Goal: Task Accomplishment & Management: Manage account settings

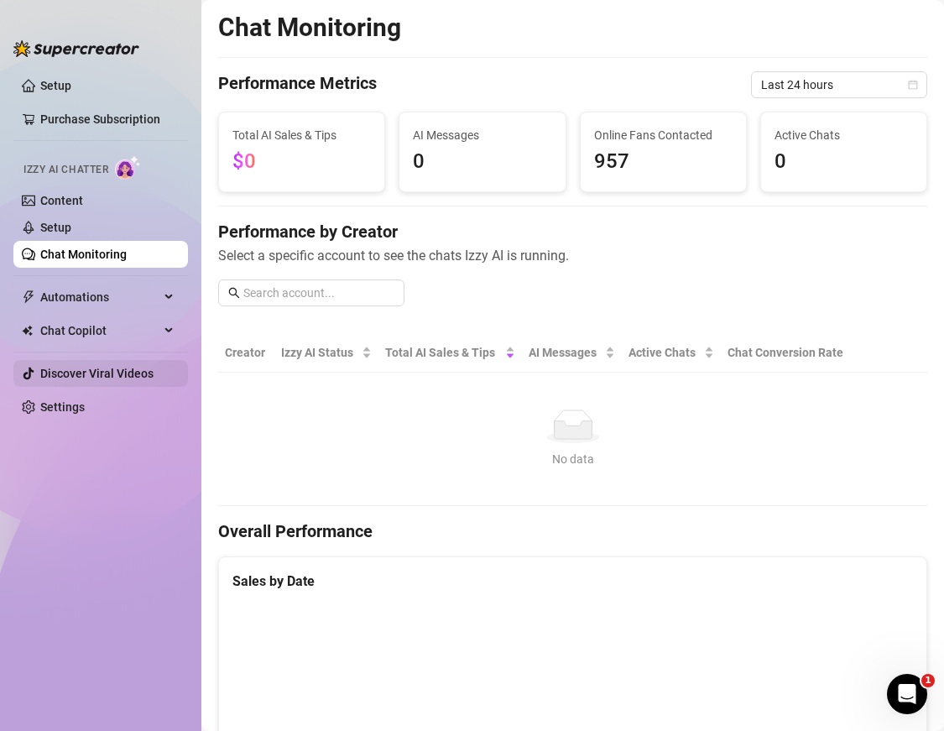
click at [113, 378] on link "Discover Viral Videos" at bounding box center [96, 373] width 113 height 13
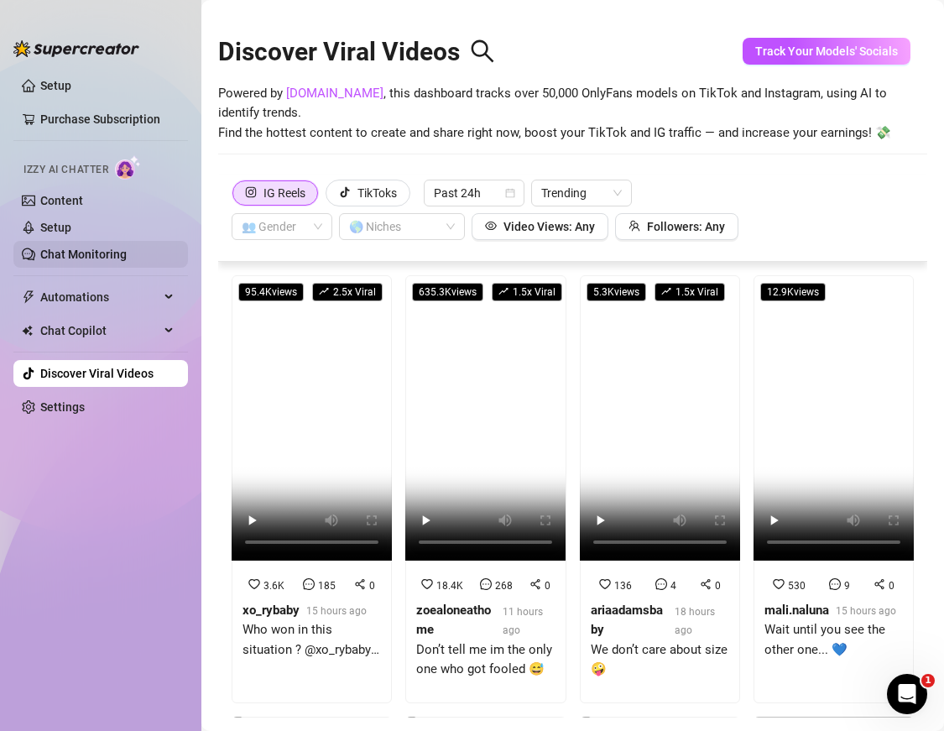
click at [81, 254] on link "Chat Monitoring" at bounding box center [83, 254] width 86 height 13
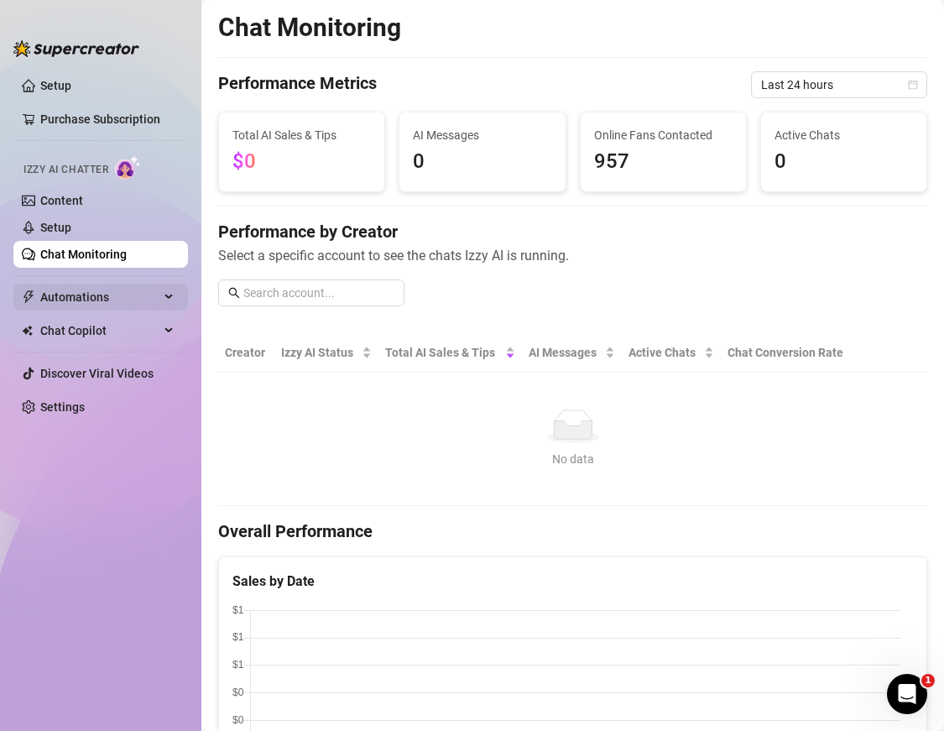
click at [113, 299] on span "Automations" at bounding box center [99, 297] width 119 height 27
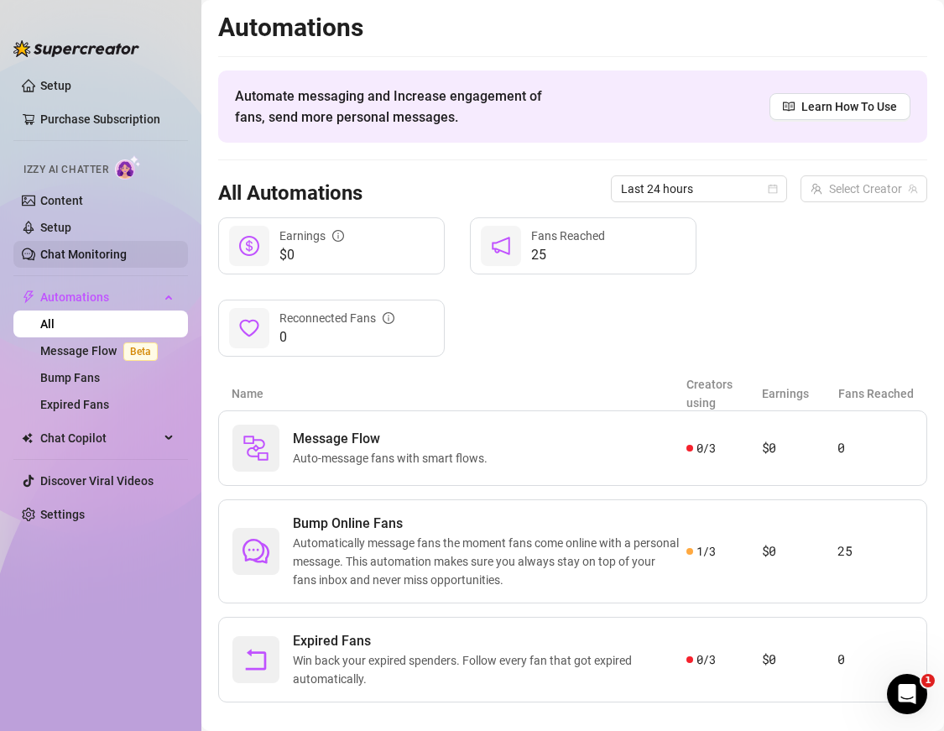
click at [96, 258] on link "Chat Monitoring" at bounding box center [83, 254] width 86 height 13
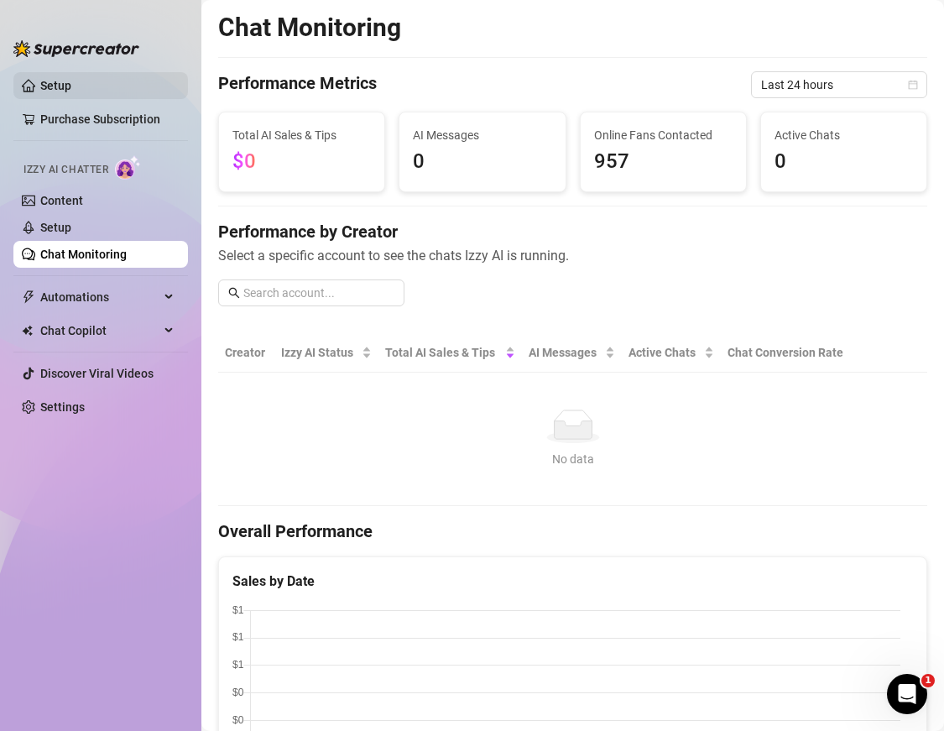
click at [45, 92] on link "Setup" at bounding box center [55, 85] width 31 height 13
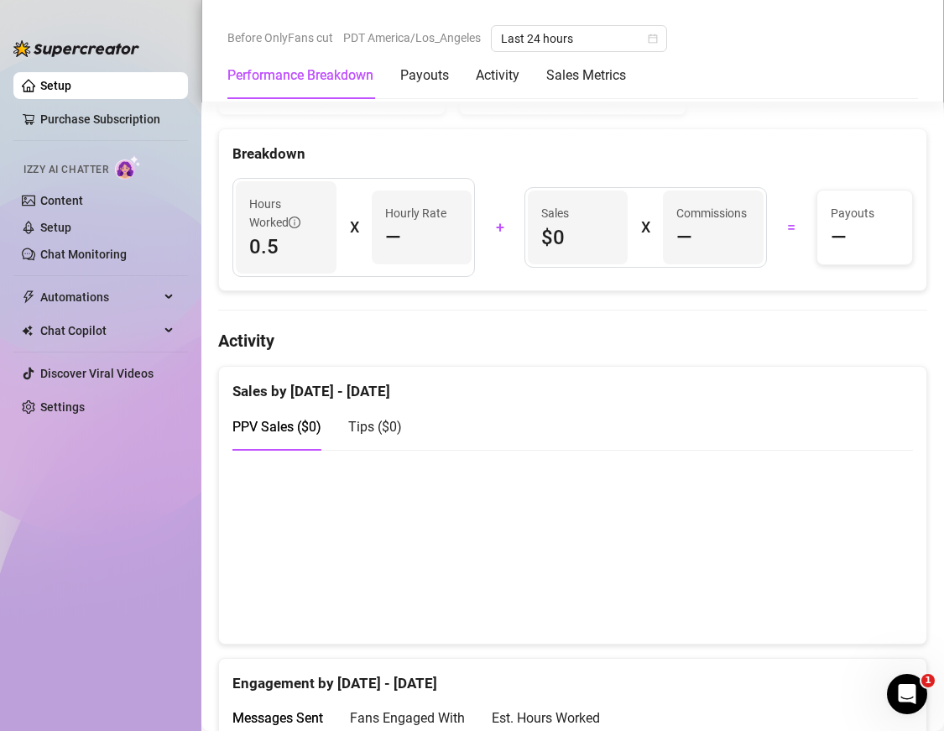
scroll to position [677, 0]
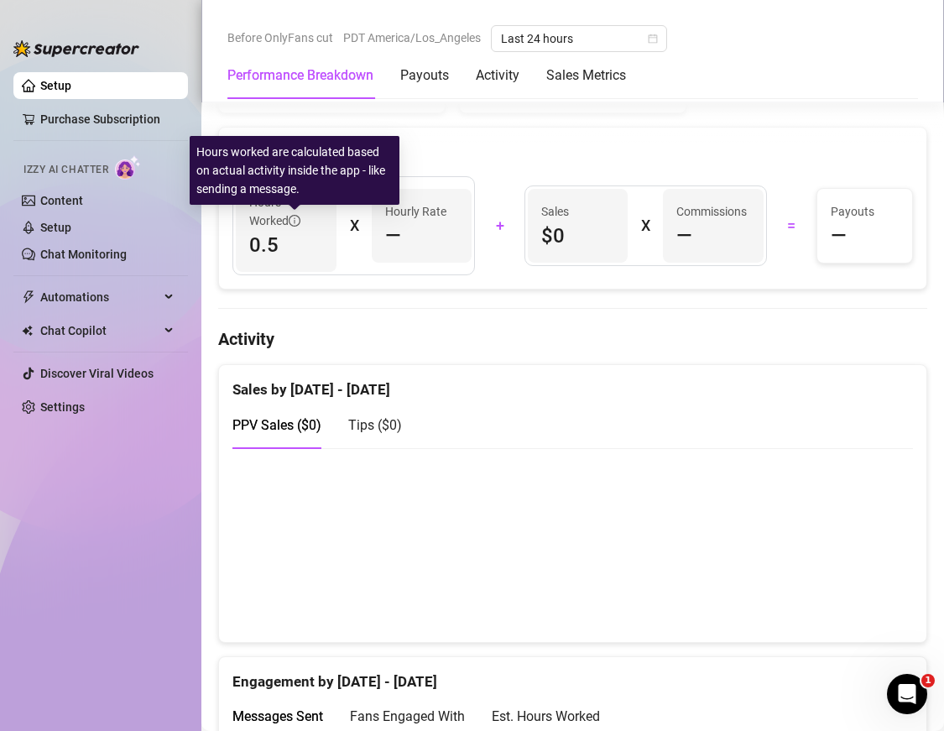
click at [293, 223] on icon "info-circle" at bounding box center [295, 221] width 12 height 12
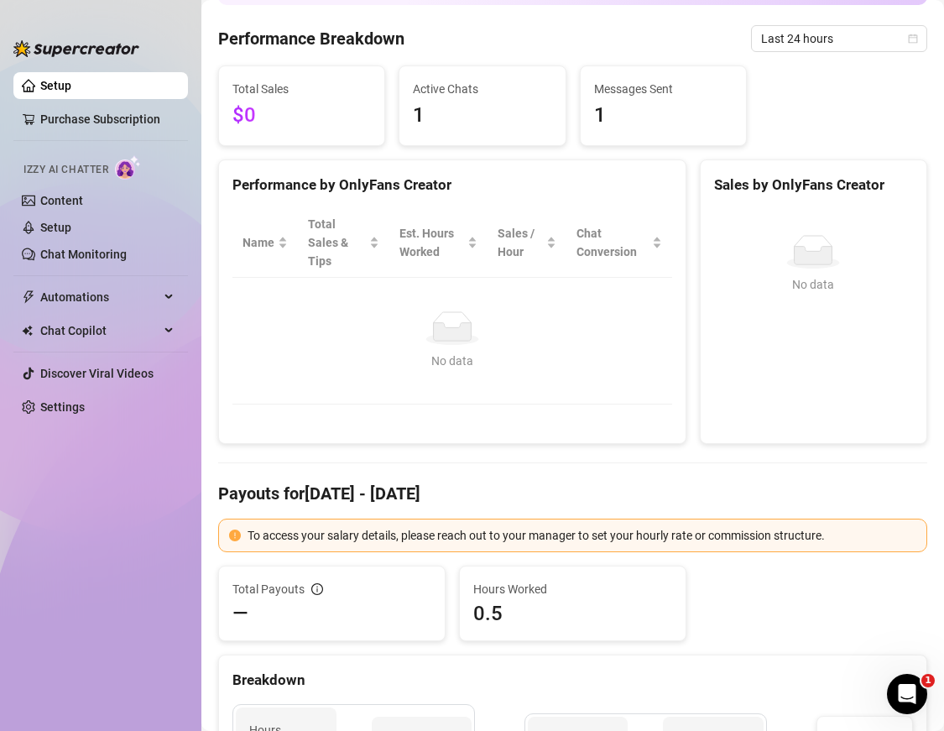
scroll to position [0, 0]
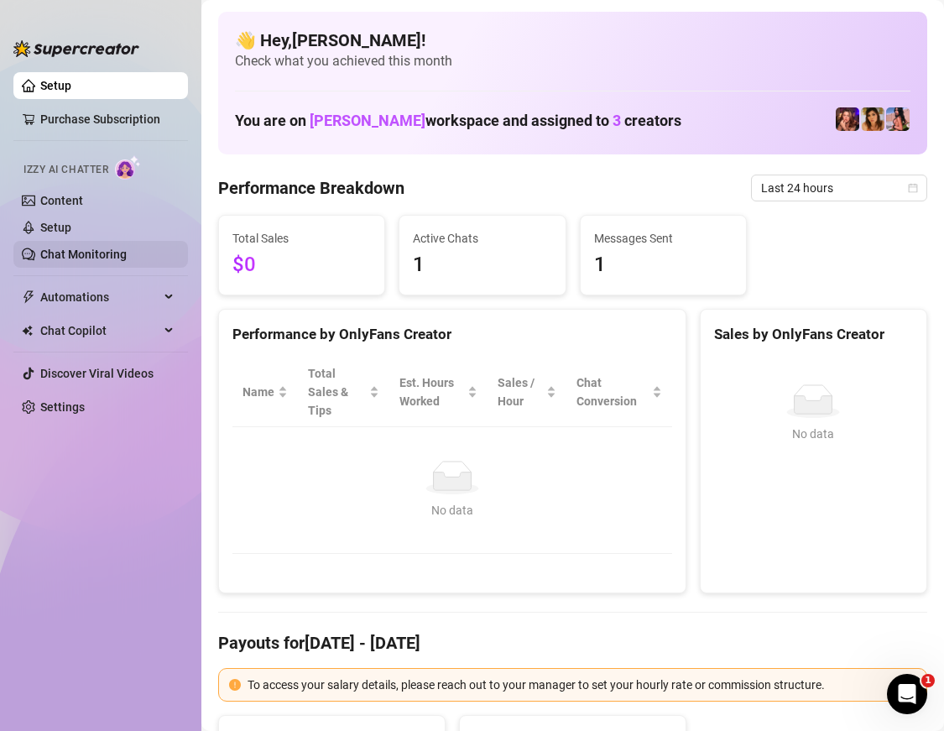
click at [116, 257] on link "Chat Monitoring" at bounding box center [83, 254] width 86 height 13
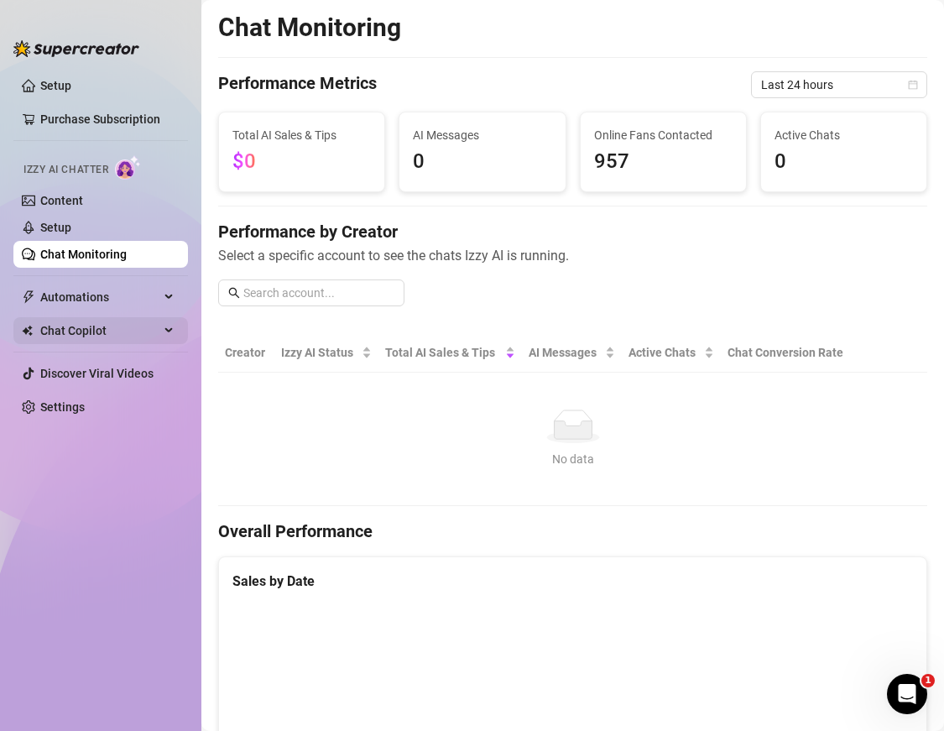
click at [86, 326] on span "Chat Copilot" at bounding box center [99, 330] width 119 height 27
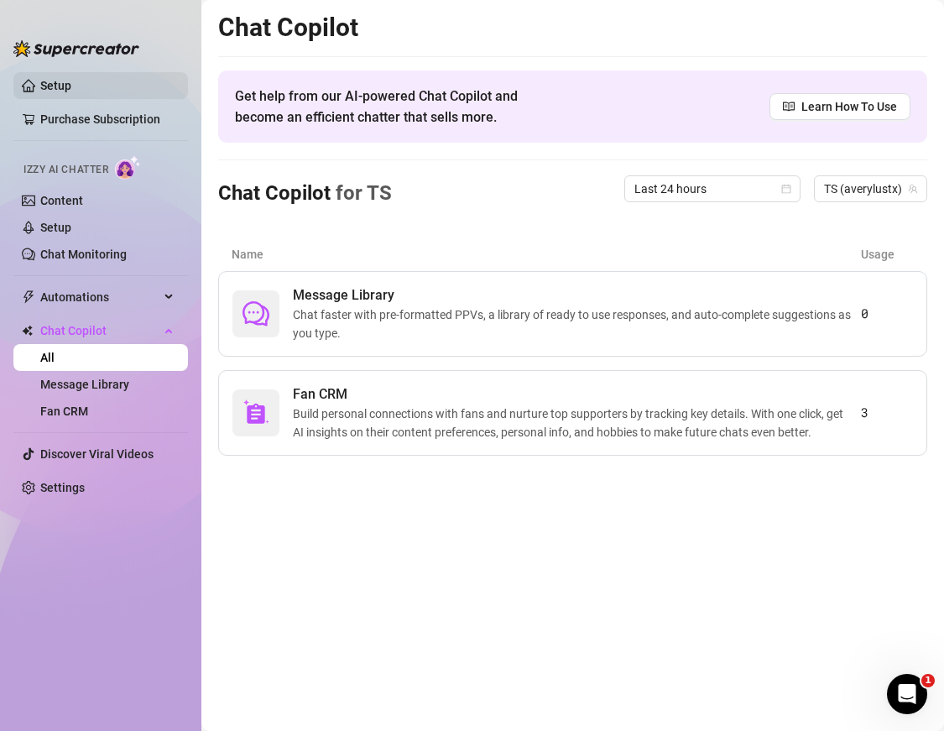
click at [68, 91] on link "Setup" at bounding box center [55, 85] width 31 height 13
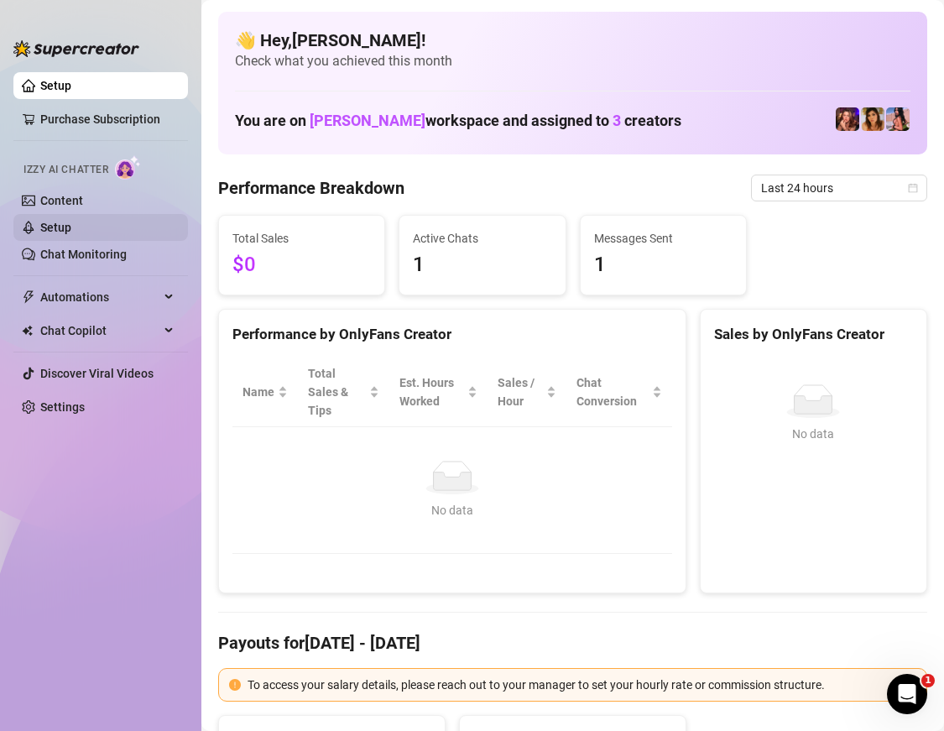
click at [71, 224] on link "Setup" at bounding box center [55, 227] width 31 height 13
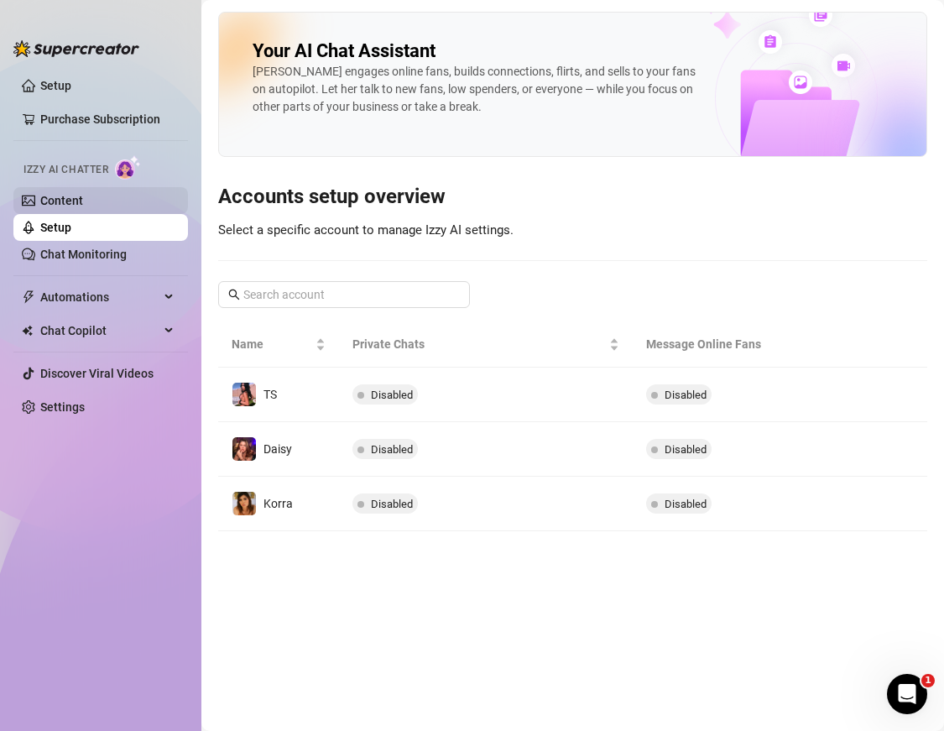
click at [83, 200] on link "Content" at bounding box center [61, 200] width 43 height 13
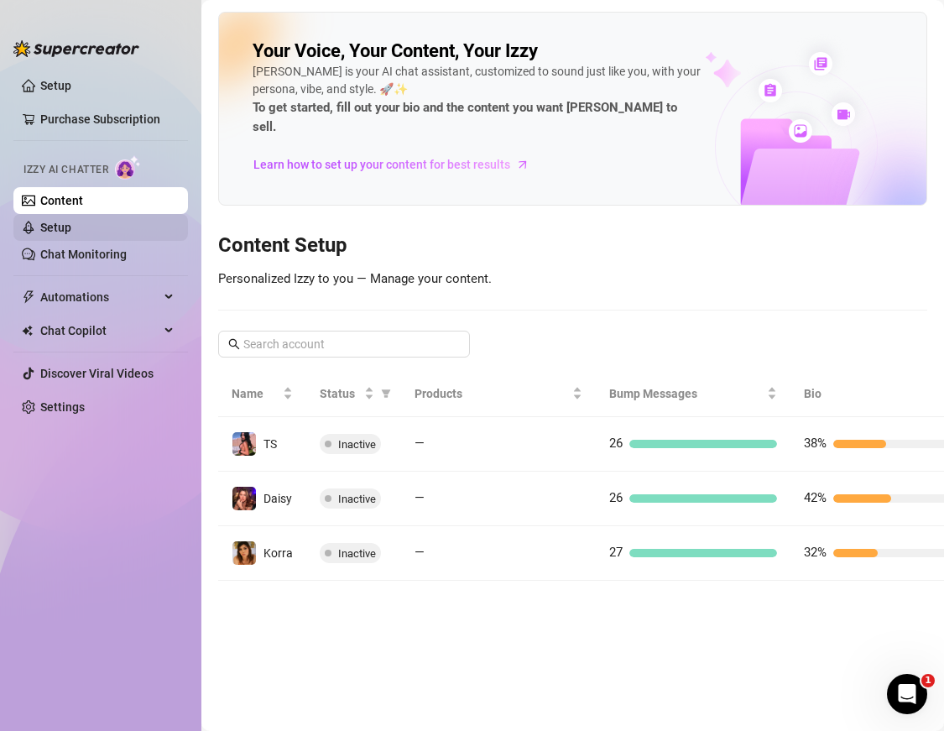
click at [70, 230] on link "Setup" at bounding box center [55, 227] width 31 height 13
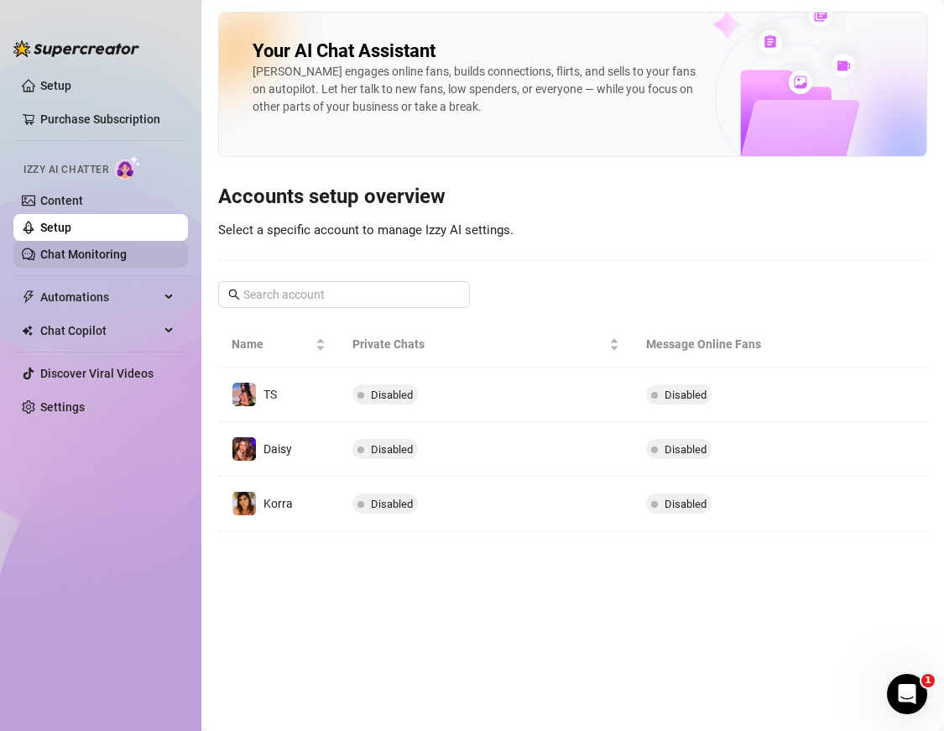
click at [127, 261] on link "Chat Monitoring" at bounding box center [83, 254] width 86 height 13
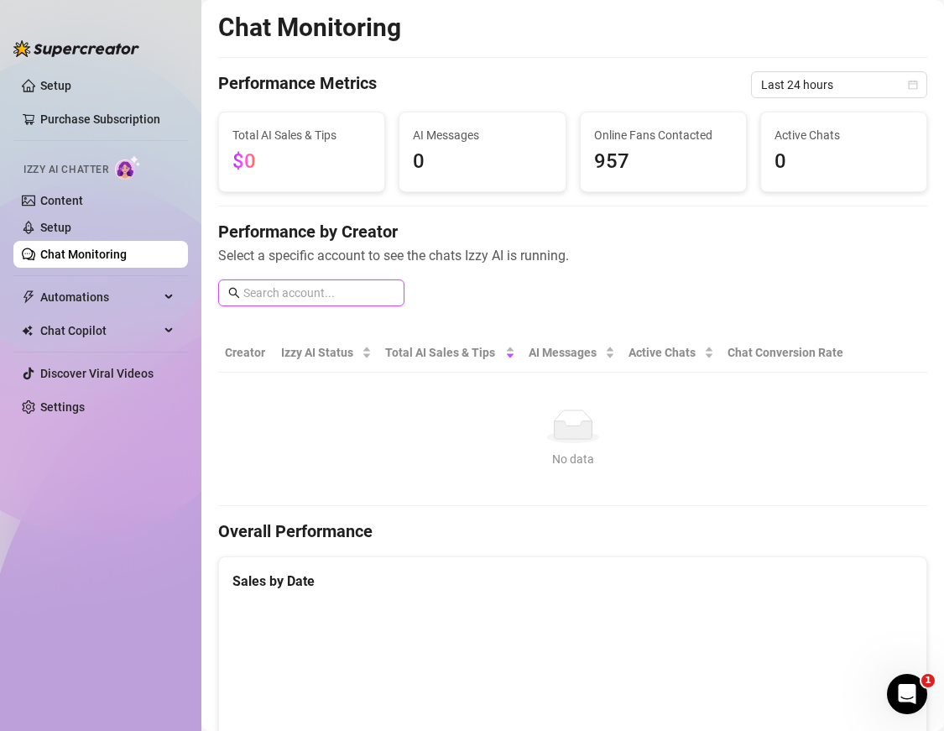
click at [341, 292] on input "text" at bounding box center [318, 293] width 151 height 18
click at [63, 86] on link "Setup" at bounding box center [55, 85] width 31 height 13
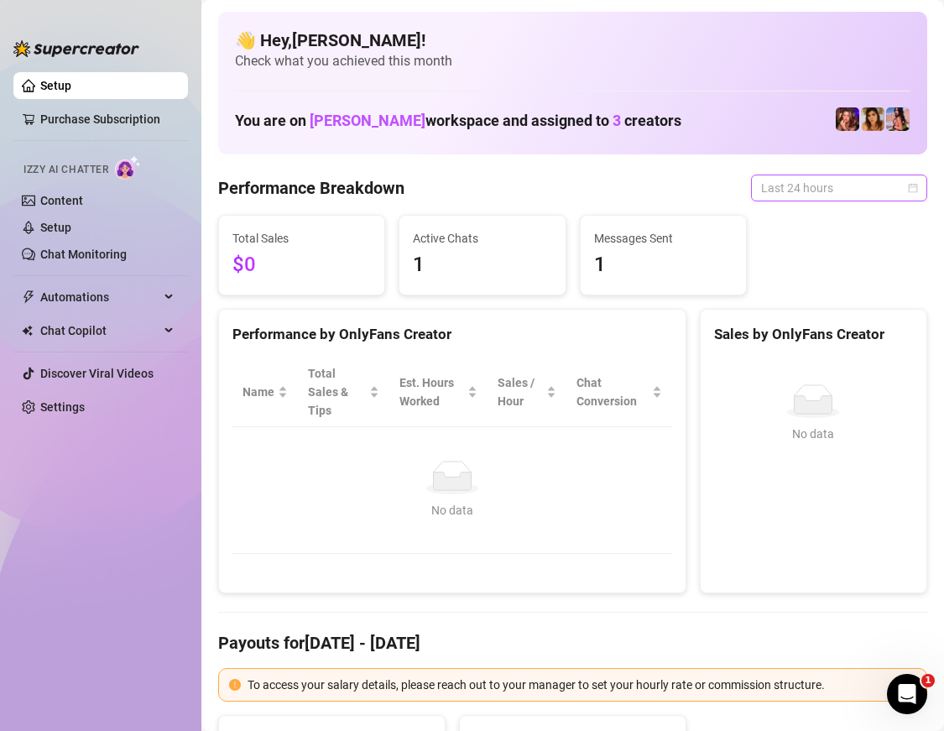
click at [802, 191] on span "Last 24 hours" at bounding box center [839, 187] width 156 height 25
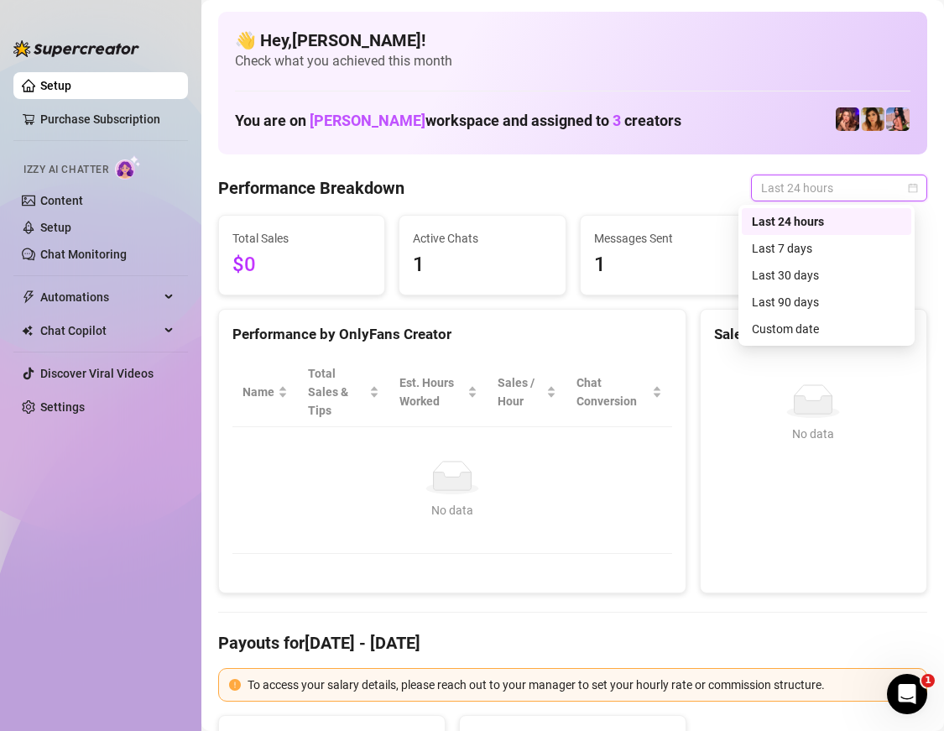
click at [687, 187] on div "Performance Breakdown Last 24 hours" at bounding box center [572, 188] width 709 height 27
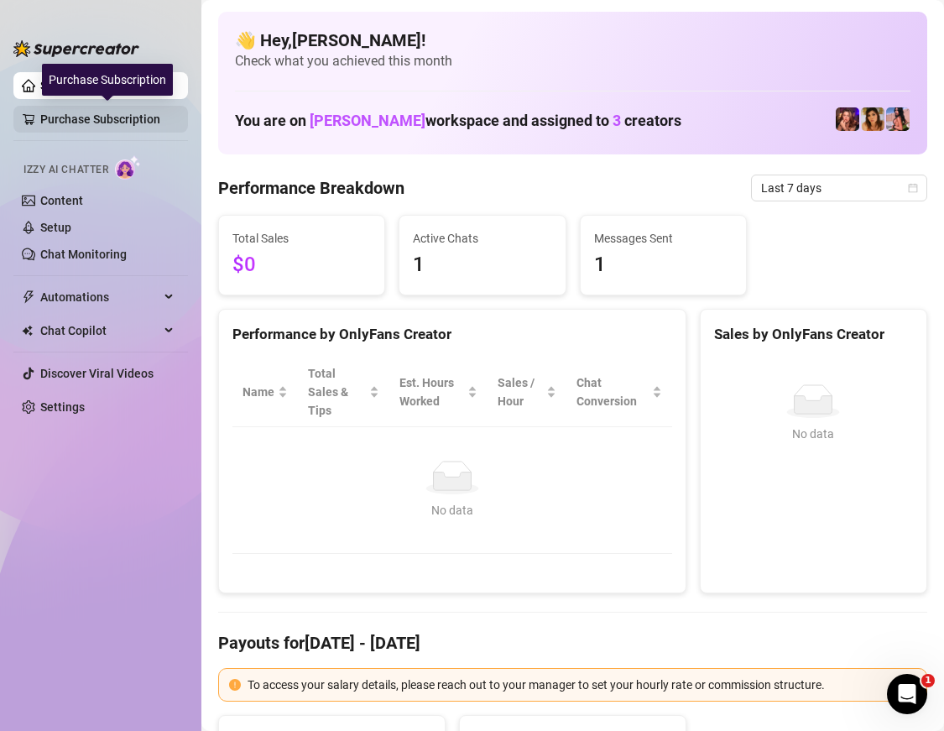
click at [96, 124] on link "Purchase Subscription" at bounding box center [107, 119] width 134 height 27
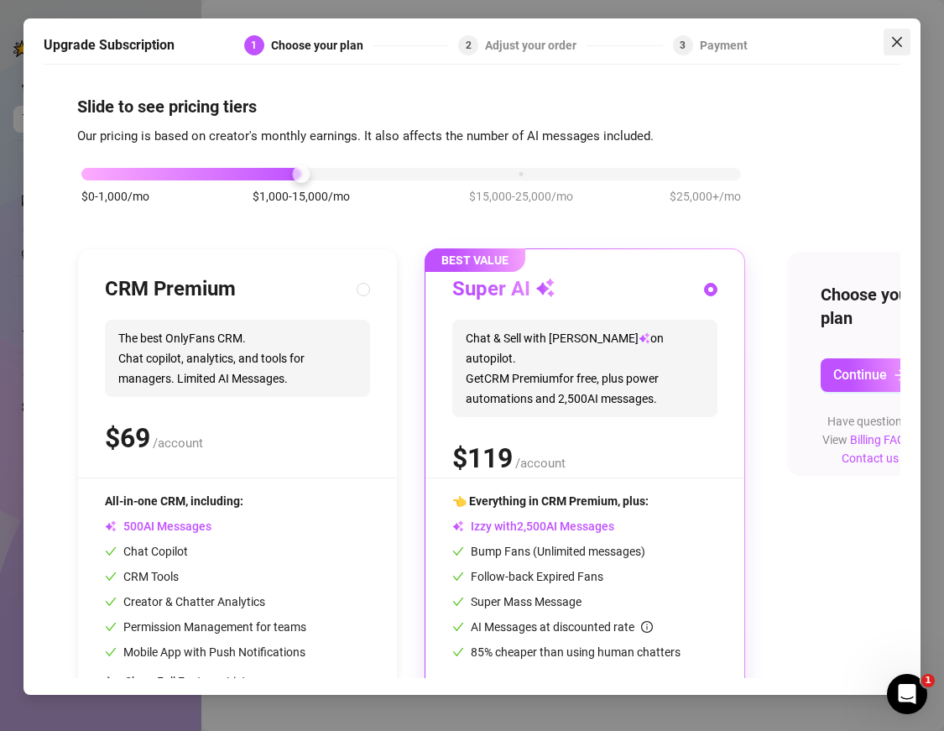
click at [899, 41] on icon "close" at bounding box center [896, 41] width 13 height 13
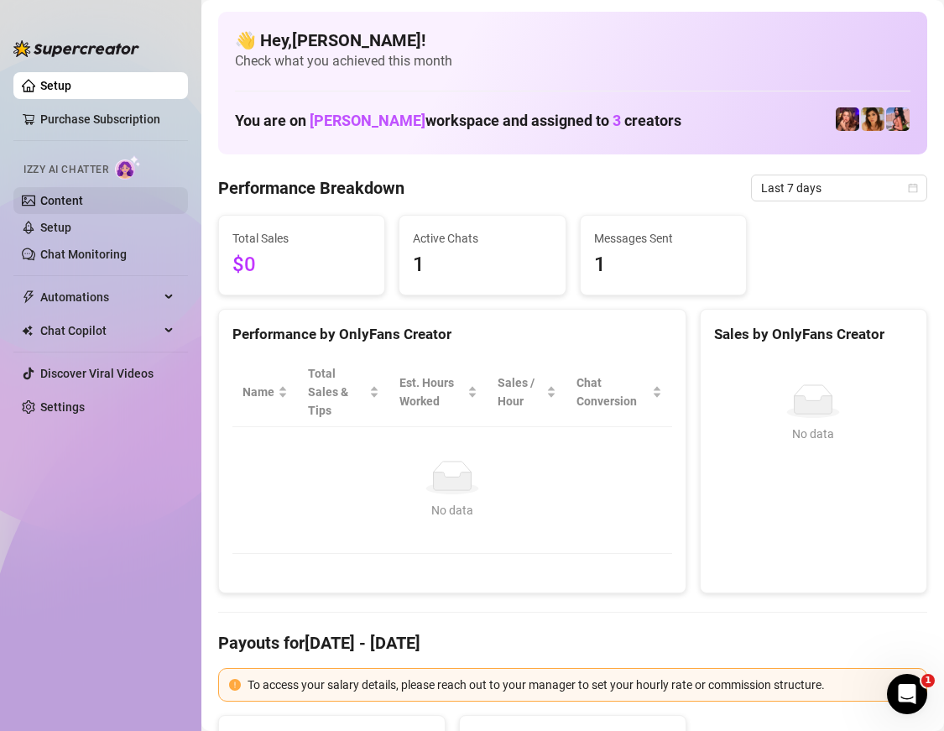
click at [83, 200] on link "Content" at bounding box center [61, 200] width 43 height 13
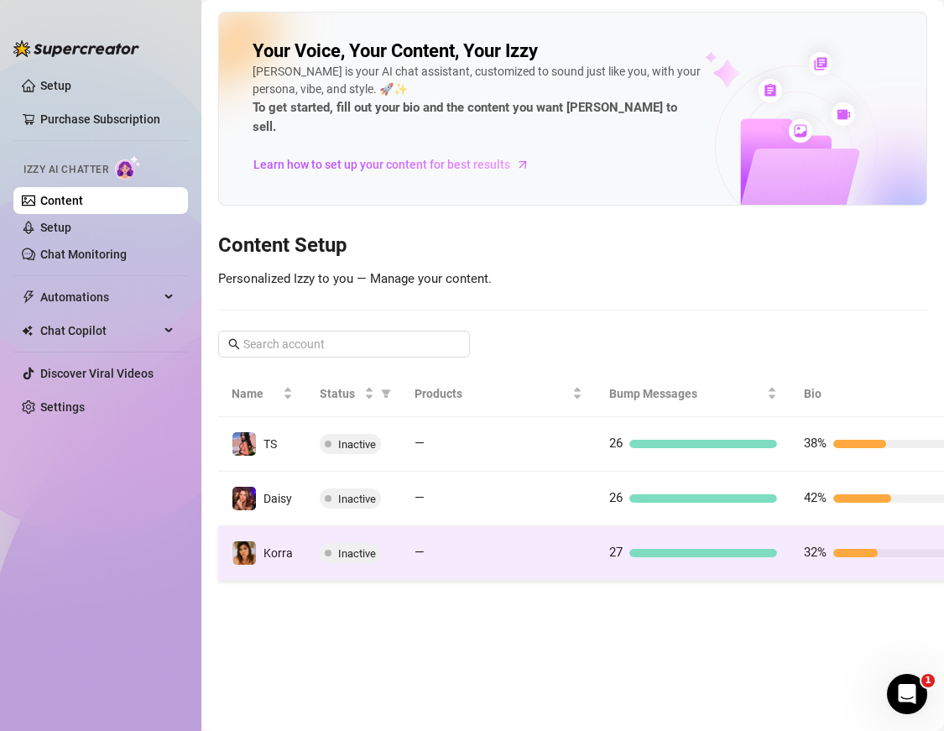
click at [666, 549] on div at bounding box center [703, 553] width 148 height 8
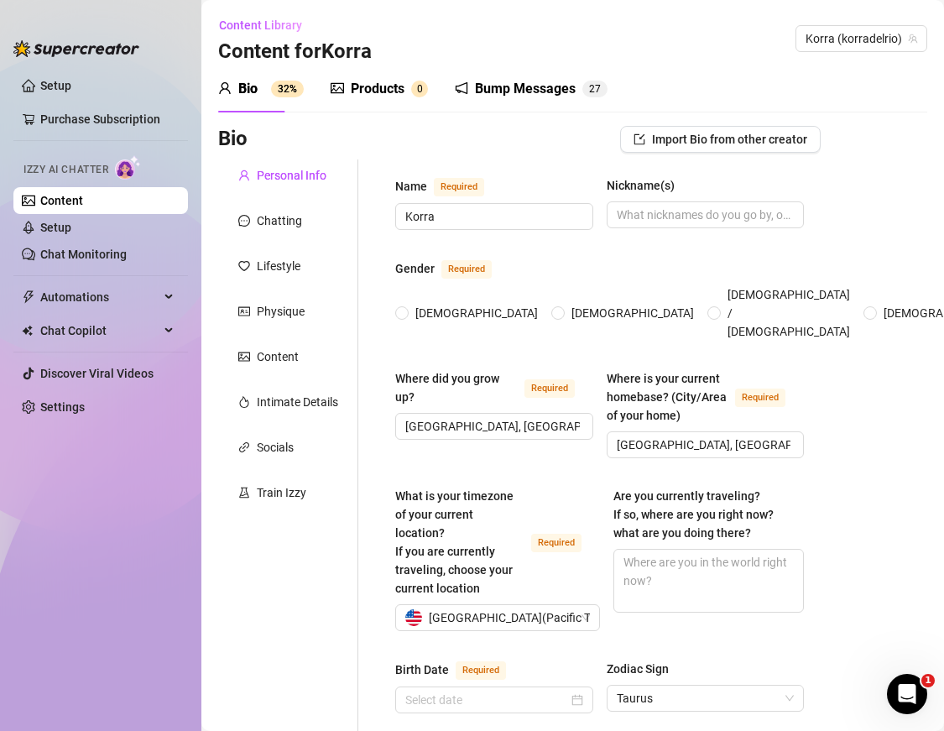
type input "April 27th, 1998"
click at [523, 81] on div "Bump Messages" at bounding box center [525, 89] width 101 height 20
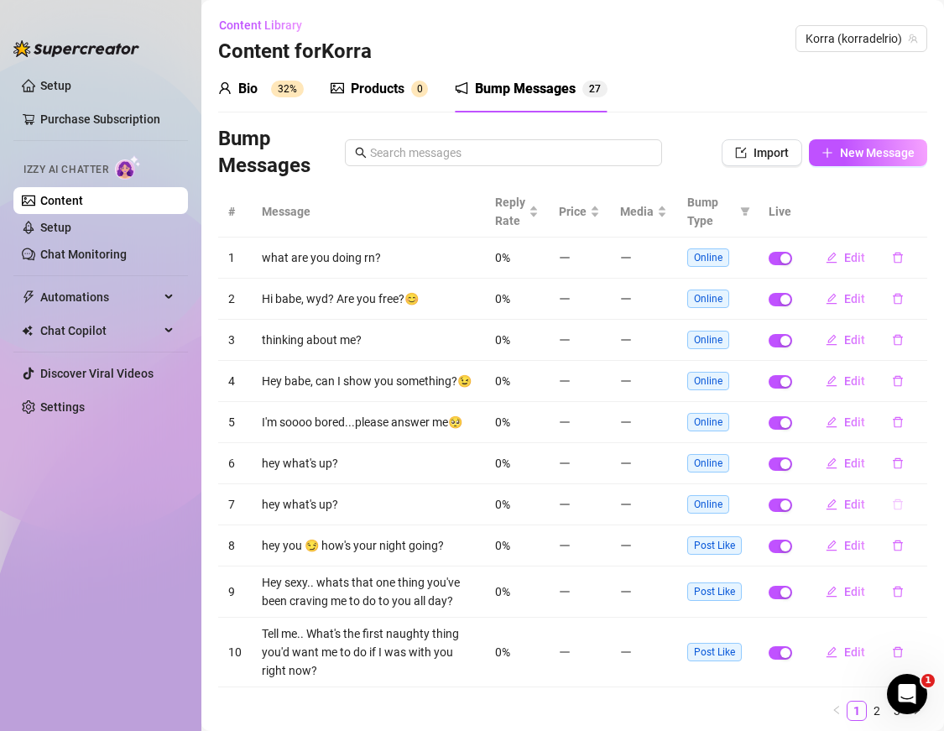
click at [892, 510] on icon "delete" at bounding box center [898, 504] width 12 height 12
click at [920, 475] on span "Yes" at bounding box center [915, 470] width 20 height 13
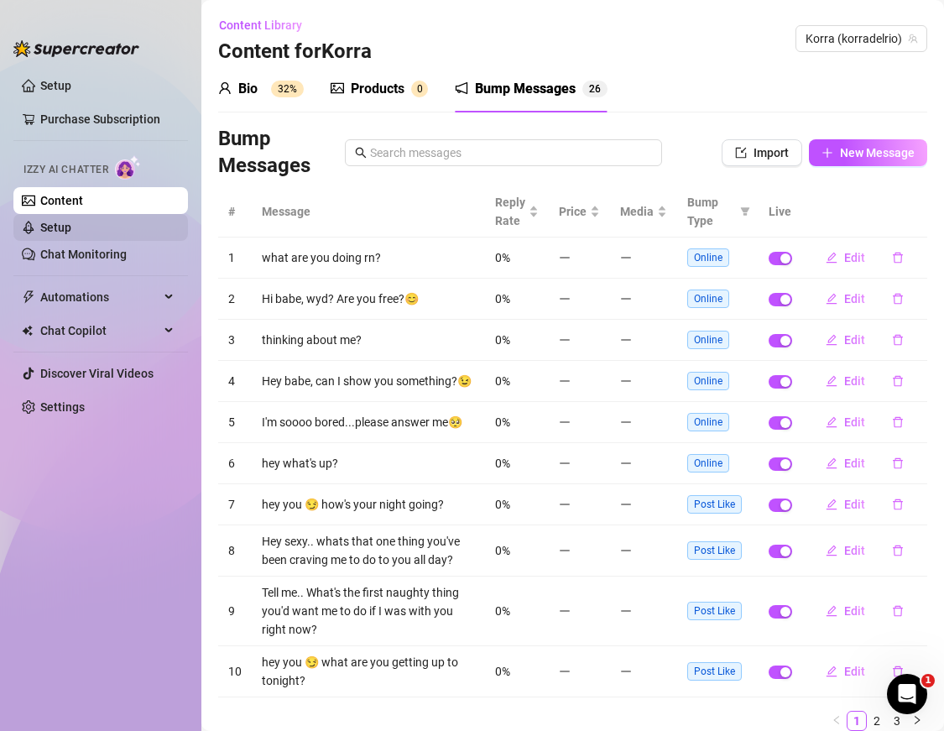
click at [71, 226] on link "Setup" at bounding box center [55, 227] width 31 height 13
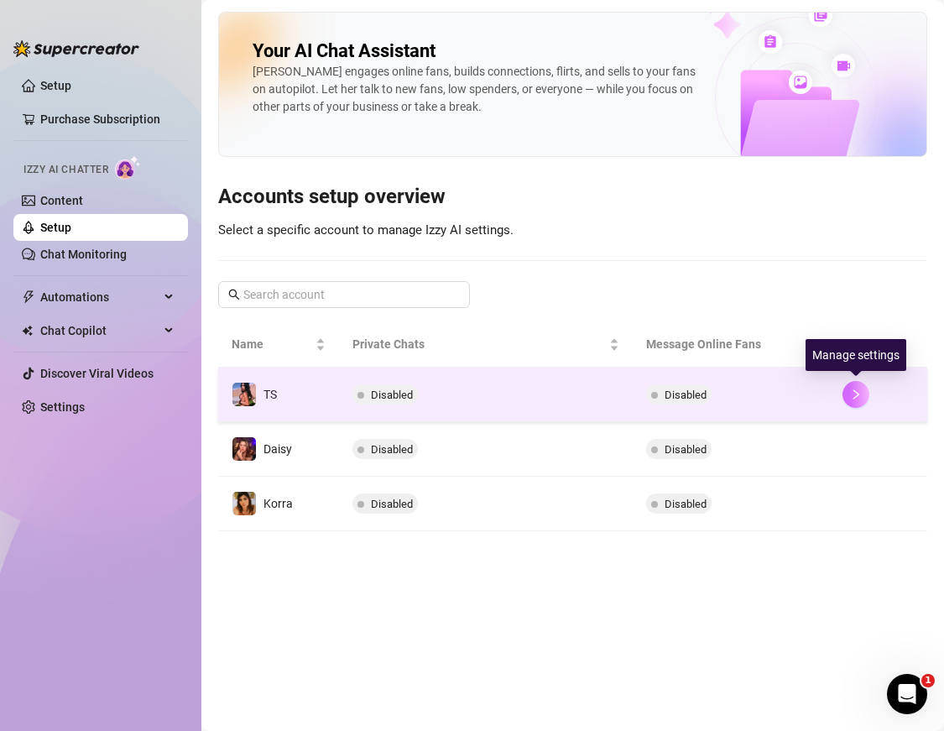
click at [859, 396] on icon "right" at bounding box center [856, 394] width 12 height 12
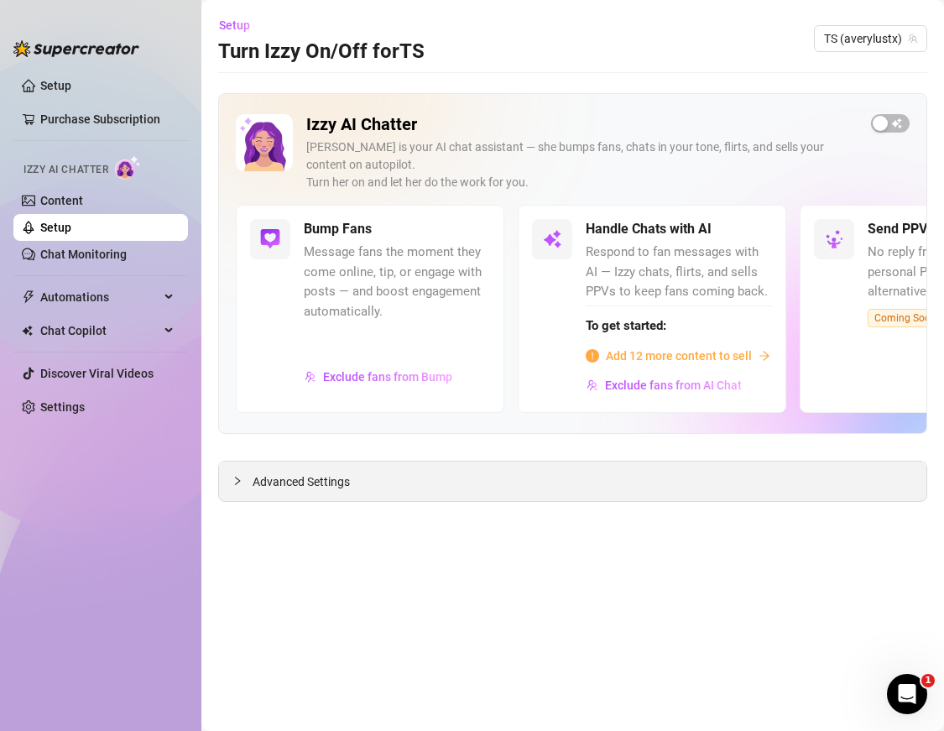
click at [334, 494] on div "Advanced Settings" at bounding box center [572, 480] width 707 height 39
click at [328, 487] on span "Advanced Settings" at bounding box center [301, 481] width 97 height 18
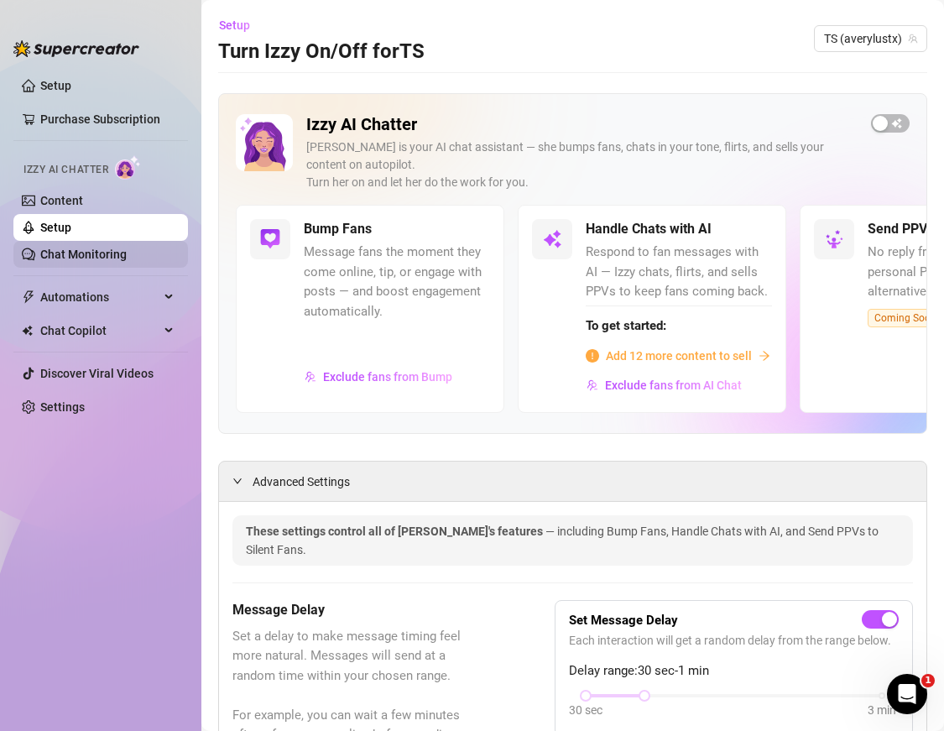
click at [102, 261] on link "Chat Monitoring" at bounding box center [83, 254] width 86 height 13
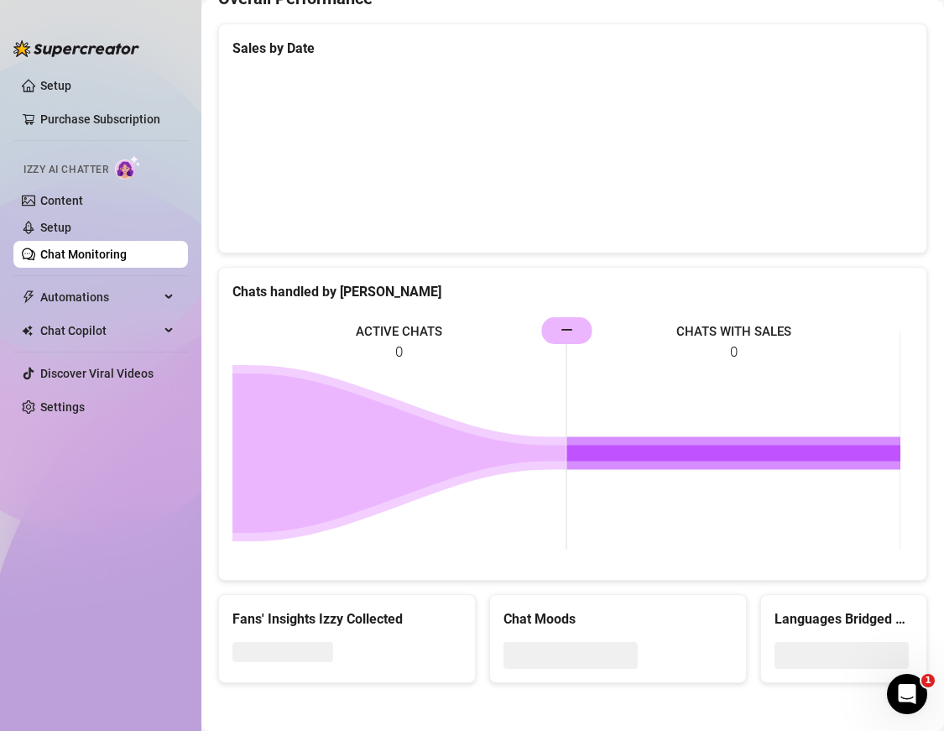
scroll to position [535, 0]
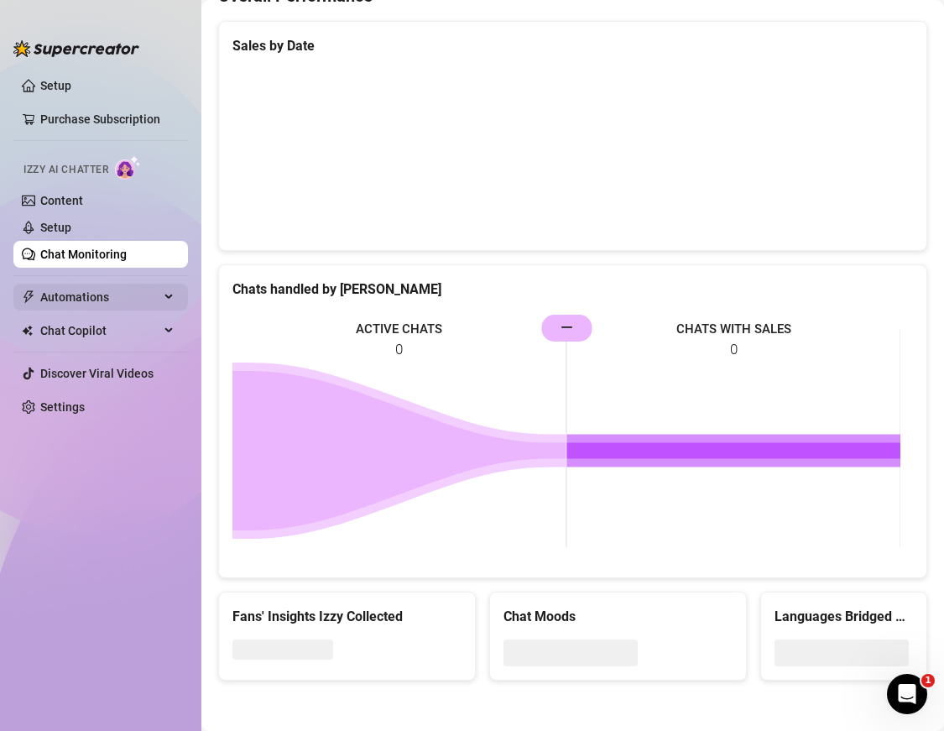
click at [148, 297] on span "Automations" at bounding box center [99, 297] width 119 height 27
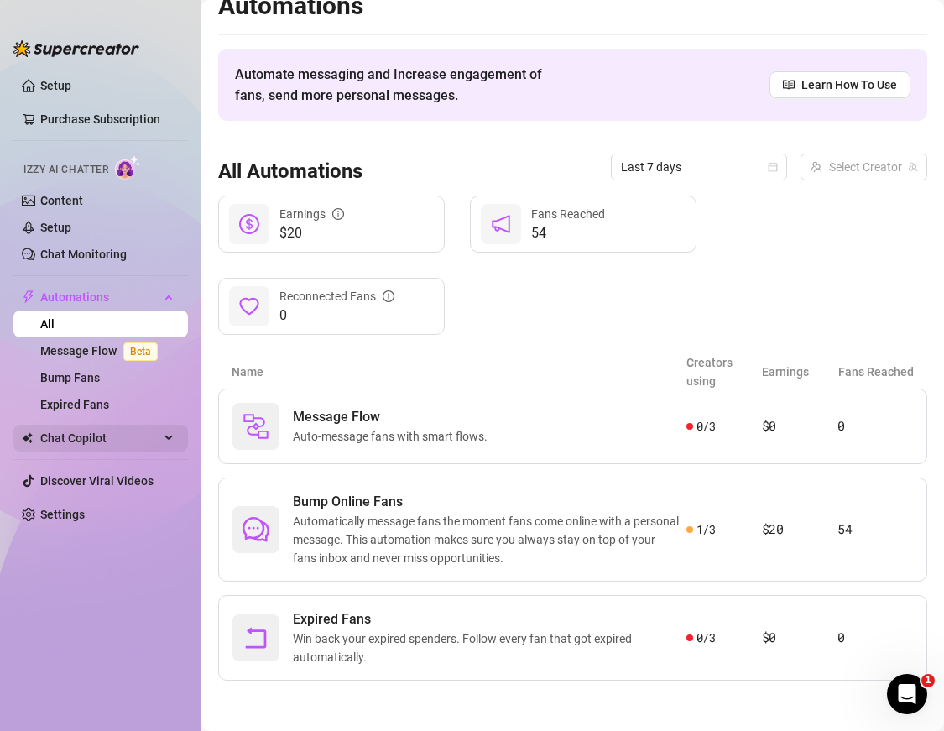
click at [173, 438] on div "Chat Copilot" at bounding box center [100, 438] width 175 height 27
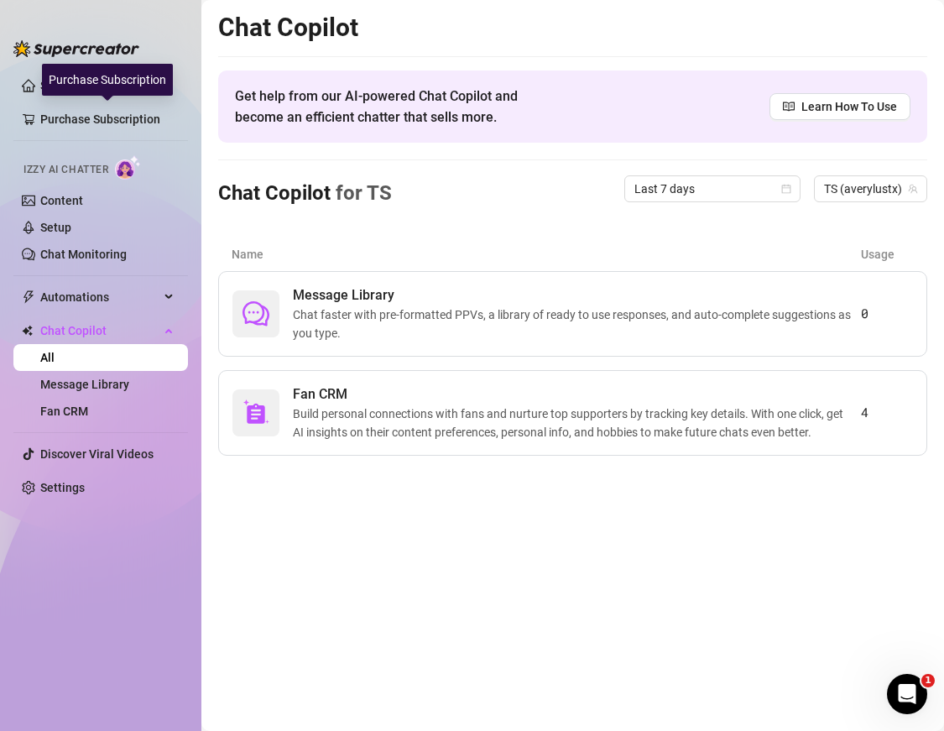
click at [64, 80] on div "Purchase Subscription" at bounding box center [107, 80] width 131 height 32
click at [40, 81] on link "Setup" at bounding box center [55, 85] width 31 height 13
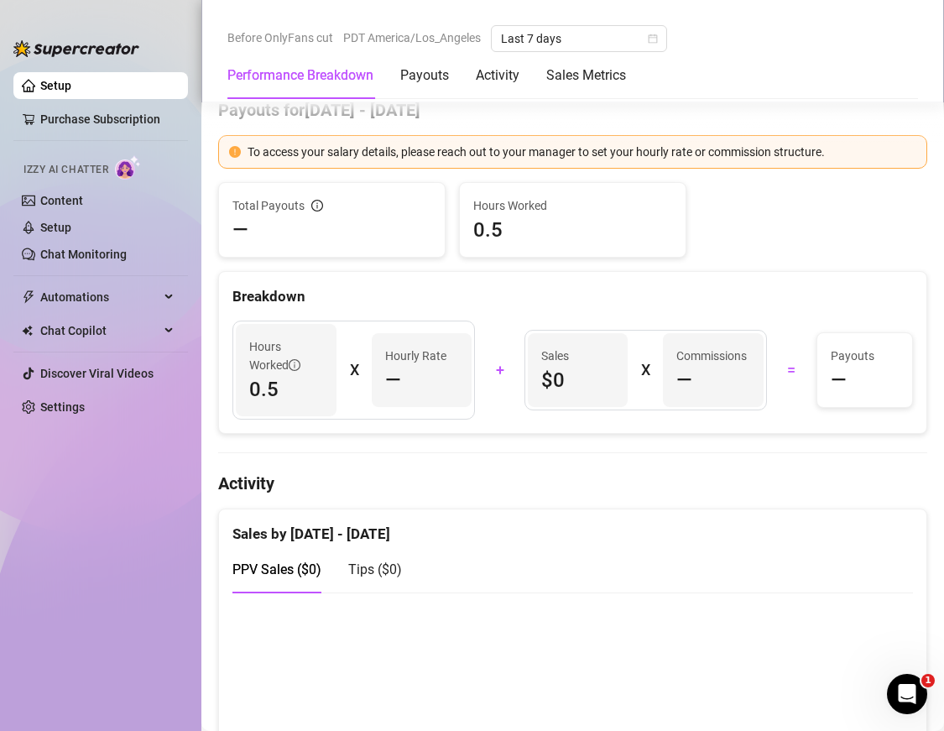
scroll to position [530, 0]
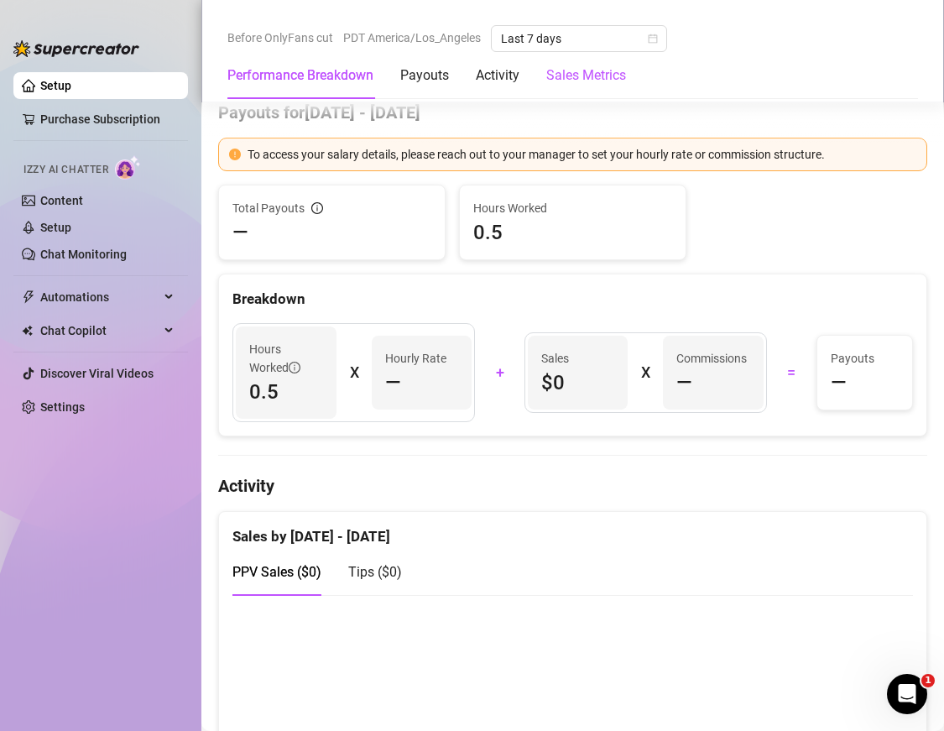
click at [580, 73] on Metrics "Sales Metrics" at bounding box center [586, 75] width 80 height 20
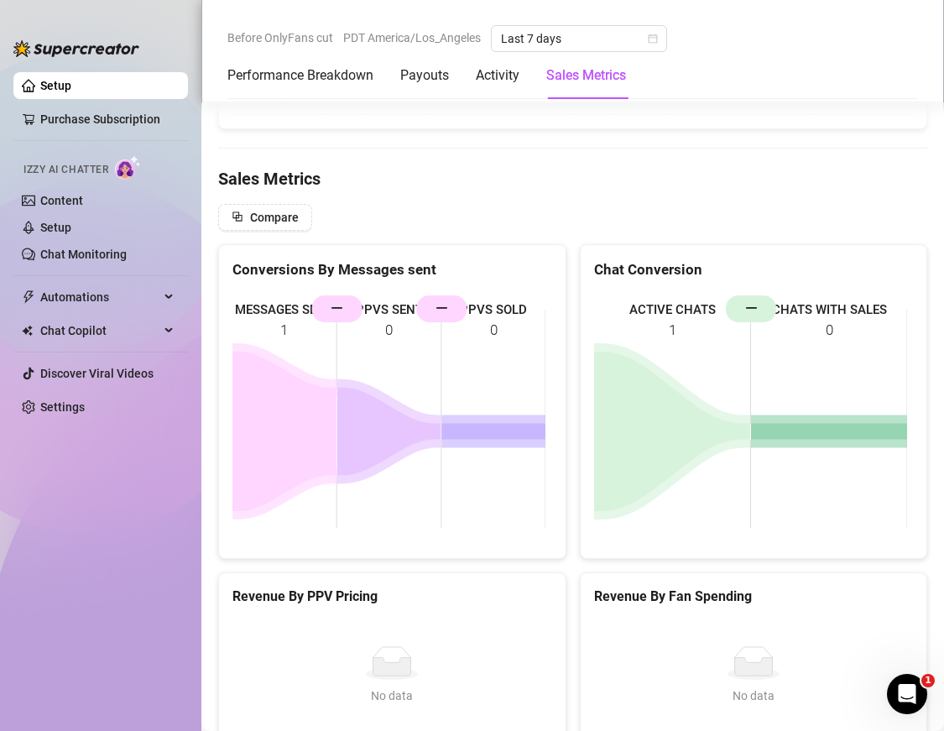
scroll to position [1832, 0]
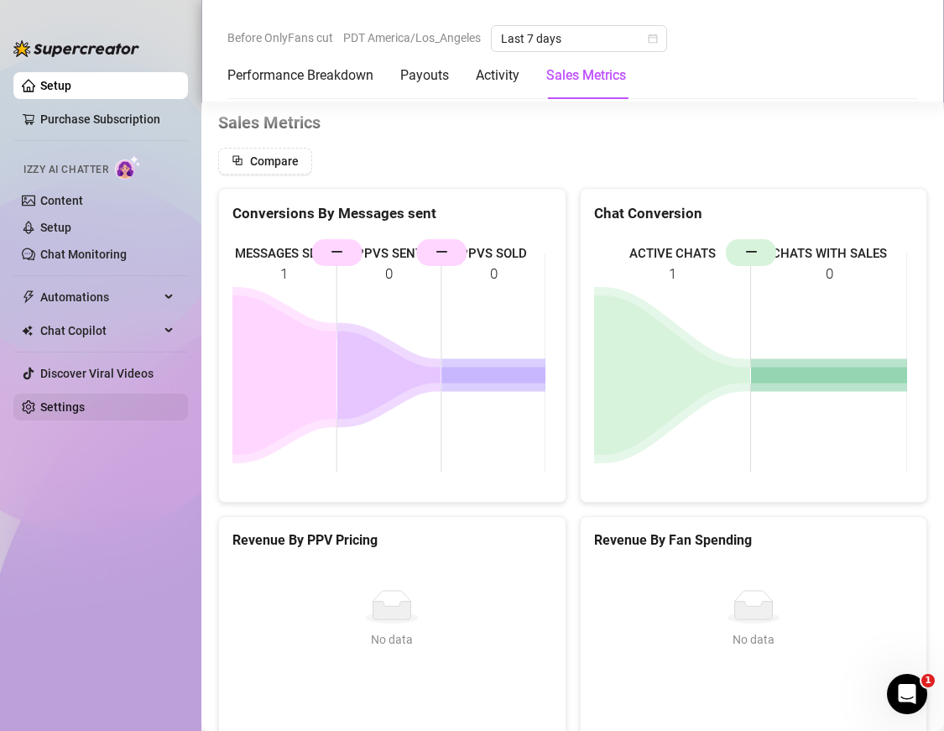
click at [76, 408] on link "Settings" at bounding box center [62, 406] width 44 height 13
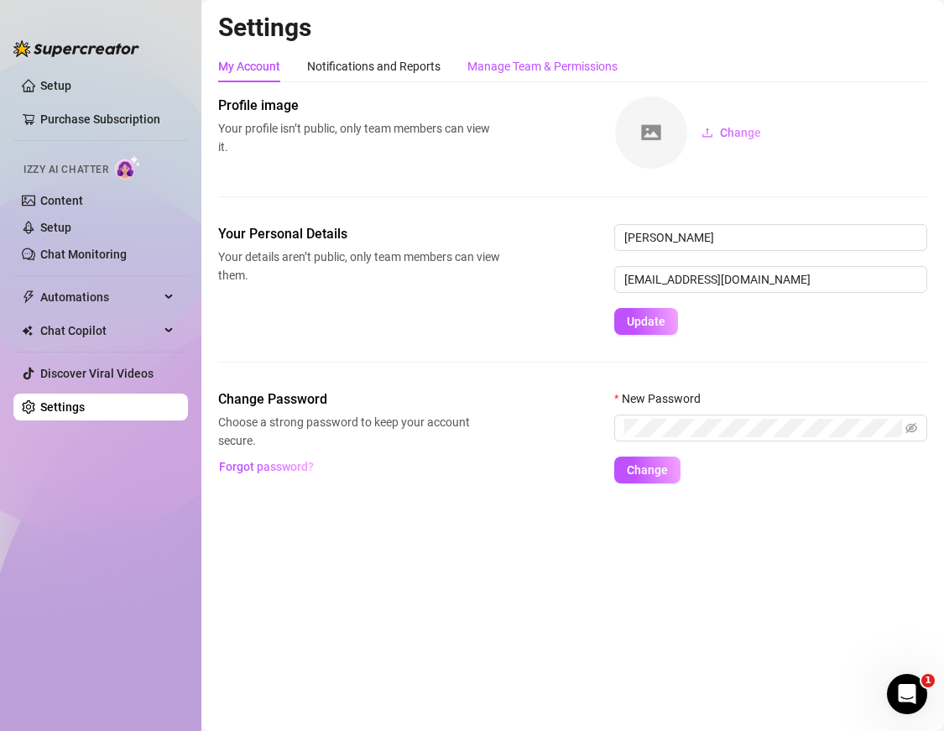
click at [522, 62] on div "Manage Team & Permissions" at bounding box center [542, 66] width 150 height 18
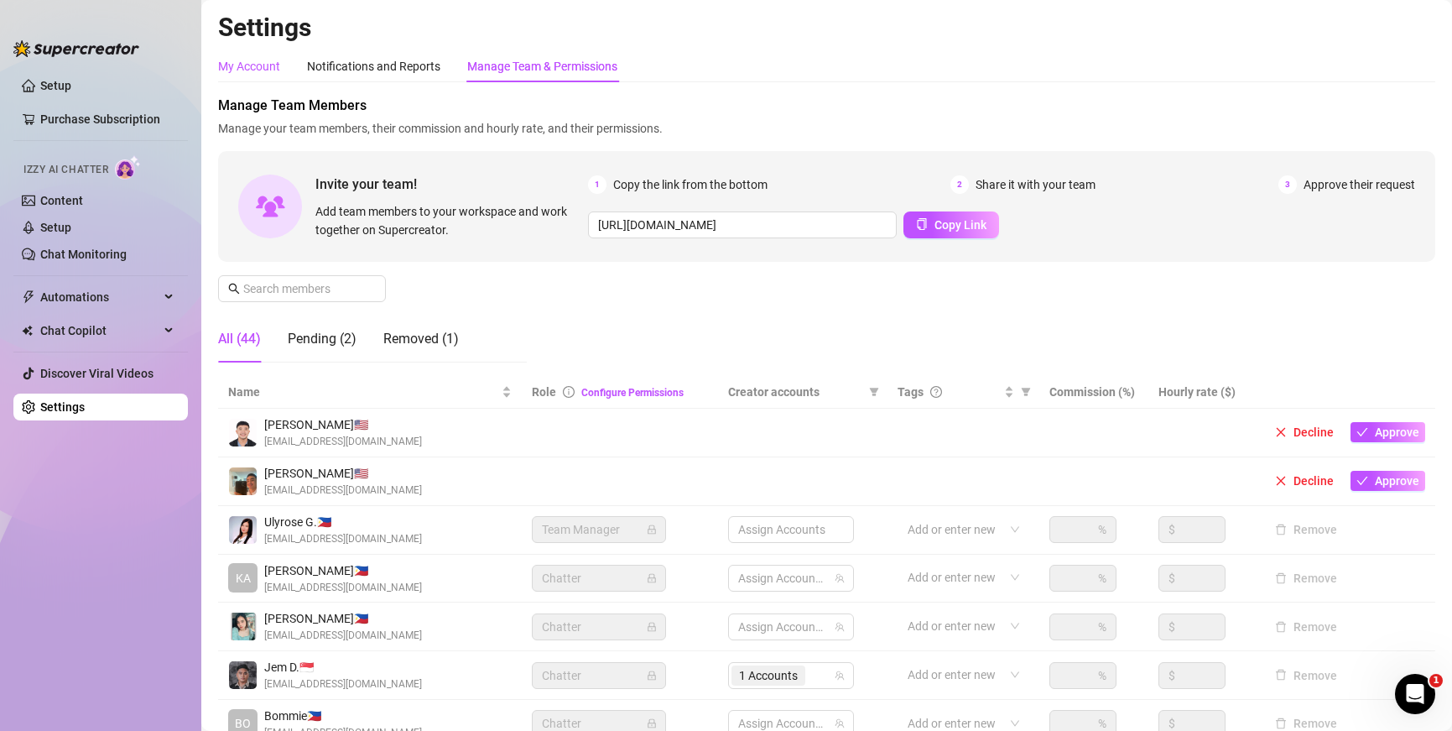
click at [256, 68] on div "My Account" at bounding box center [249, 66] width 62 height 18
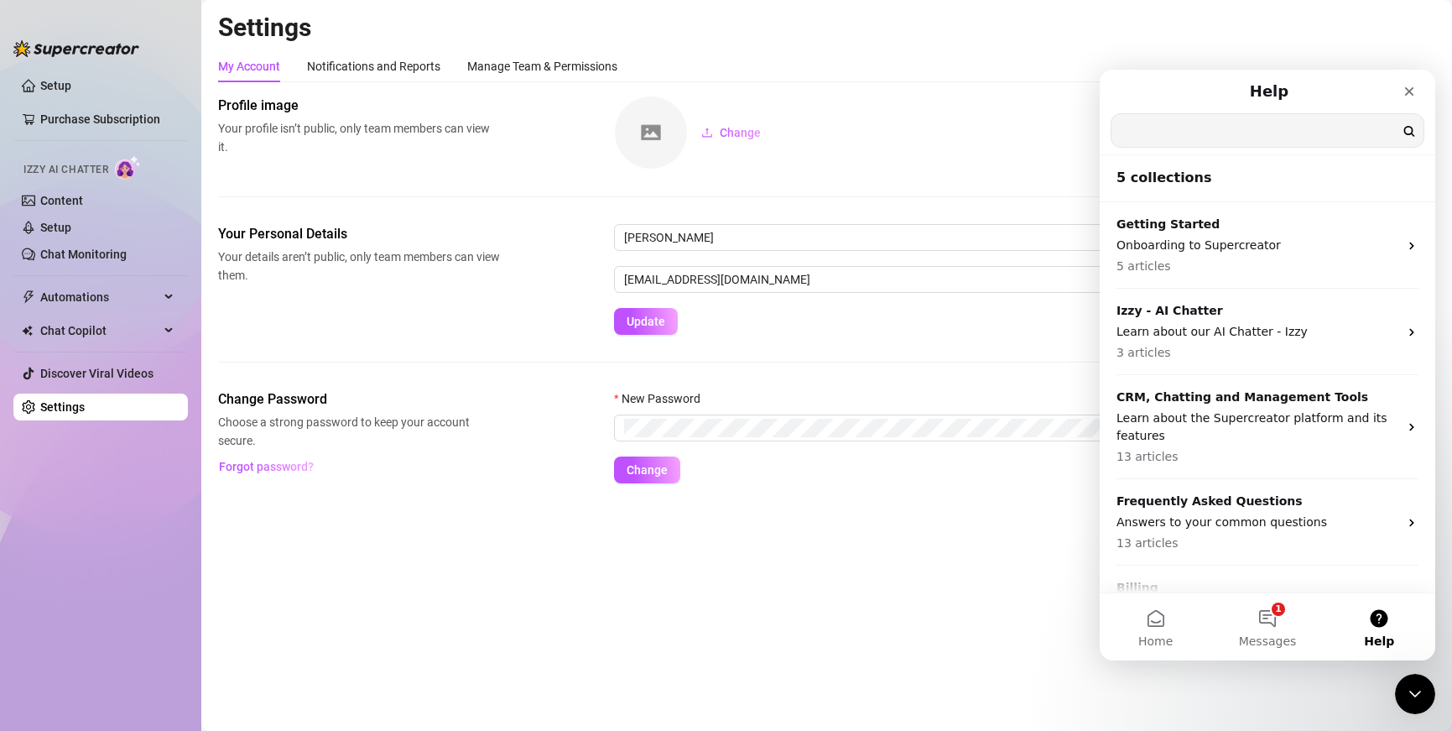
click at [943, 127] on input "Search for help" at bounding box center [1268, 130] width 312 height 33
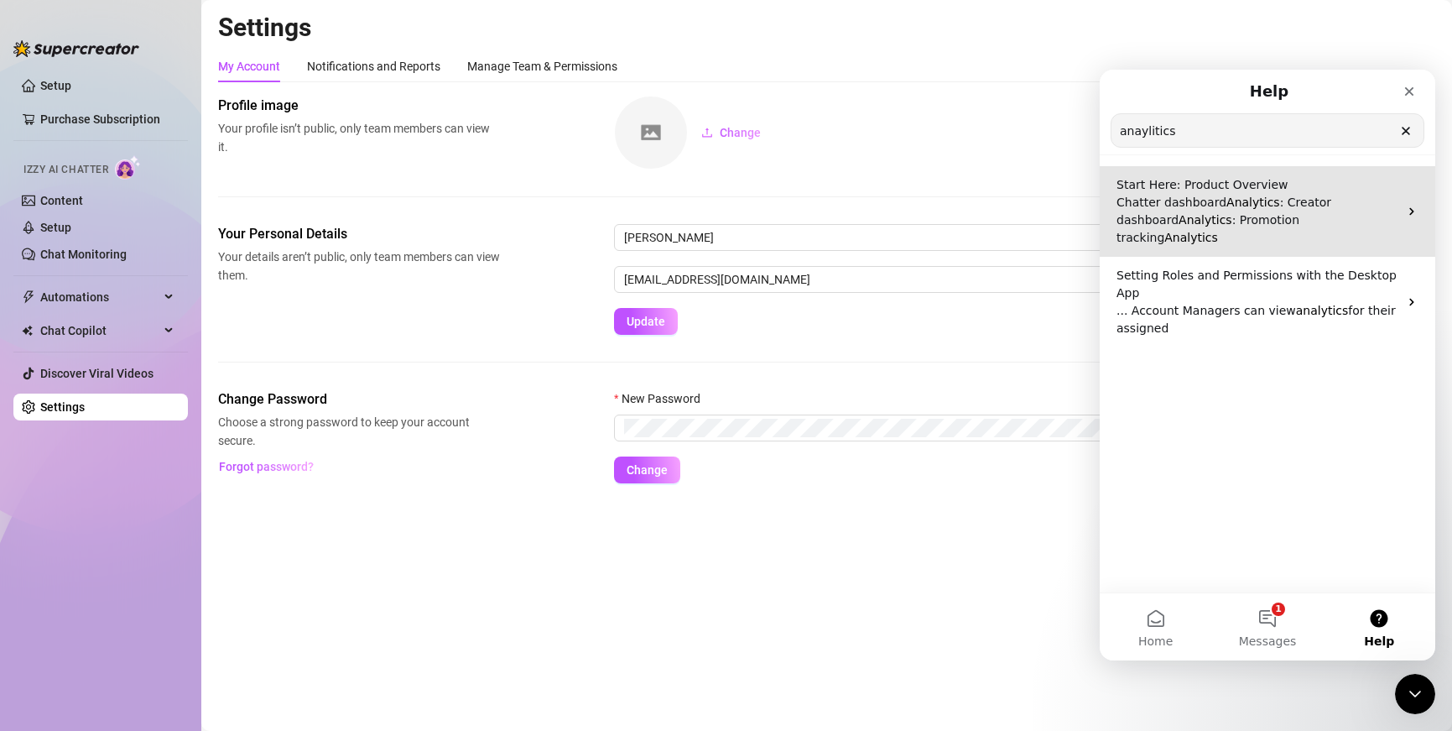
type input "anaylitics"
click at [943, 210] on p "Chatter dashboard Analytics : Creator dashboard Analytics : Promotion tracking …" at bounding box center [1258, 220] width 282 height 53
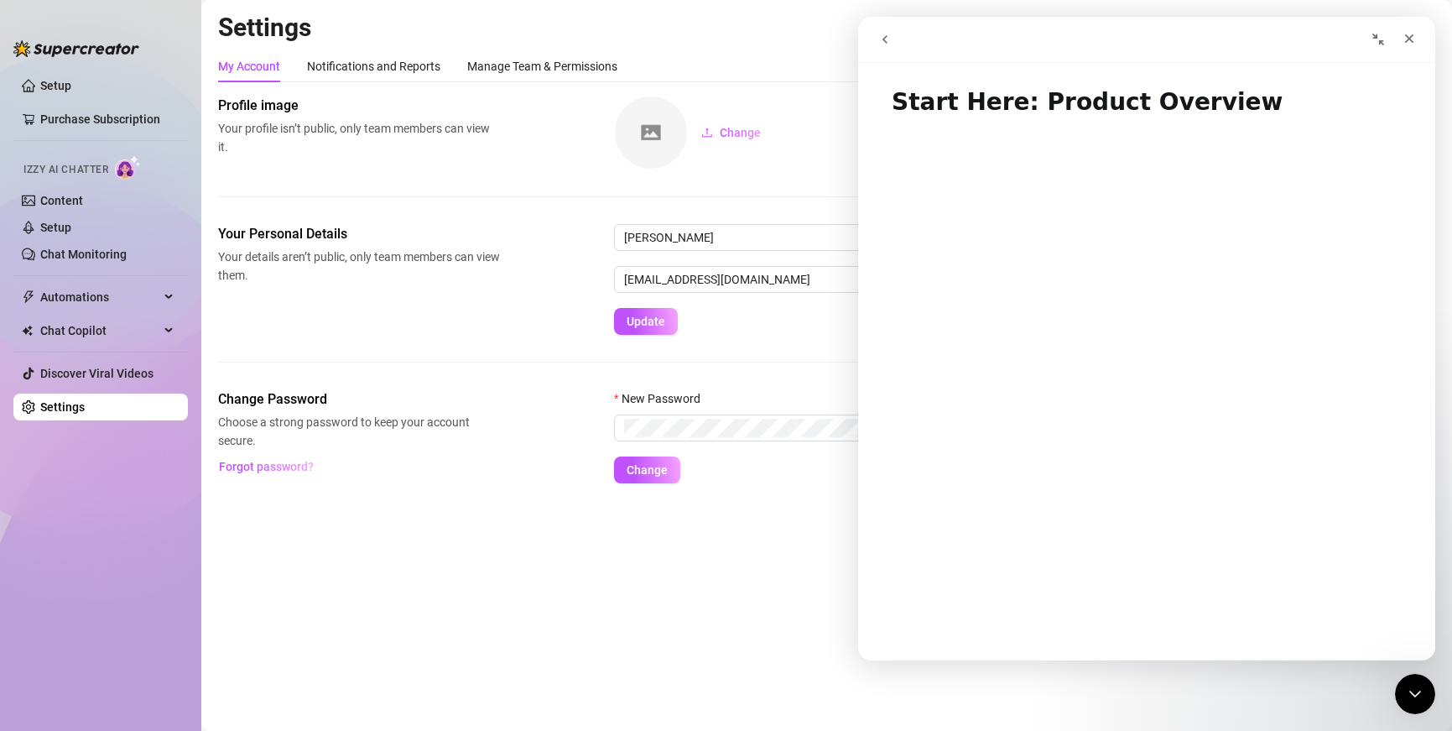
click at [520, 306] on div "Your Personal Details Your details aren’t public, only team members can view th…" at bounding box center [826, 279] width 1217 height 111
click at [119, 248] on link "Chat Monitoring" at bounding box center [83, 254] width 86 height 13
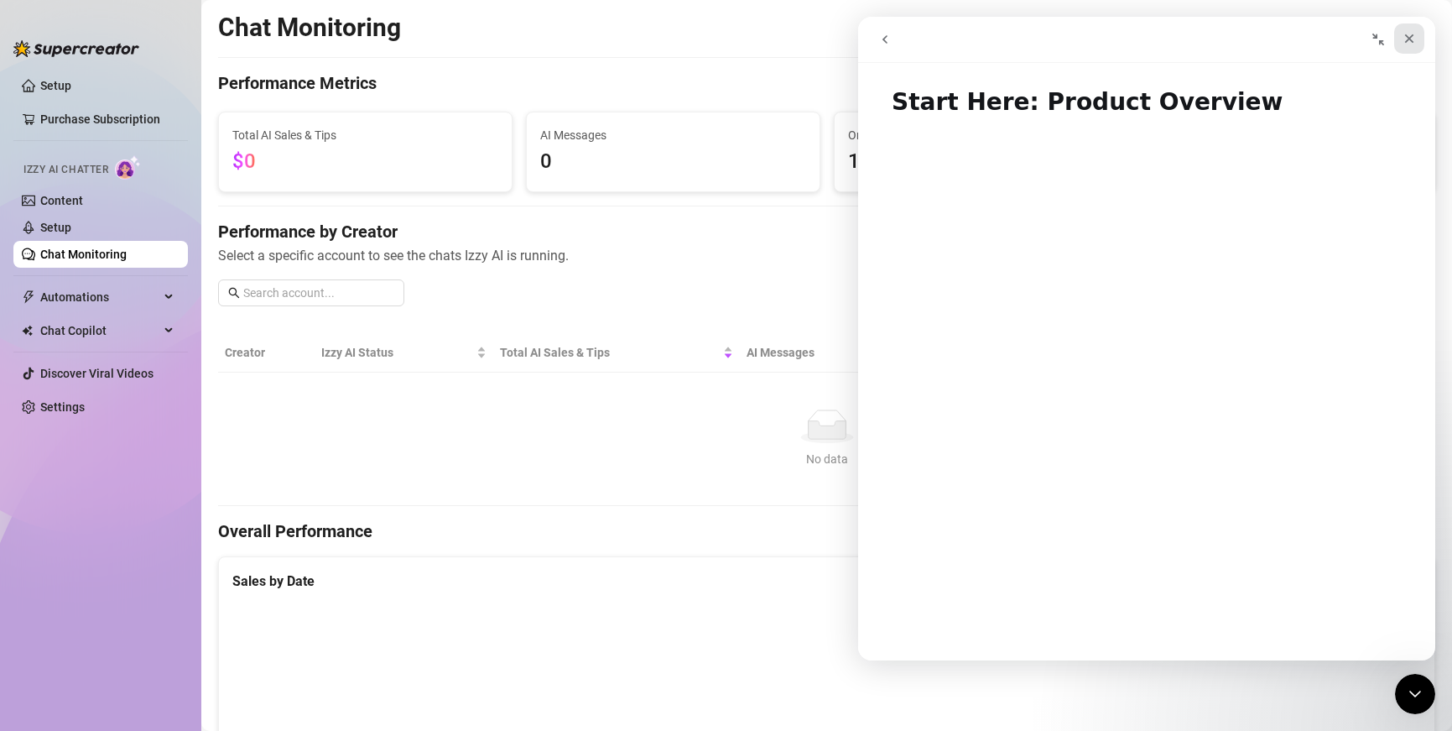
click at [943, 39] on icon "Close" at bounding box center [1409, 38] width 9 height 9
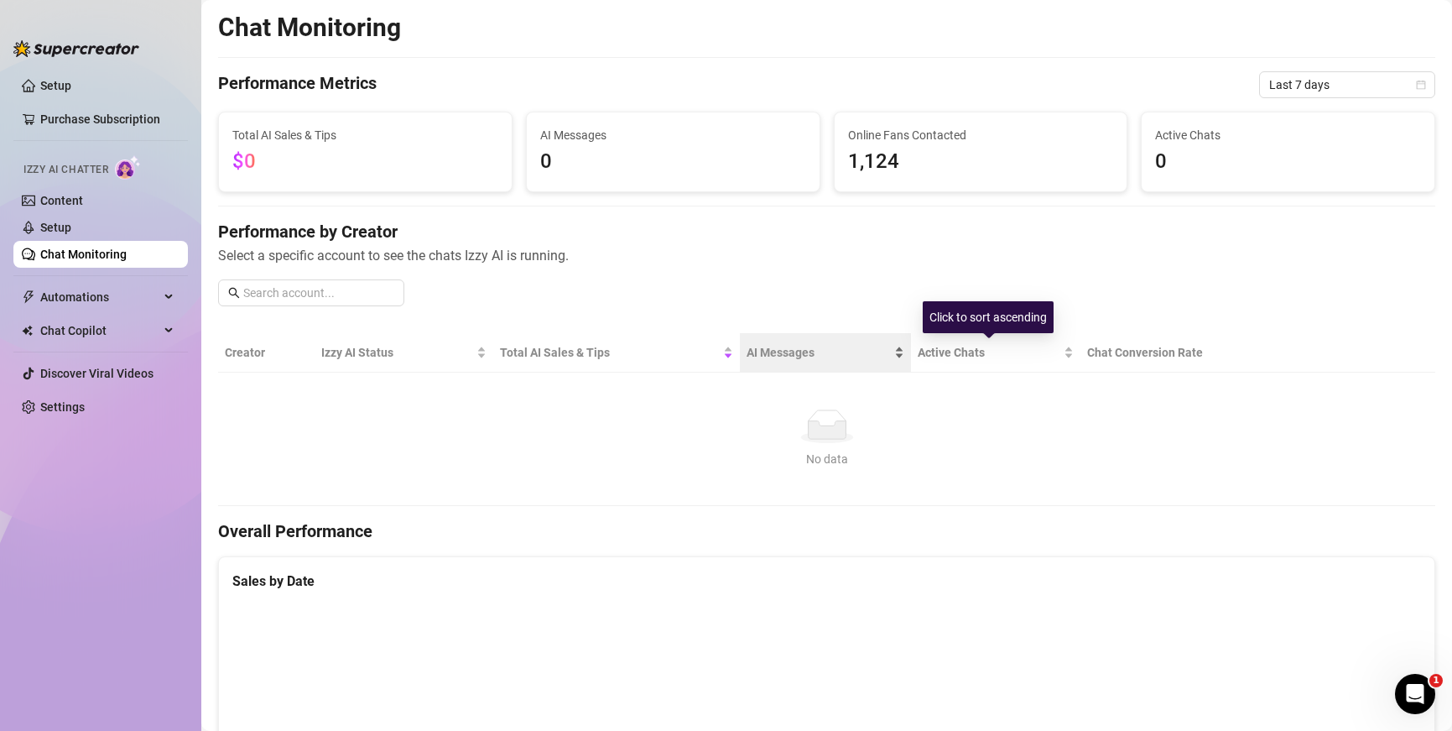
click at [883, 355] on span "AI Messages" at bounding box center [819, 352] width 144 height 18
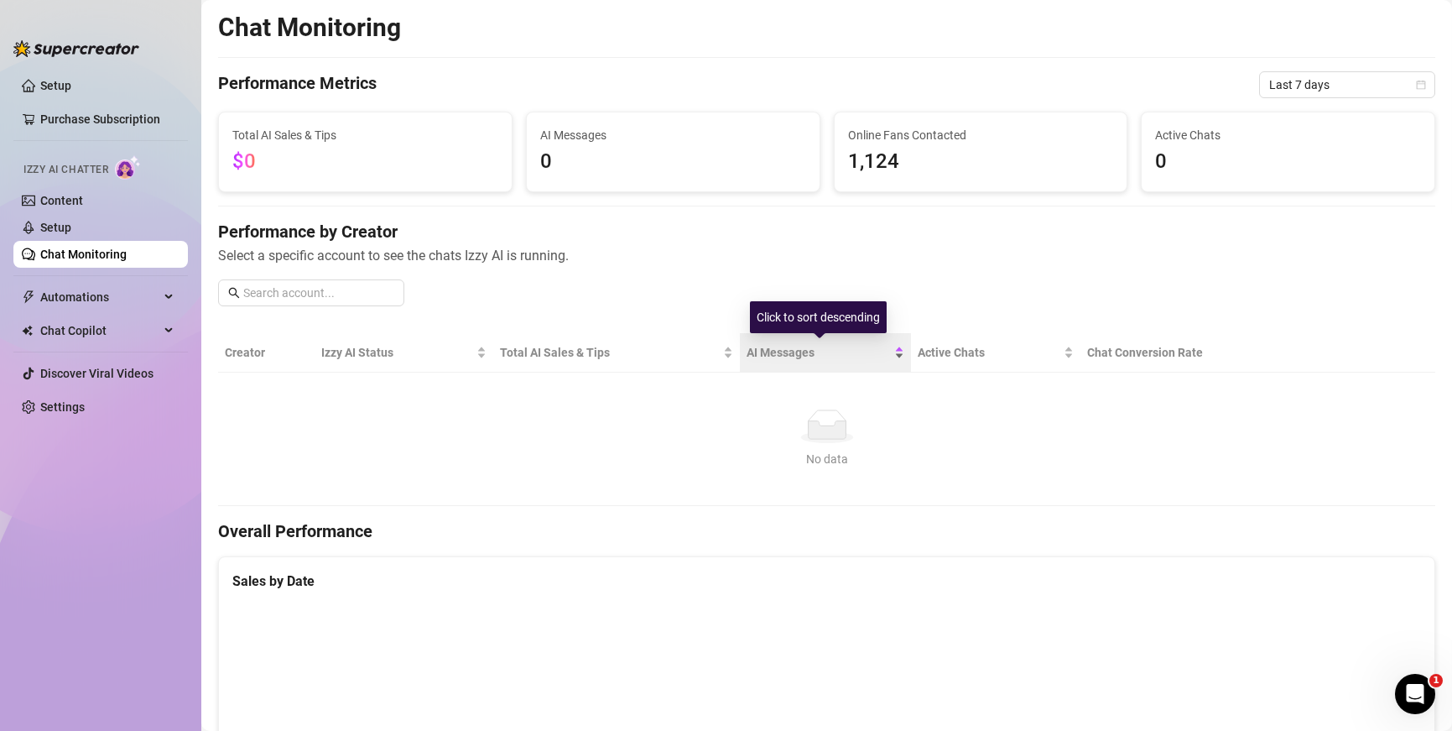
click at [895, 355] on div "AI Messages" at bounding box center [826, 352] width 158 height 18
click at [886, 362] on div "AI Messages" at bounding box center [826, 352] width 158 height 18
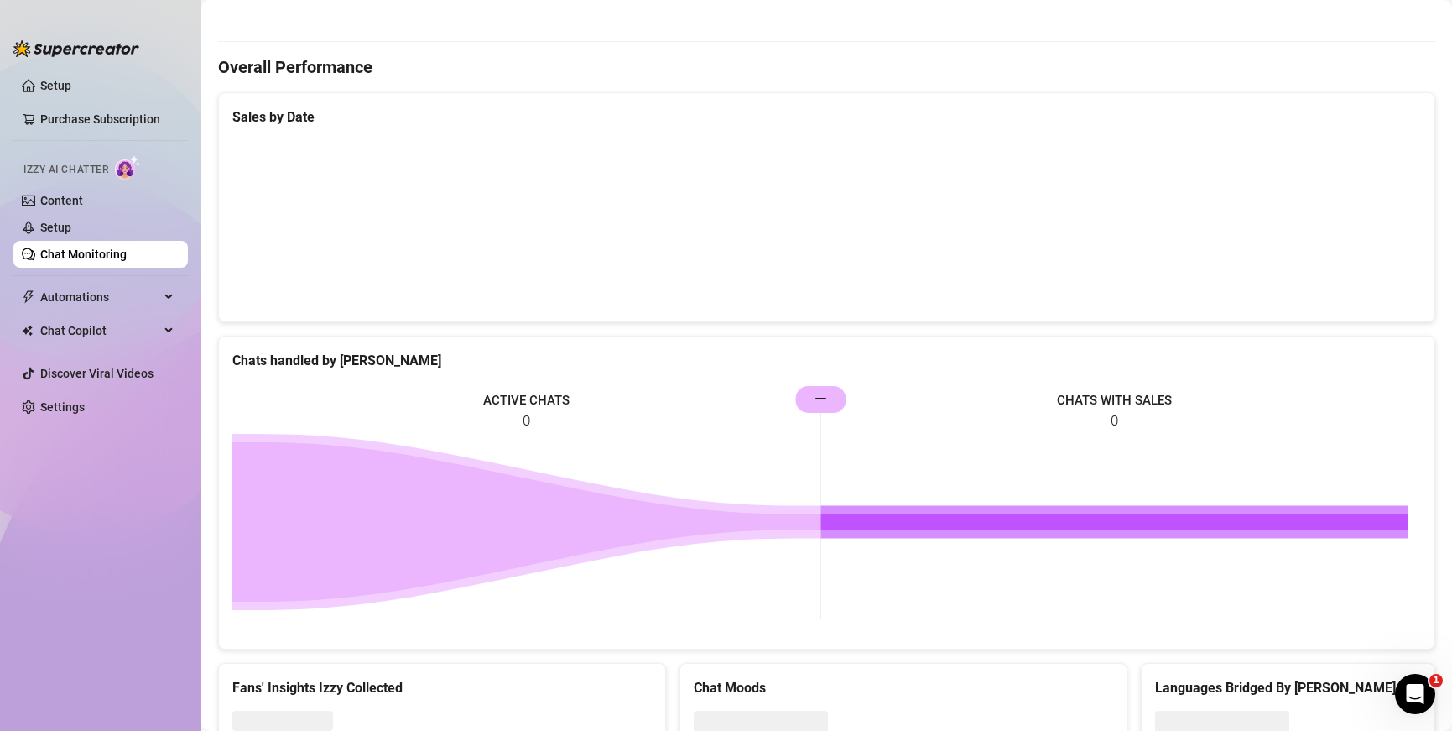
scroll to position [535, 0]
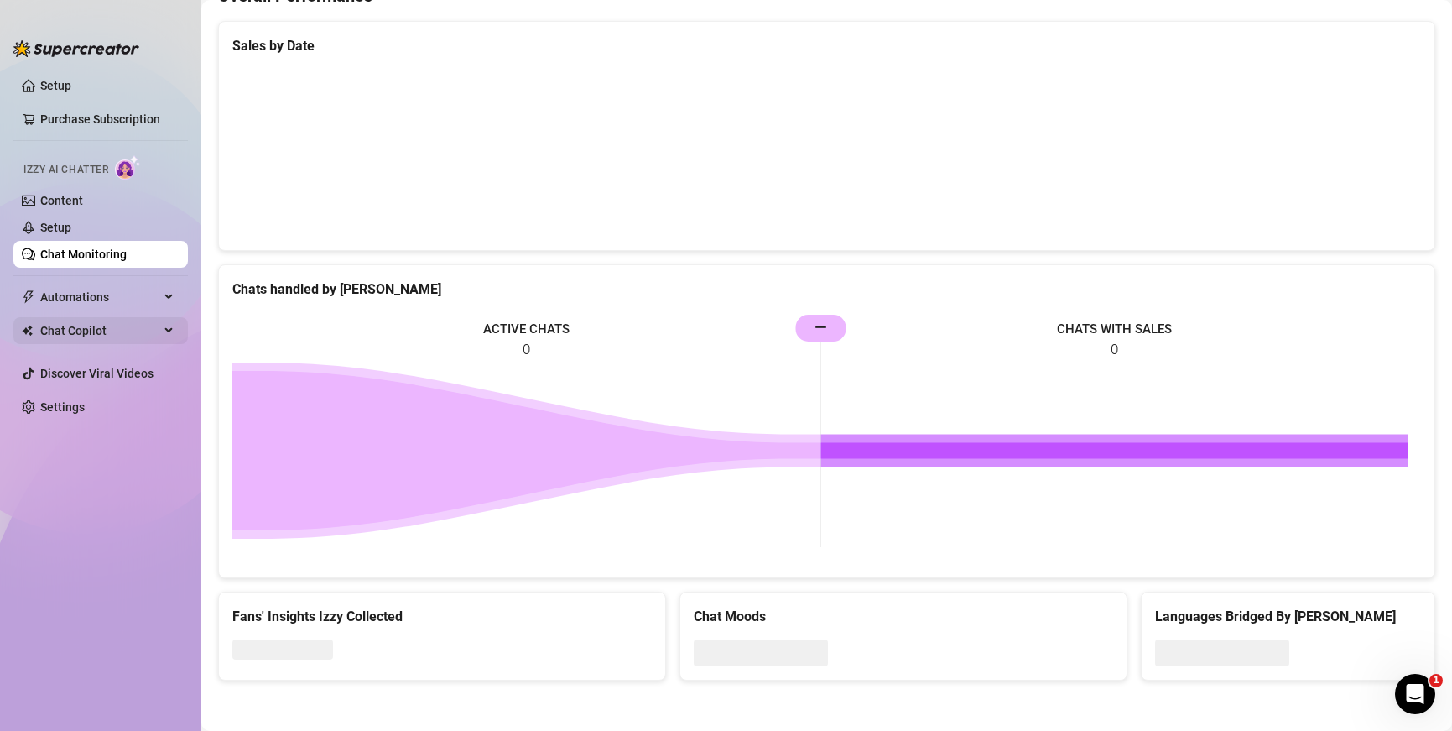
click at [144, 328] on span "Chat Copilot" at bounding box center [99, 330] width 119 height 27
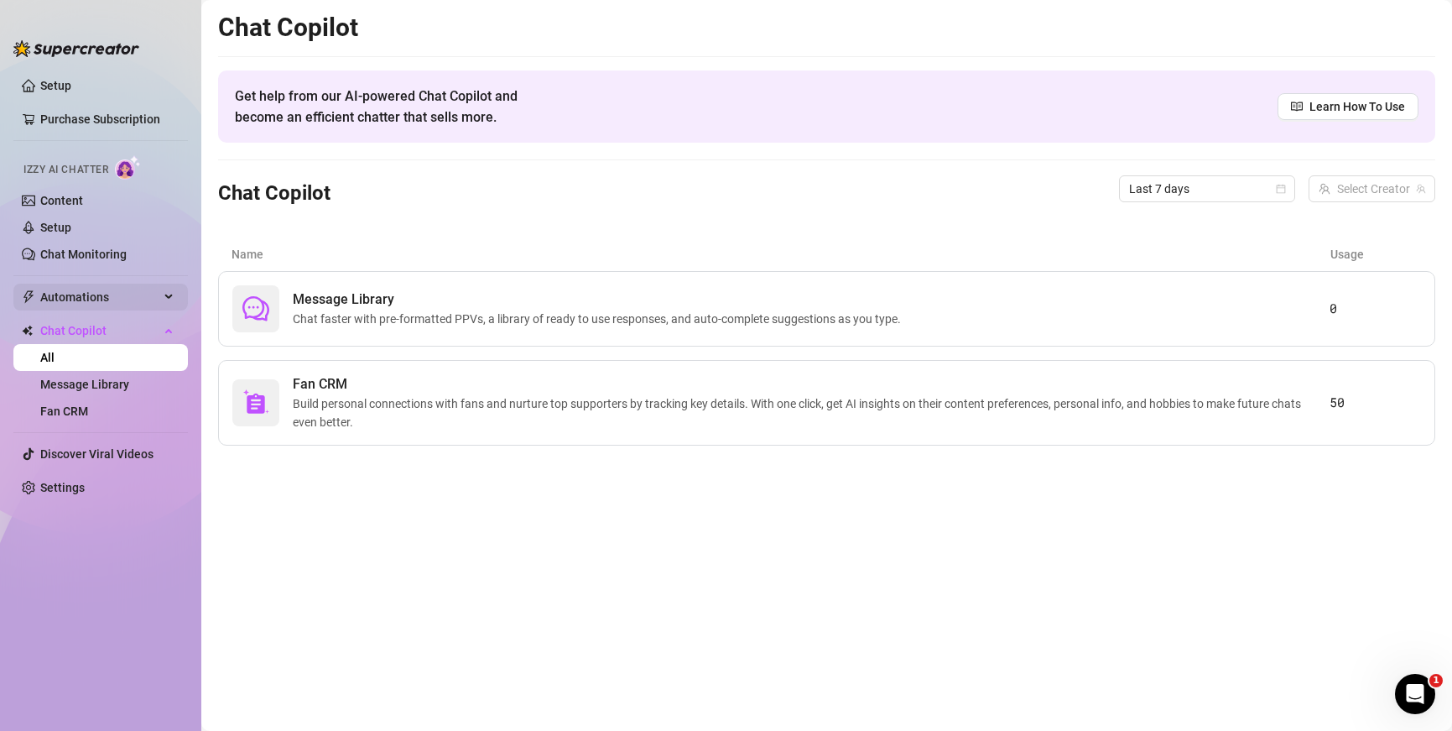
click at [171, 296] on div "Automations" at bounding box center [100, 297] width 175 height 27
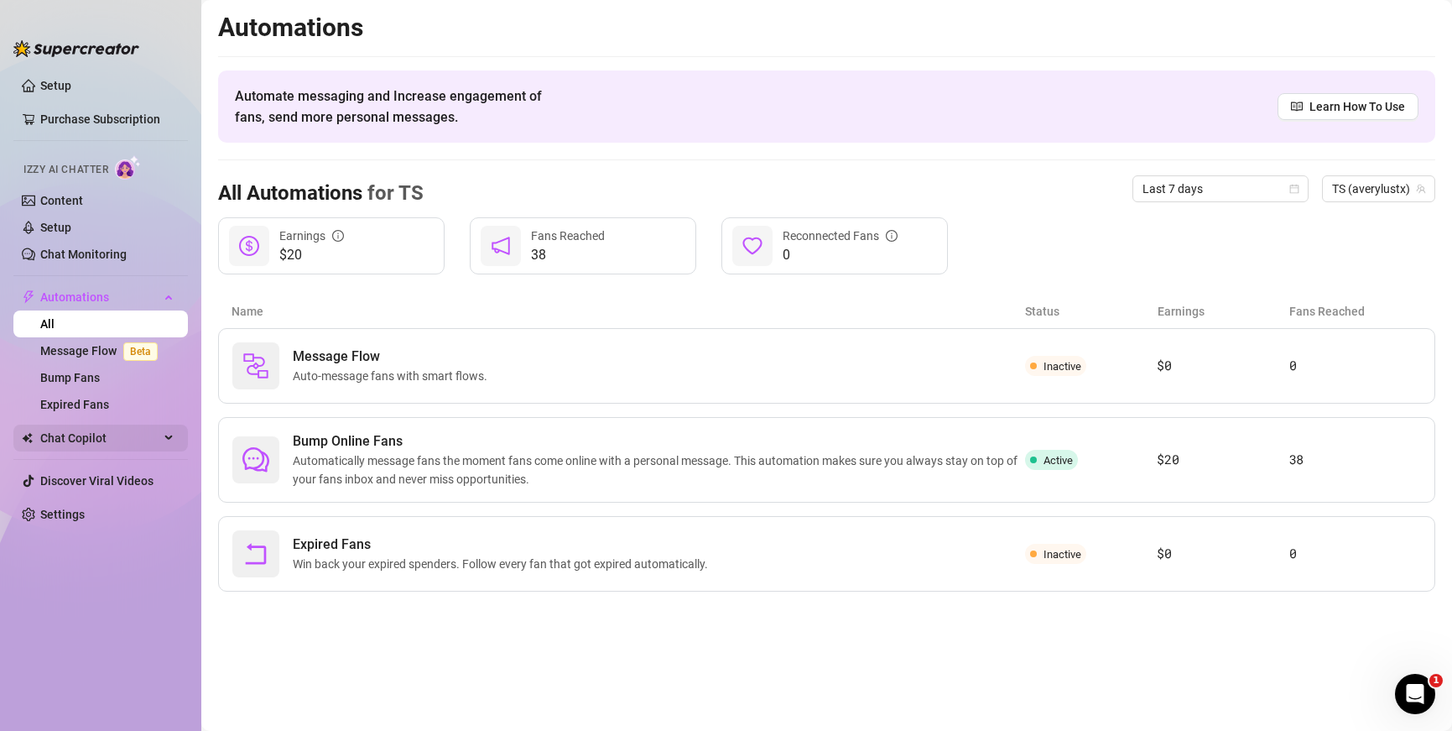
click at [172, 437] on div "Chat Copilot" at bounding box center [100, 438] width 175 height 27
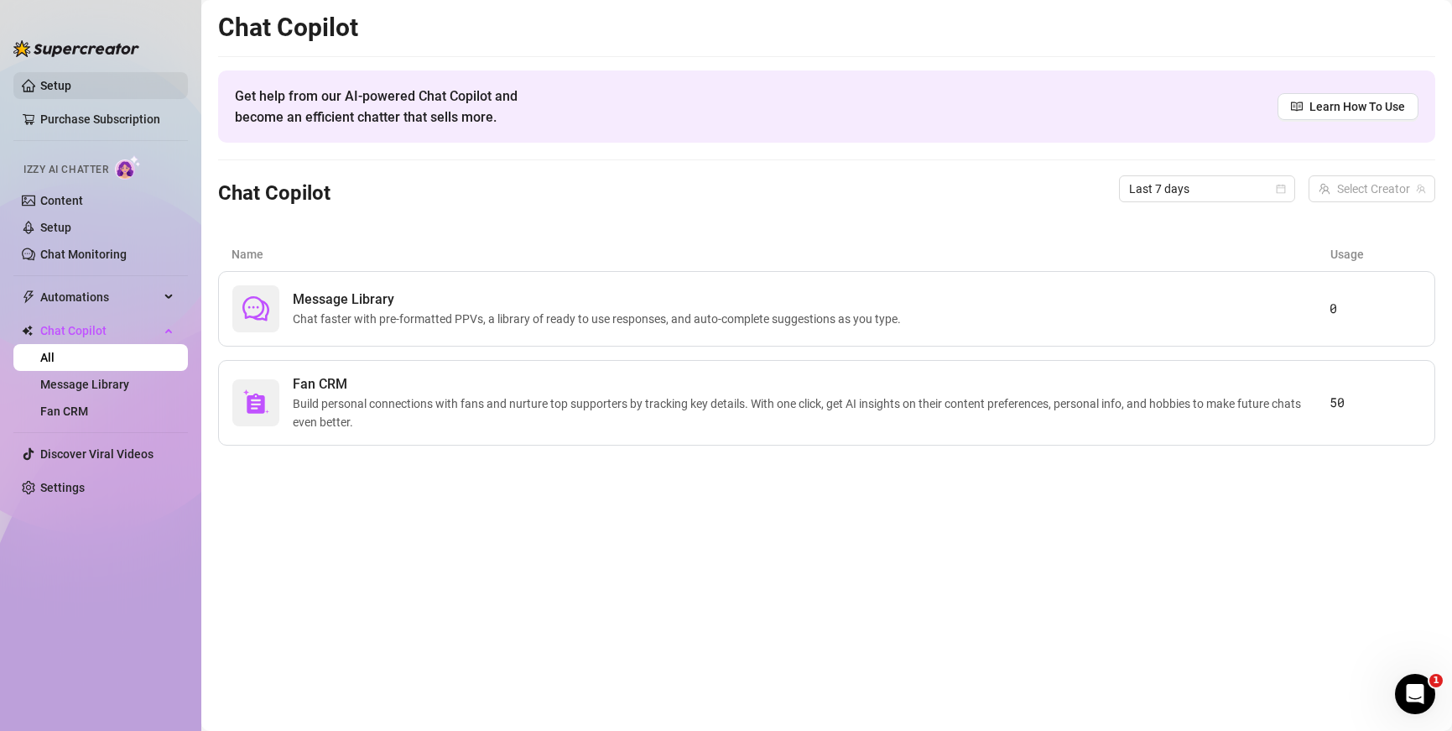
click at [40, 83] on link "Setup" at bounding box center [55, 85] width 31 height 13
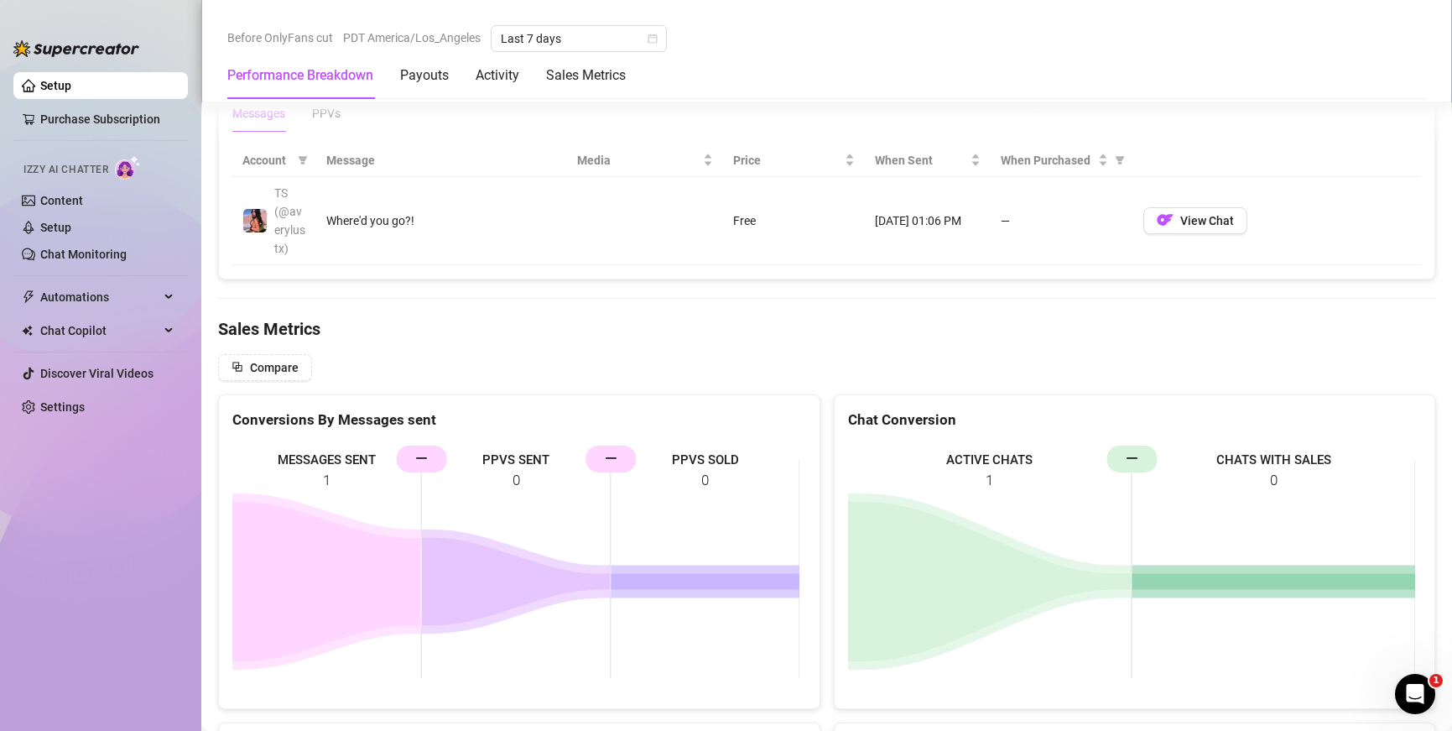
scroll to position [1611, 0]
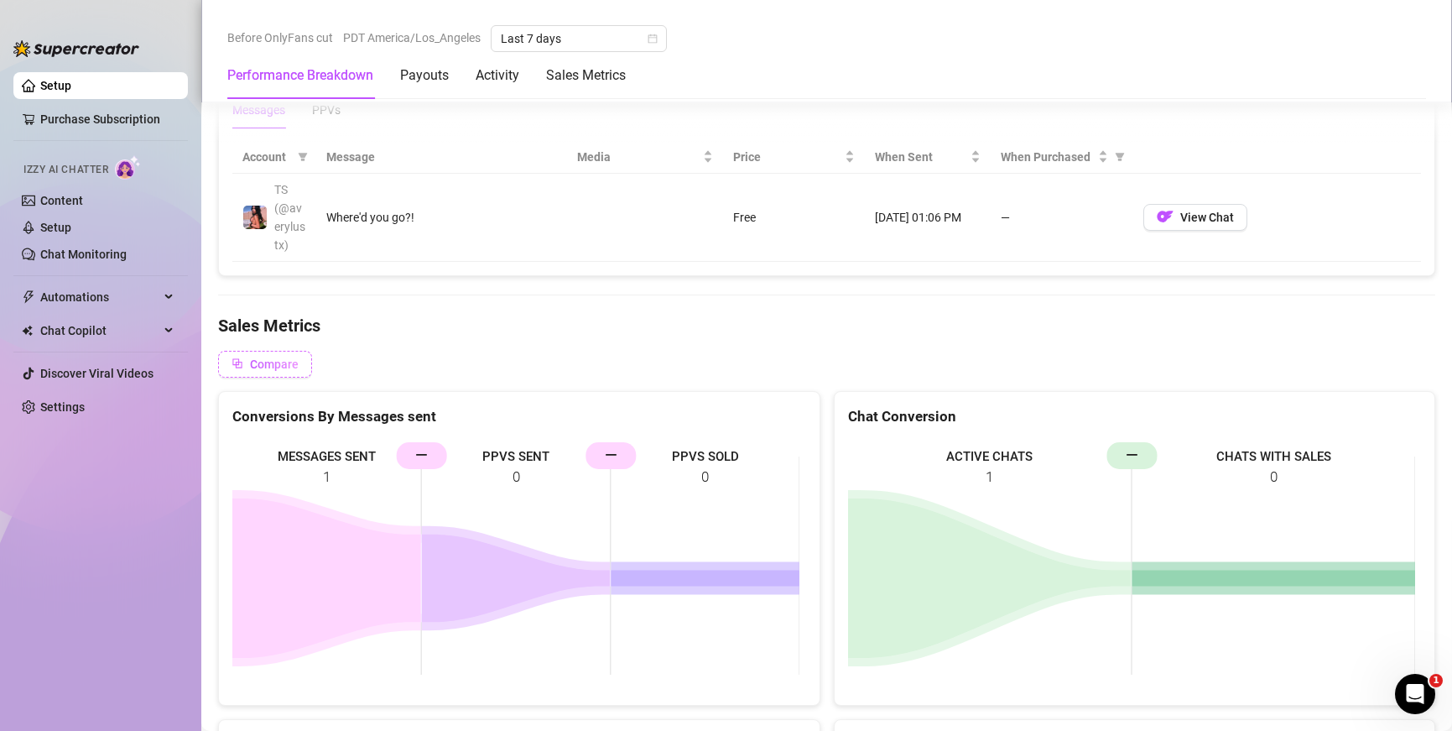
click at [280, 369] on span "Compare" at bounding box center [274, 363] width 49 height 13
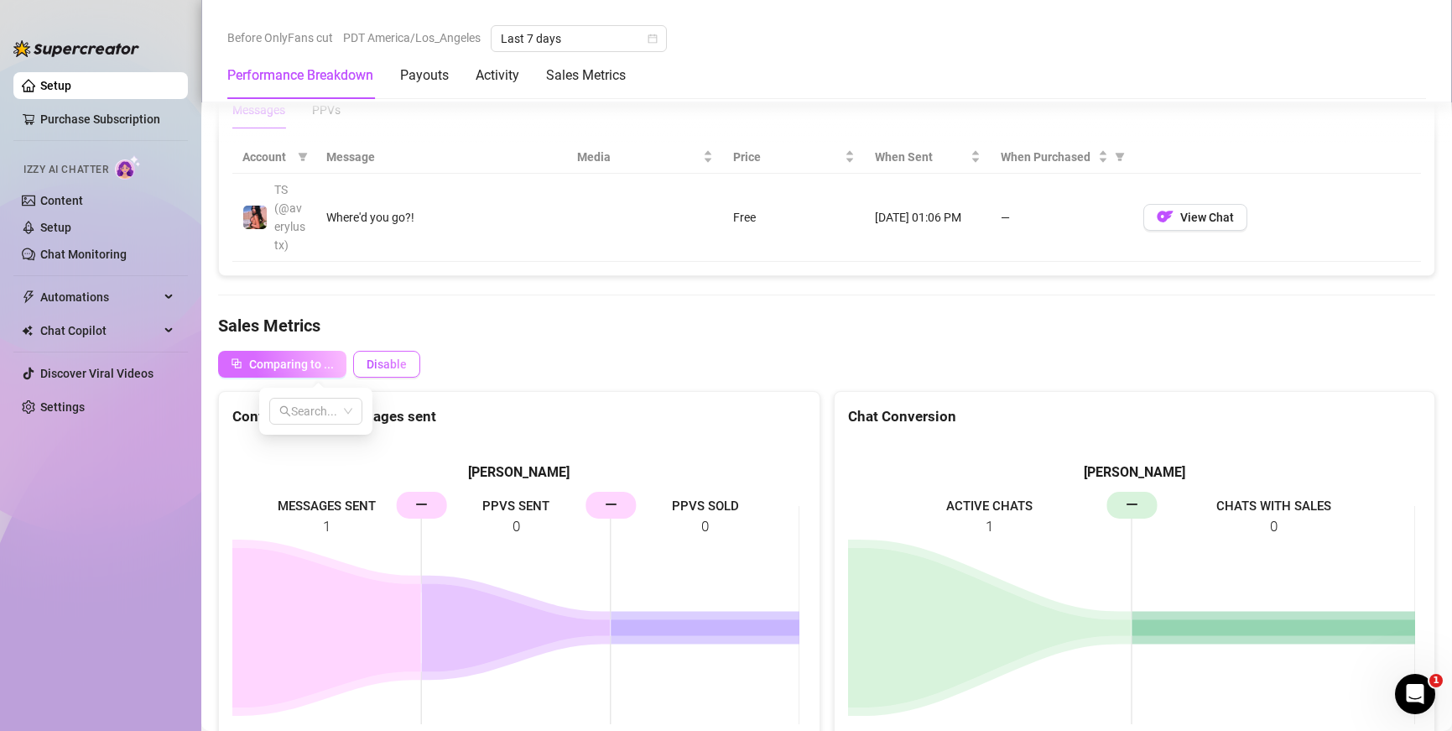
click at [367, 363] on span "Disable" at bounding box center [387, 363] width 40 height 13
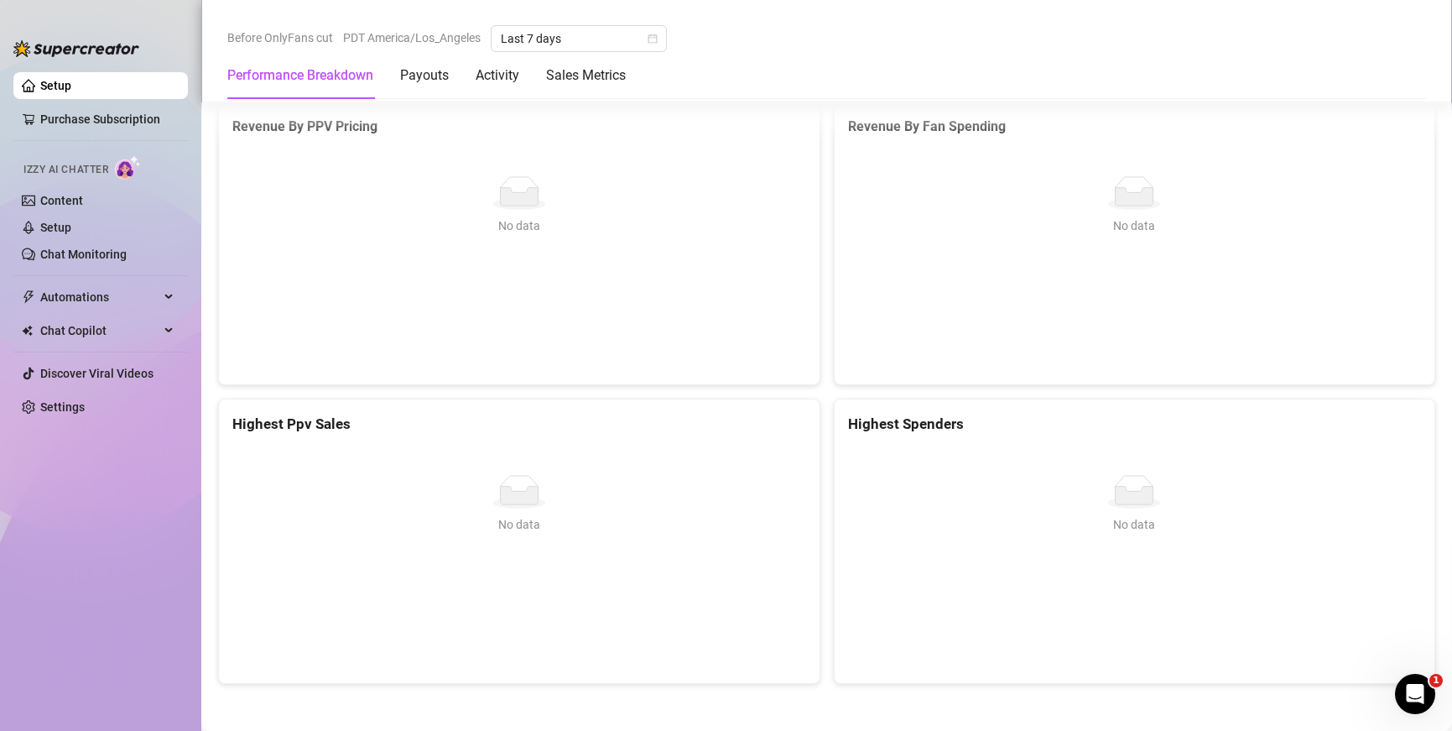
scroll to position [2231, 0]
click at [585, 72] on Metrics "Sales Metrics" at bounding box center [586, 75] width 80 height 20
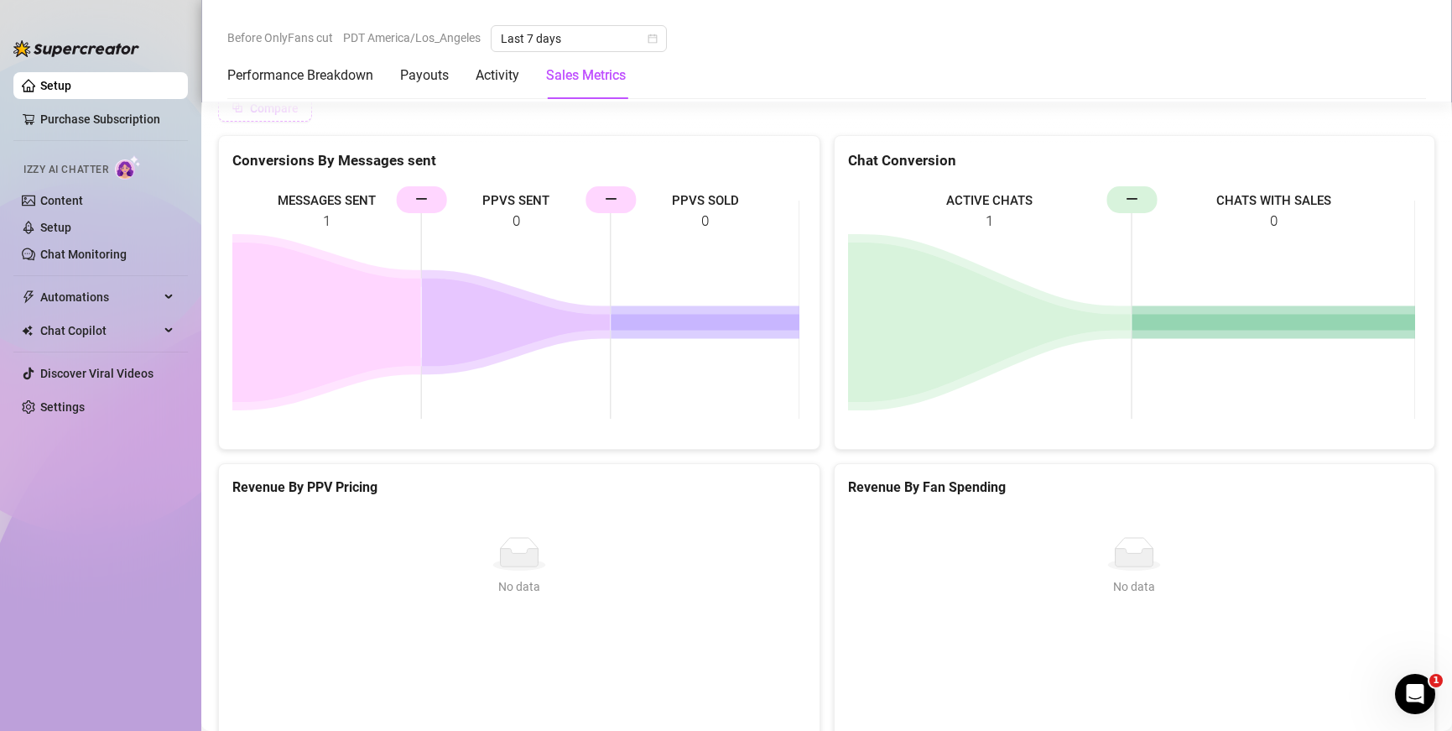
scroll to position [1814, 0]
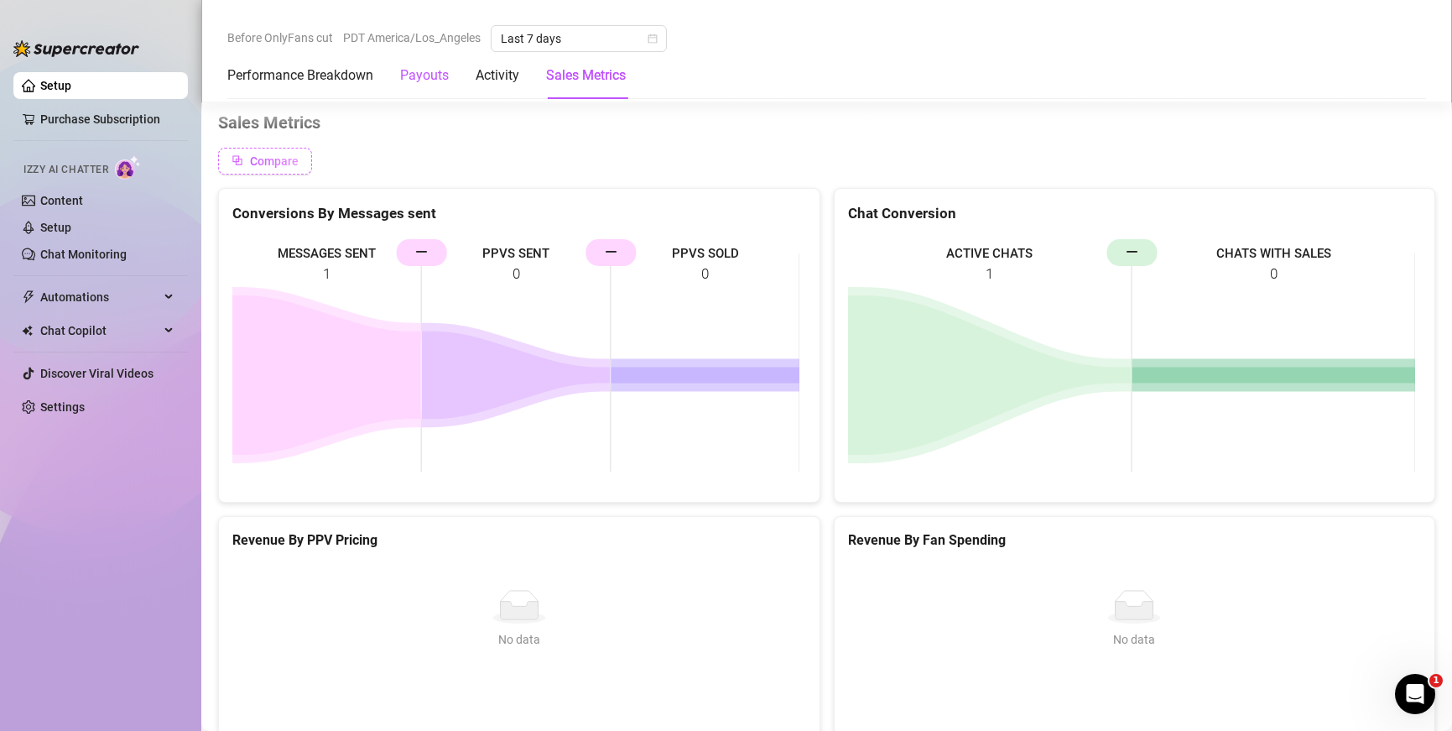
click at [425, 74] on div "Payouts" at bounding box center [424, 75] width 49 height 20
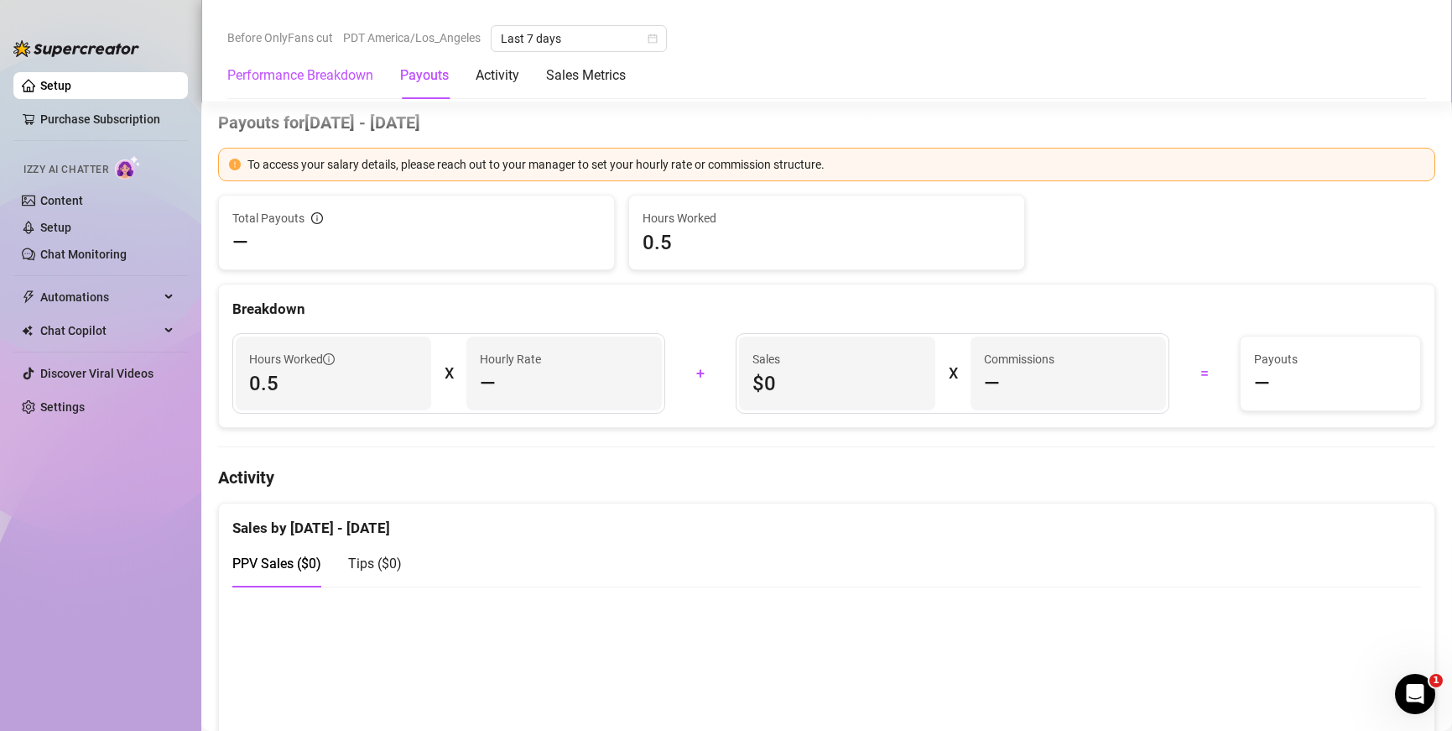
click at [332, 73] on Breakdown "Performance Breakdown" at bounding box center [300, 75] width 146 height 20
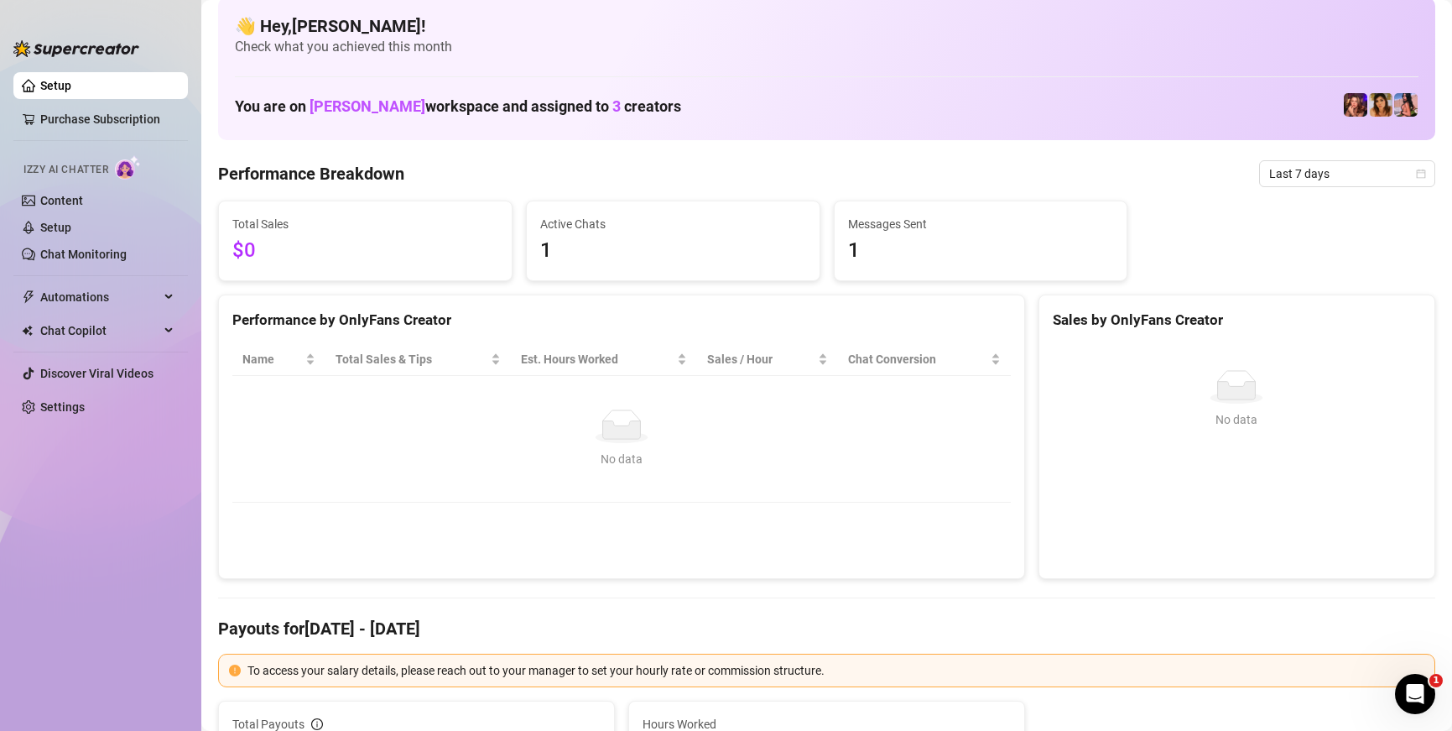
scroll to position [0, 0]
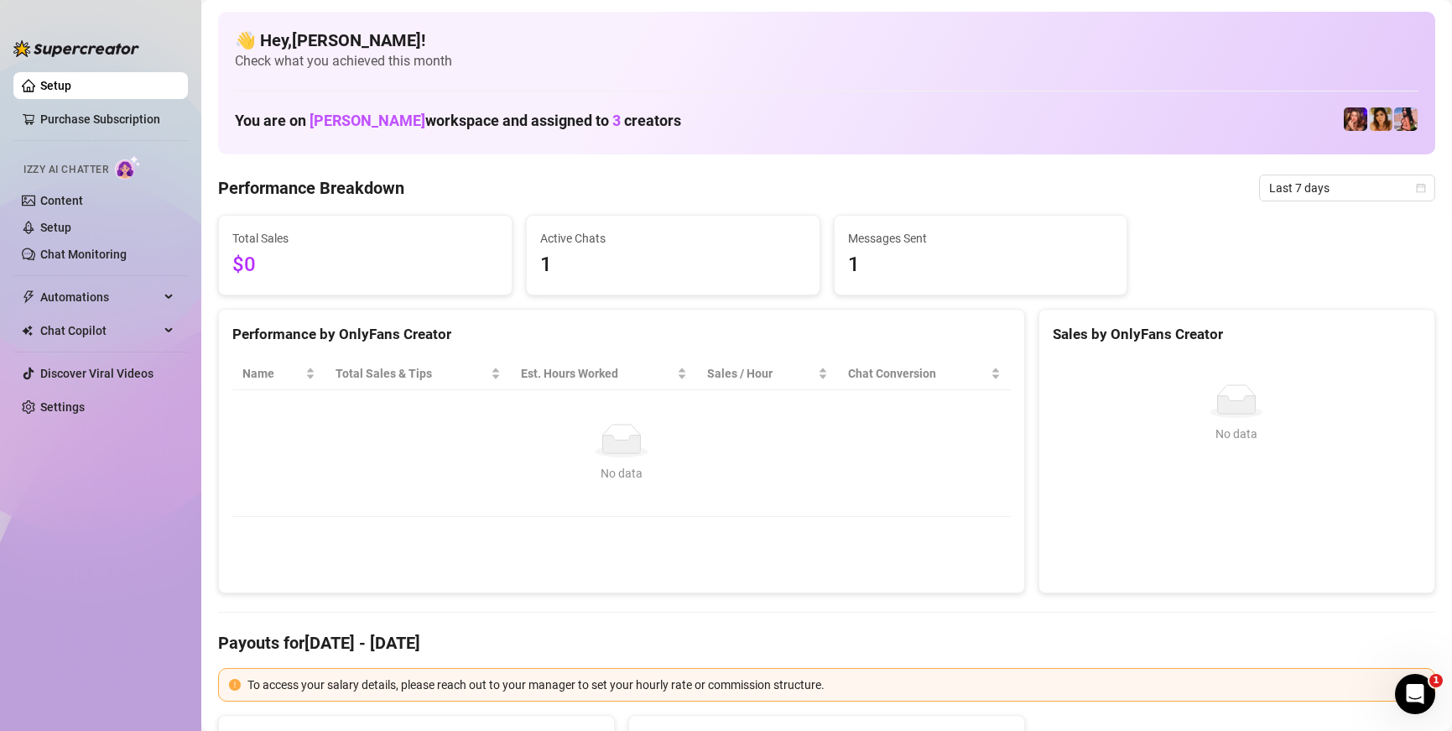
click at [71, 80] on link "Setup" at bounding box center [55, 85] width 31 height 13
click at [70, 207] on link "Content" at bounding box center [61, 200] width 43 height 13
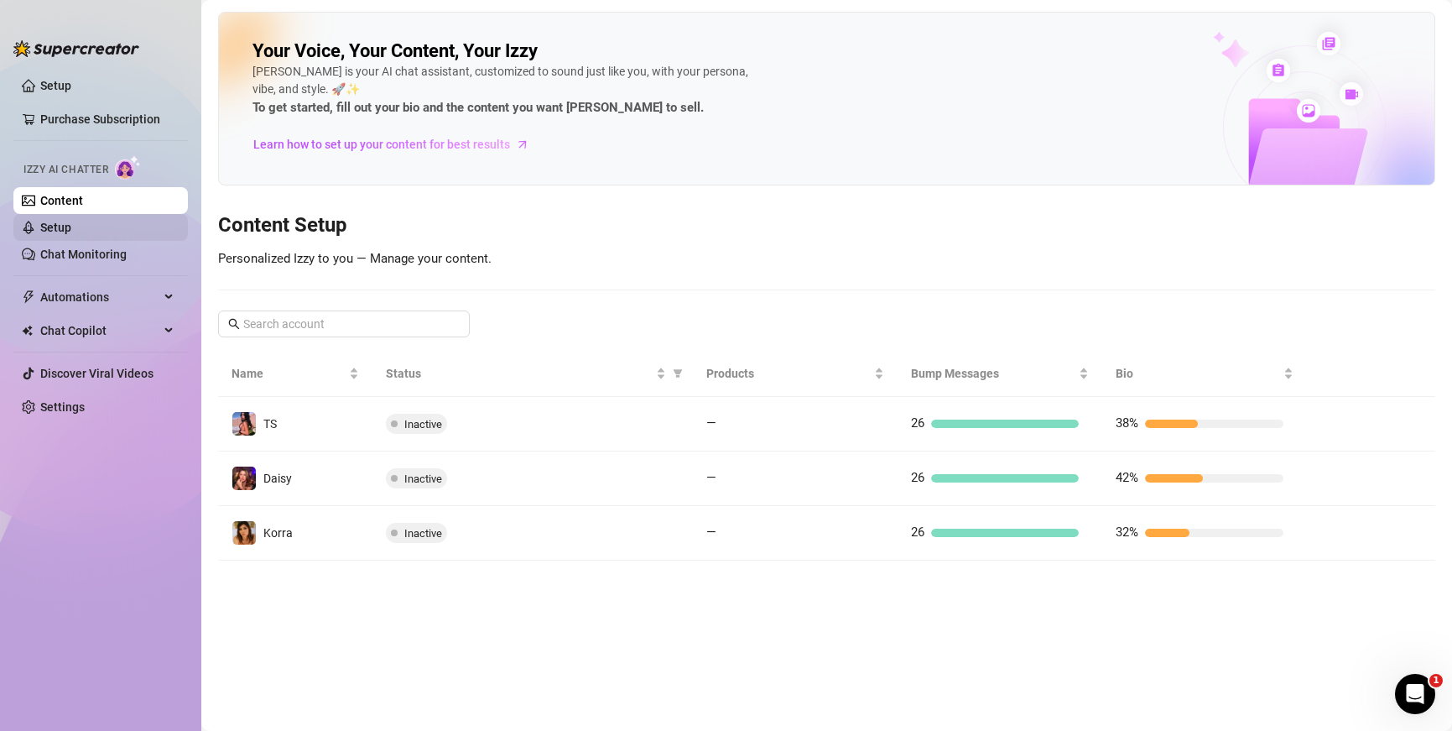
click at [71, 234] on link "Setup" at bounding box center [55, 227] width 31 height 13
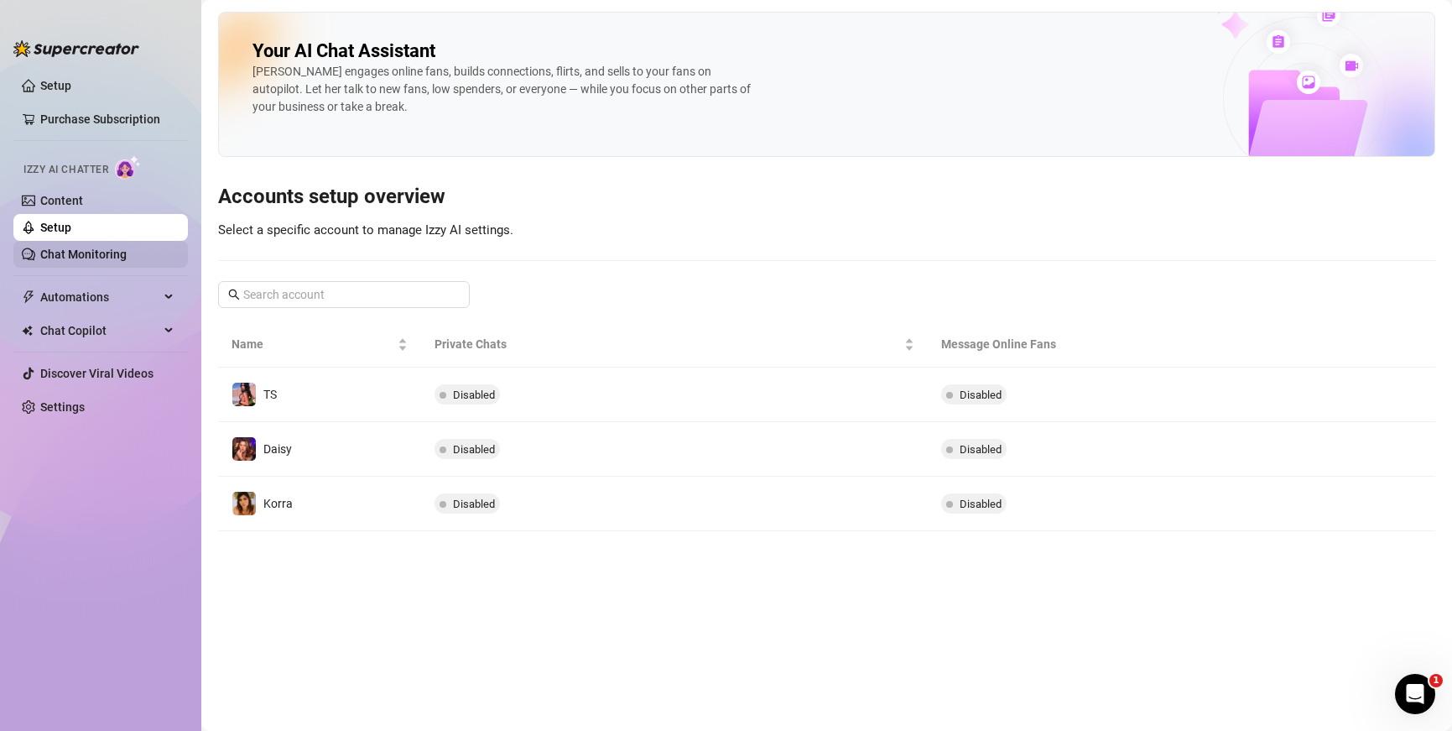
click at [121, 258] on link "Chat Monitoring" at bounding box center [83, 254] width 86 height 13
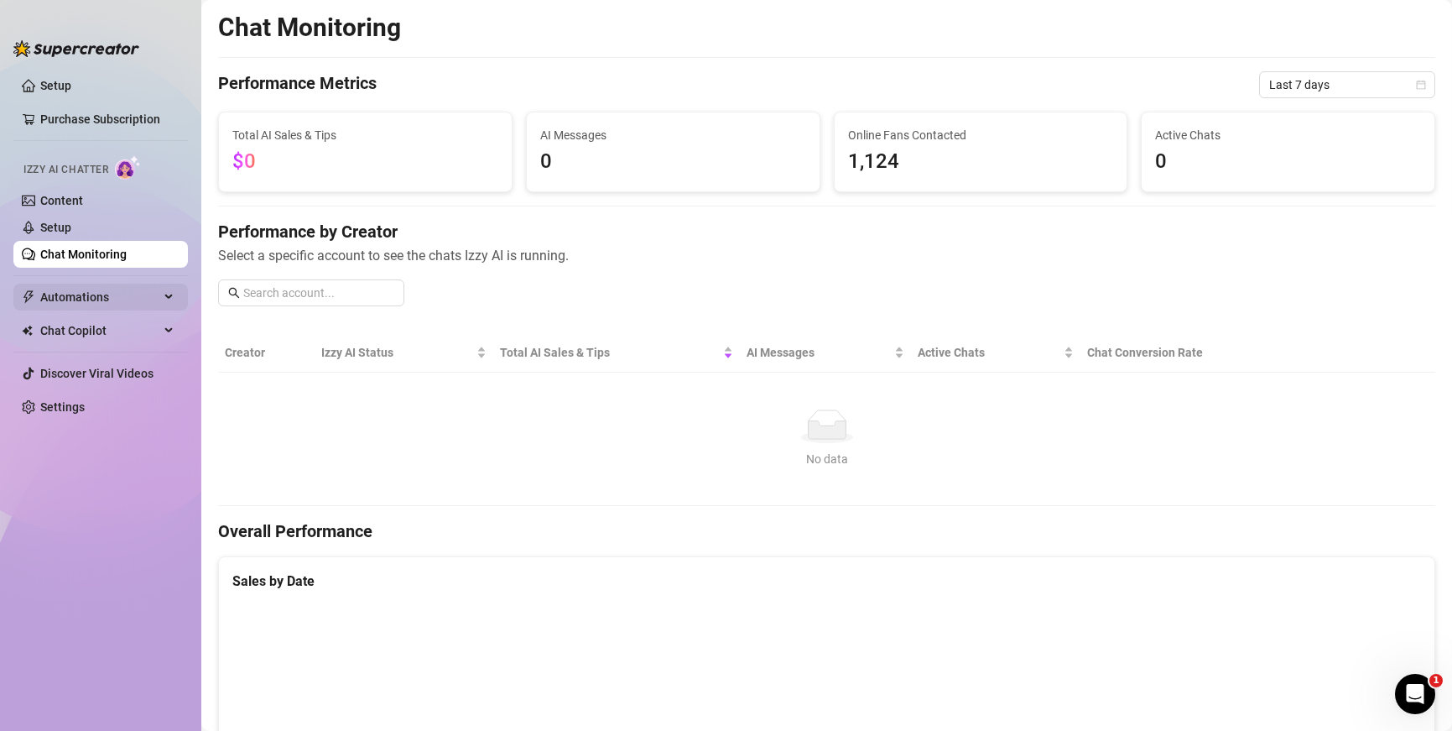
click at [162, 285] on div "Automations" at bounding box center [100, 297] width 175 height 27
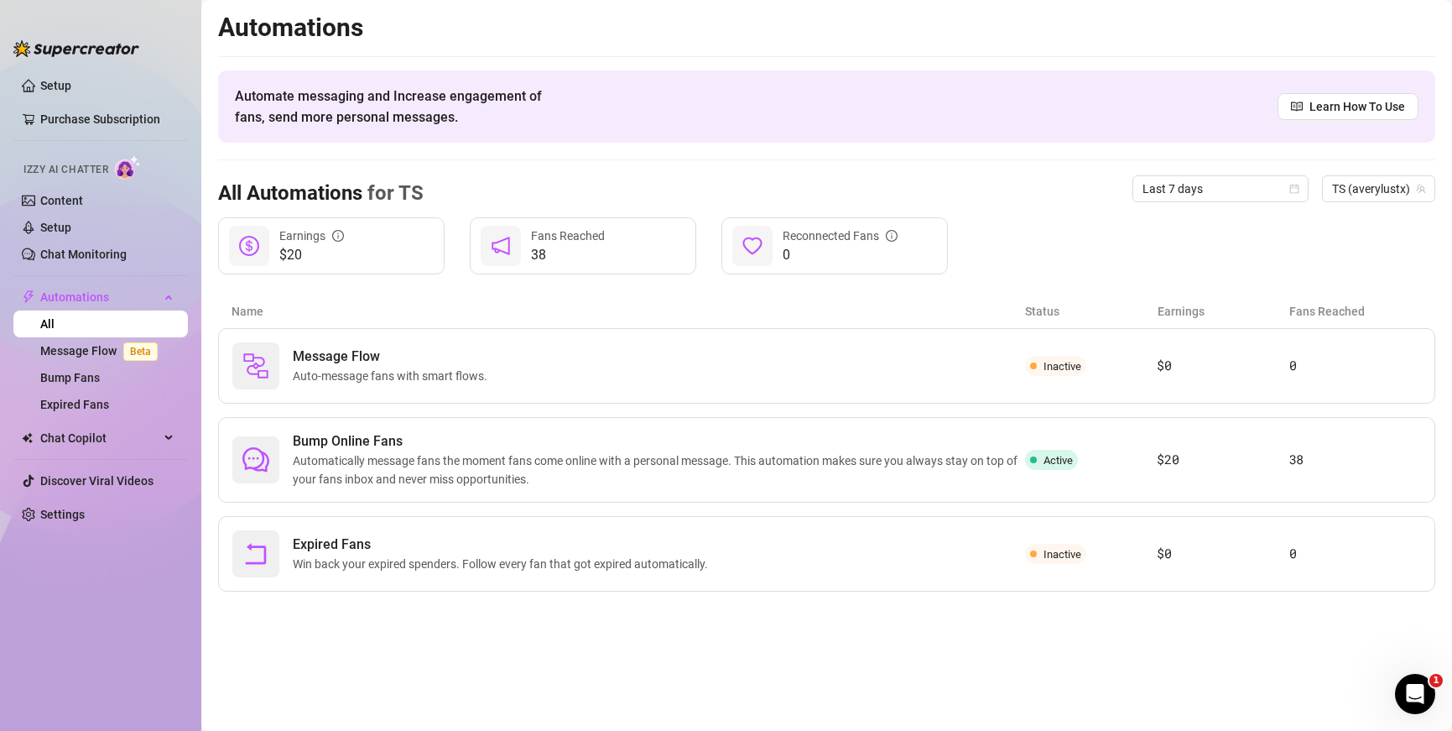
click at [55, 331] on link "All" at bounding box center [47, 323] width 14 height 13
click at [310, 262] on span "$20" at bounding box center [311, 255] width 65 height 20
click at [283, 249] on span "$20" at bounding box center [311, 255] width 65 height 20
click at [242, 242] on icon "dollar" at bounding box center [249, 246] width 20 height 20
click at [284, 246] on span "$20" at bounding box center [311, 255] width 65 height 20
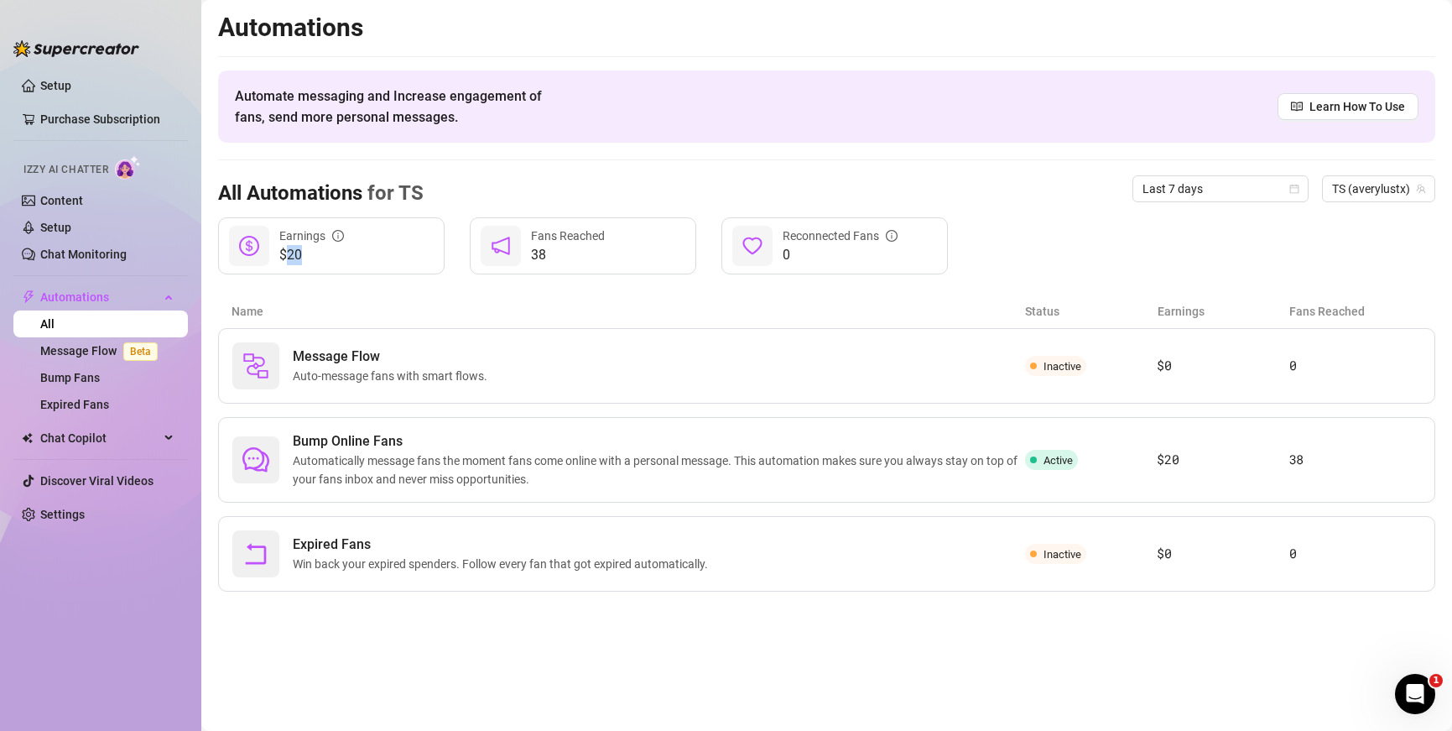
click at [284, 246] on span "$20" at bounding box center [311, 255] width 65 height 20
click at [508, 279] on div "Automations Automate messaging and Increase engagement of fans, send more perso…" at bounding box center [826, 302] width 1217 height 580
click at [943, 188] on span "TS (averylustx)" at bounding box center [1378, 188] width 93 height 25
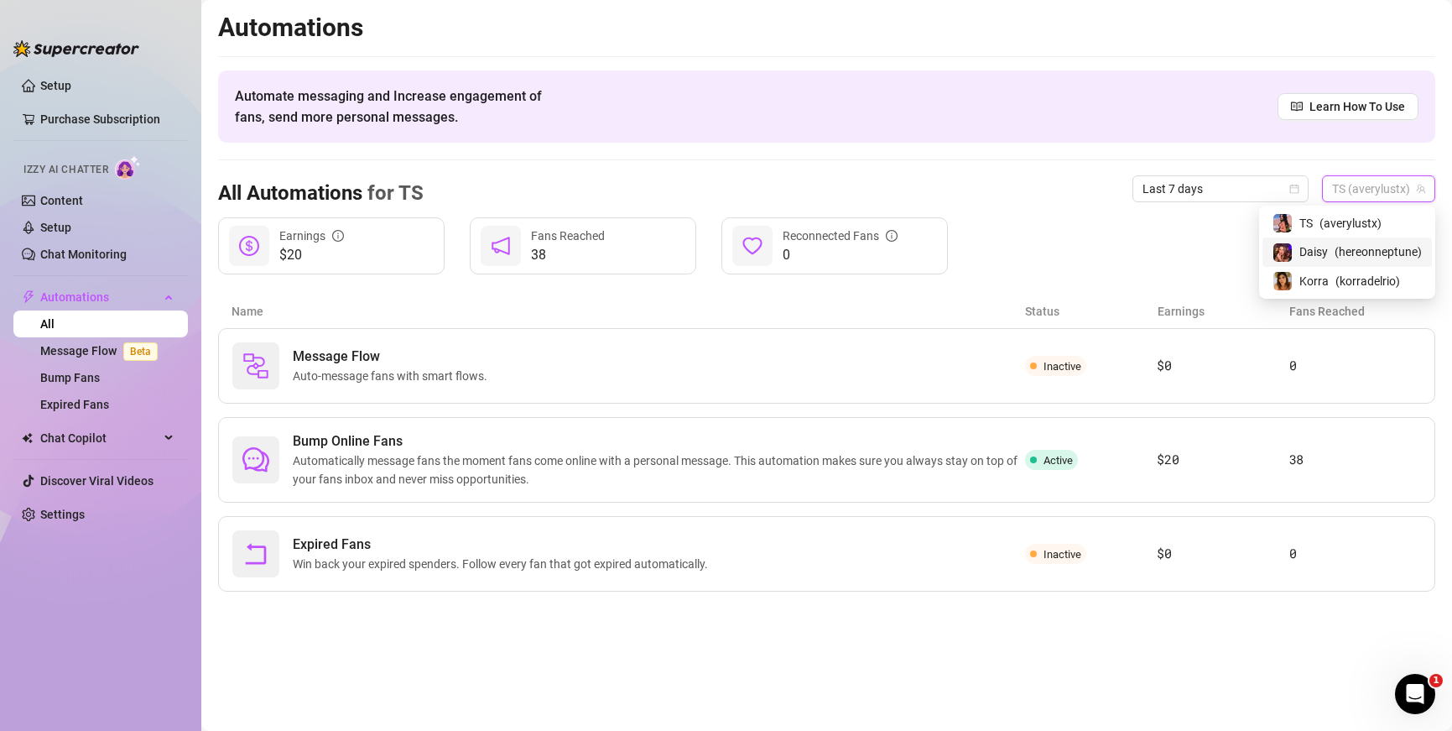
click at [943, 242] on span "( hereonneptune )" at bounding box center [1378, 251] width 87 height 18
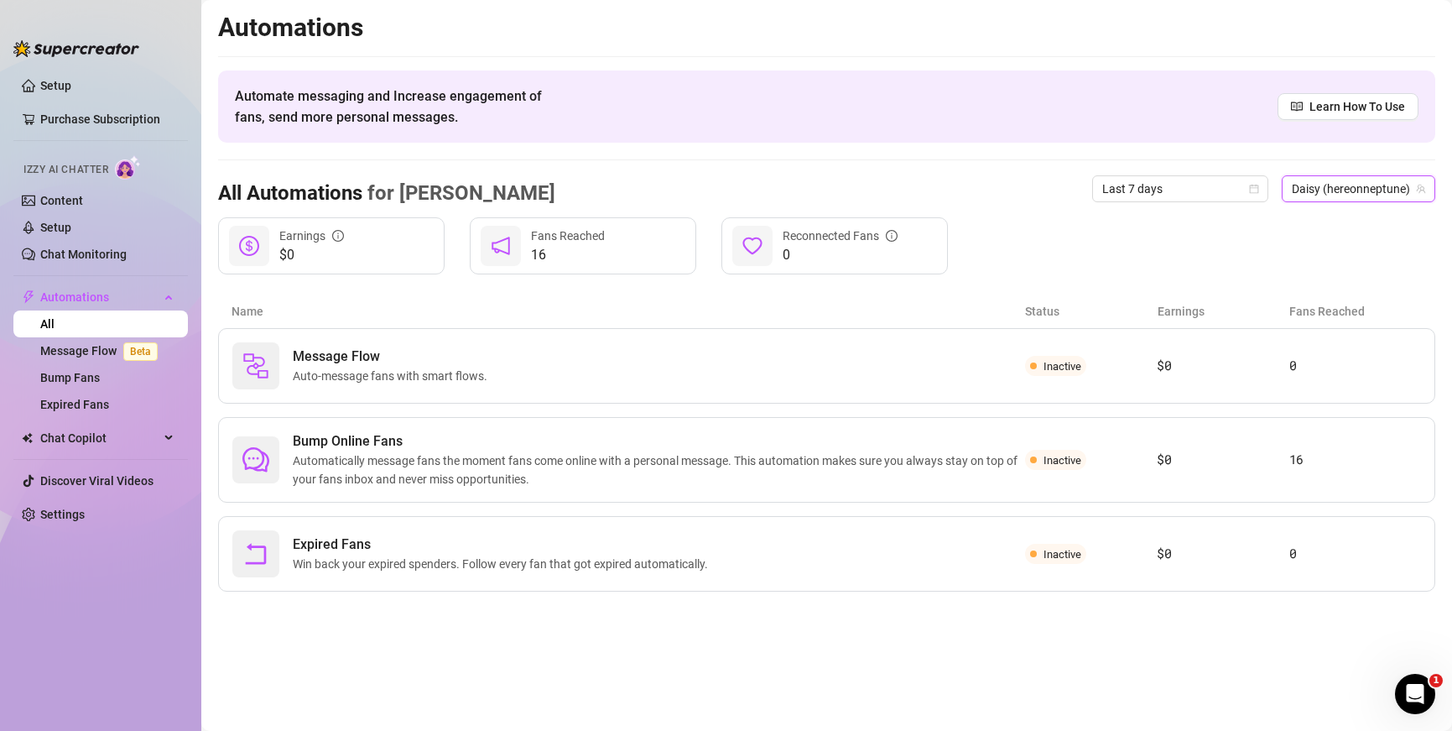
click at [943, 185] on span "Daisy (hereonneptune)" at bounding box center [1358, 188] width 133 height 25
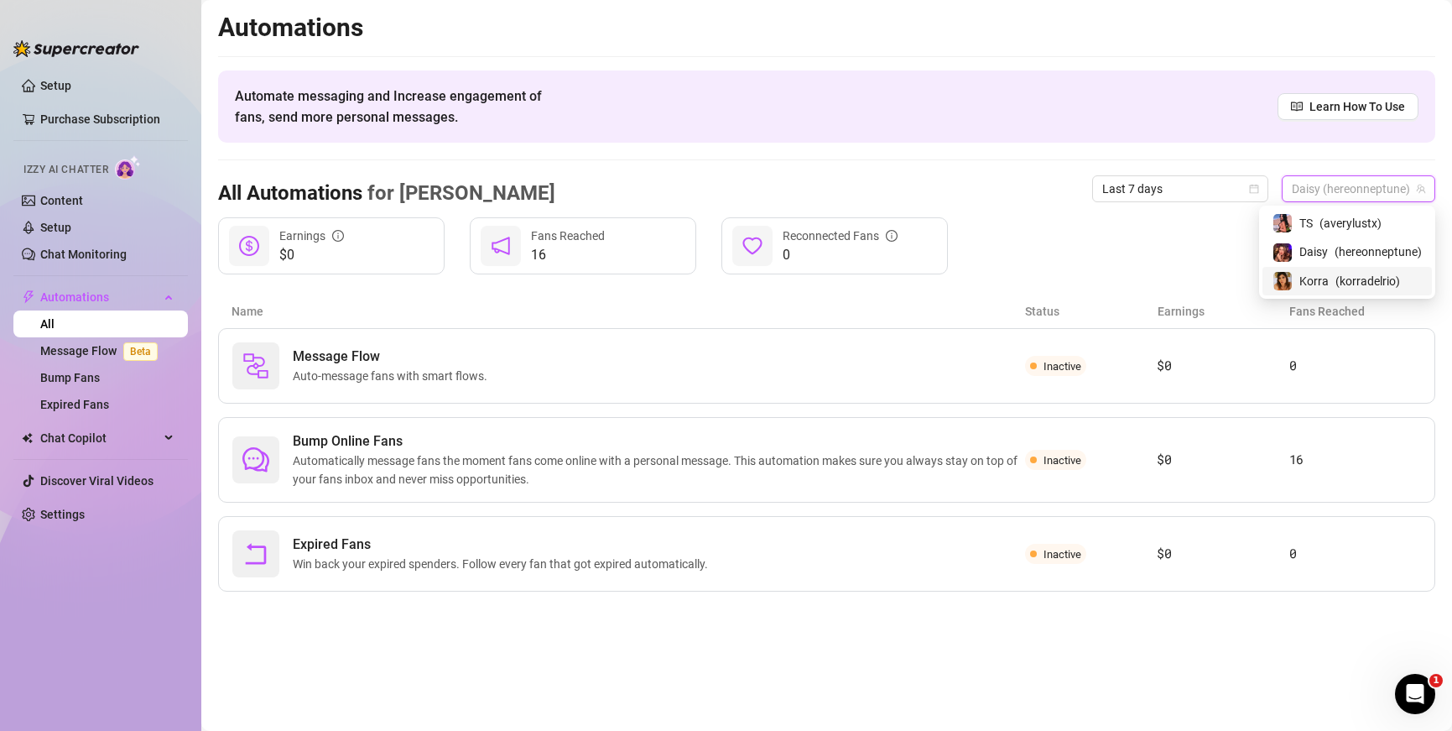
click at [943, 273] on span "( korradelrio )" at bounding box center [1368, 281] width 65 height 18
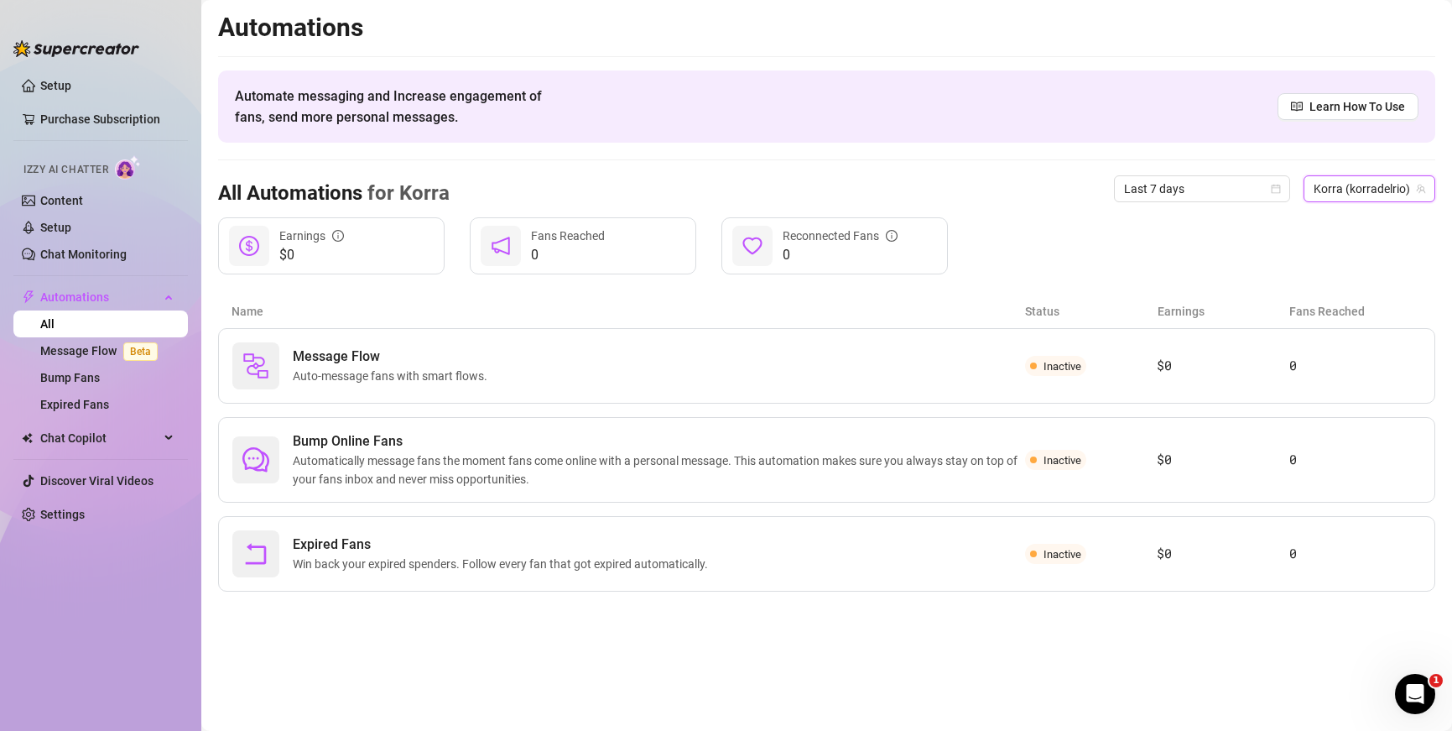
click at [943, 191] on span "Korra (korradelrio)" at bounding box center [1370, 188] width 112 height 25
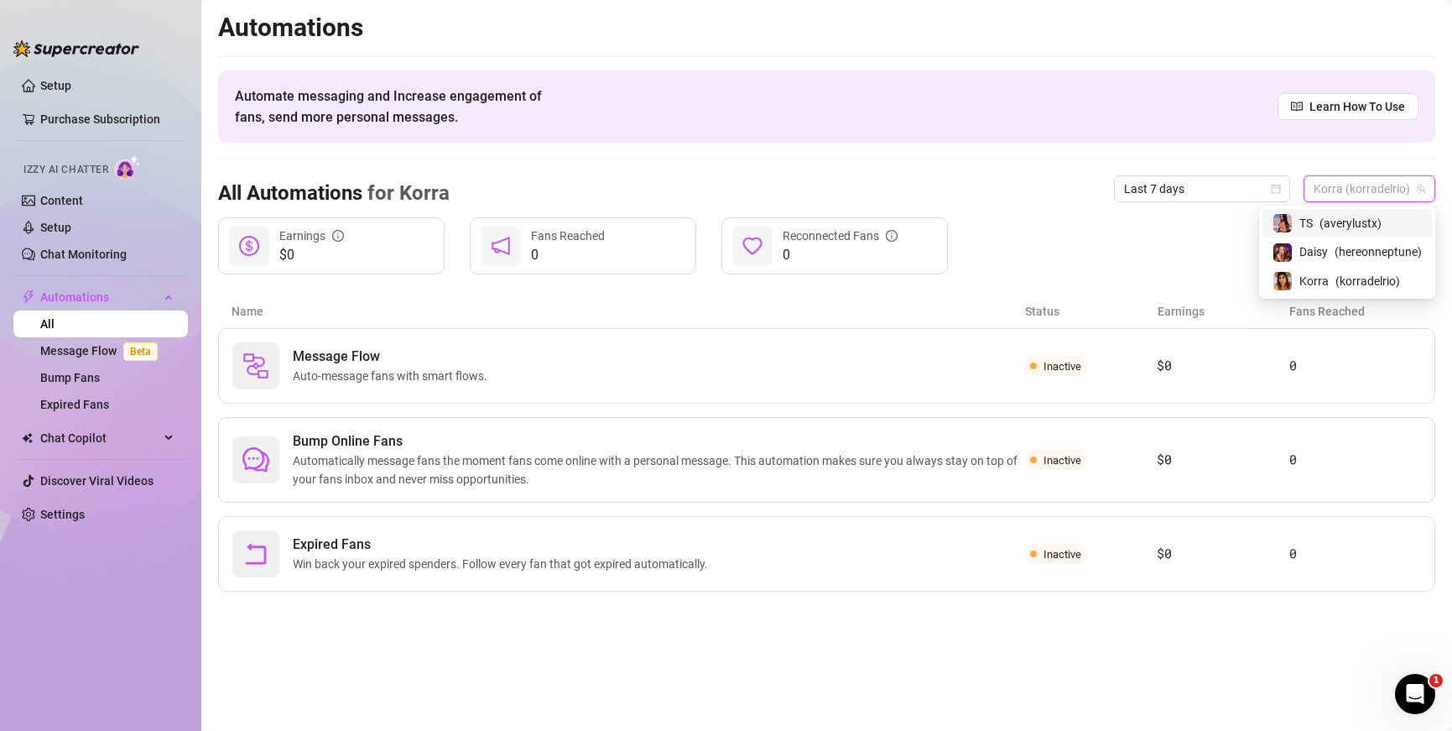
click at [943, 227] on span "( averylustx )" at bounding box center [1351, 223] width 62 height 18
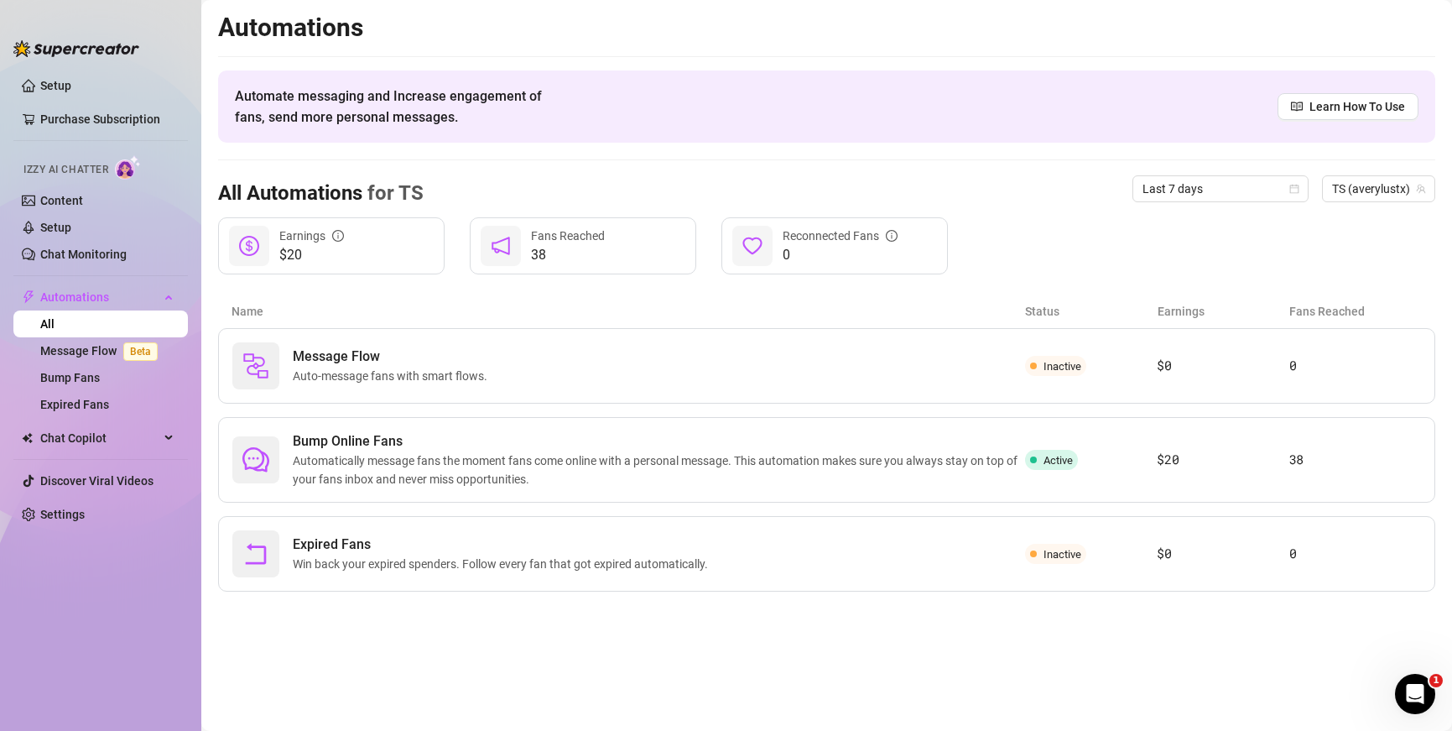
click at [943, 234] on div "$20 Earnings 38 Fans Reached 0 Reconnected Fans" at bounding box center [826, 245] width 1217 height 57
click at [943, 185] on span "TS (averylustx)" at bounding box center [1378, 188] width 93 height 25
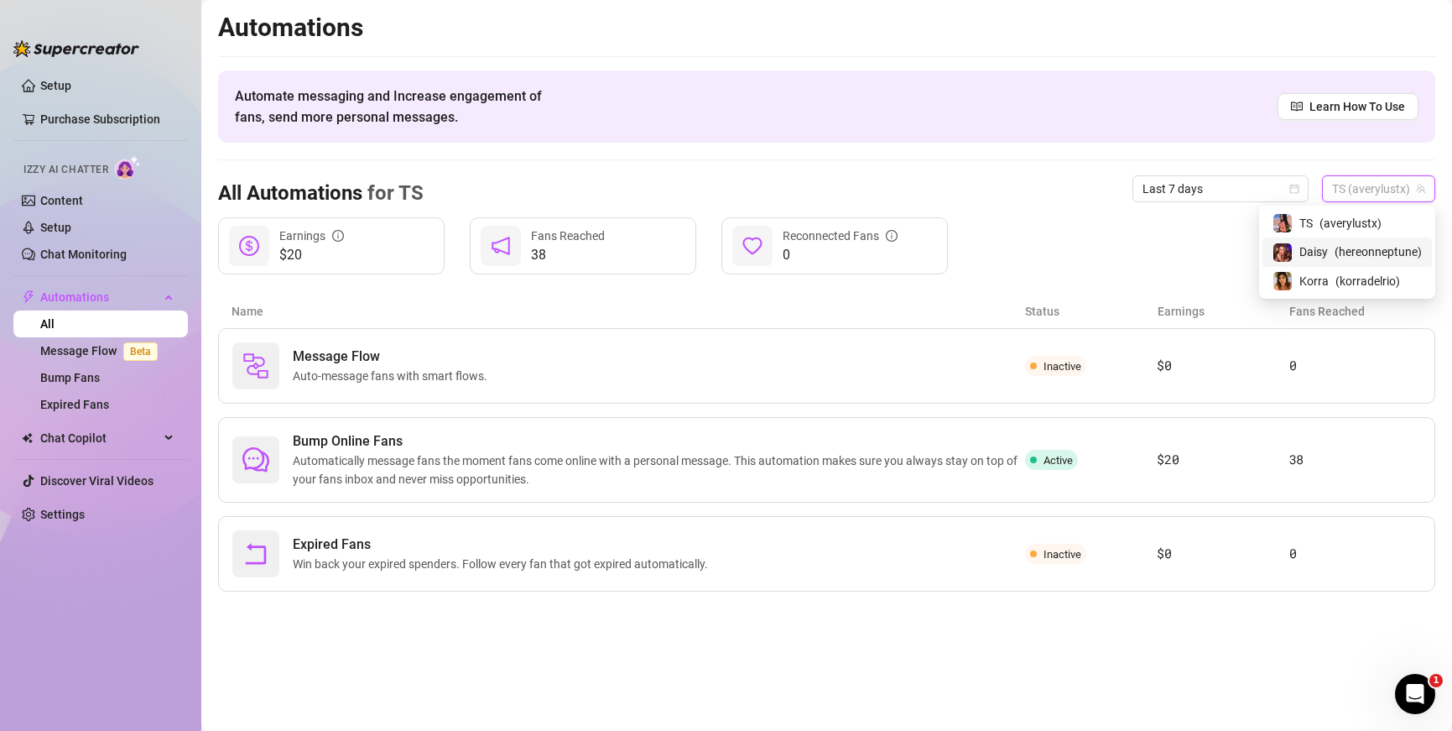
click at [943, 248] on div "Daisy ( hereonneptune )" at bounding box center [1347, 252] width 149 height 20
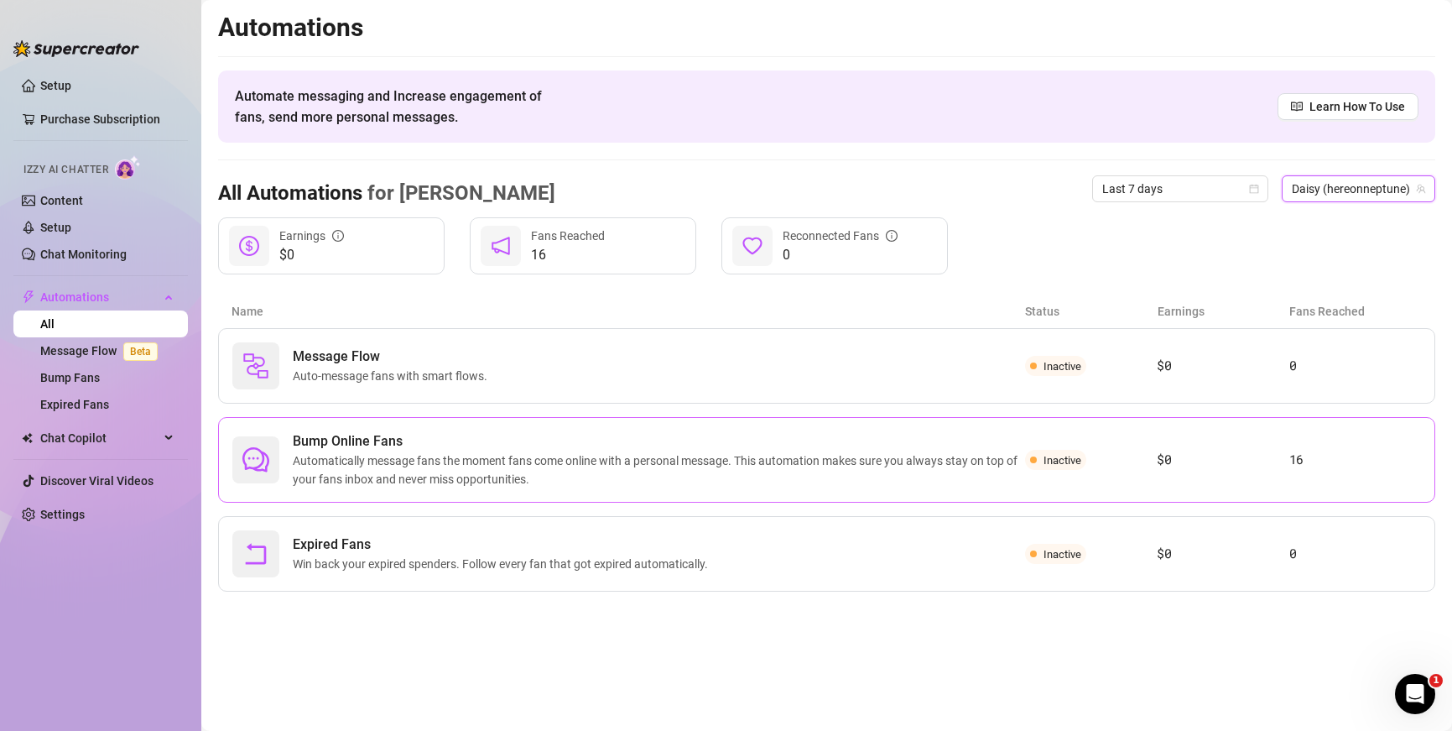
click at [943, 460] on span "Inactive" at bounding box center [1063, 460] width 38 height 13
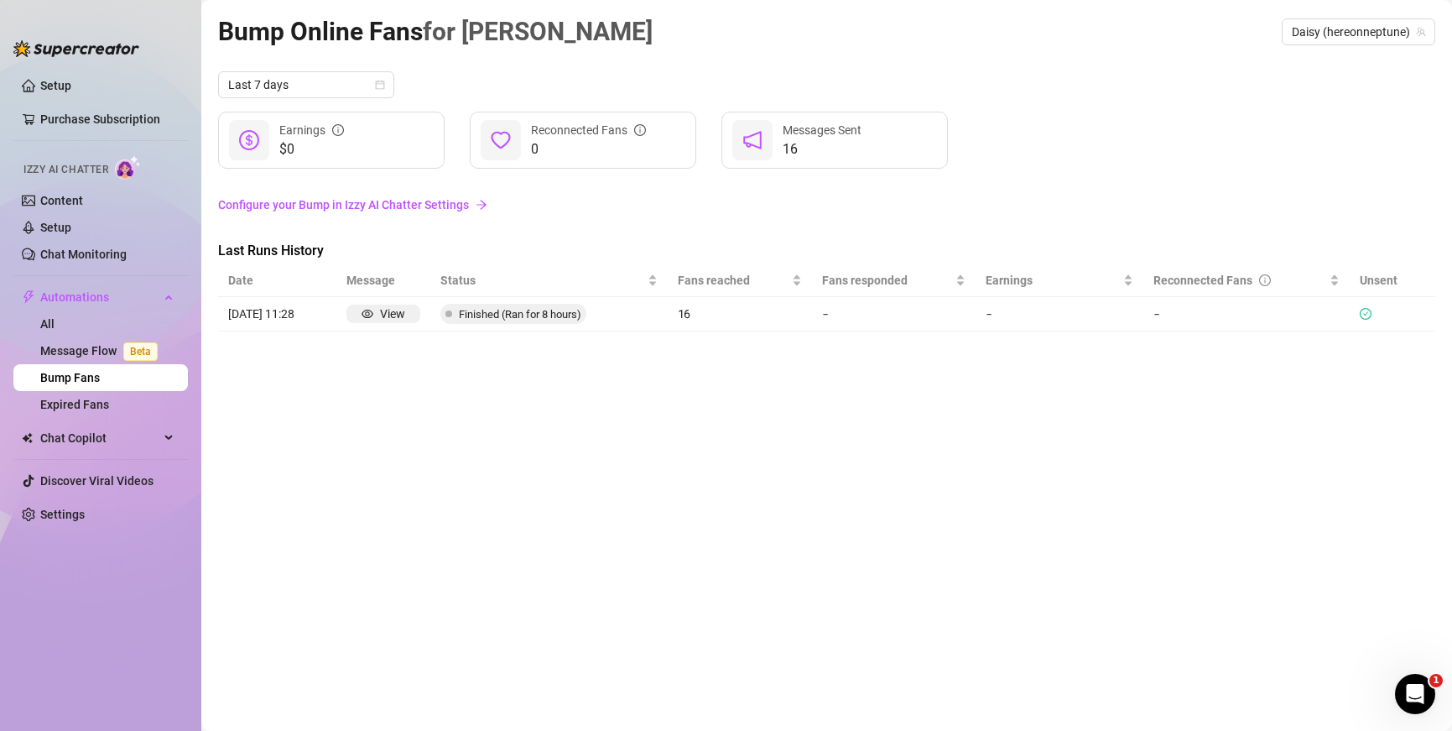
click at [429, 204] on link "Configure your Bump in Izzy AI Chatter Settings" at bounding box center [826, 205] width 1217 height 18
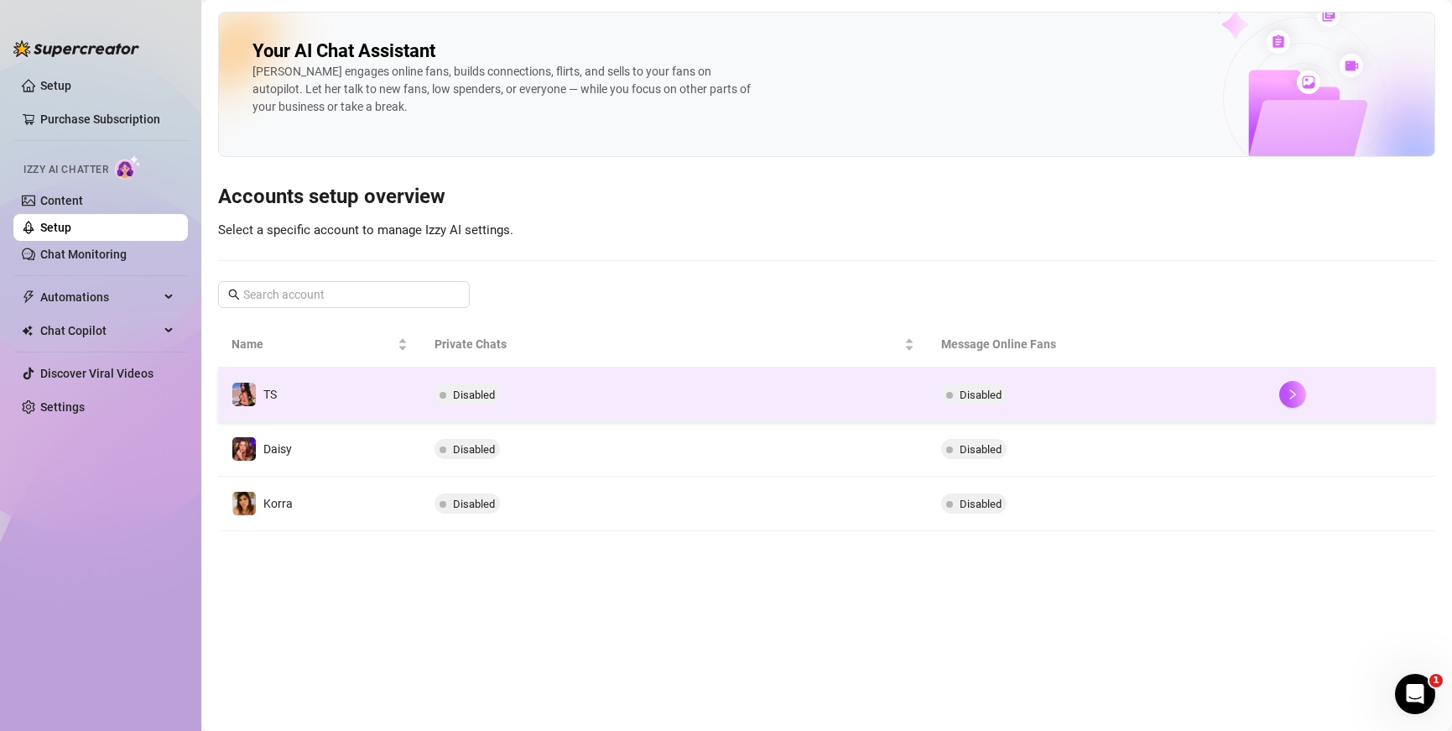
click at [943, 402] on span "Disabled" at bounding box center [973, 394] width 65 height 20
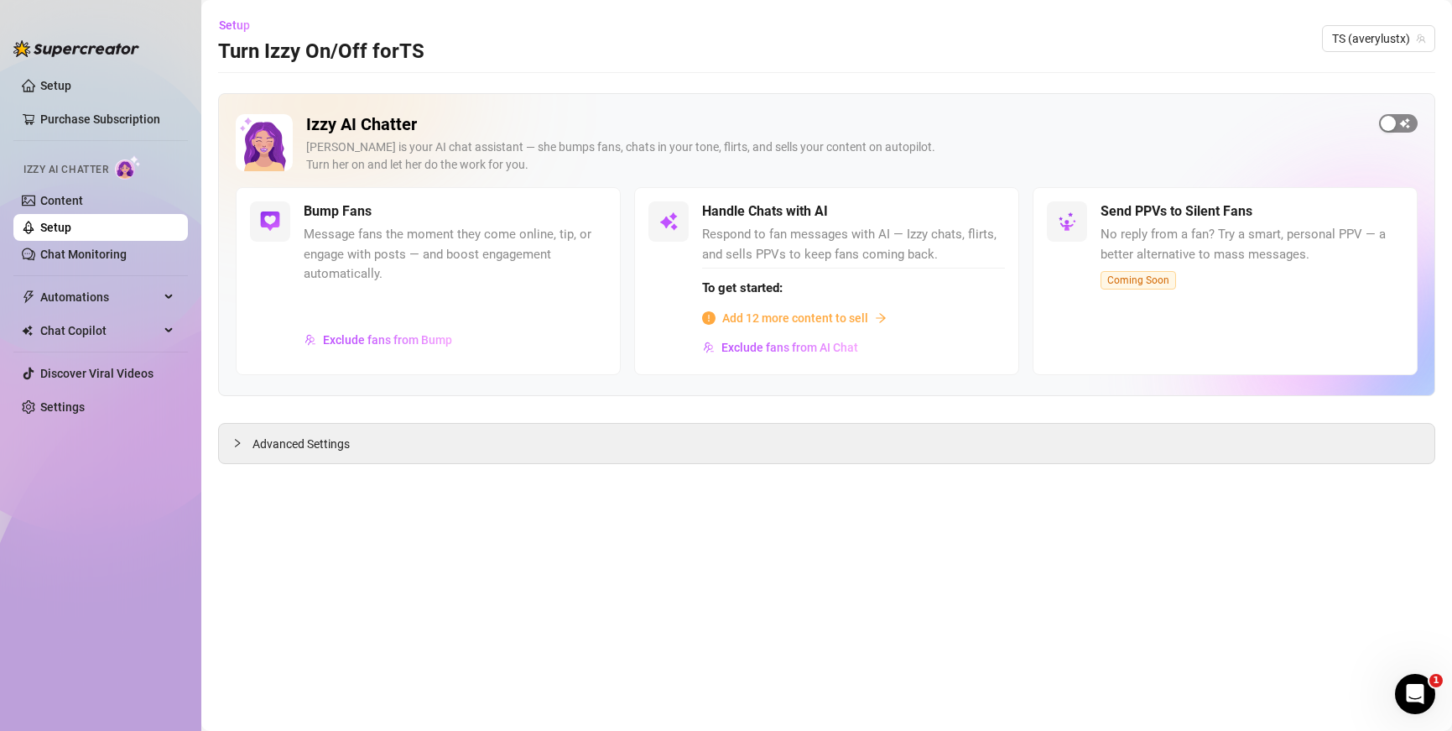
click at [943, 124] on div "button" at bounding box center [1388, 123] width 15 height 15
click at [943, 124] on div "button" at bounding box center [1408, 123] width 15 height 15
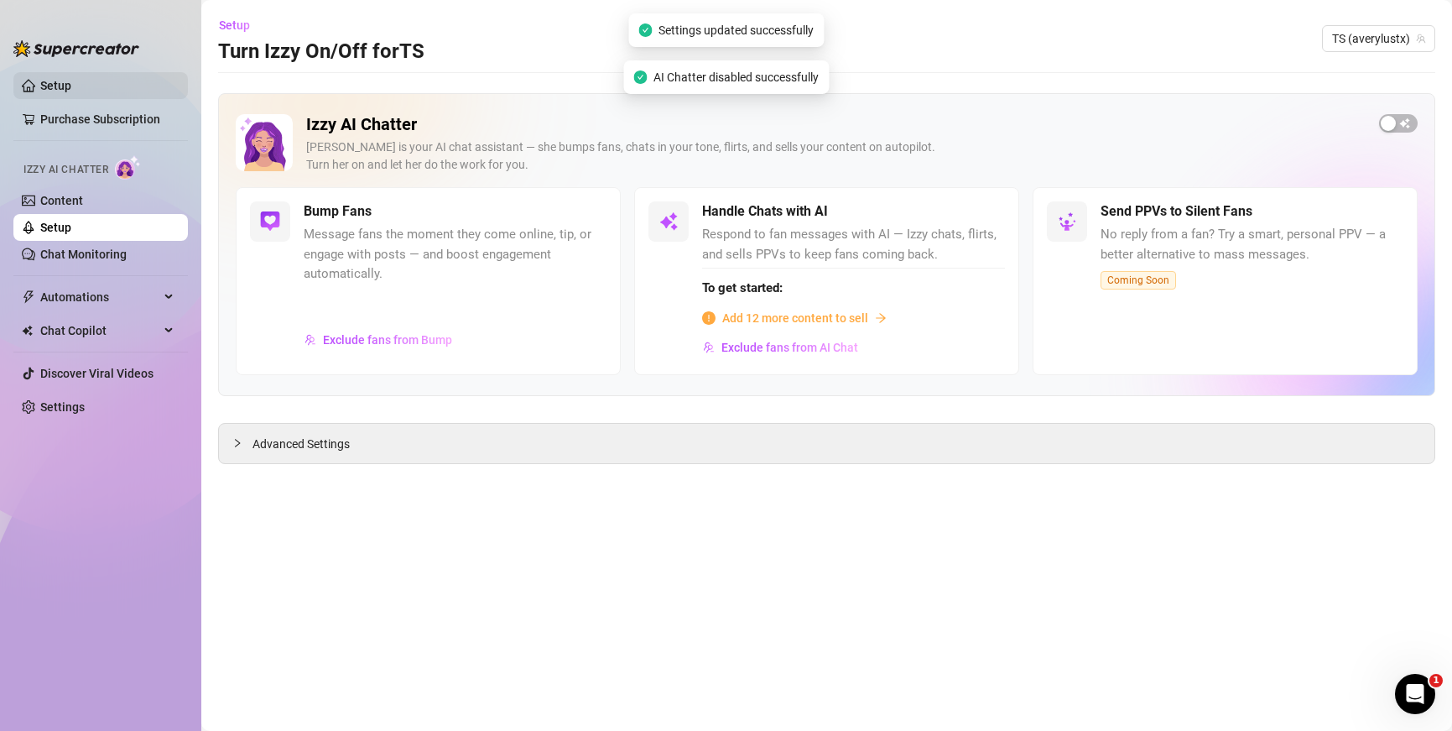
click at [71, 82] on link "Setup" at bounding box center [55, 85] width 31 height 13
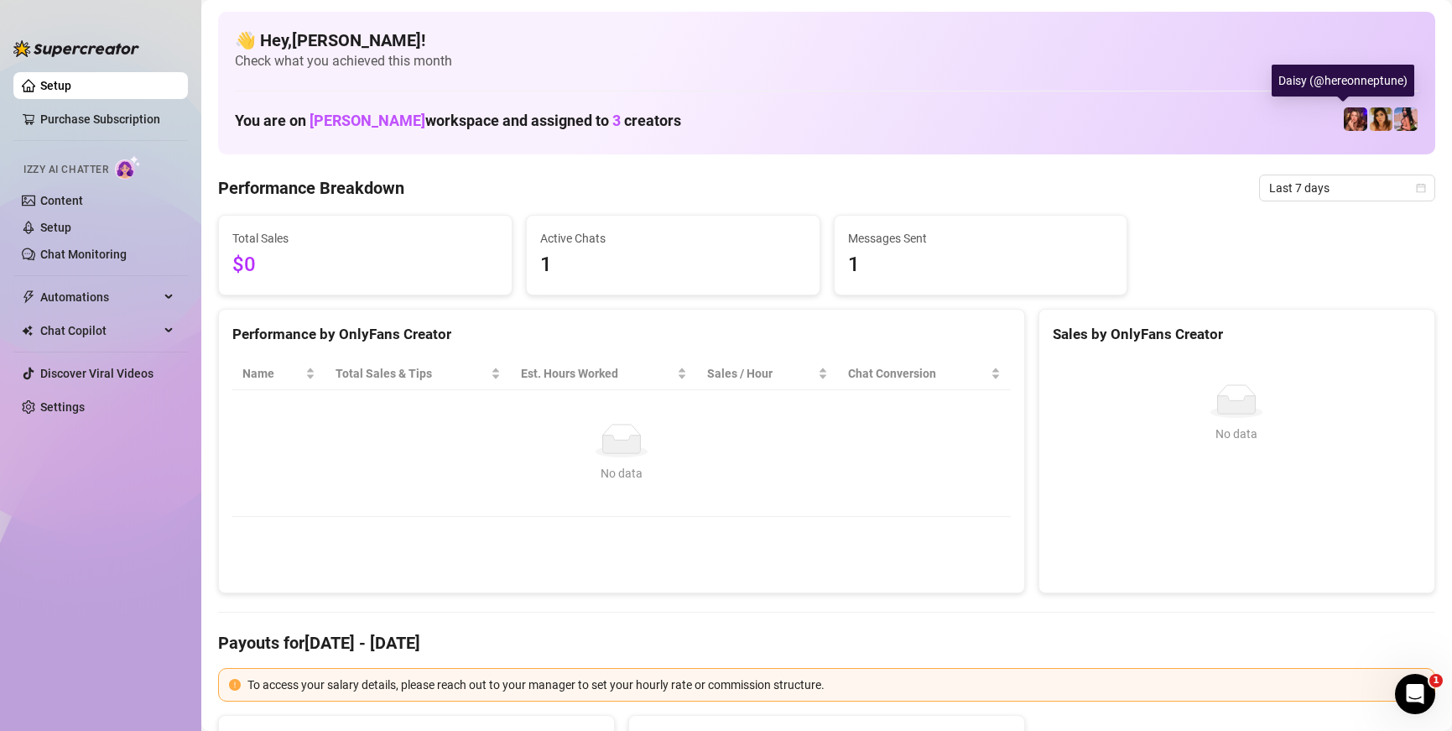
click at [943, 125] on img at bounding box center [1355, 118] width 23 height 23
click at [943, 123] on img at bounding box center [1380, 118] width 23 height 23
click at [943, 118] on div "You are on Morgan Cleary workspace and assigned to 3 creators" at bounding box center [827, 120] width 1184 height 36
click at [656, 50] on h4 "👋 Hey, Jon lucas !" at bounding box center [827, 40] width 1184 height 23
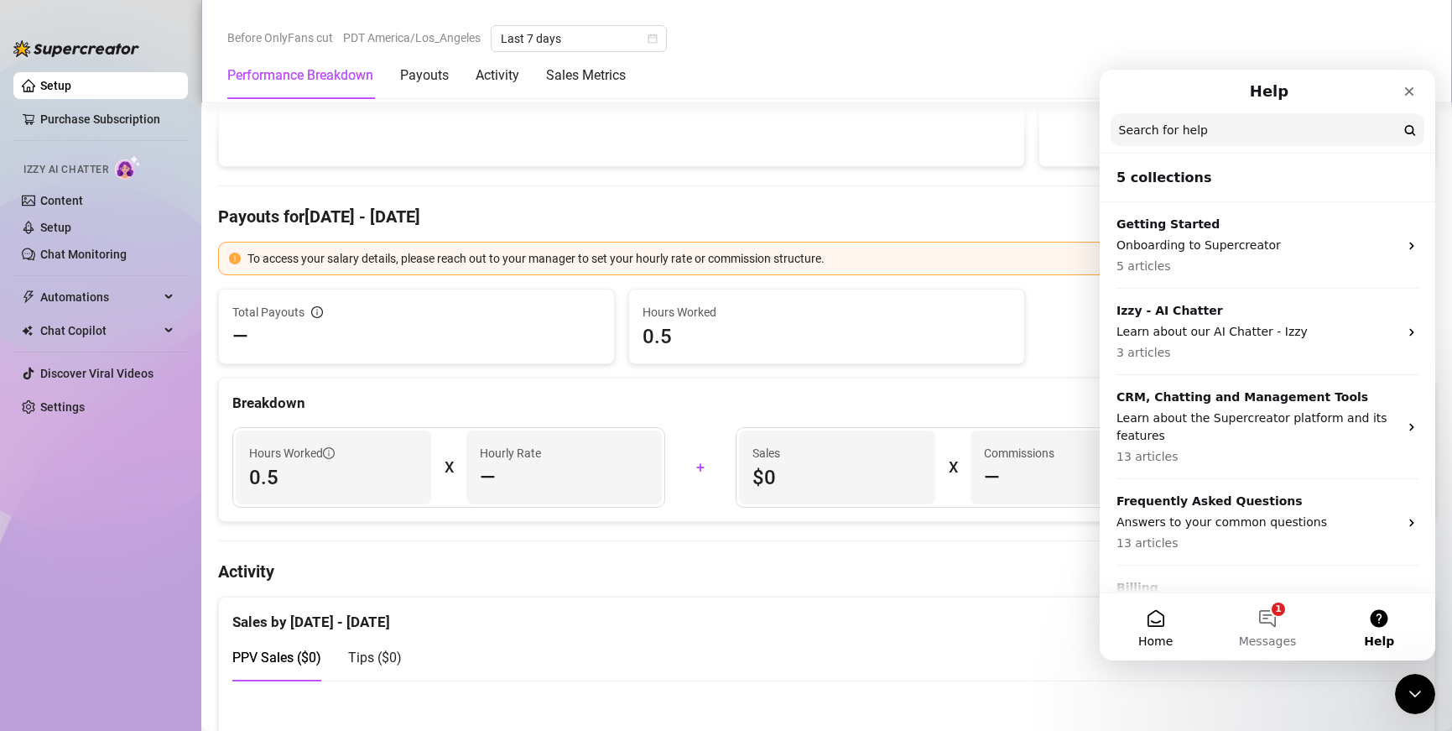
click at [943, 625] on button "Home" at bounding box center [1156, 626] width 112 height 67
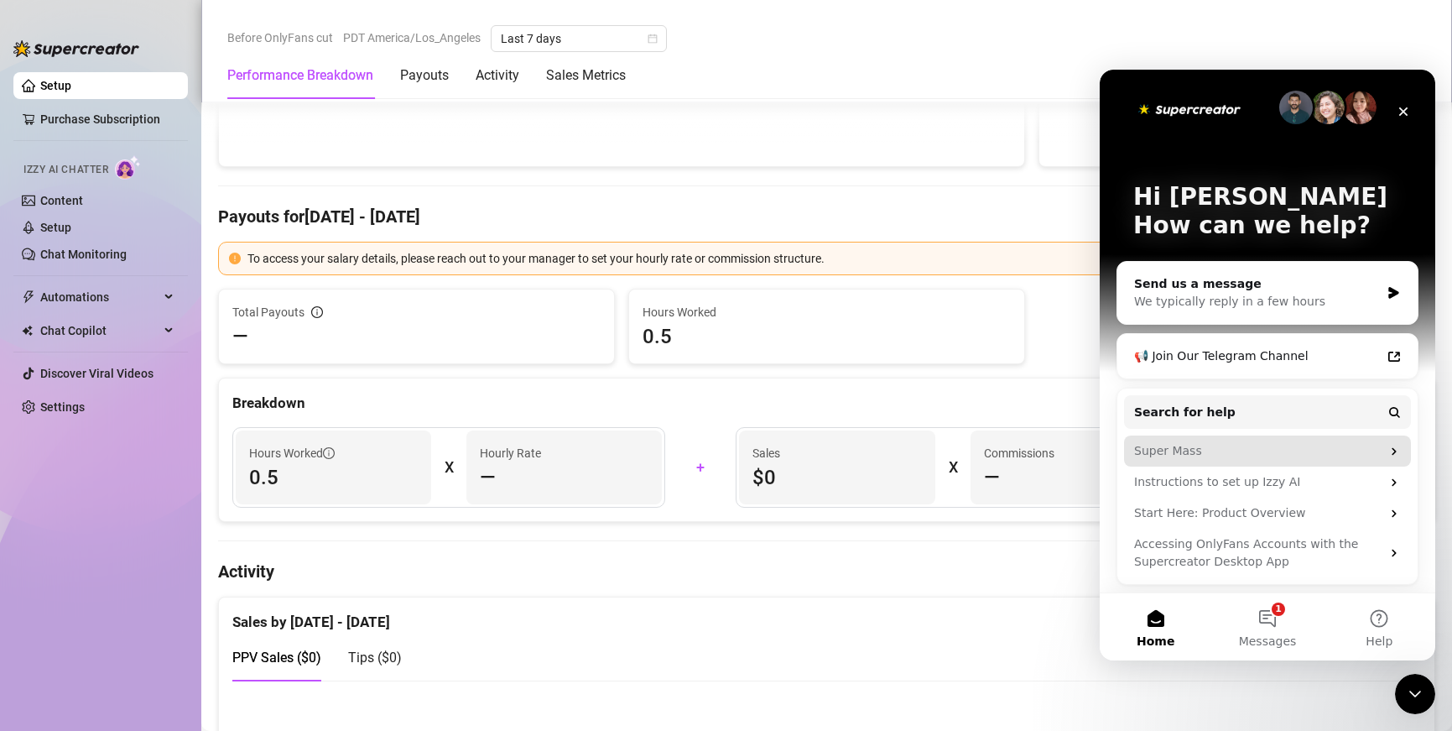
scroll to position [7, 0]
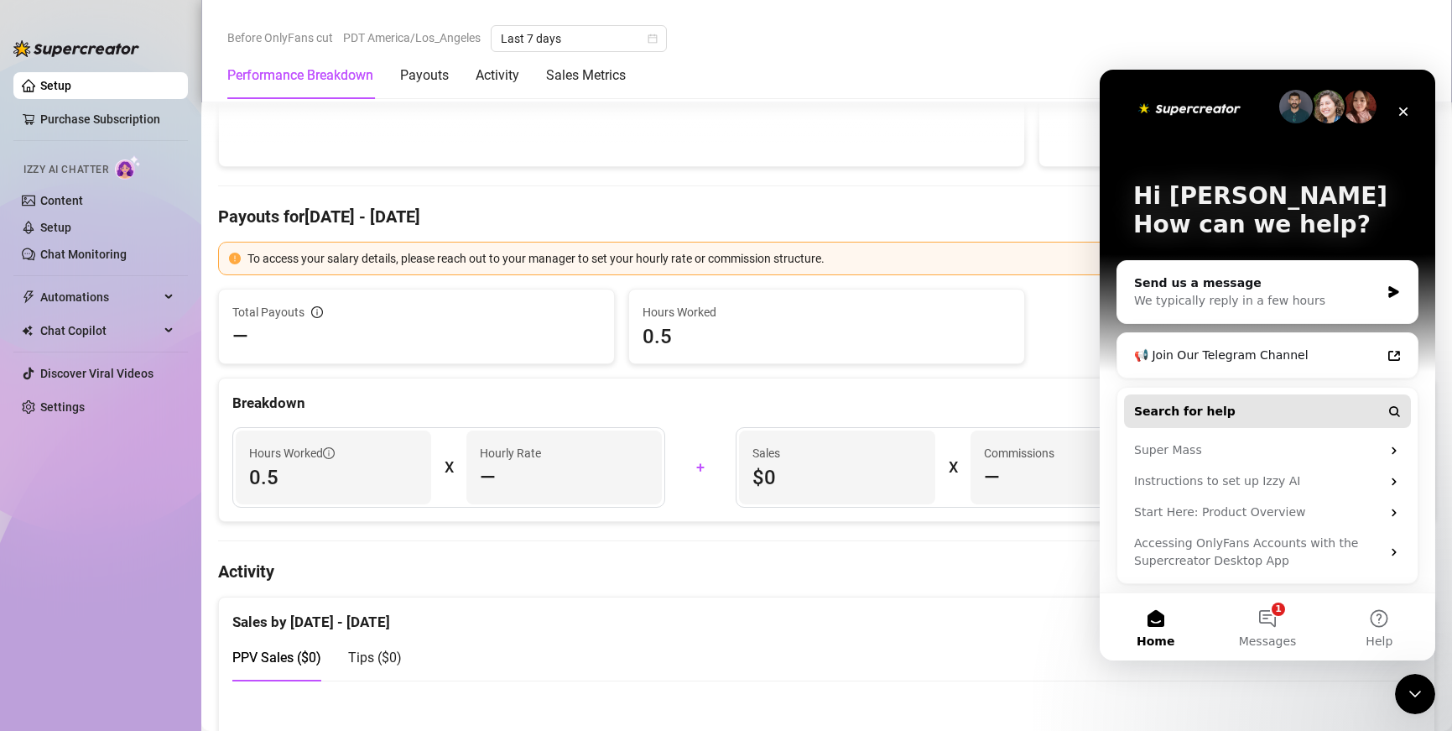
click at [943, 410] on button "Search for help" at bounding box center [1267, 411] width 287 height 34
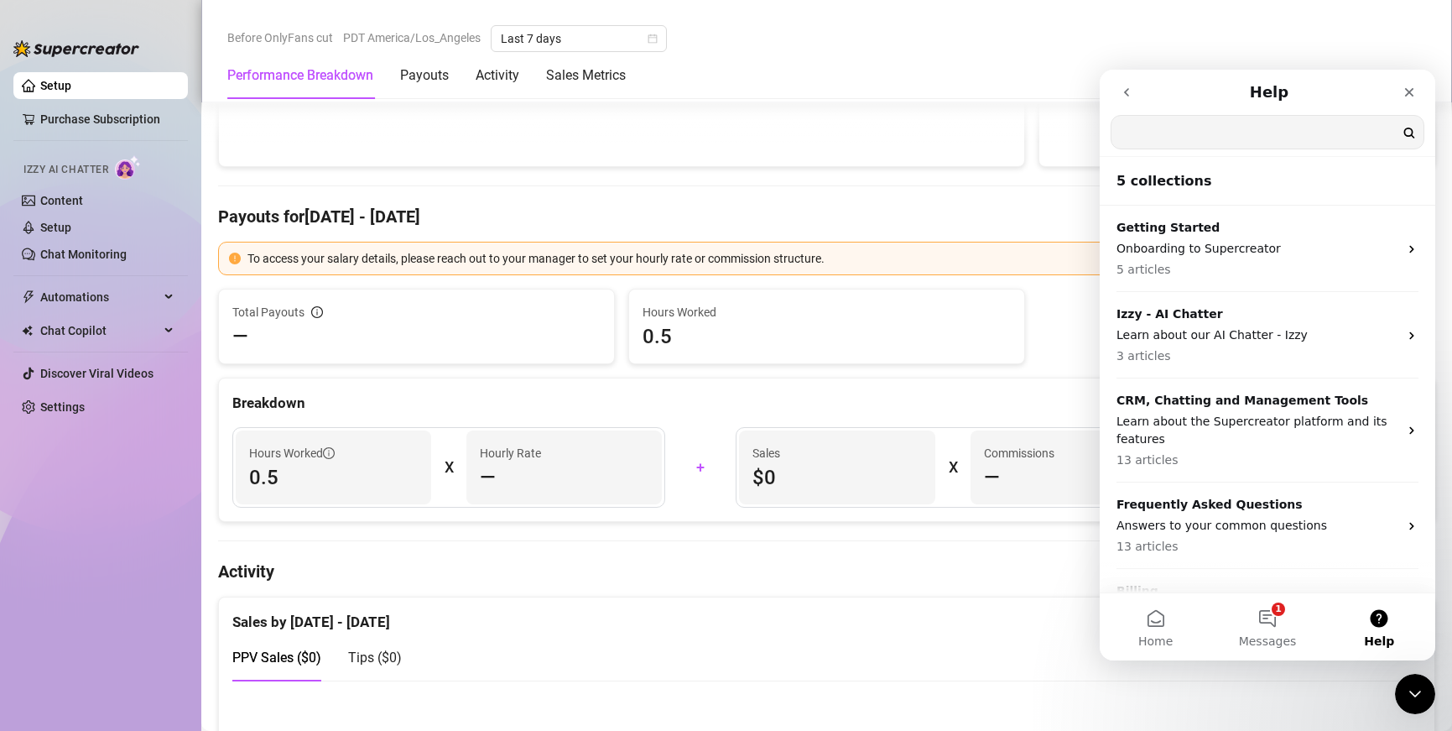
scroll to position [0, 0]
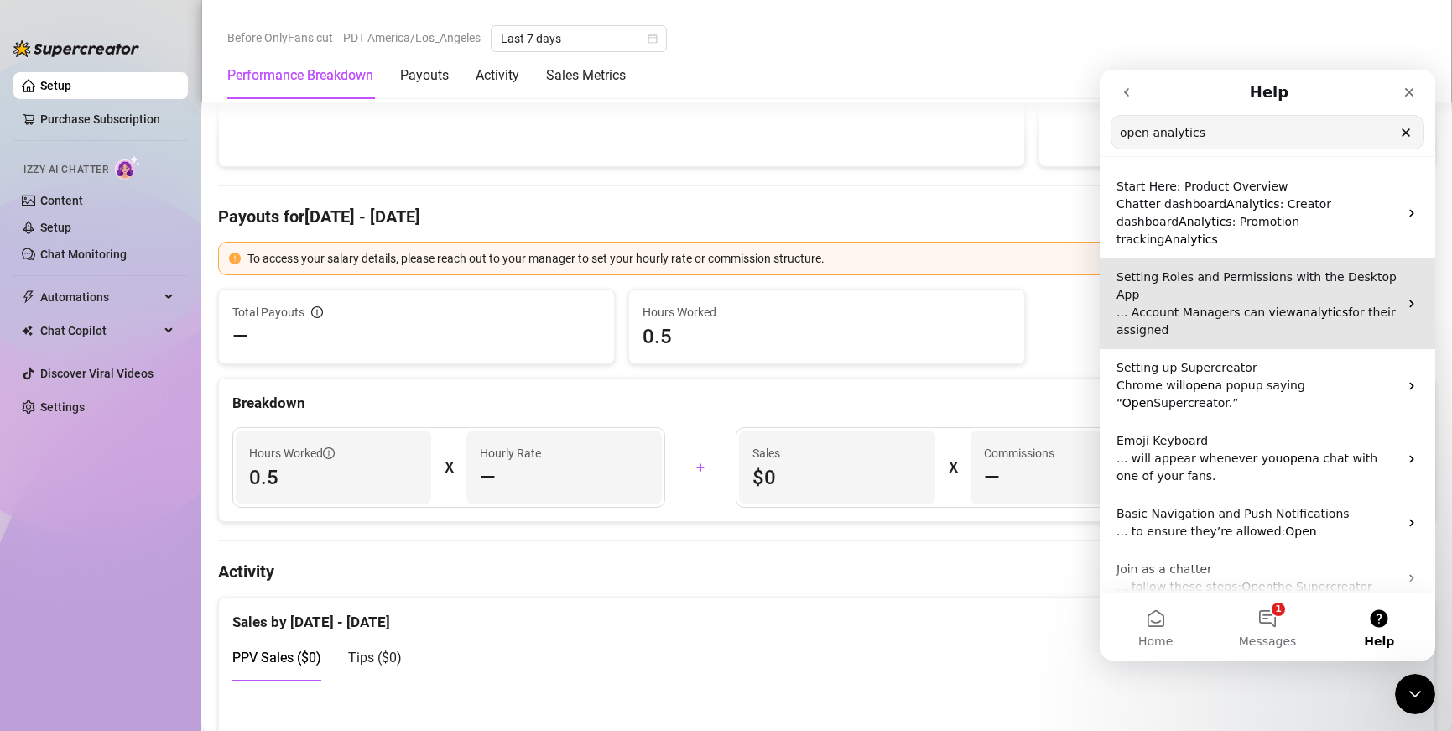
type input "open analytics"
click at [943, 316] on p "... Account Managers can view analytics for their assigned" at bounding box center [1258, 321] width 282 height 35
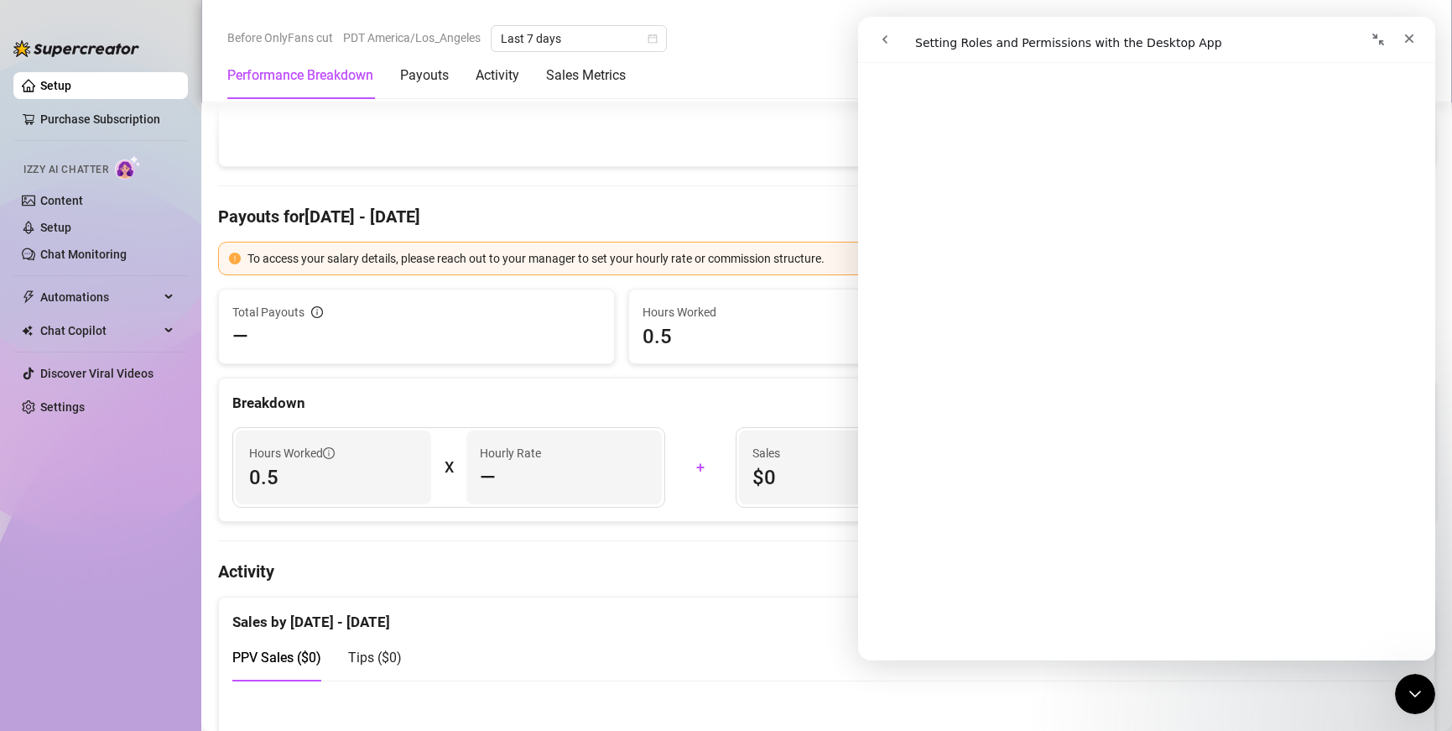
scroll to position [295, 0]
click at [873, 39] on button "go back" at bounding box center [885, 39] width 32 height 32
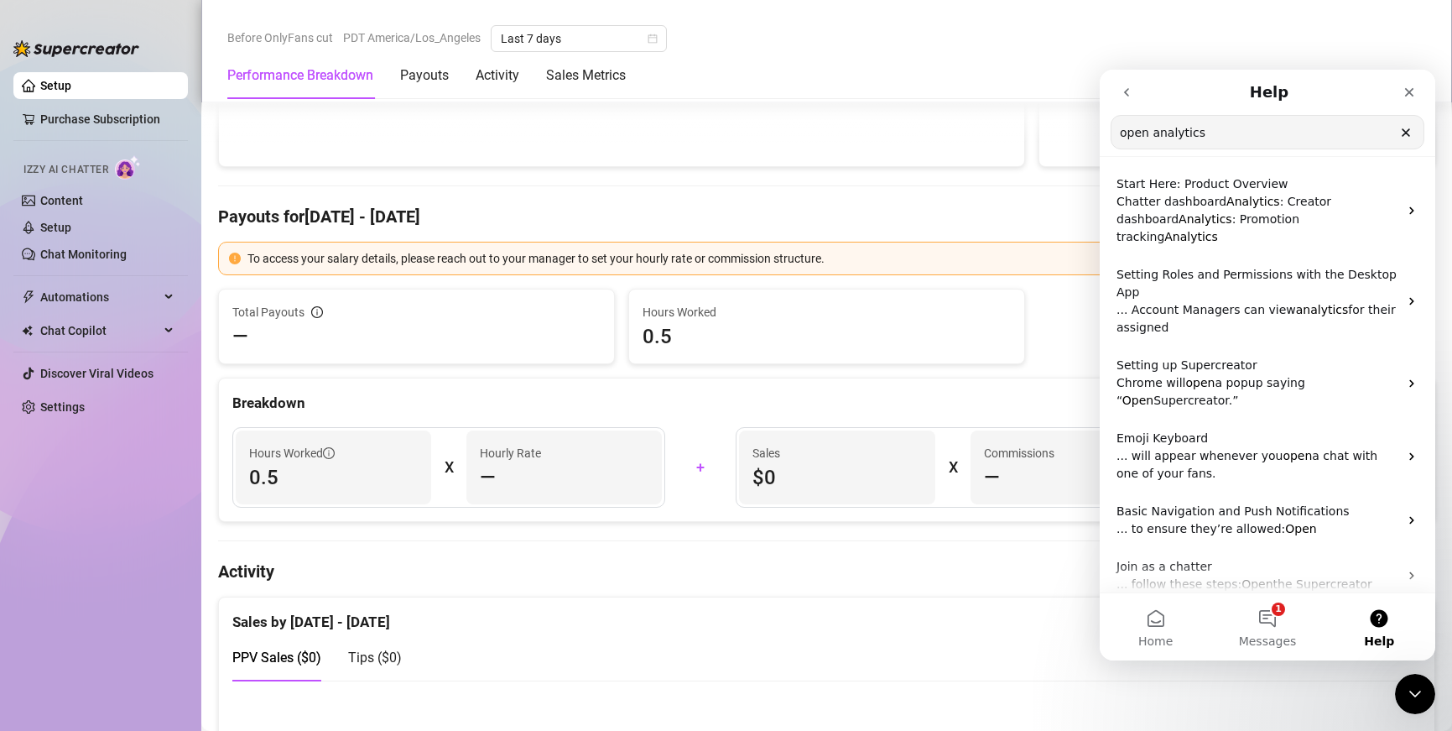
scroll to position [3, 0]
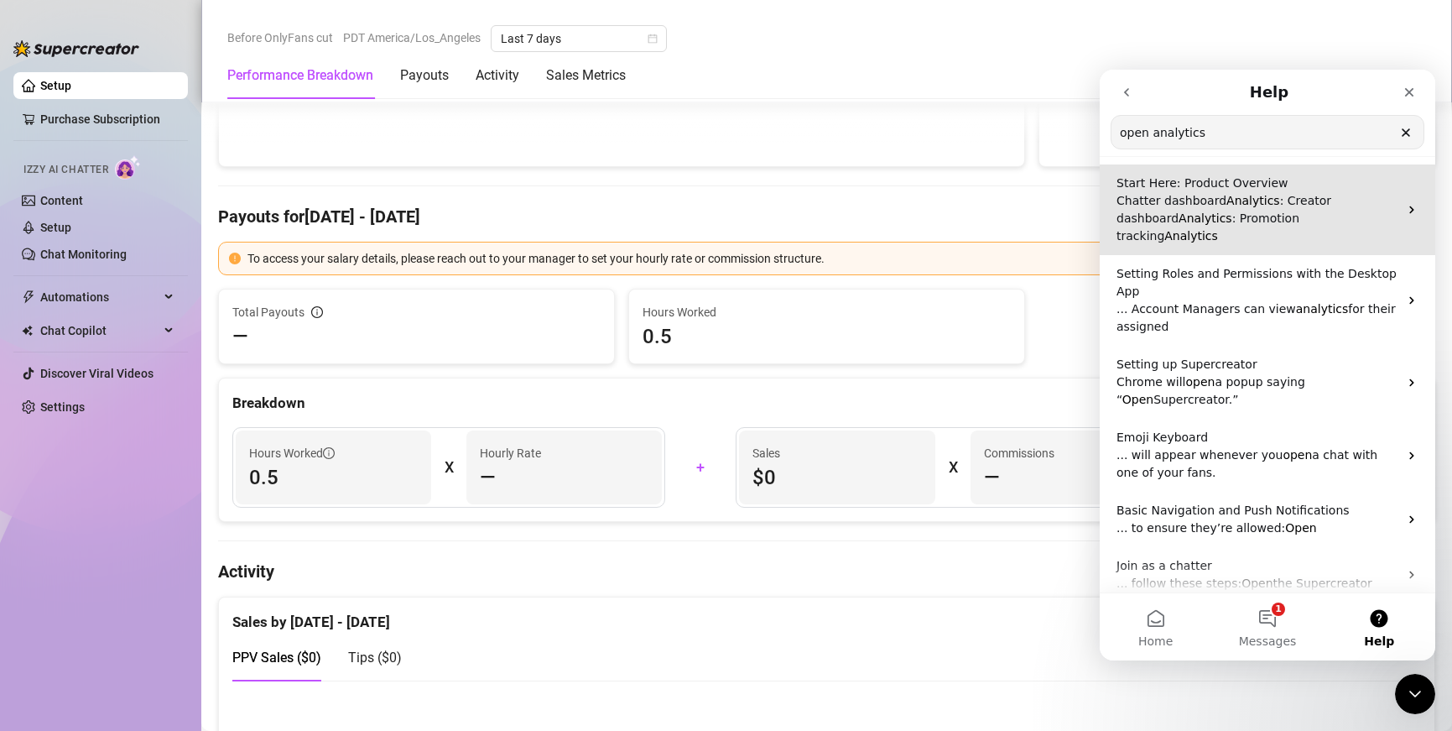
click at [943, 199] on span "Analytics" at bounding box center [1254, 200] width 54 height 13
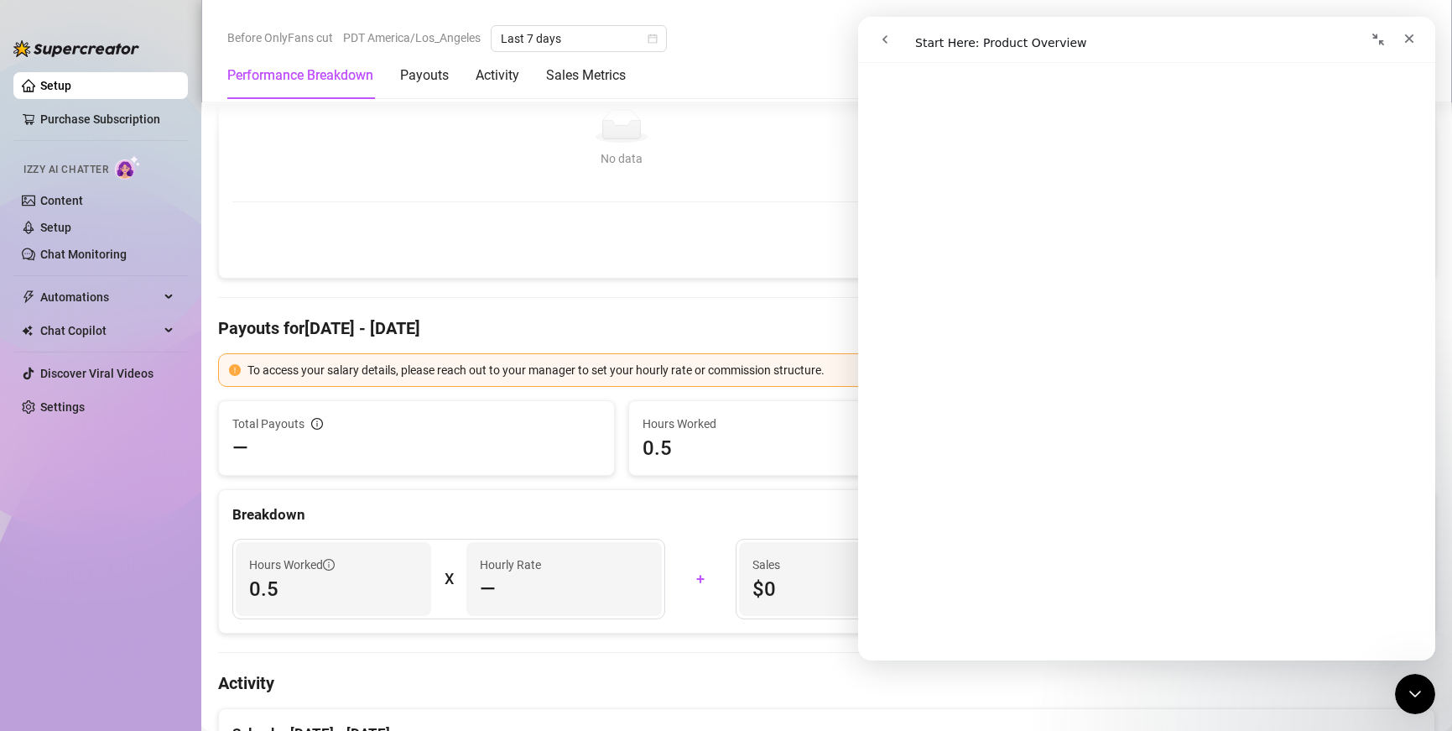
scroll to position [0, 0]
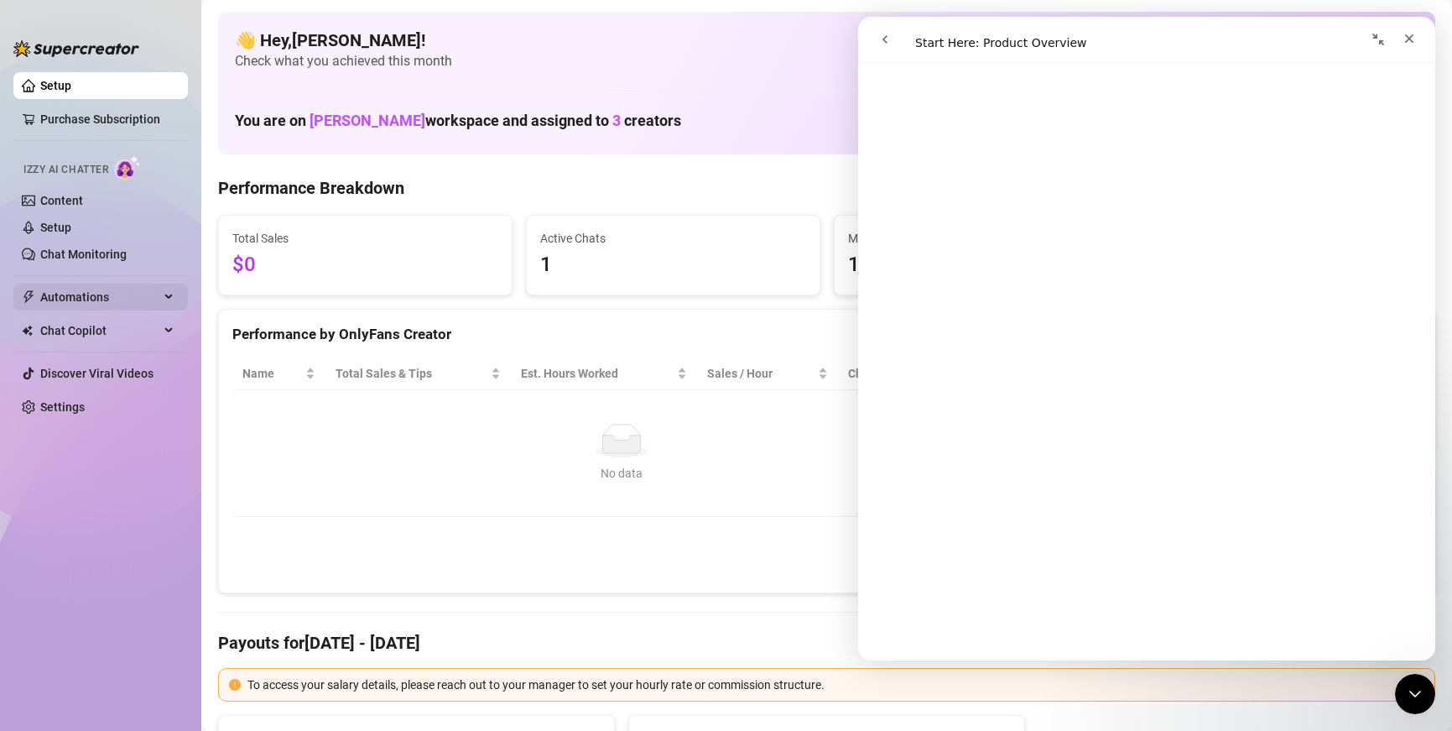
click at [163, 289] on div "Automations" at bounding box center [100, 297] width 175 height 27
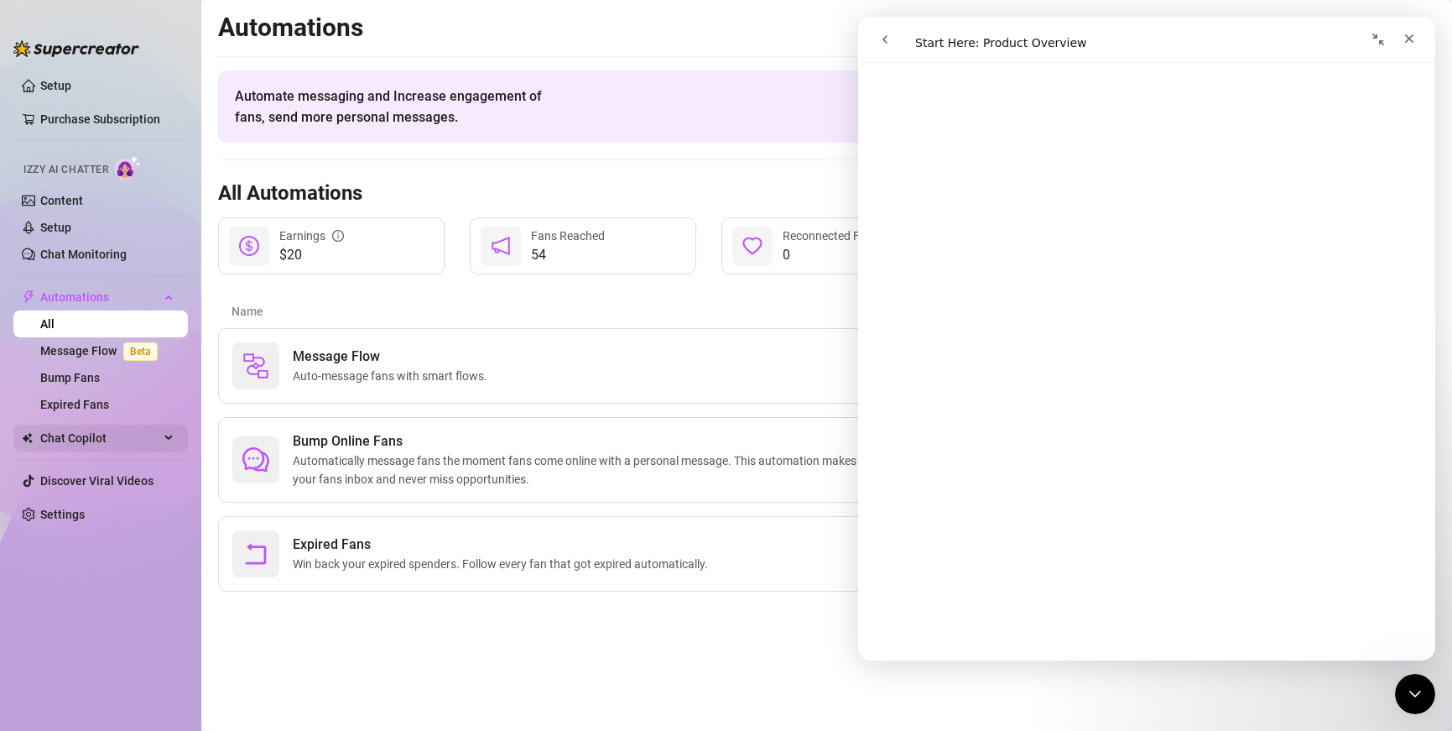
click at [166, 438] on icon at bounding box center [170, 438] width 8 height 0
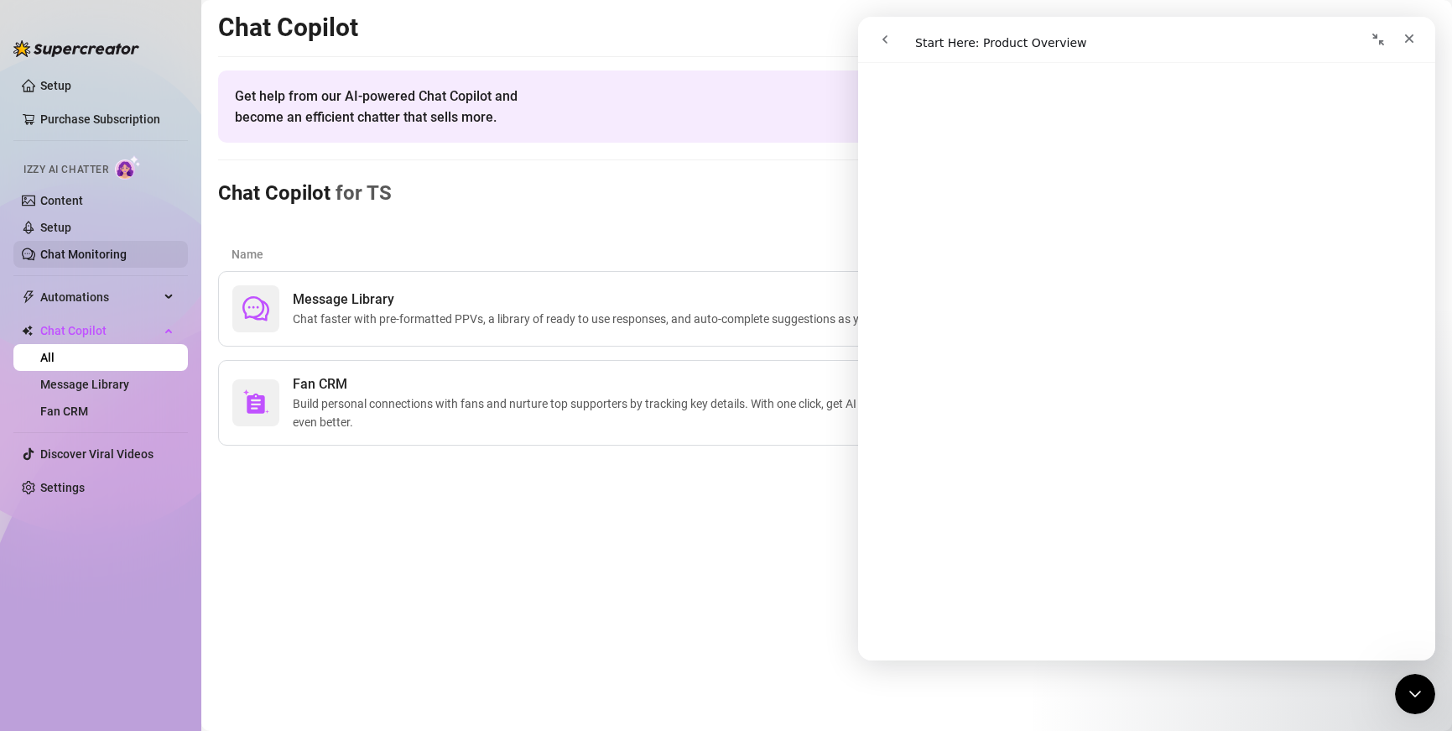
click at [100, 253] on link "Chat Monitoring" at bounding box center [83, 254] width 86 height 13
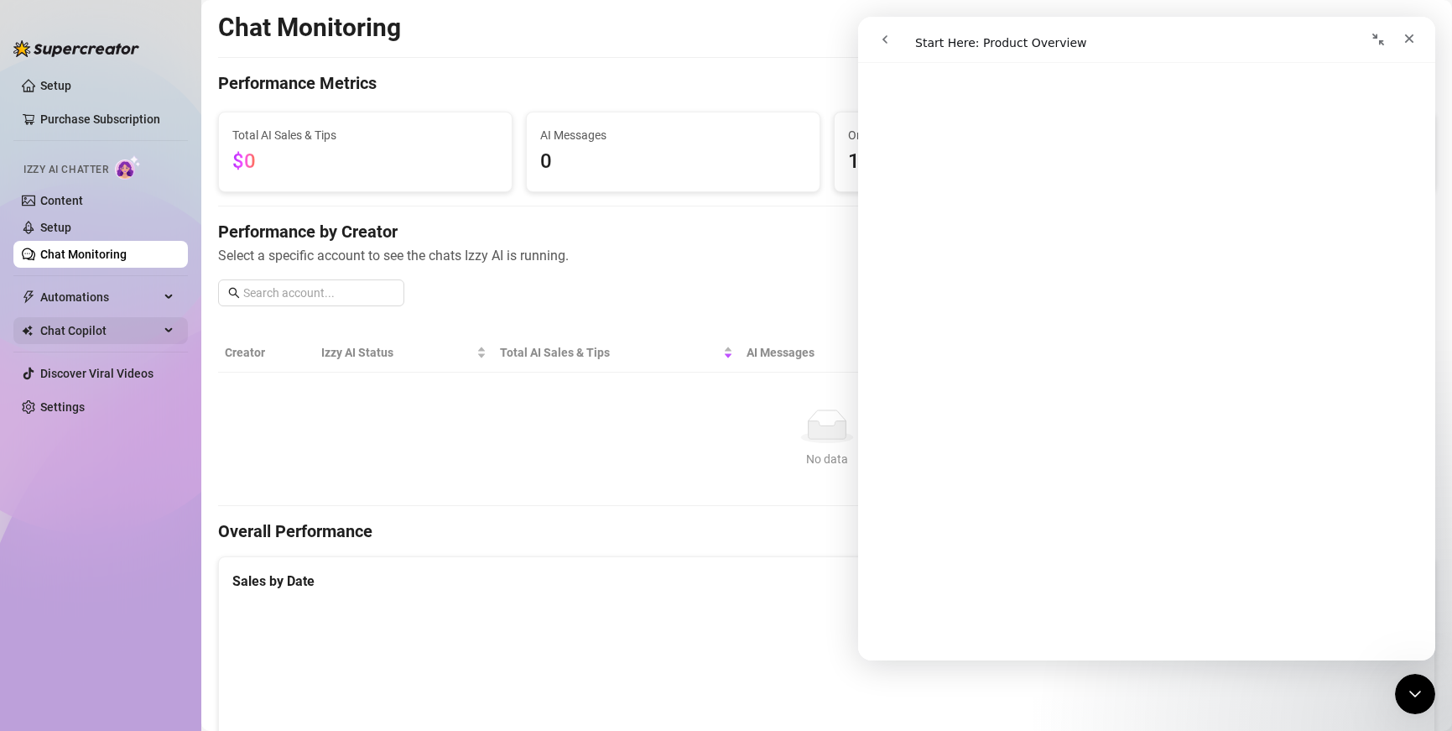
click at [149, 329] on span "Chat Copilot" at bounding box center [99, 330] width 119 height 27
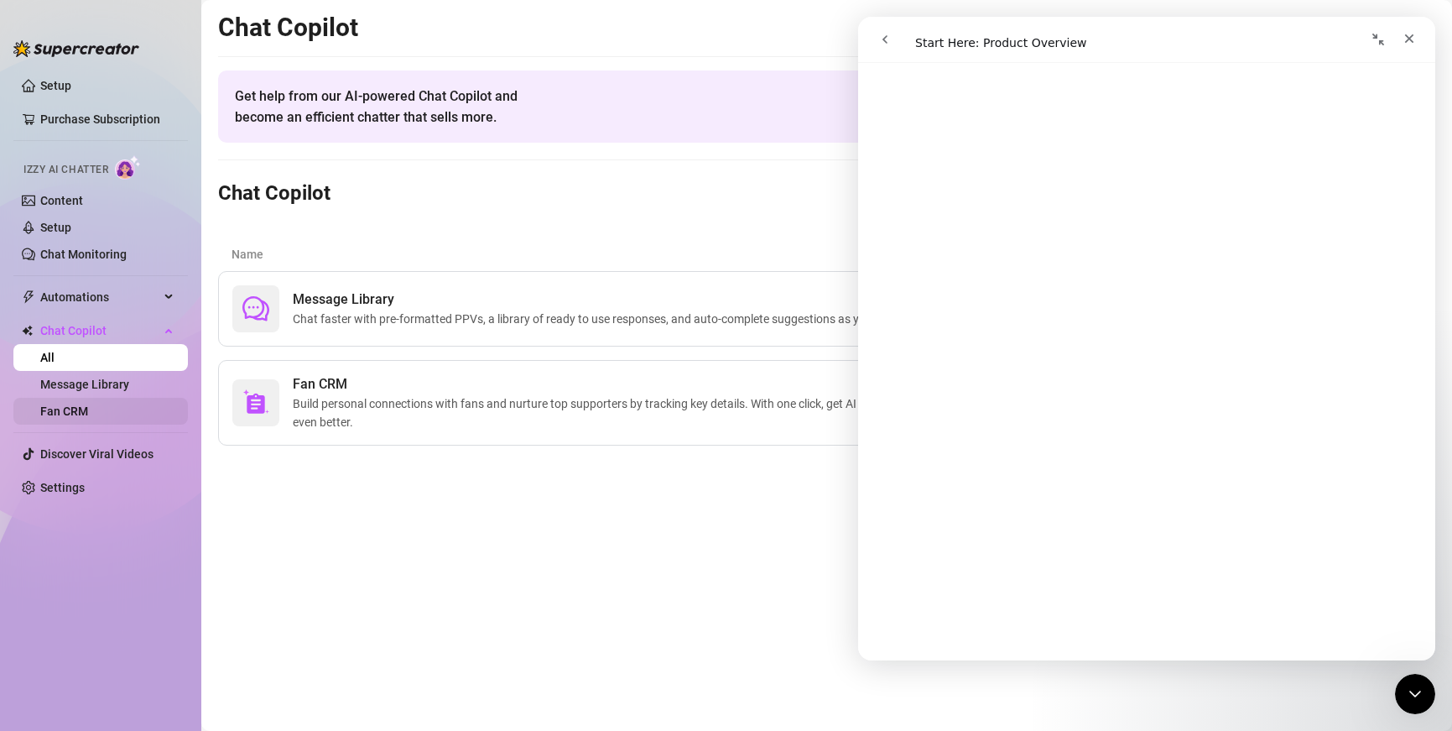
click at [88, 404] on link "Fan CRM" at bounding box center [64, 410] width 48 height 13
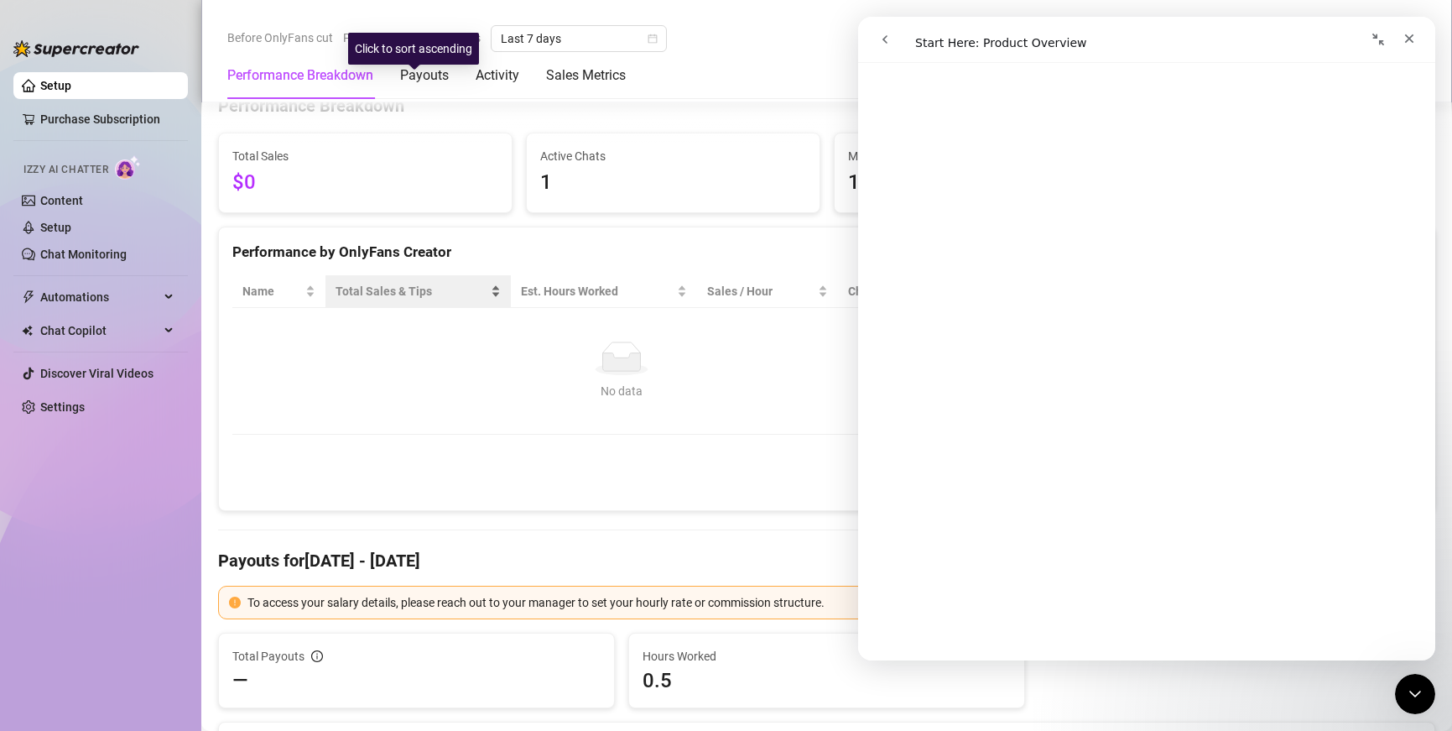
scroll to position [306, 0]
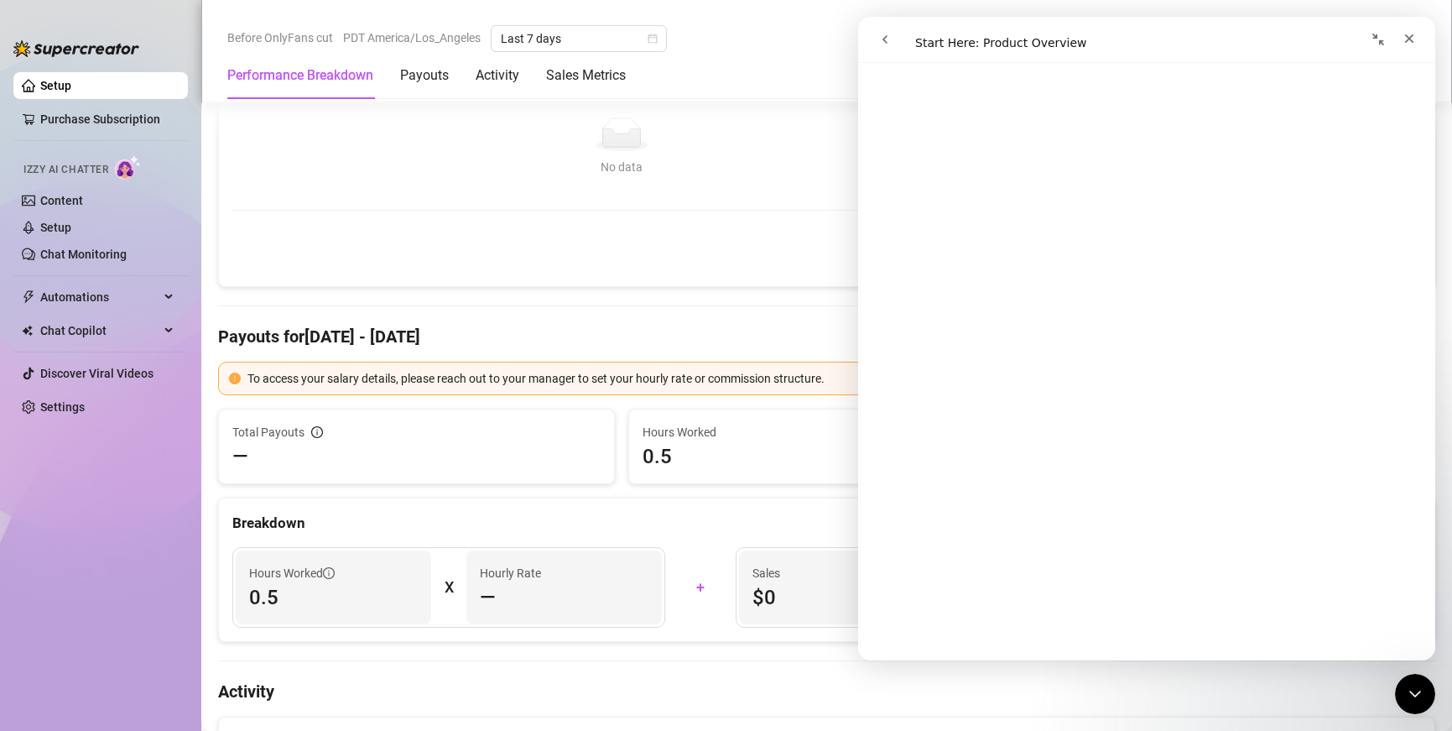
click at [549, 332] on h4 "Payouts for Sep 9 - Sep 16" at bounding box center [826, 336] width 1217 height 23
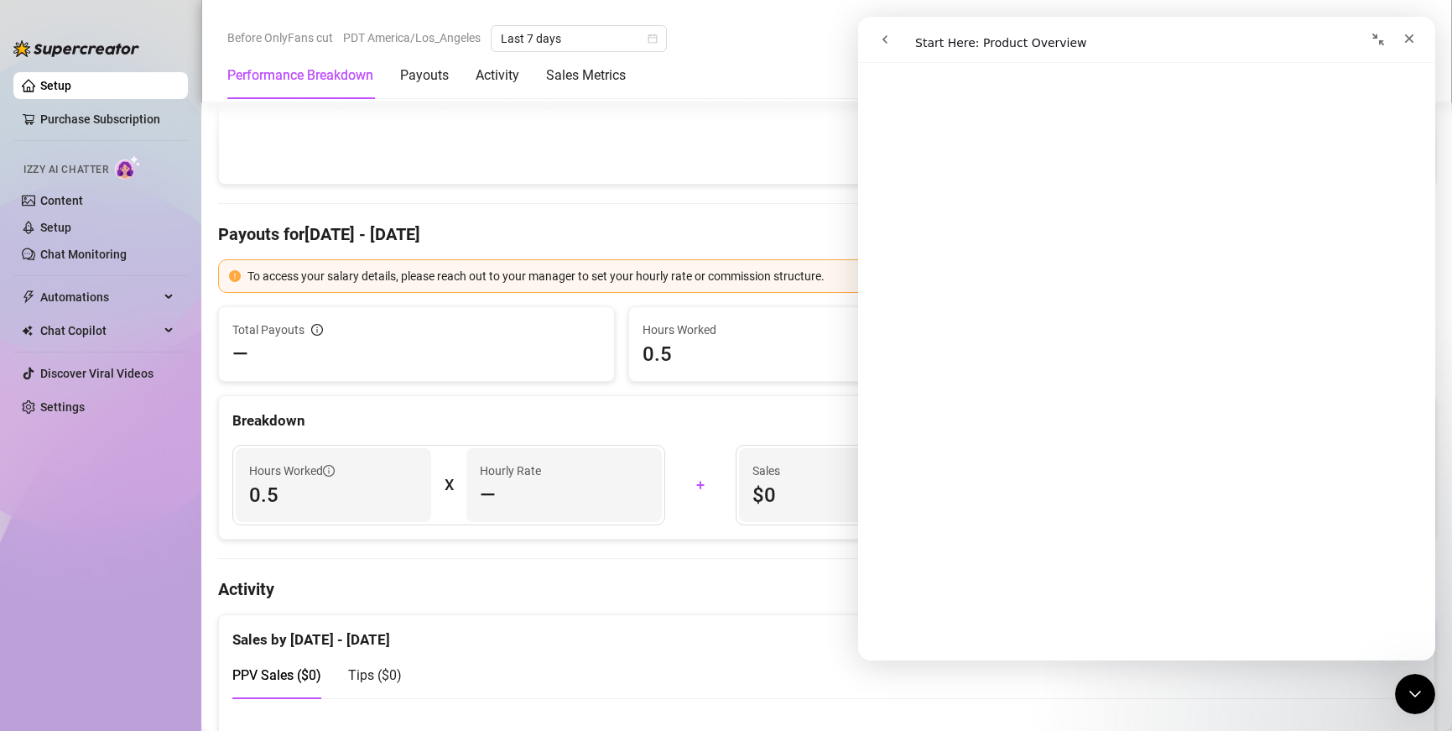
scroll to position [425, 0]
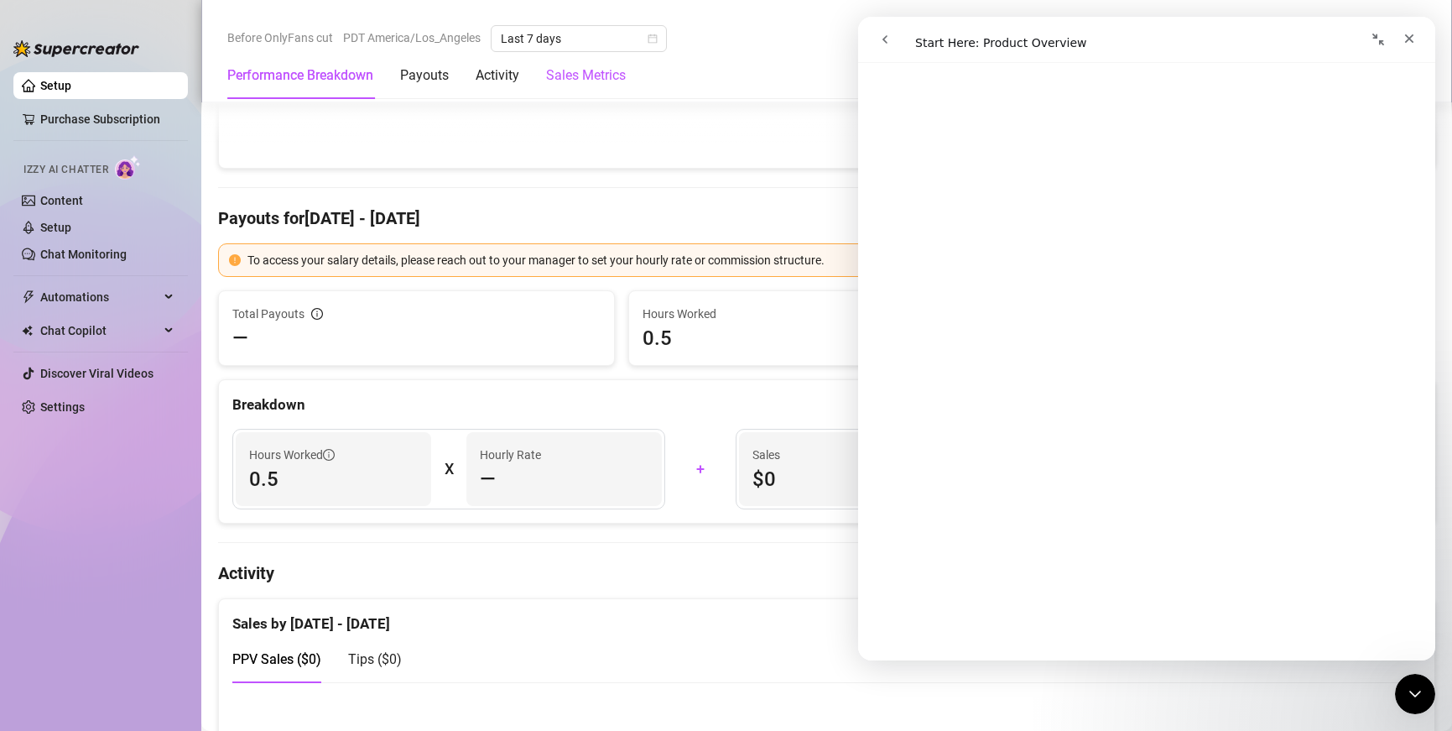
click at [587, 70] on Metrics "Sales Metrics" at bounding box center [586, 75] width 80 height 20
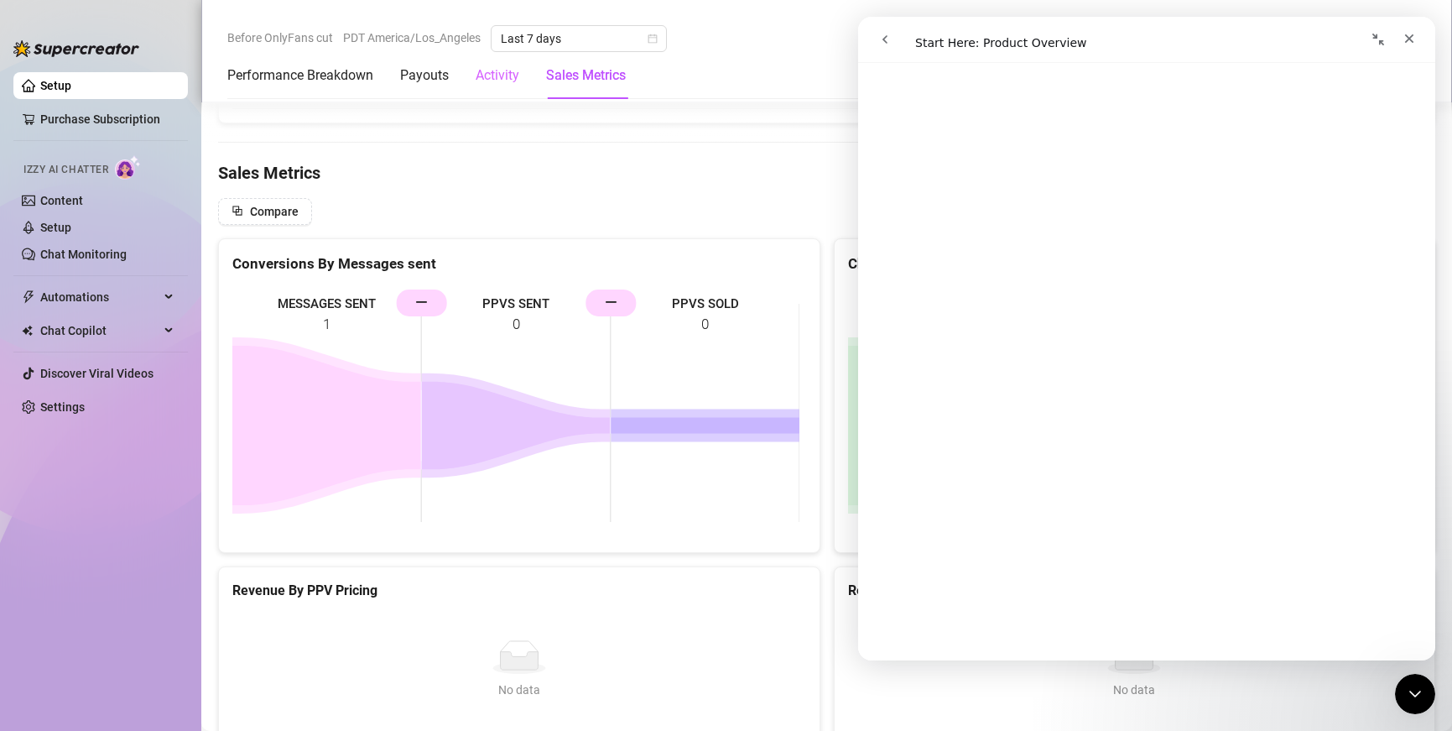
scroll to position [1814, 0]
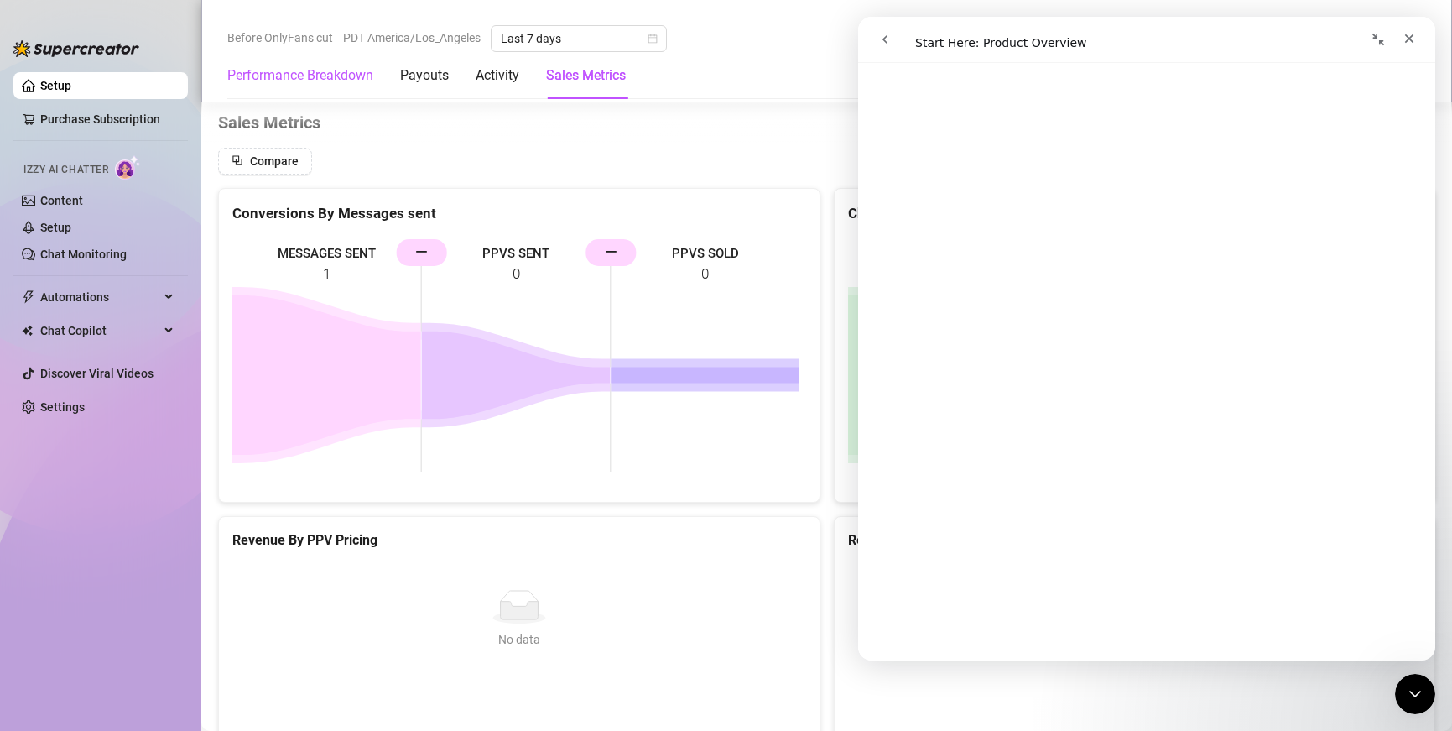
click at [336, 76] on Breakdown "Performance Breakdown" at bounding box center [300, 75] width 146 height 20
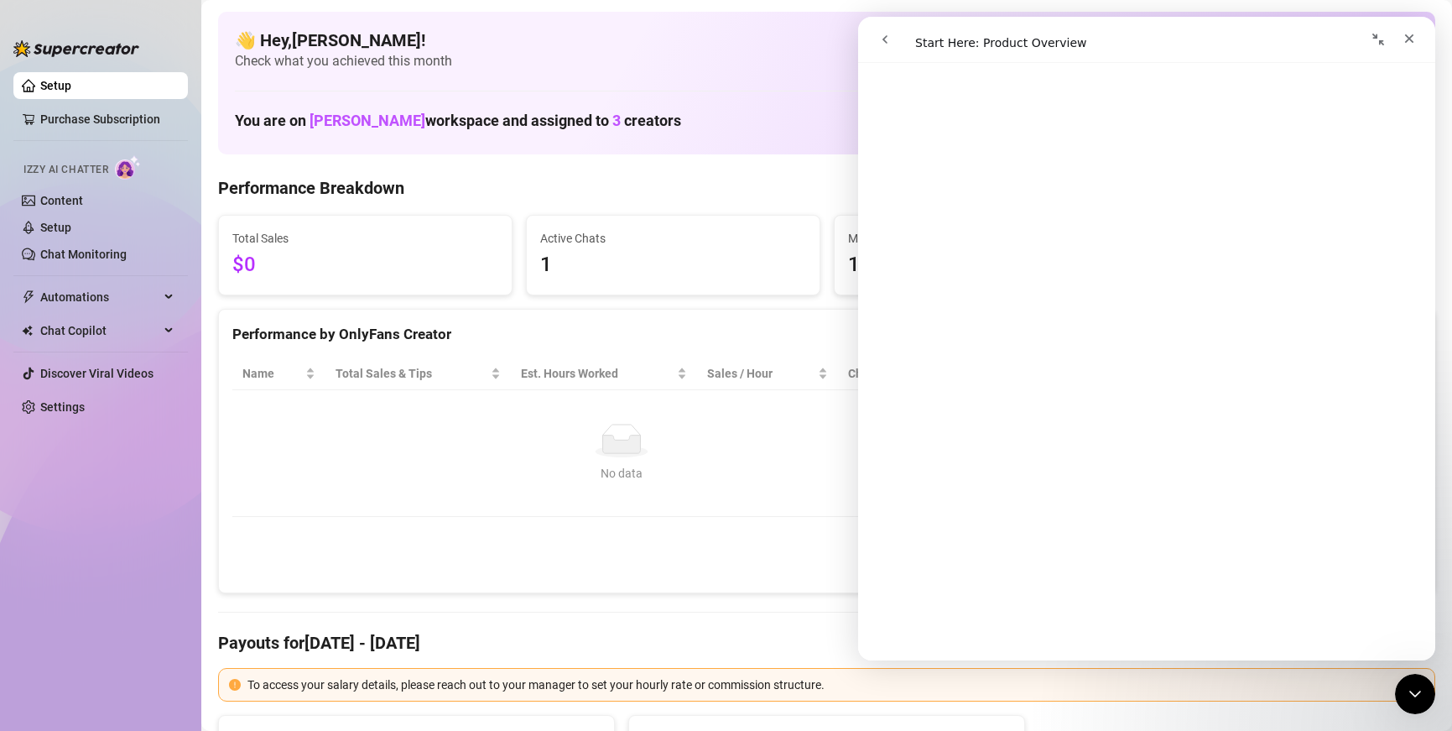
scroll to position [0, 0]
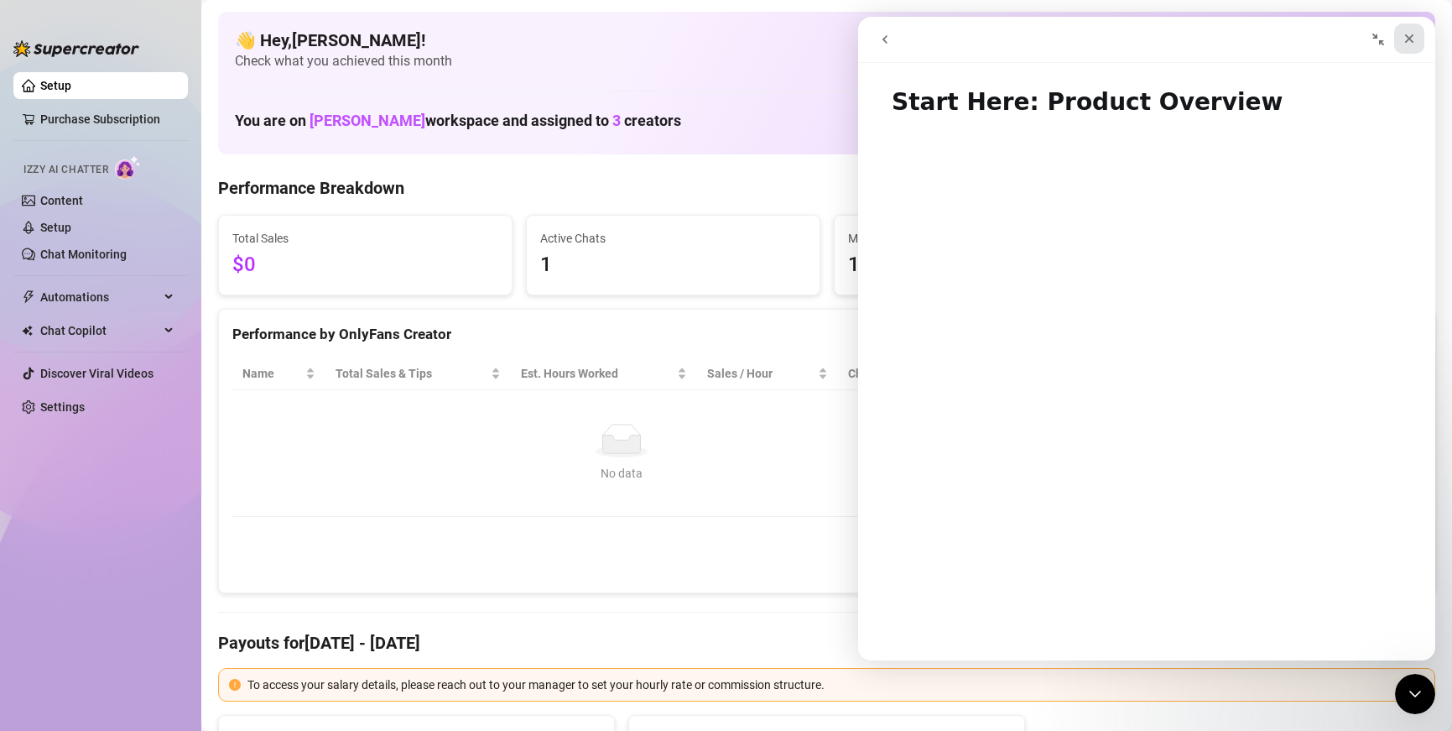
click at [943, 38] on icon "Close" at bounding box center [1409, 38] width 9 height 9
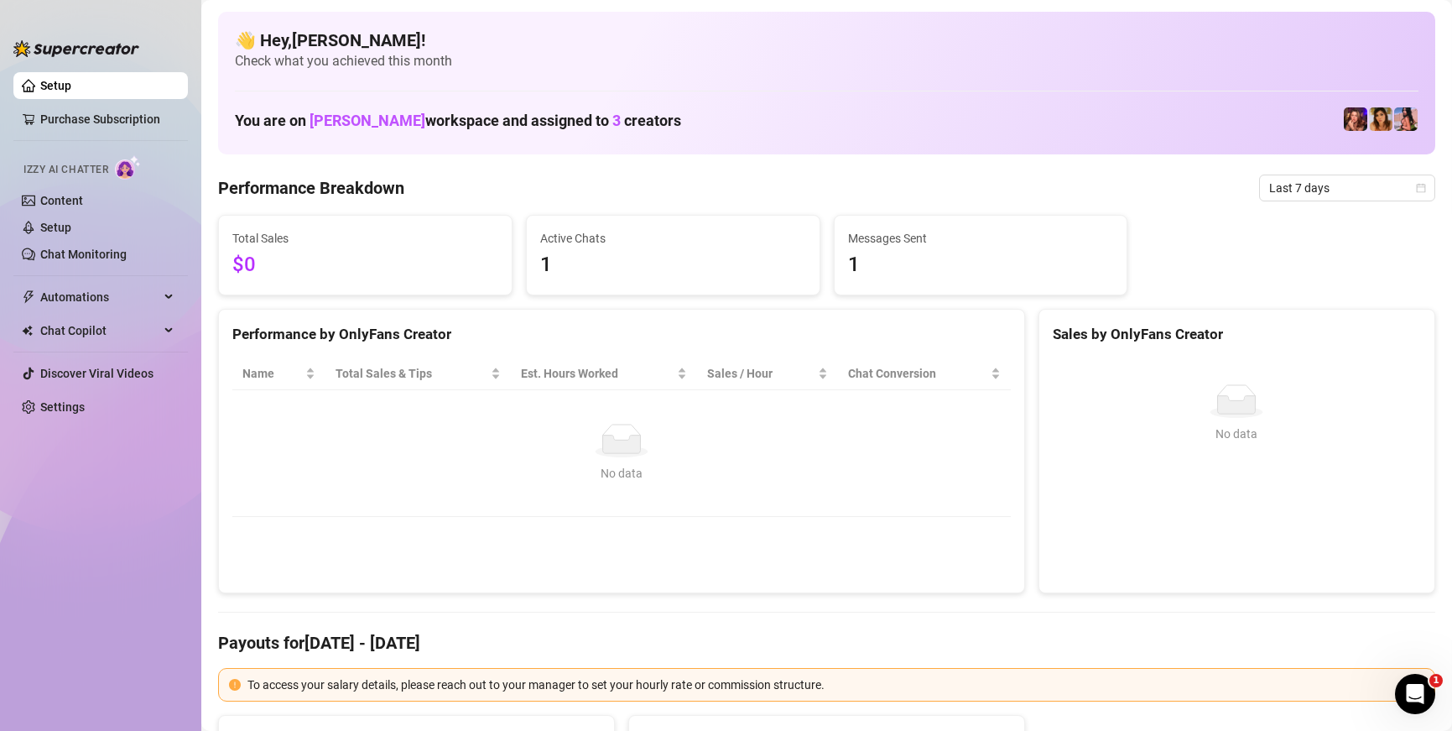
click at [58, 82] on link "Setup" at bounding box center [55, 85] width 31 height 13
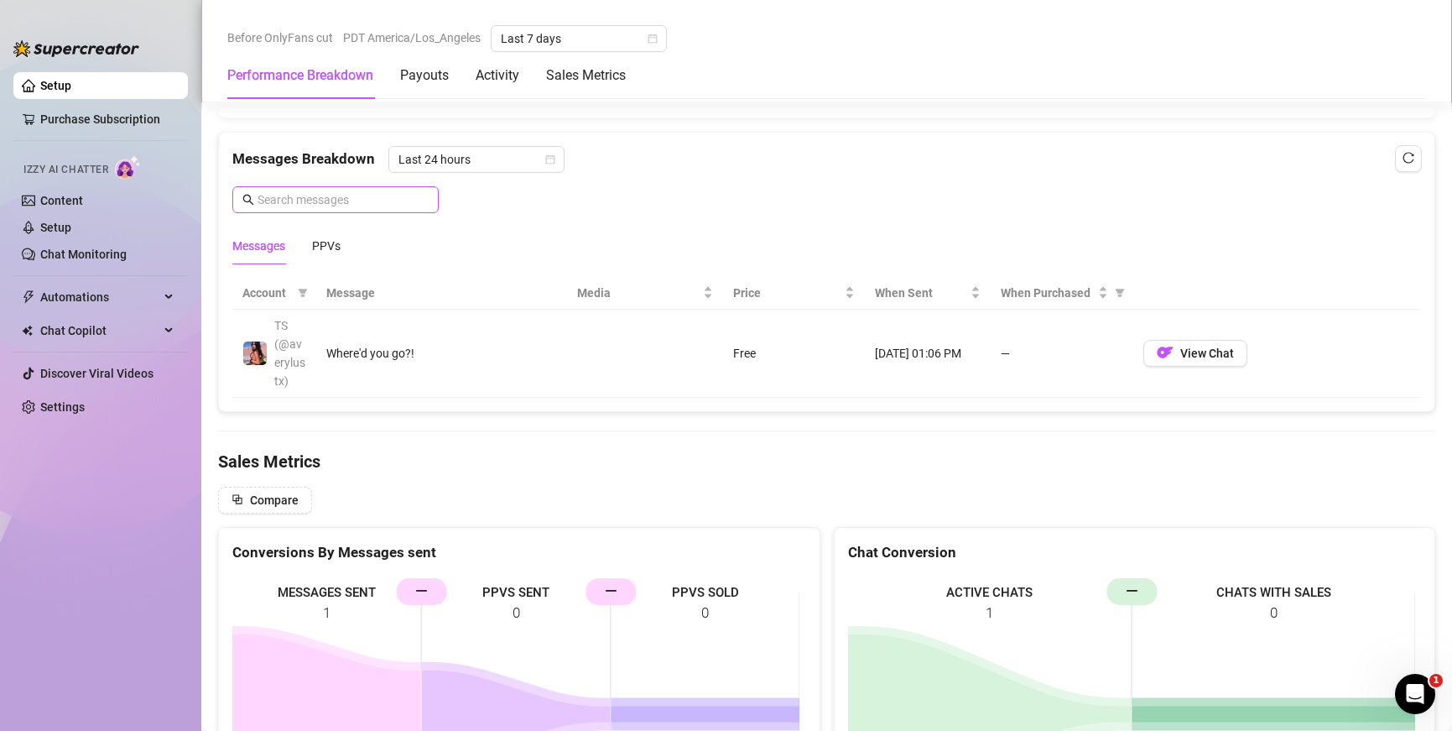
scroll to position [1481, 0]
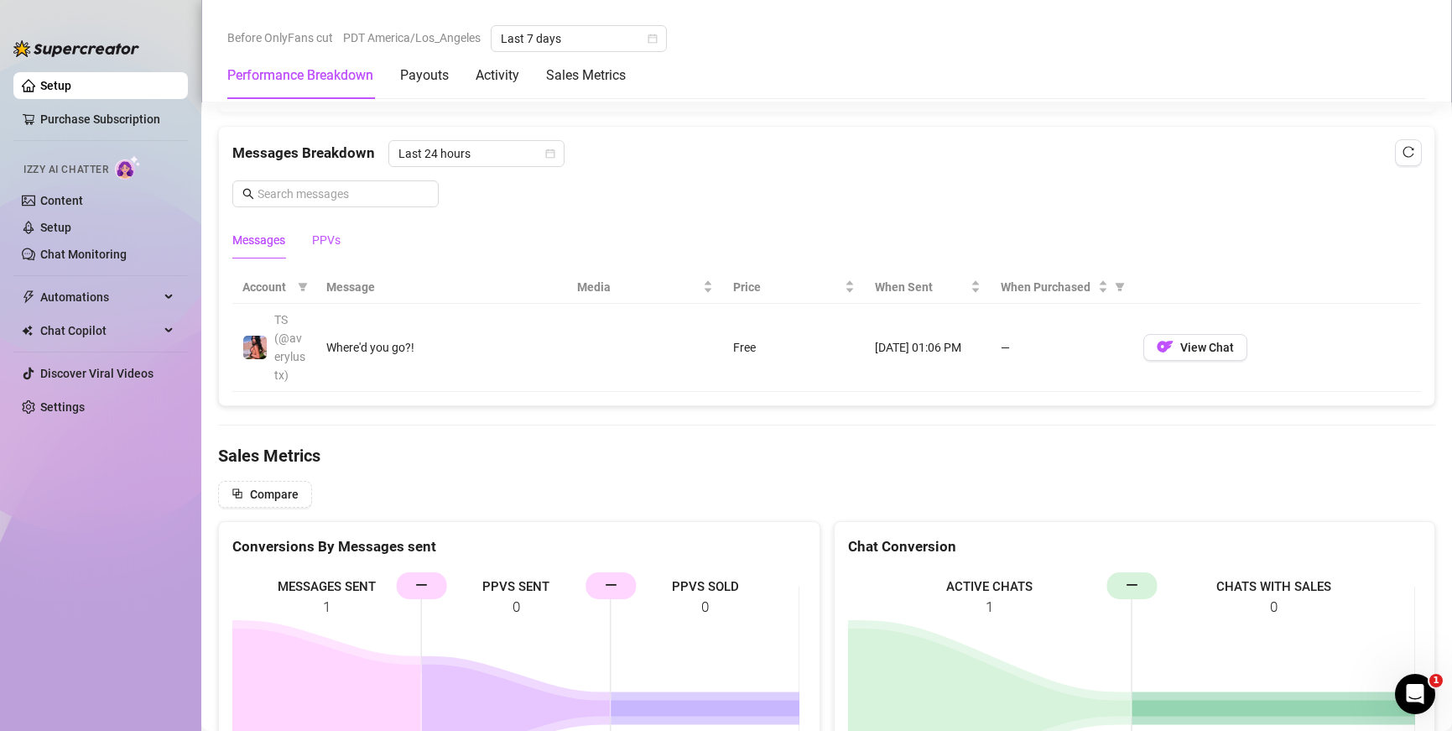
click at [329, 240] on div "PPVs" at bounding box center [326, 240] width 29 height 18
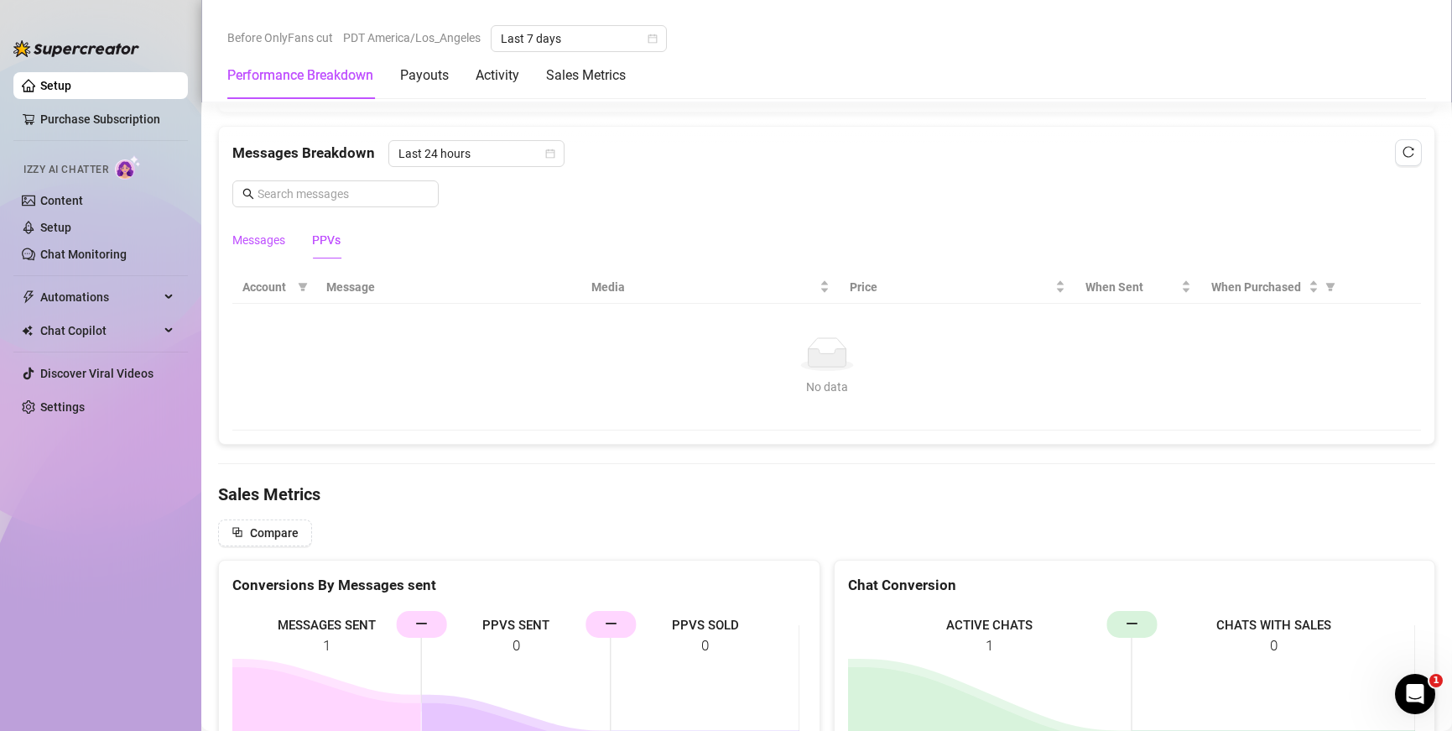
click at [271, 244] on div "Messages" at bounding box center [258, 240] width 53 height 18
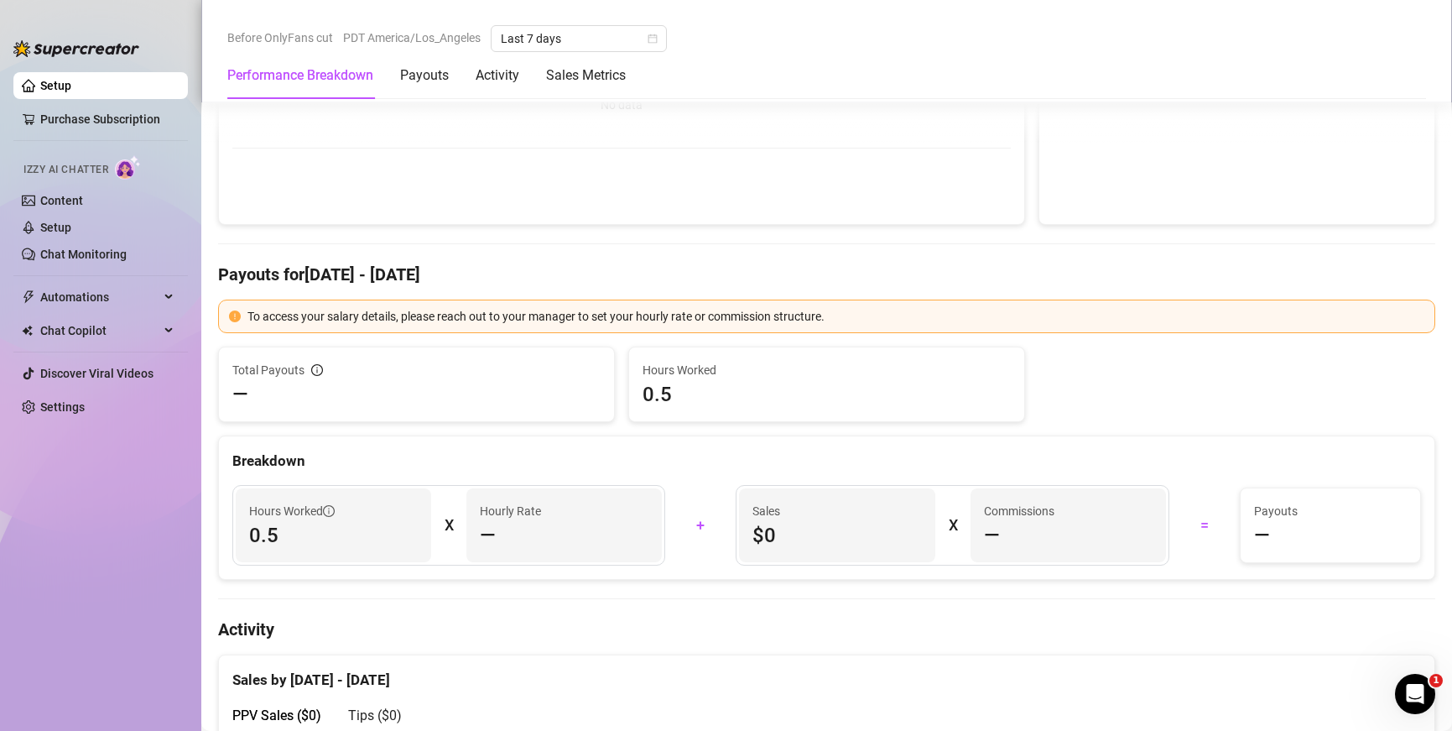
scroll to position [378, 0]
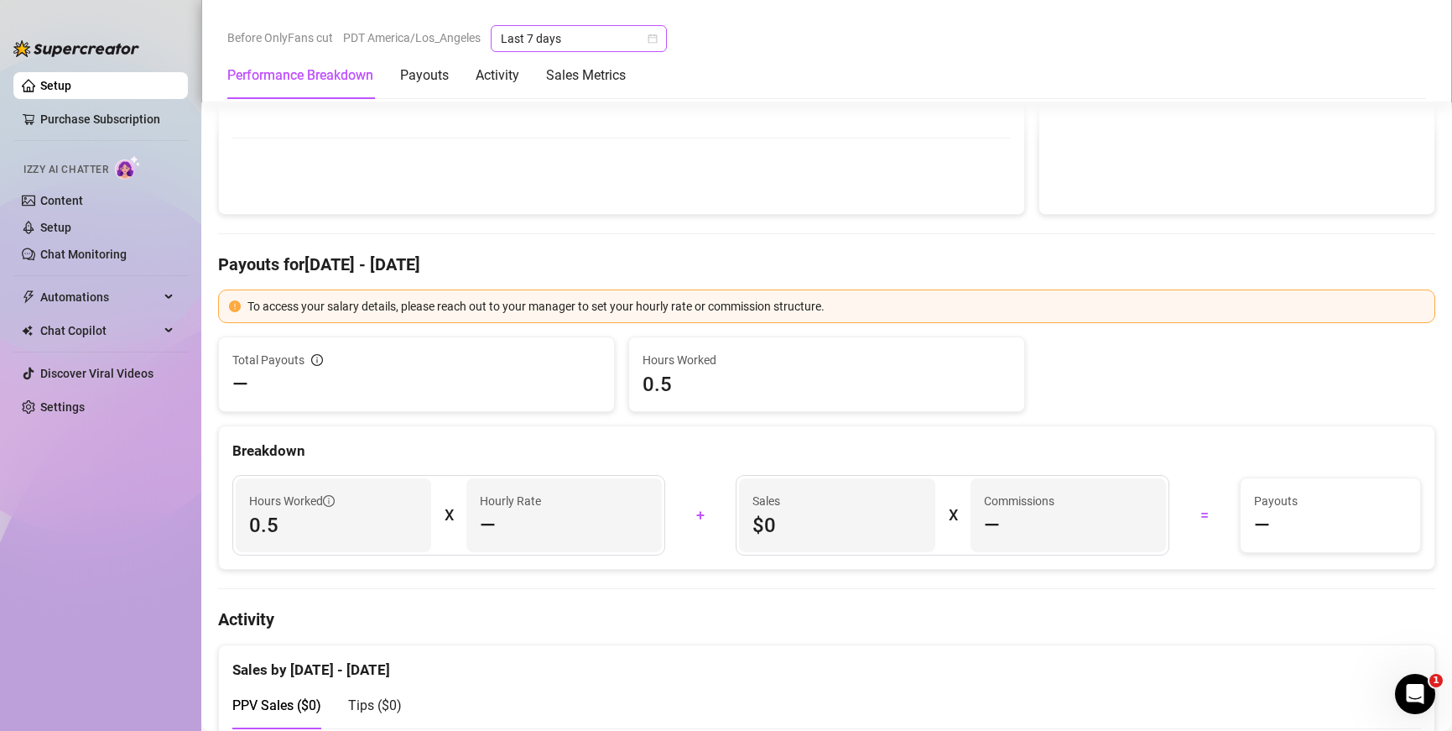
click at [600, 33] on span "Last 7 days" at bounding box center [579, 38] width 156 height 25
click at [764, 53] on div "Performance Breakdown Payouts Activity Sales Metrics" at bounding box center [826, 75] width 1199 height 47
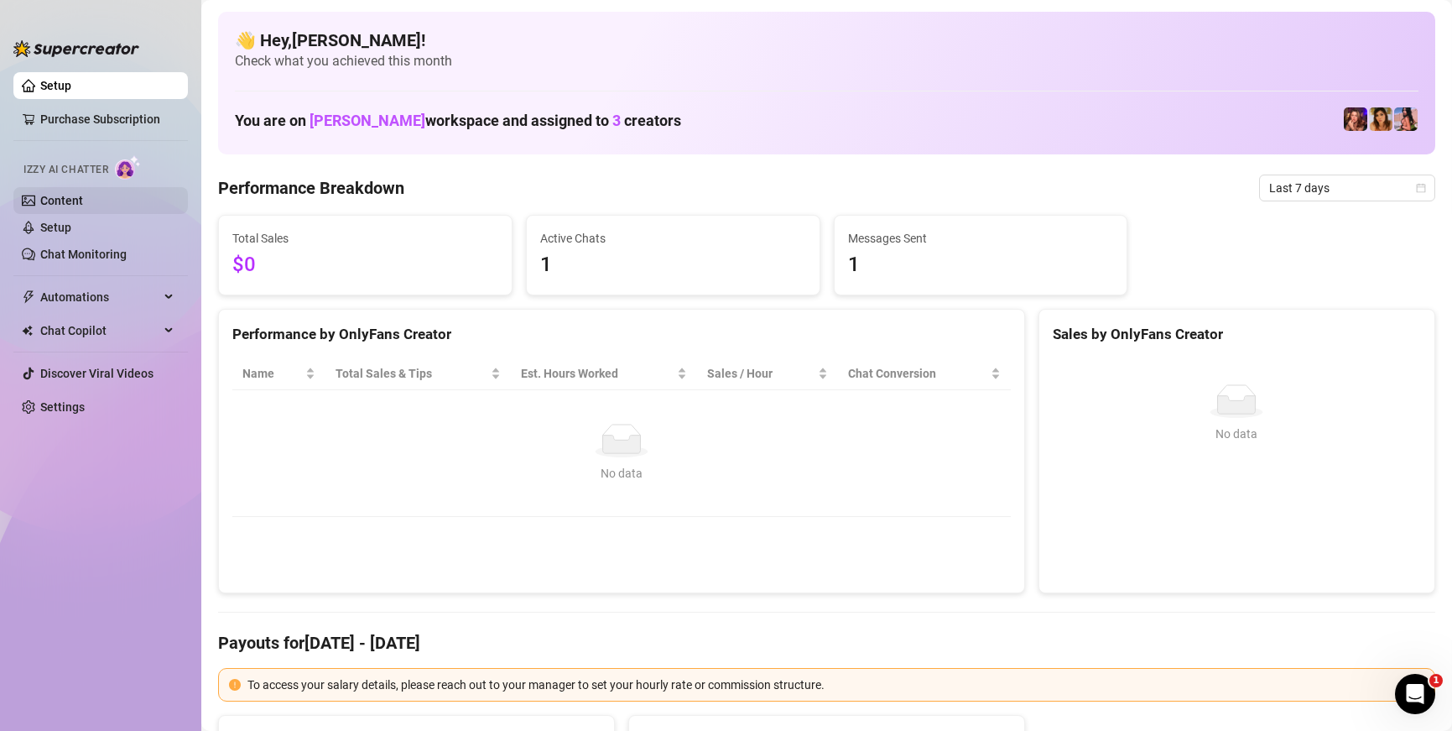
click at [76, 207] on link "Content" at bounding box center [61, 200] width 43 height 13
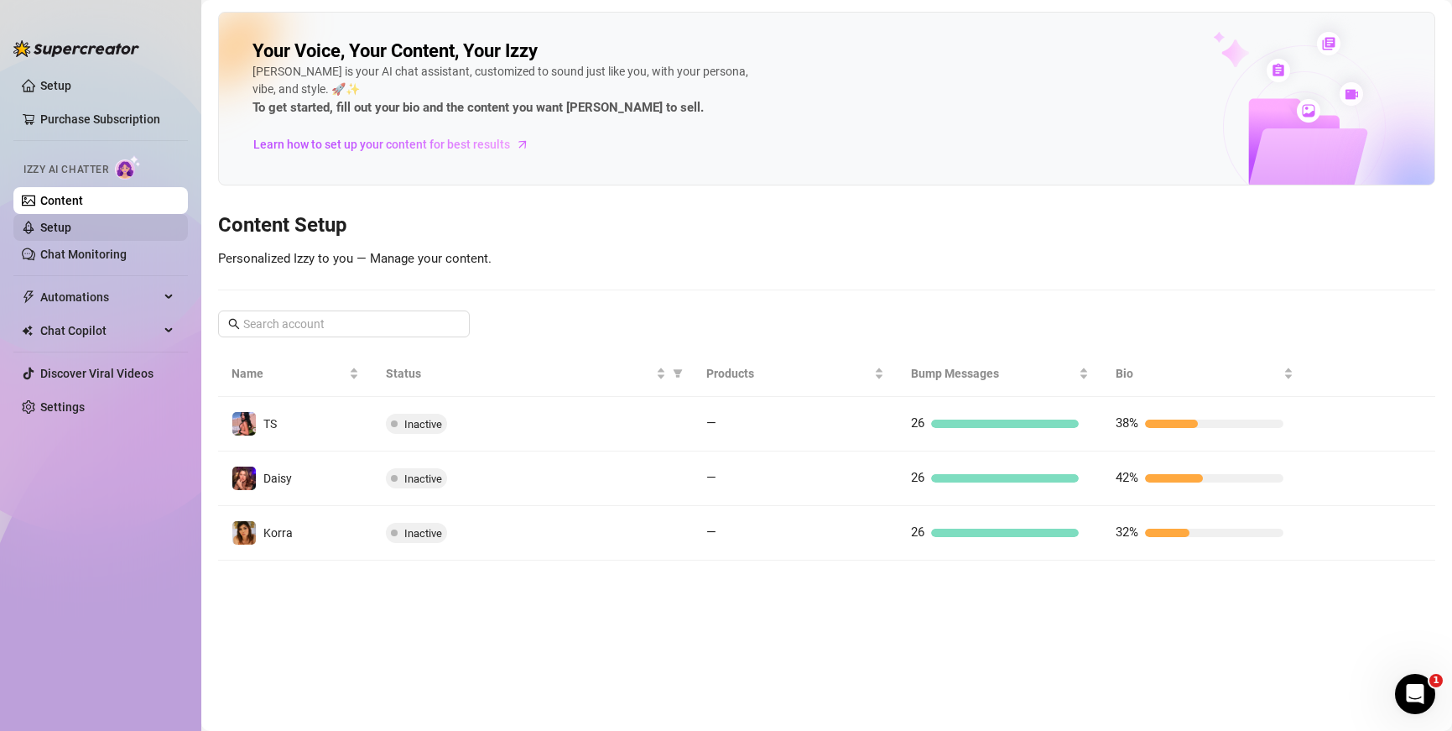
click at [71, 229] on link "Setup" at bounding box center [55, 227] width 31 height 13
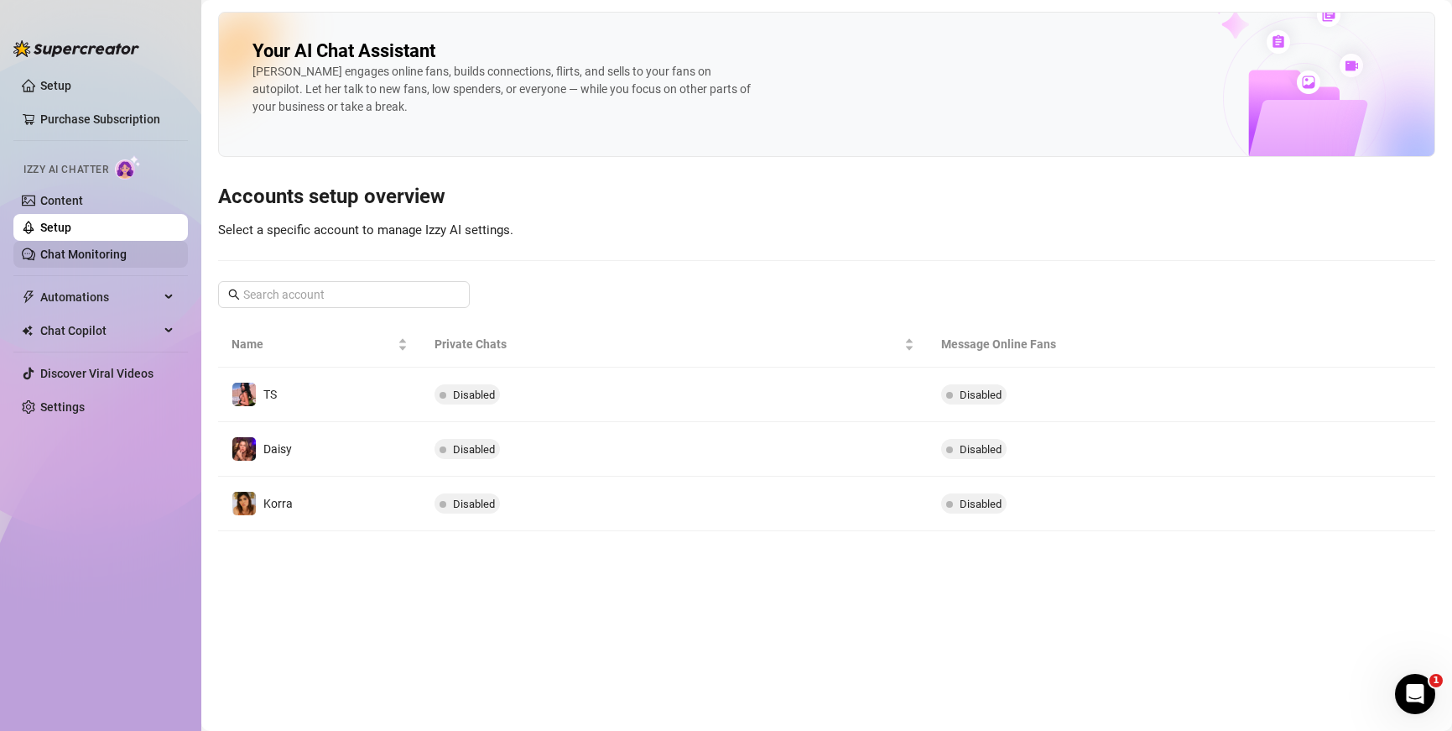
click at [112, 248] on link "Chat Monitoring" at bounding box center [83, 254] width 86 height 13
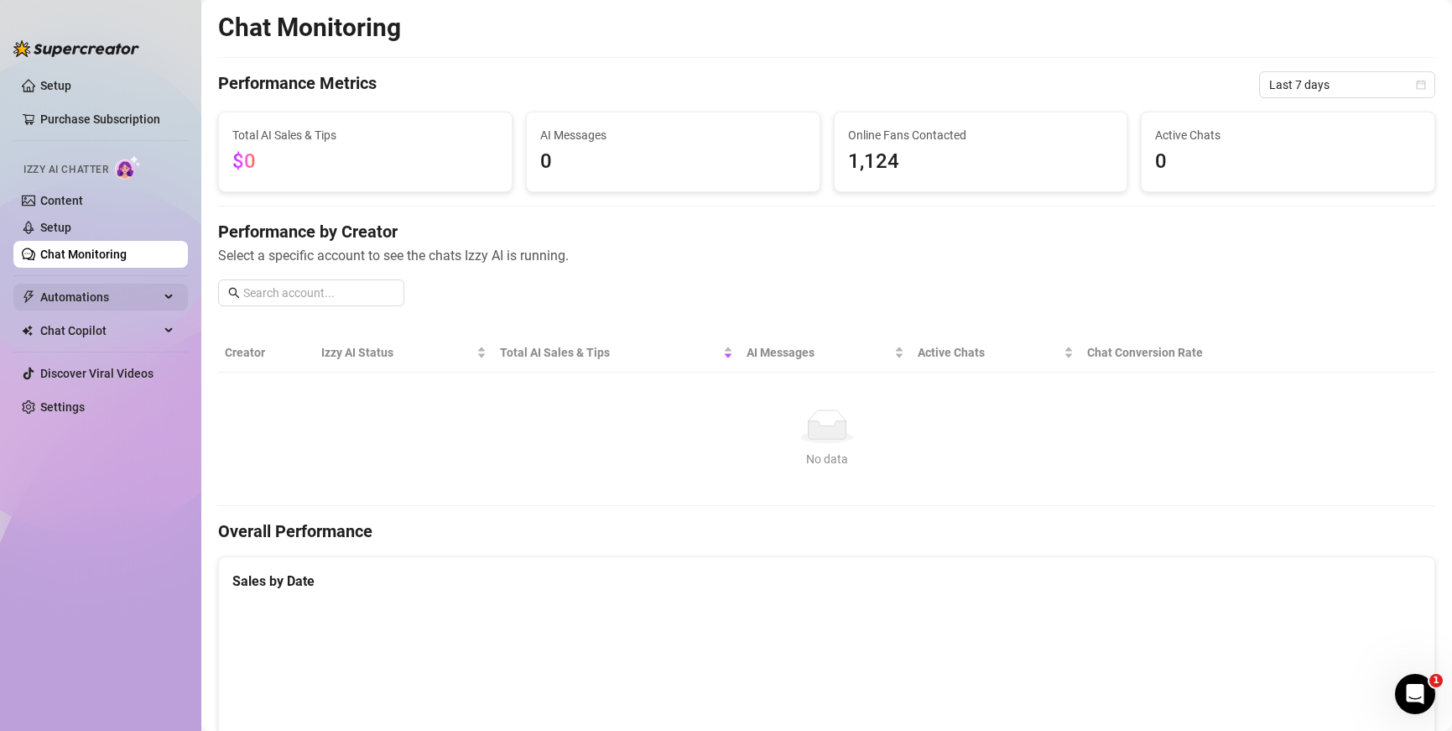
click at [92, 296] on span "Automations" at bounding box center [99, 297] width 119 height 27
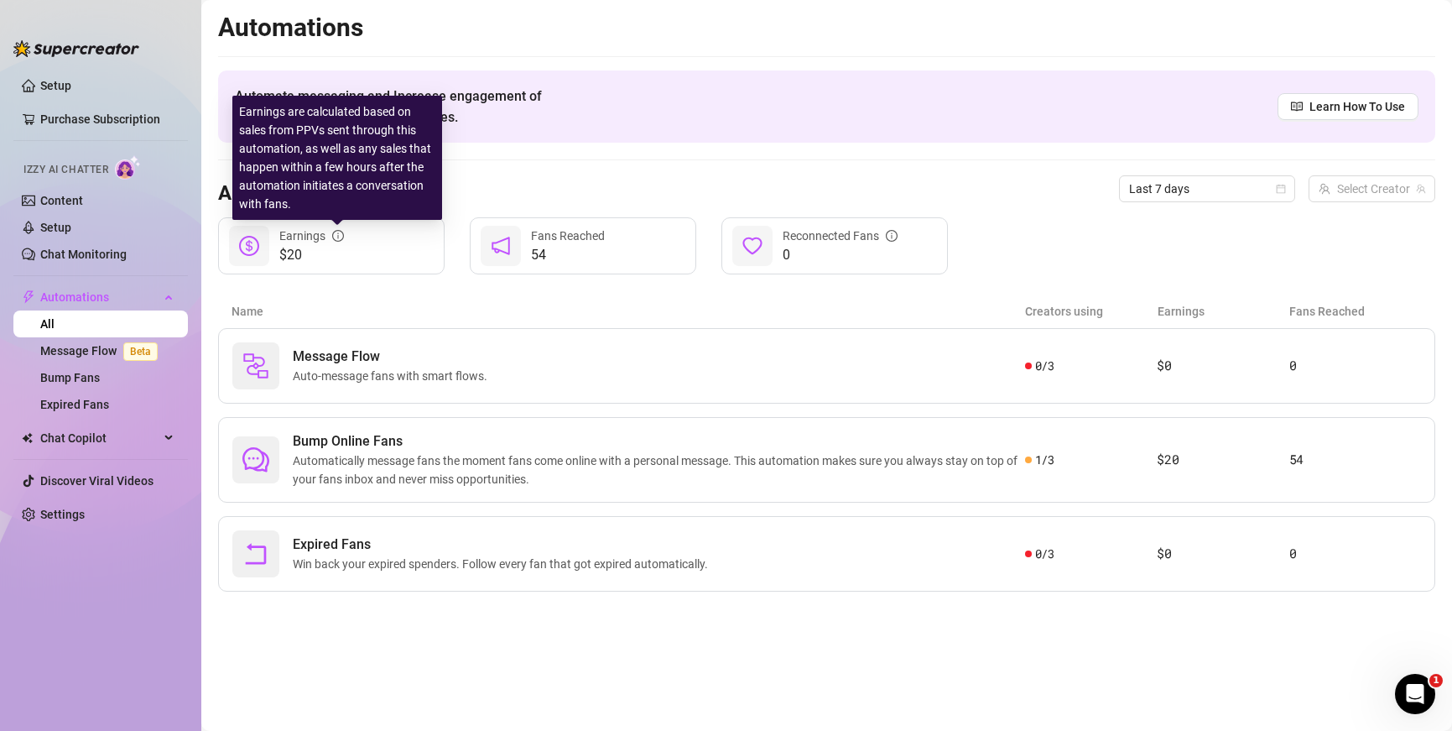
click at [337, 237] on icon "info-circle" at bounding box center [338, 236] width 12 height 12
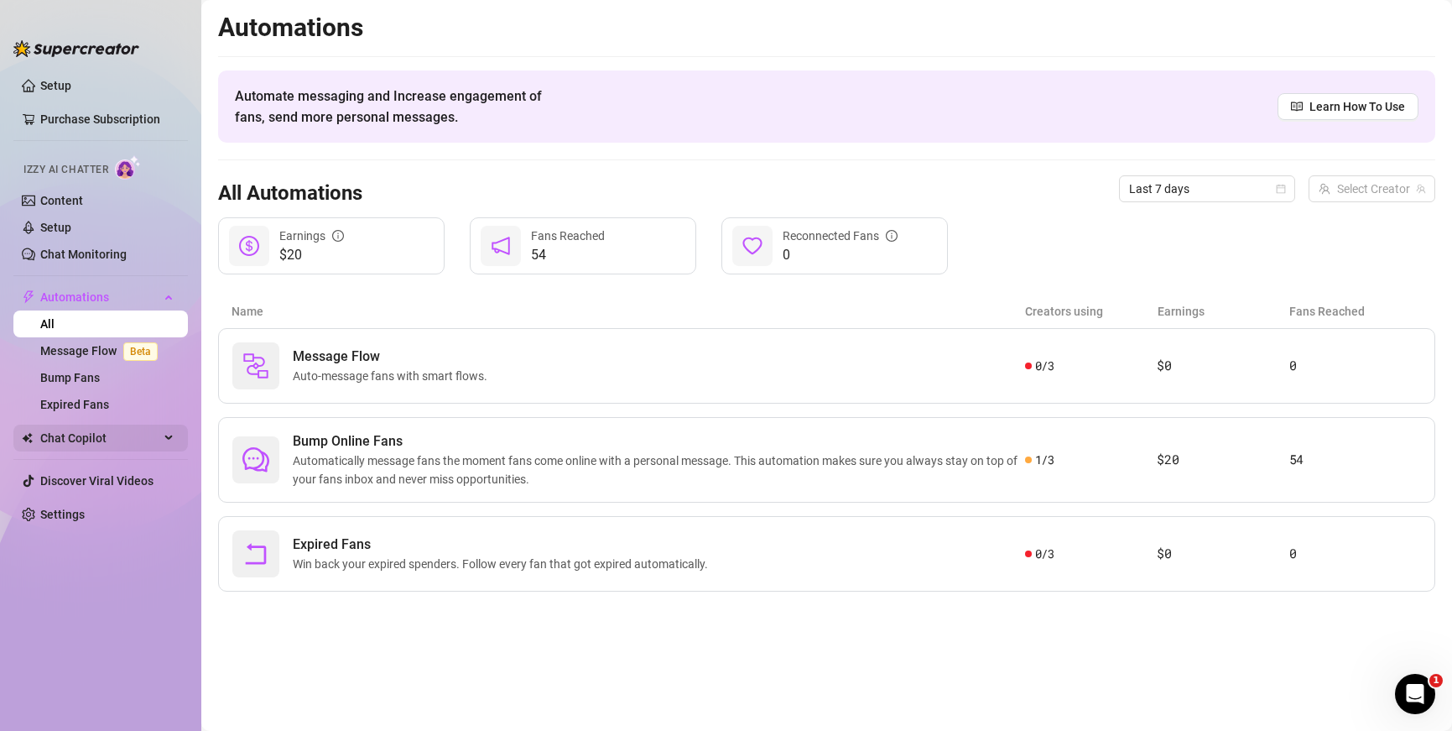
click at [166, 438] on icon at bounding box center [170, 438] width 8 height 0
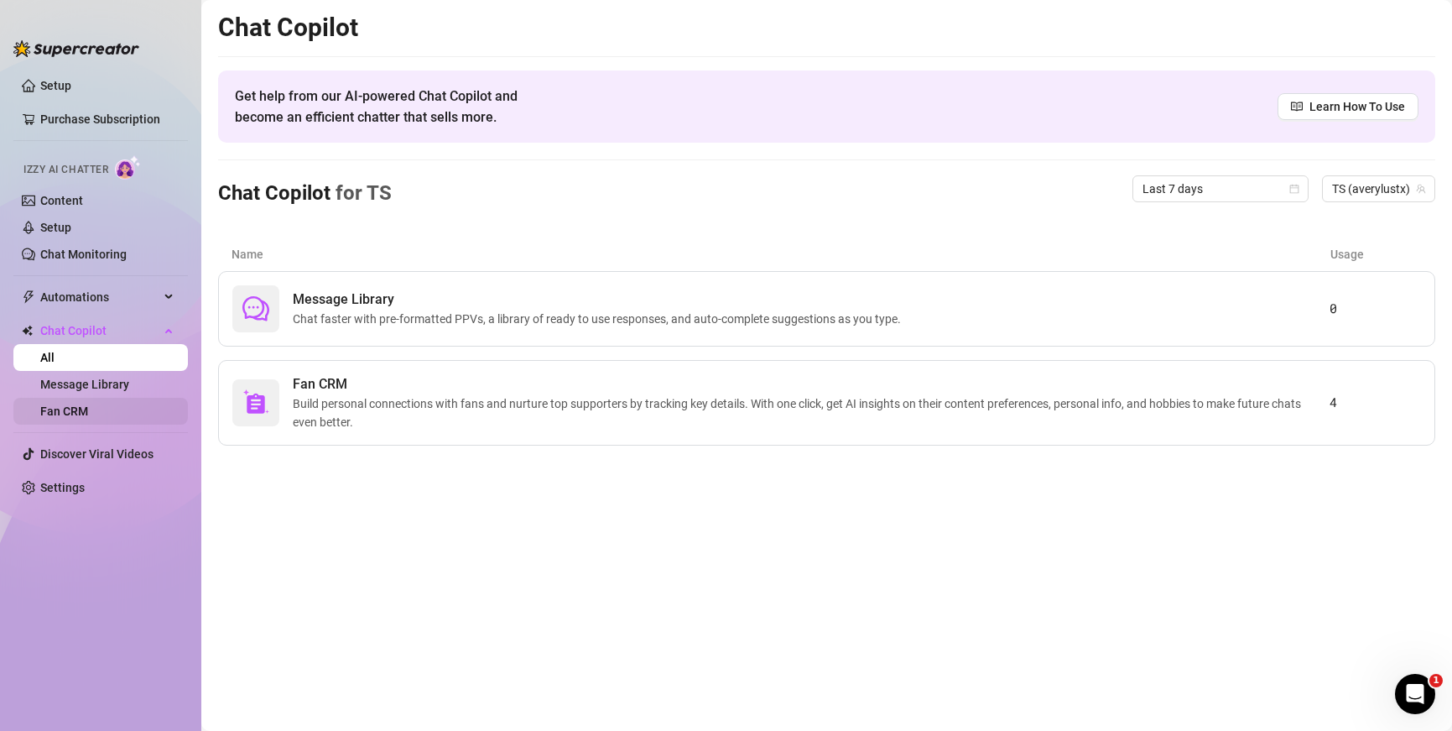
click at [88, 405] on link "Fan CRM" at bounding box center [64, 410] width 48 height 13
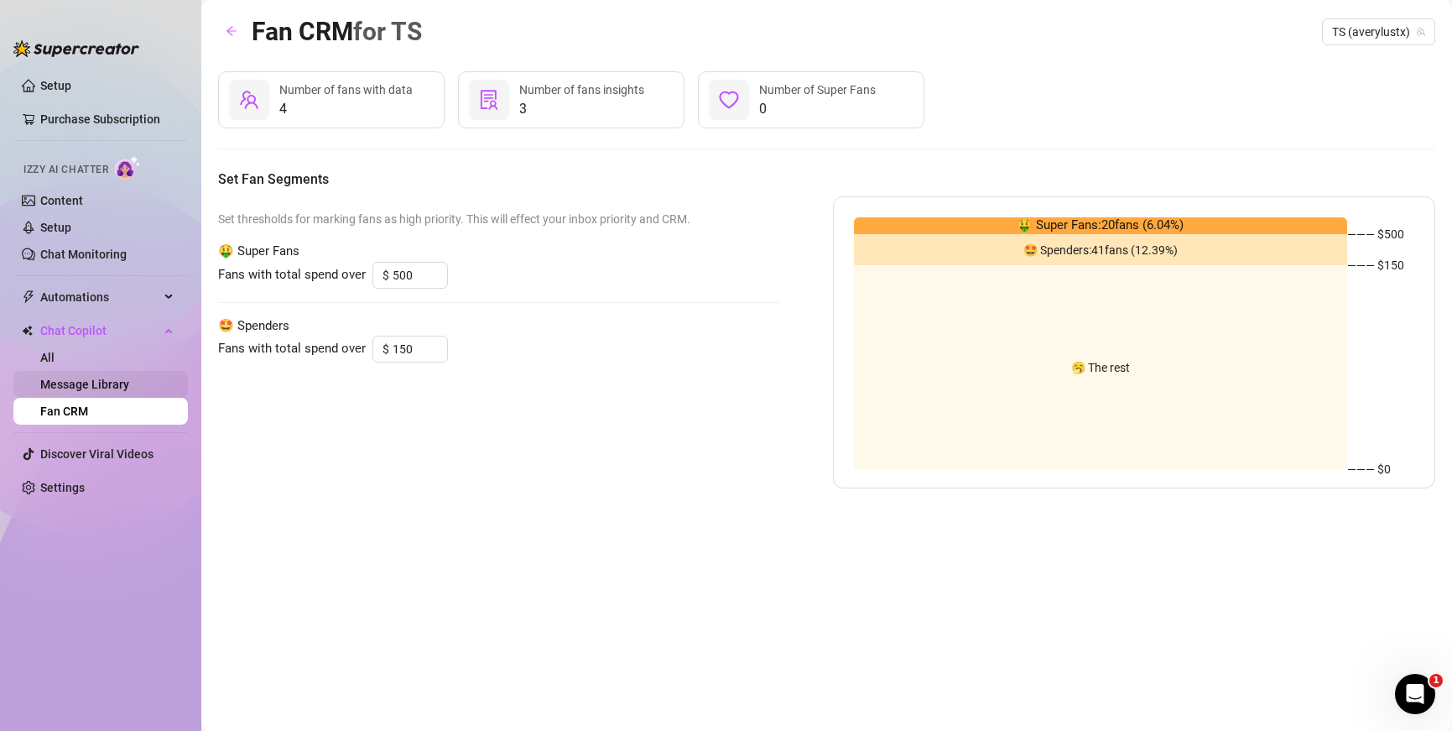
click at [123, 384] on link "Message Library" at bounding box center [84, 384] width 89 height 13
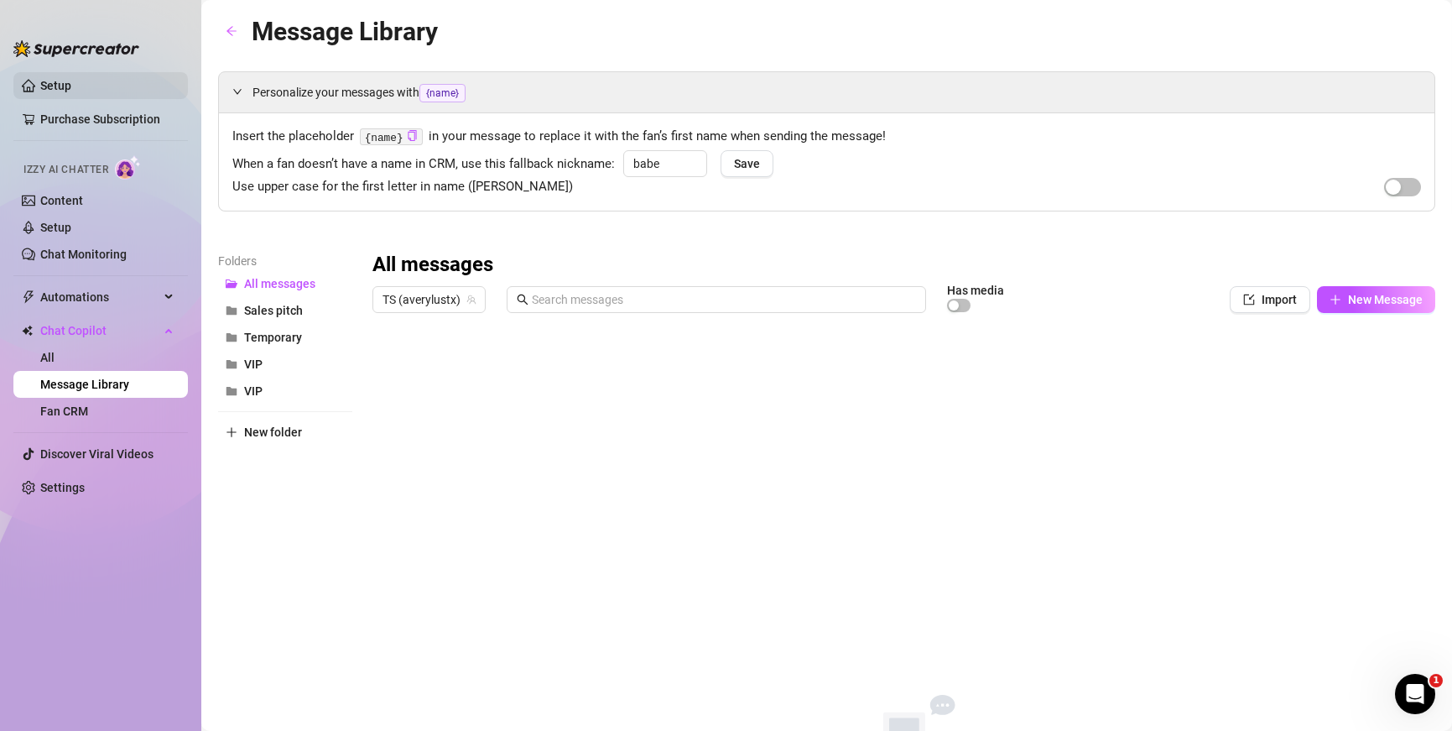
click at [71, 90] on link "Setup" at bounding box center [55, 85] width 31 height 13
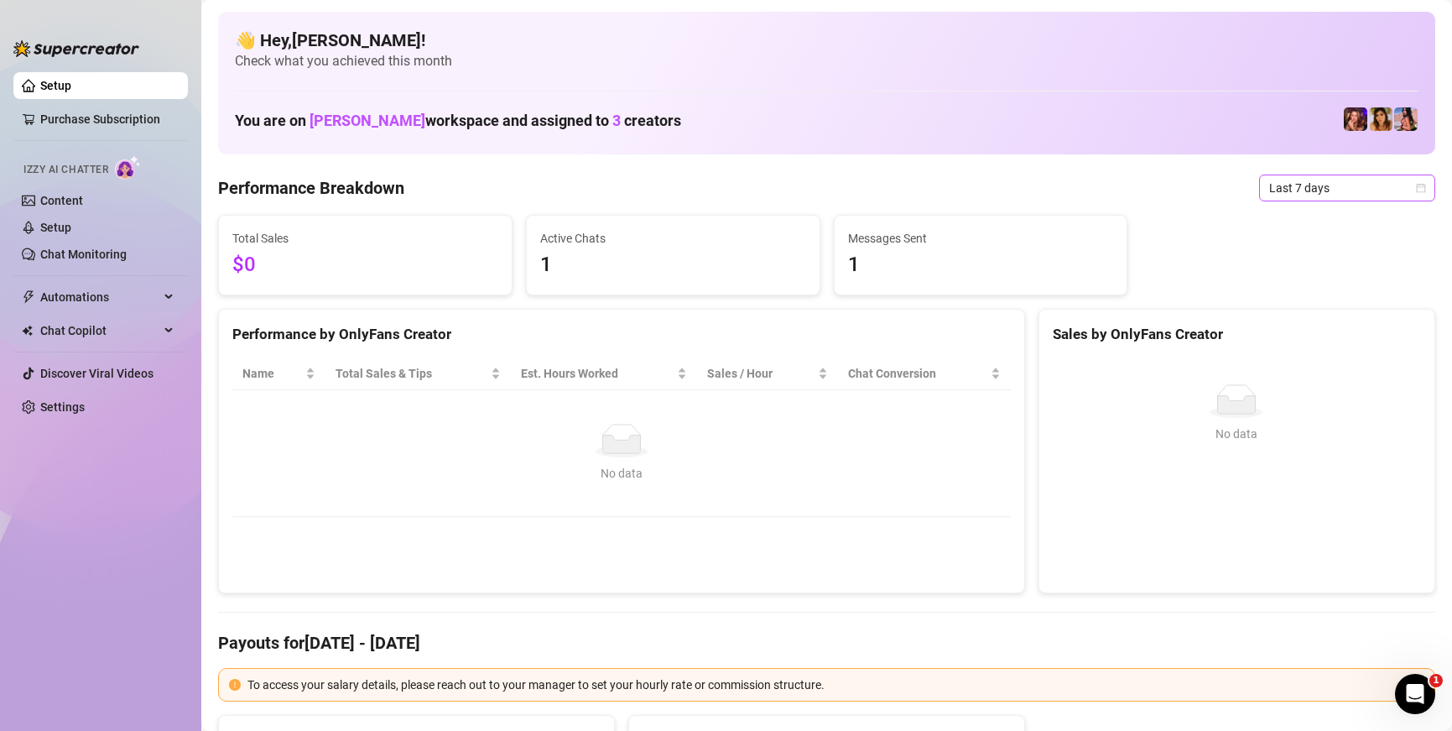
click at [943, 188] on span "Last 7 days" at bounding box center [1347, 187] width 156 height 25
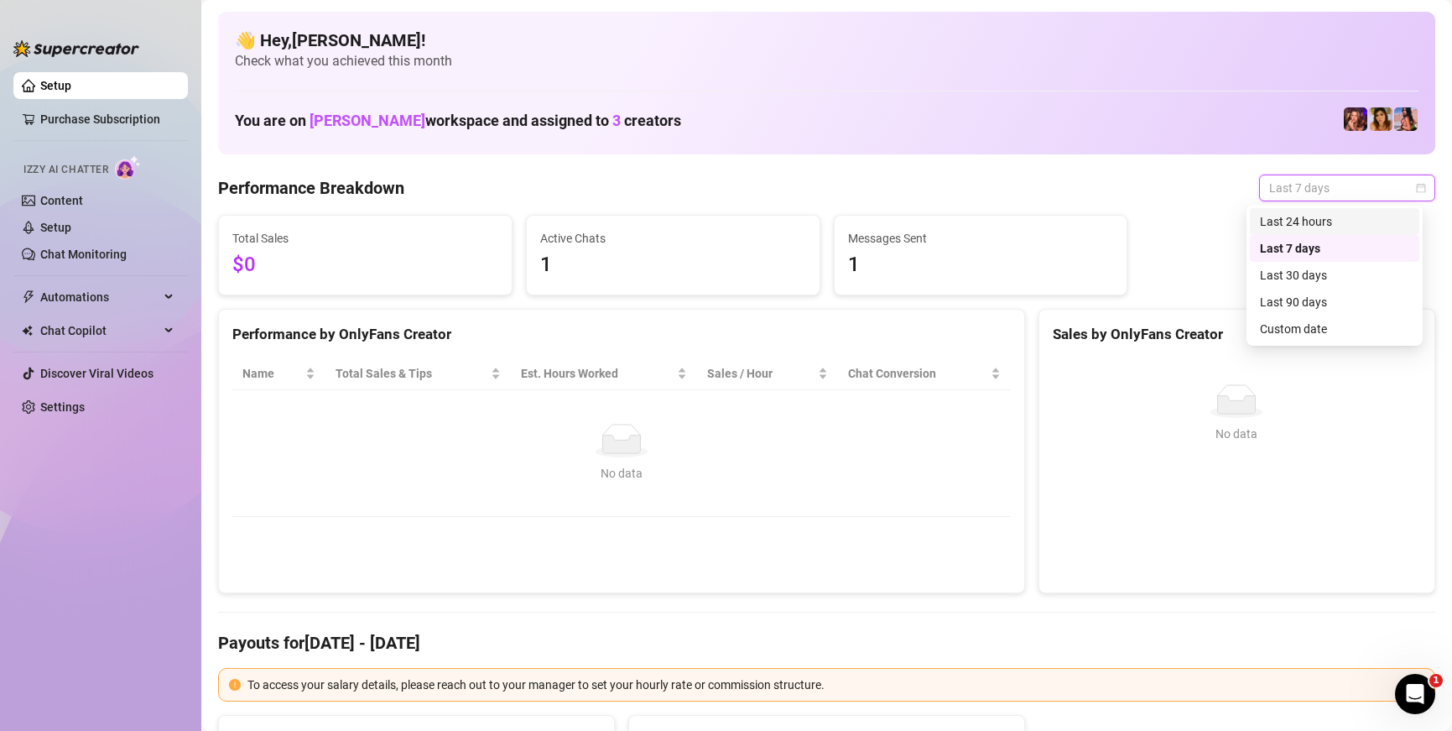
click at [943, 220] on div "Last 24 hours" at bounding box center [1334, 221] width 149 height 18
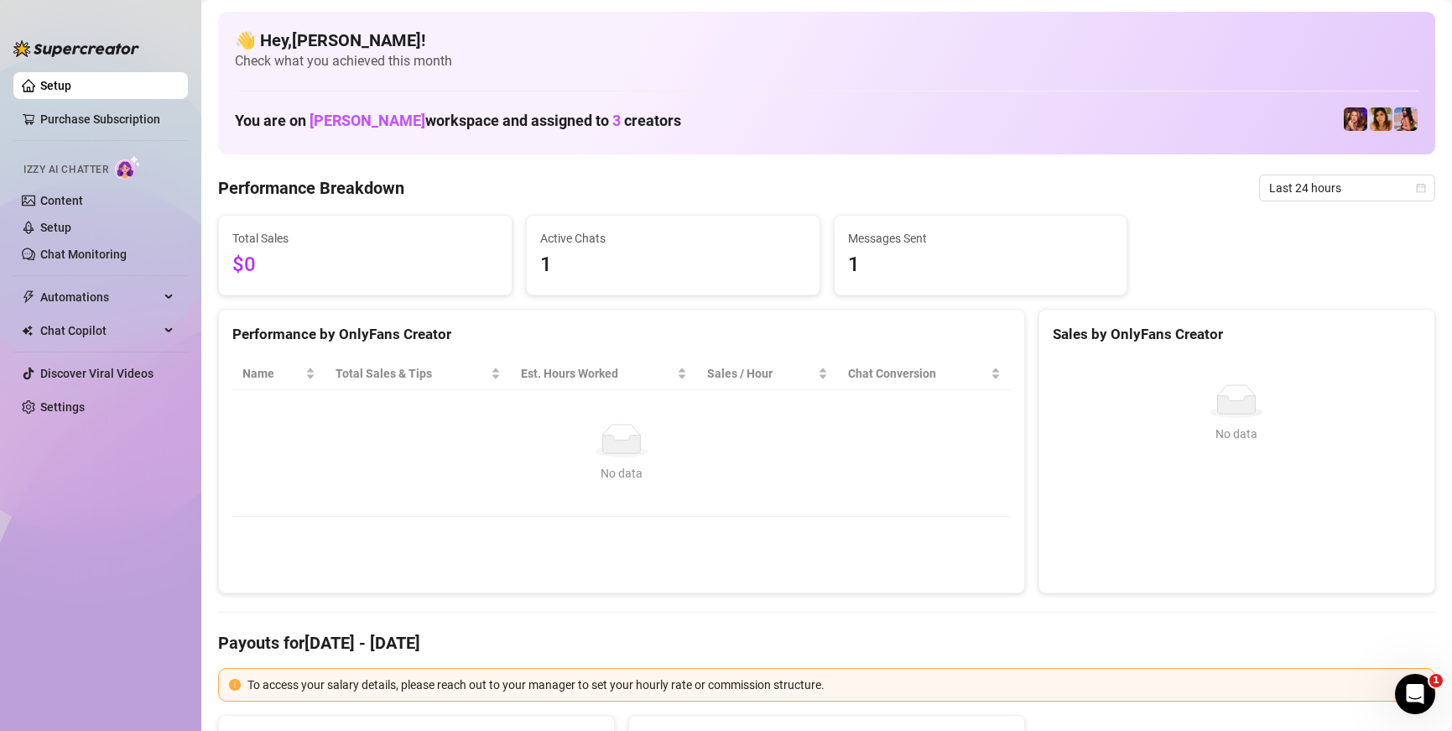
click at [371, 333] on div "Performance by OnlyFans Creator" at bounding box center [621, 334] width 779 height 23
click at [943, 341] on div "Sales by OnlyFans Creator" at bounding box center [1237, 334] width 368 height 23
click at [682, 508] on td "No data No data" at bounding box center [621, 453] width 779 height 127
click at [605, 450] on icon at bounding box center [622, 444] width 38 height 18
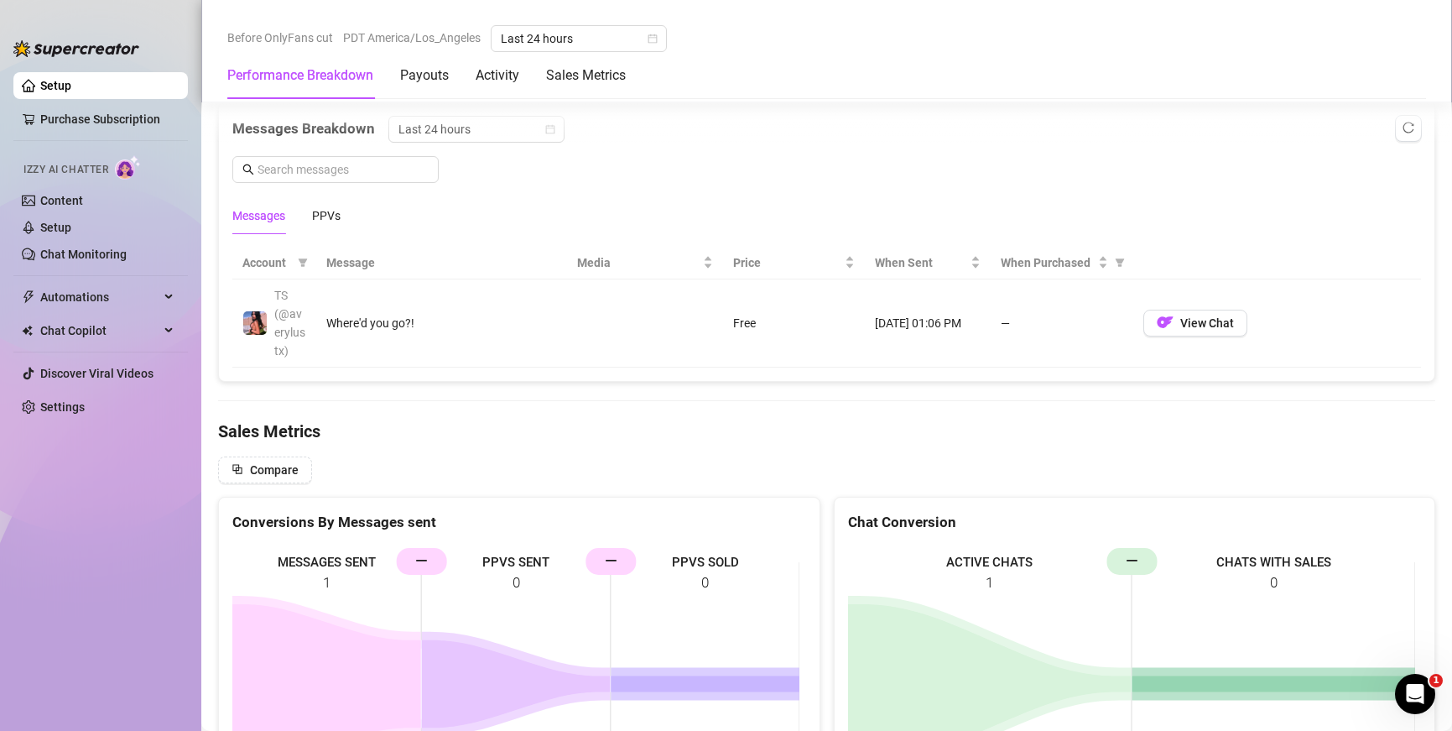
scroll to position [1833, 0]
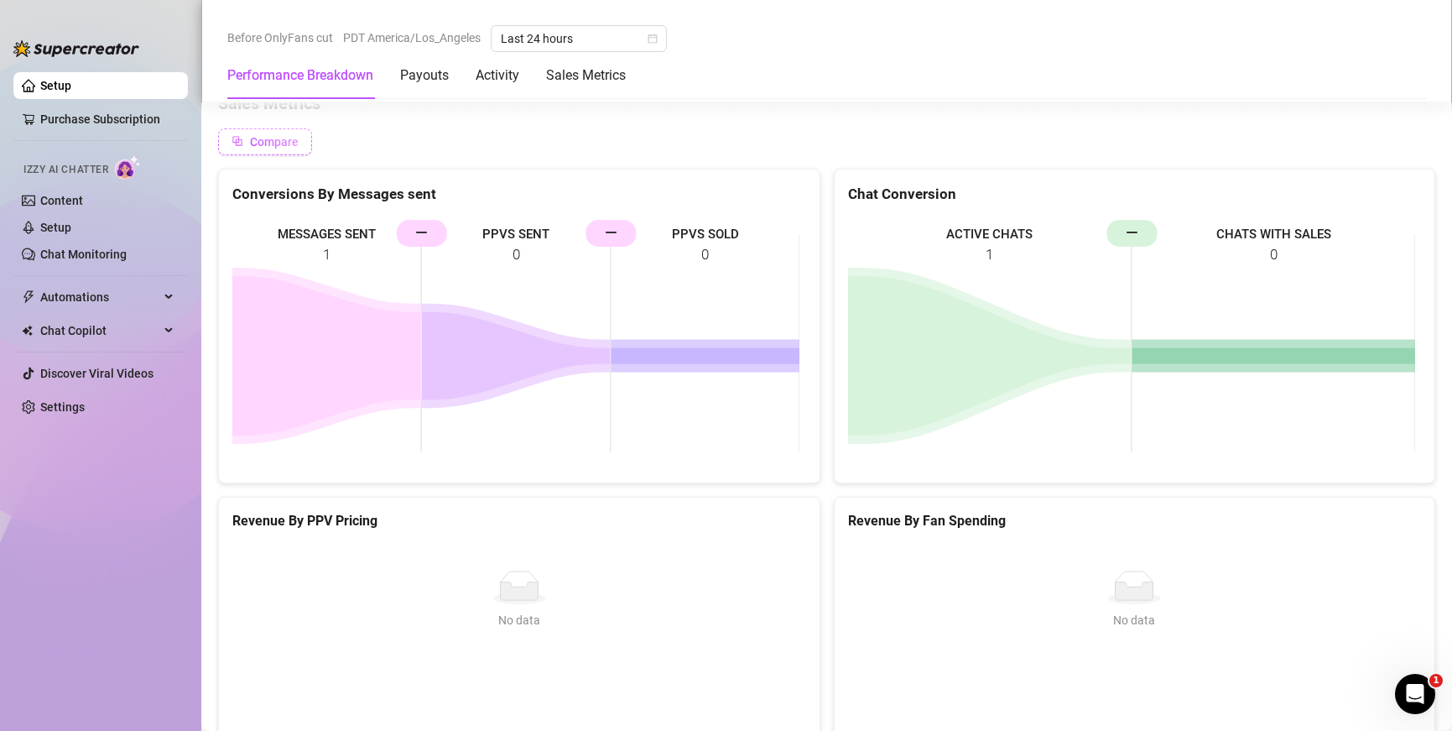
click at [279, 148] on button "Compare" at bounding box center [265, 141] width 94 height 27
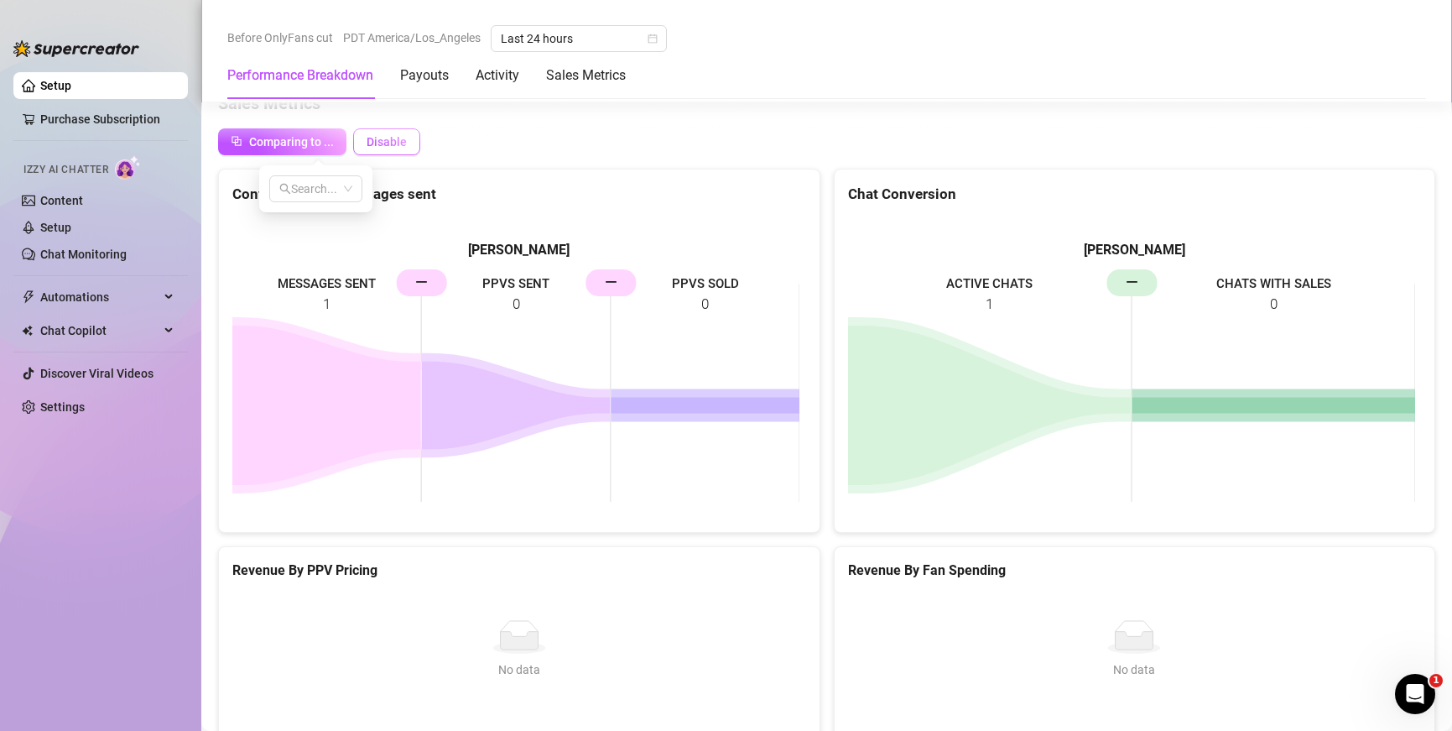
click at [397, 151] on button "Disable" at bounding box center [386, 141] width 67 height 27
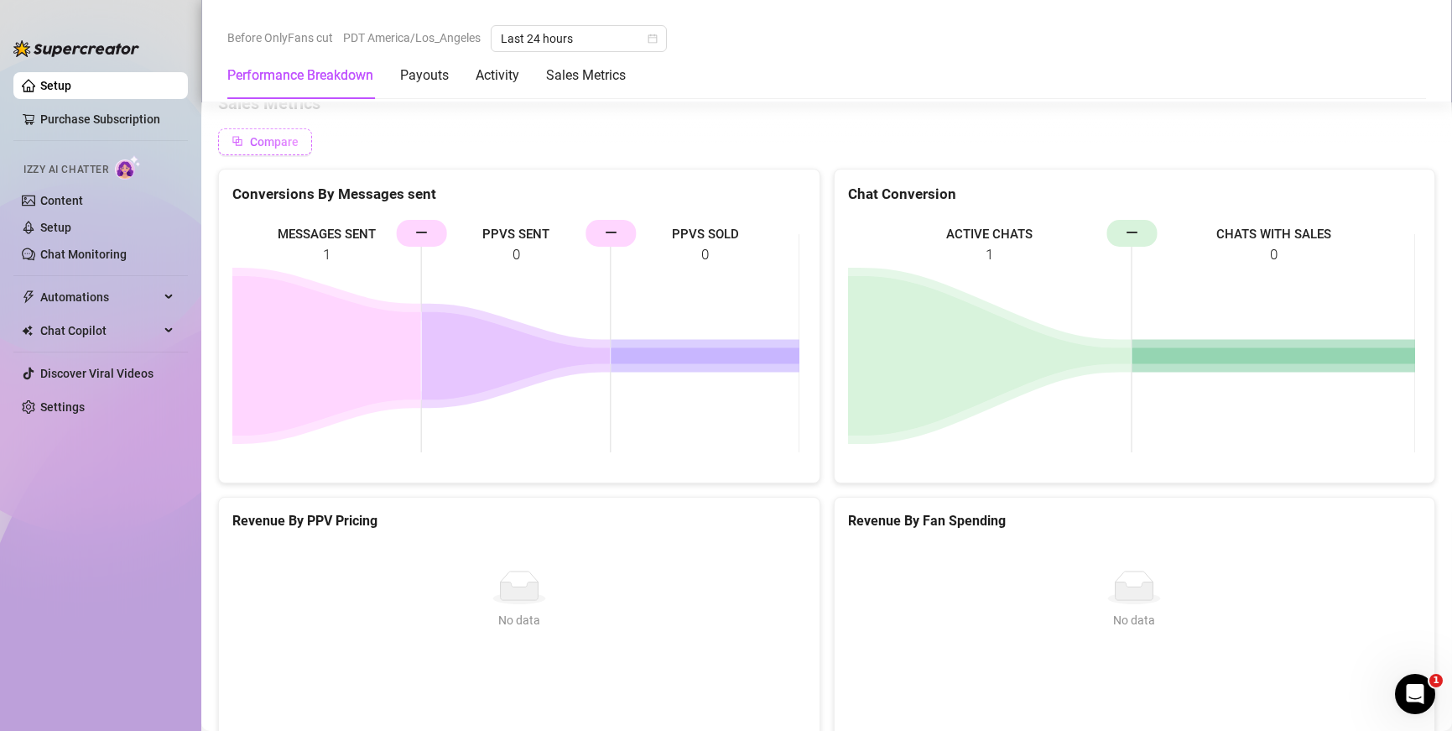
click at [271, 142] on span "Compare" at bounding box center [274, 141] width 49 height 13
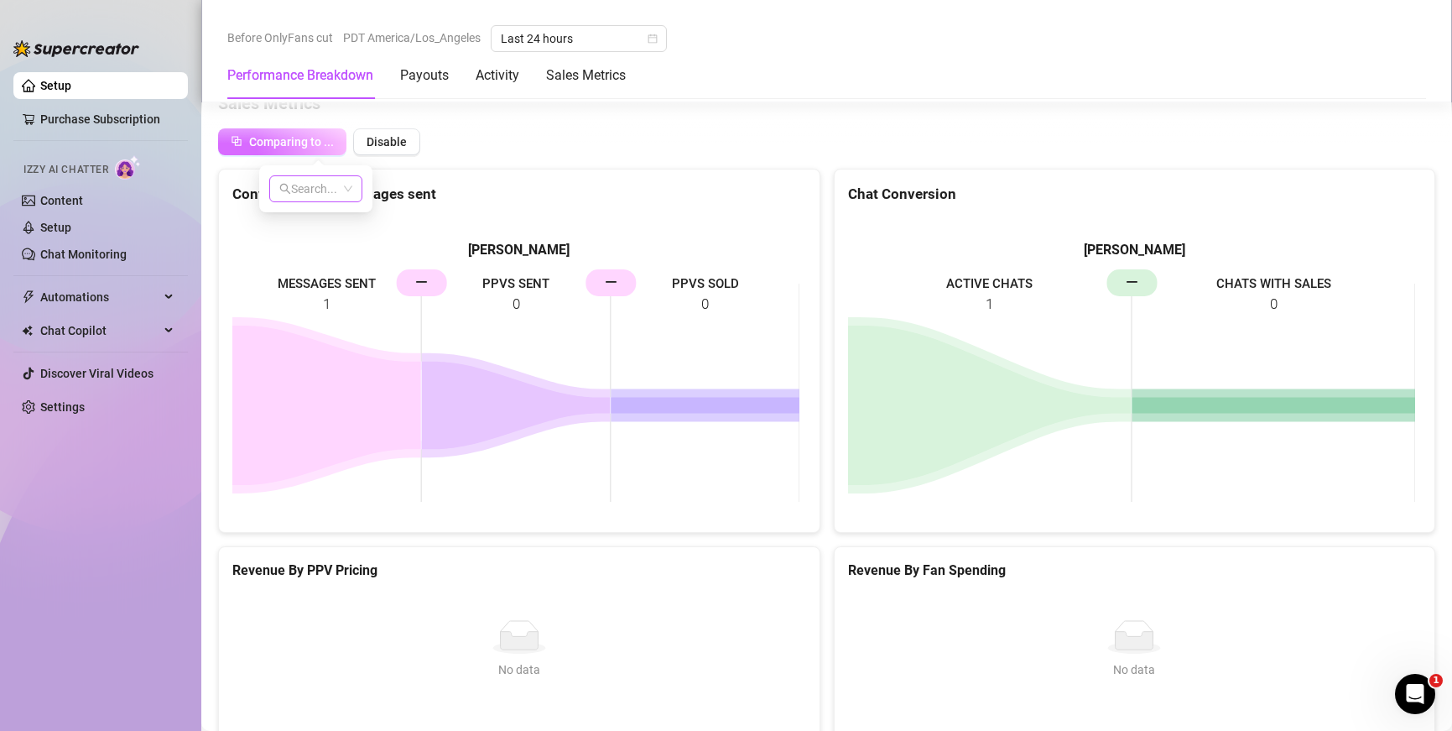
click at [327, 191] on input "search" at bounding box center [308, 188] width 58 height 25
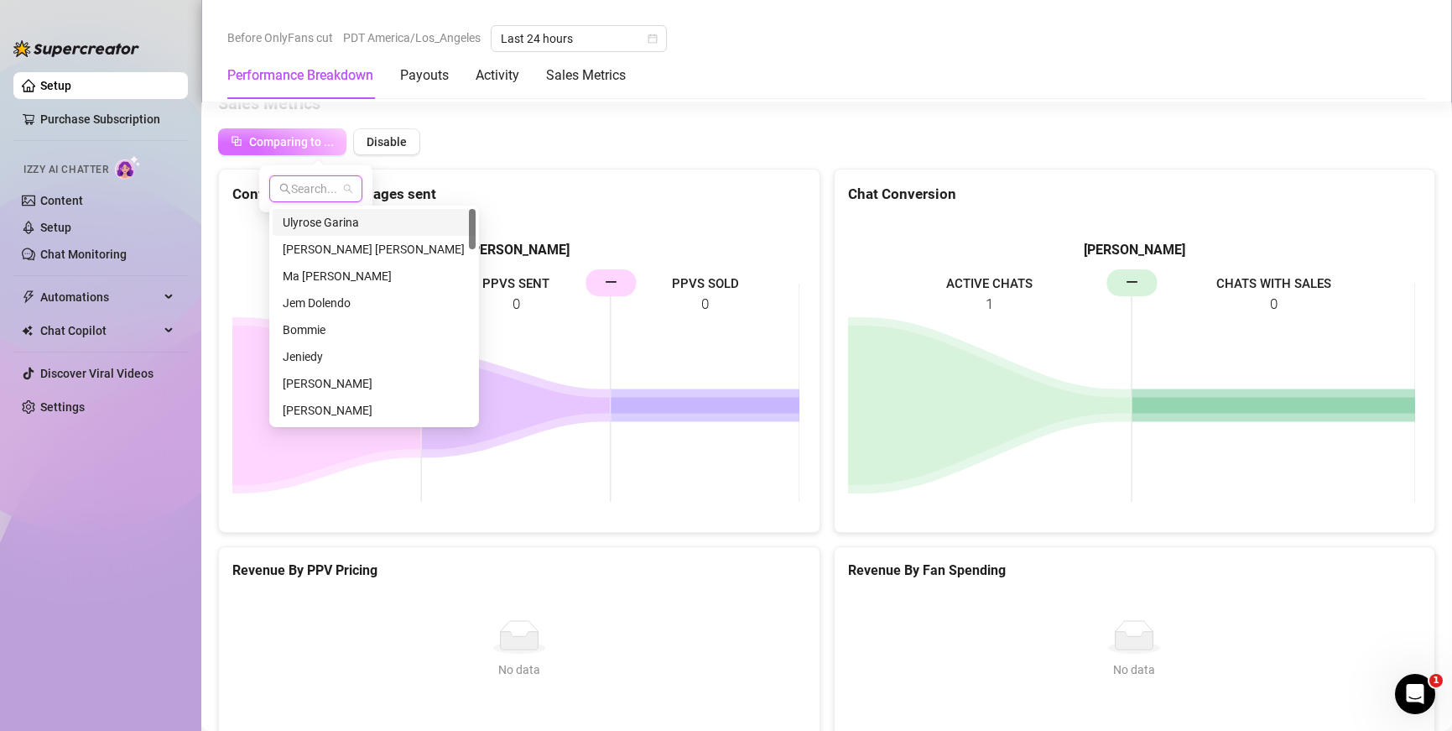
click at [329, 225] on div "Ulyrose Garina" at bounding box center [374, 222] width 183 height 18
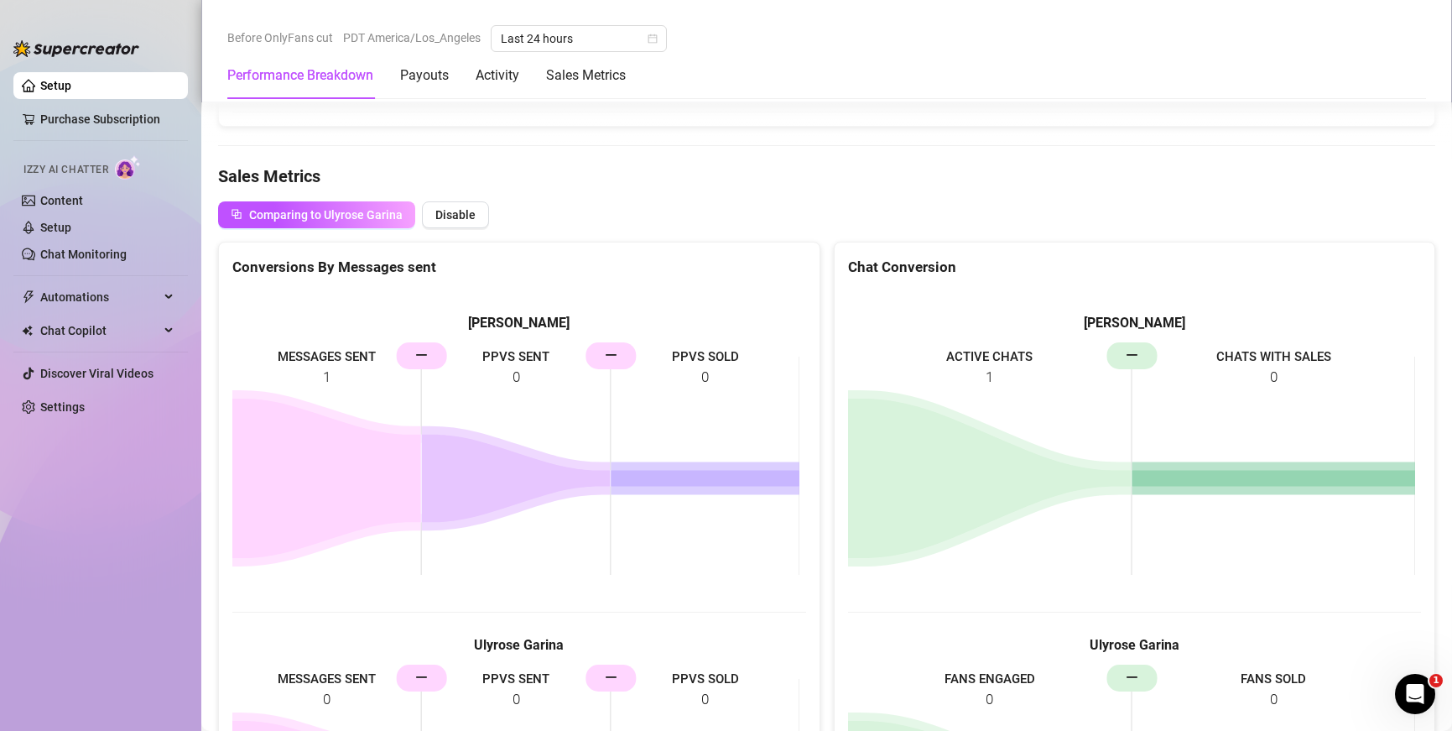
scroll to position [1841, 0]
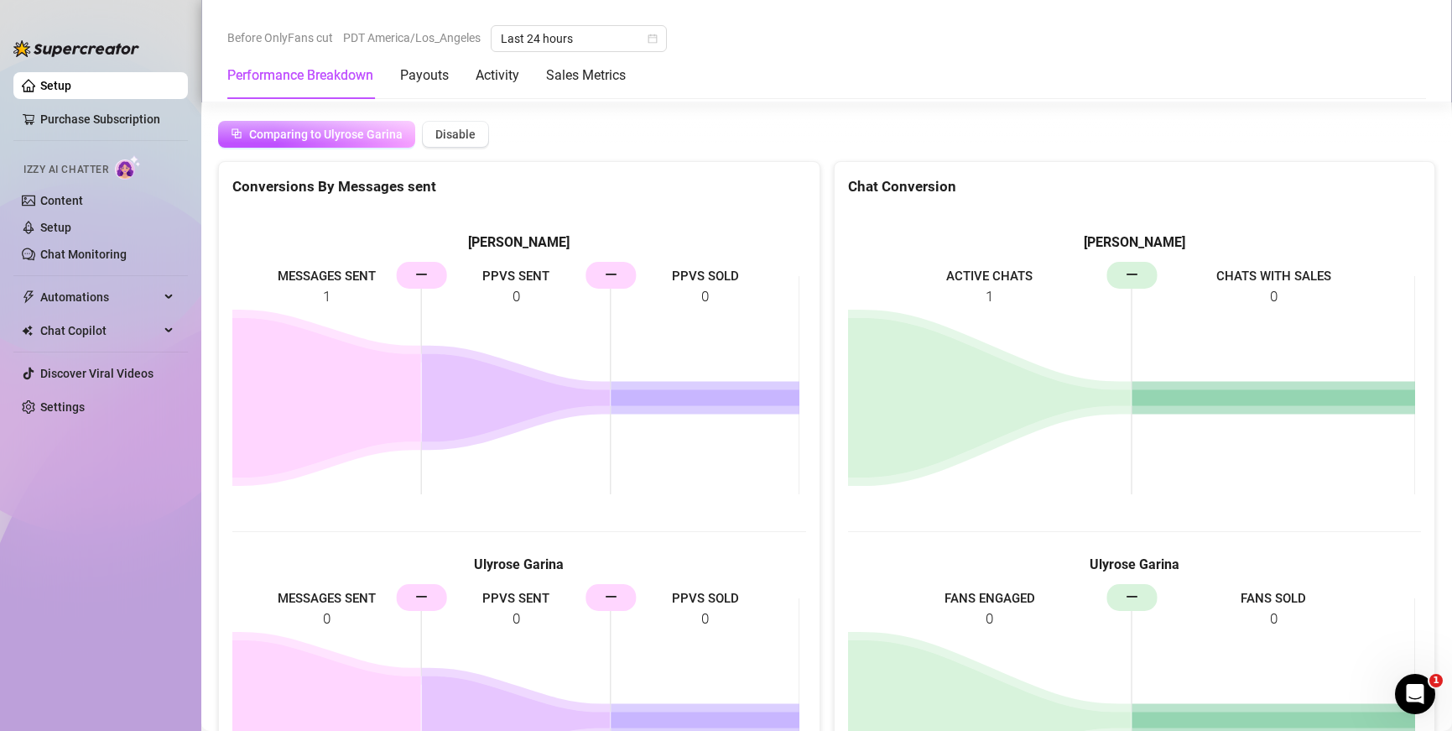
click at [543, 560] on h5 "Ulyrose Garina" at bounding box center [519, 565] width 574 height 20
click at [425, 602] on rect at bounding box center [515, 707] width 567 height 252
click at [430, 138] on button "Disable" at bounding box center [455, 134] width 67 height 27
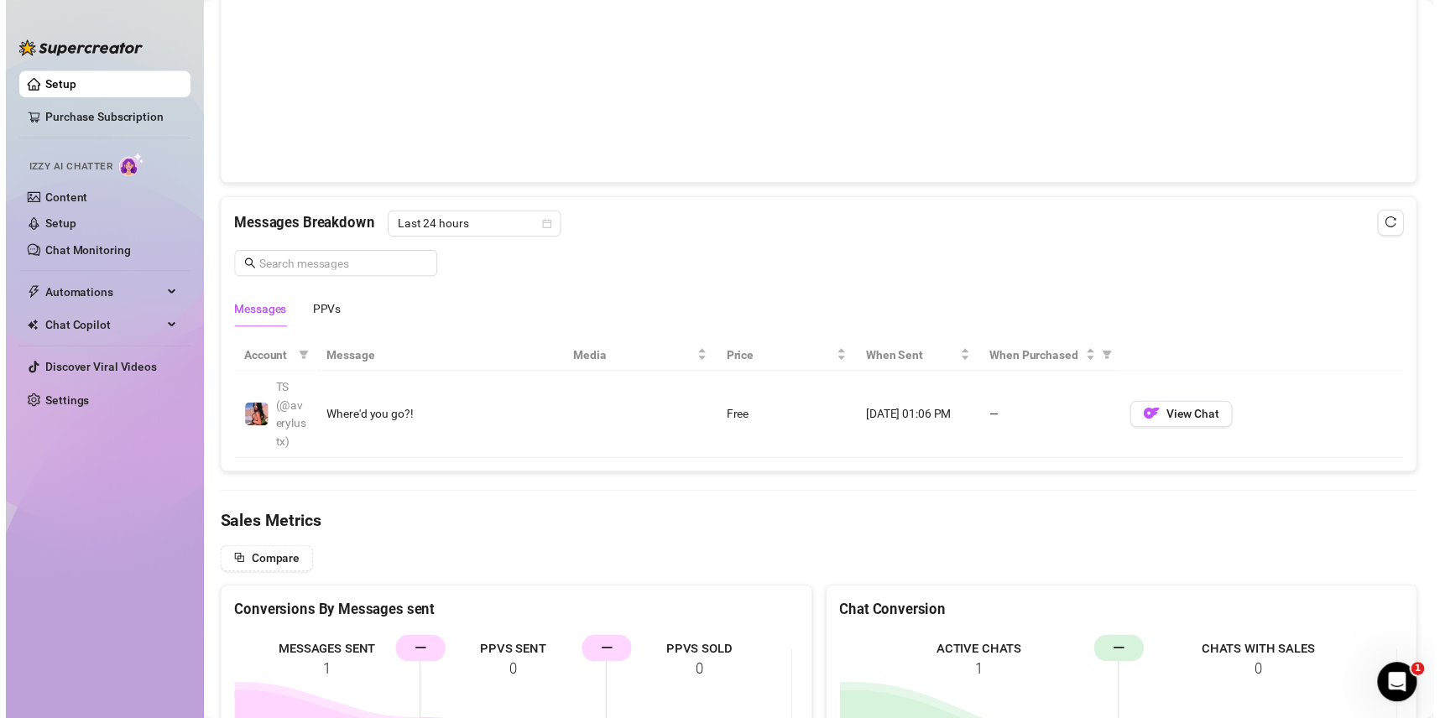
scroll to position [0, 0]
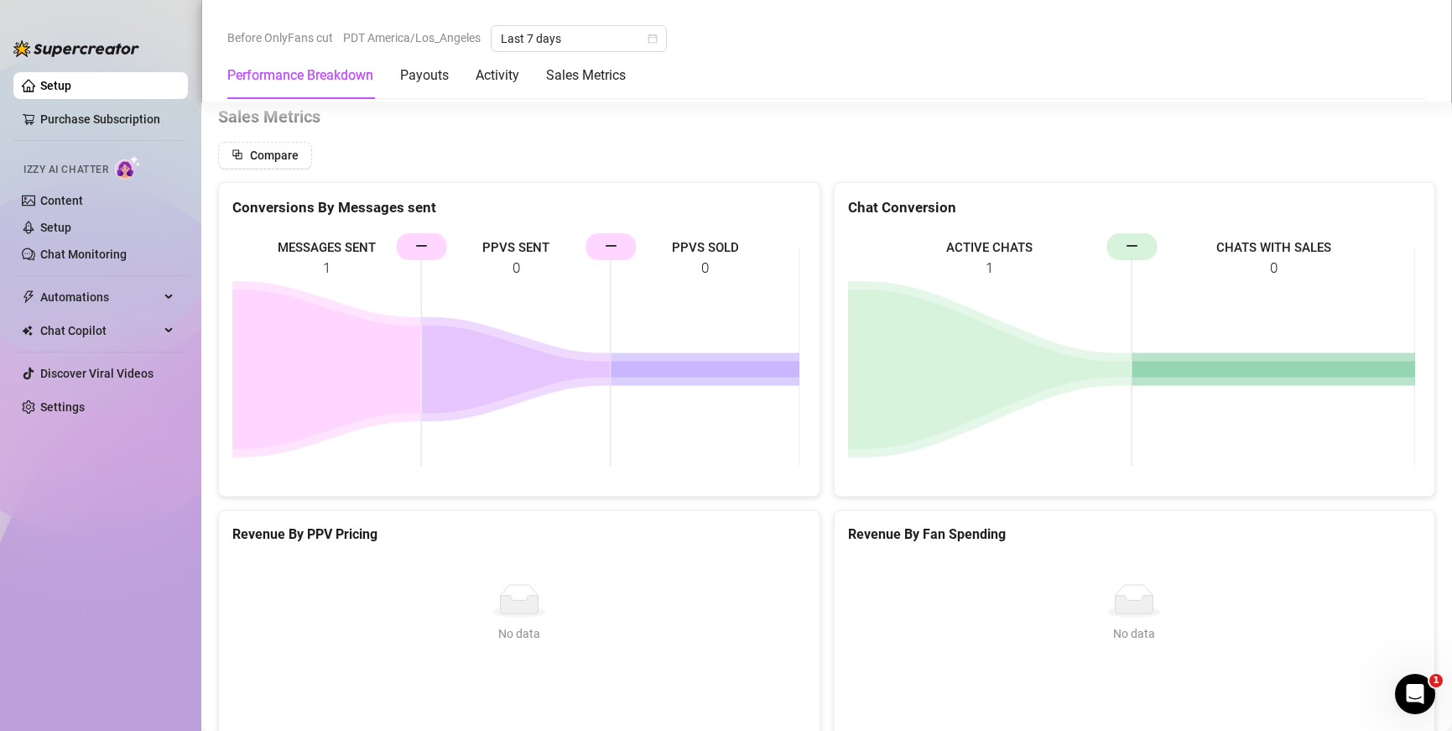
scroll to position [1667, 0]
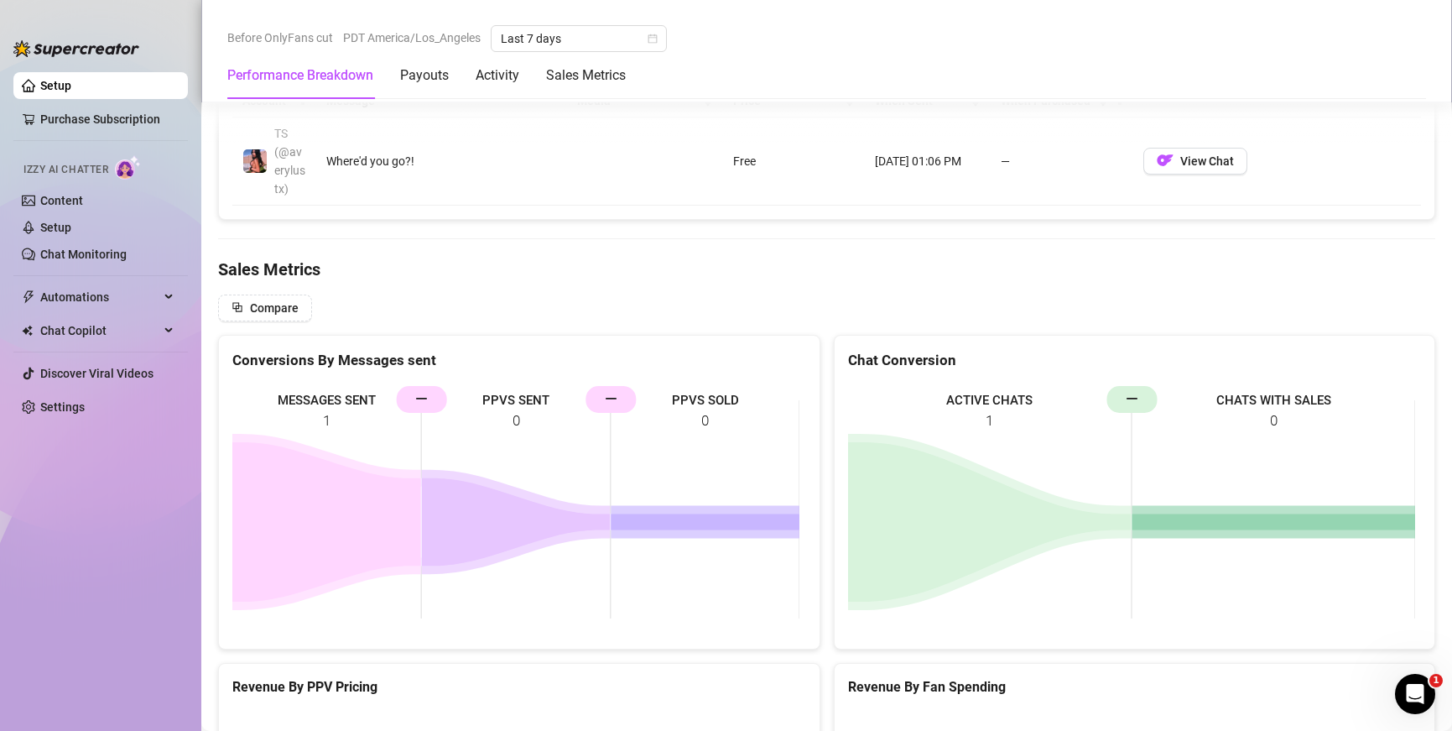
click at [302, 267] on Metrics "Sales Metrics" at bounding box center [826, 269] width 1217 height 23
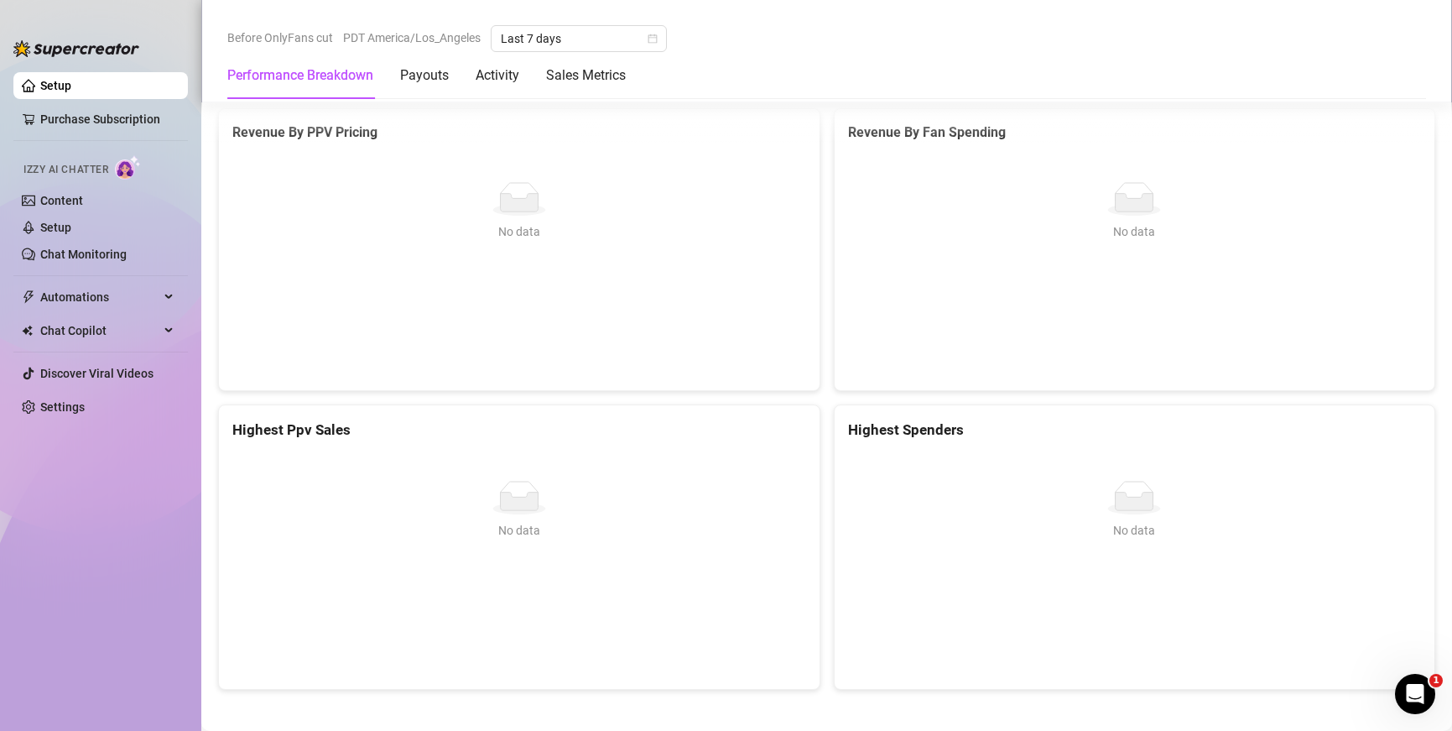
scroll to position [2231, 0]
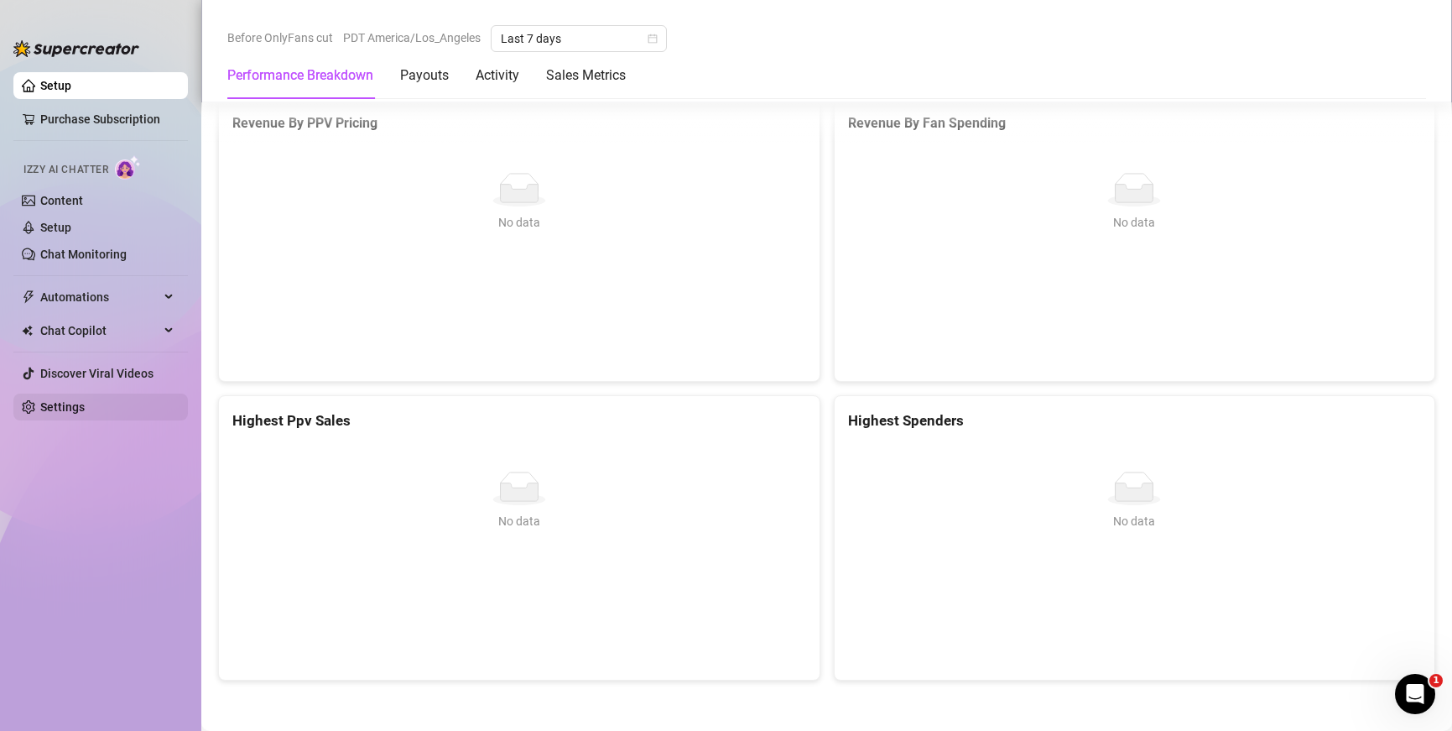
click at [85, 406] on link "Settings" at bounding box center [62, 406] width 44 height 13
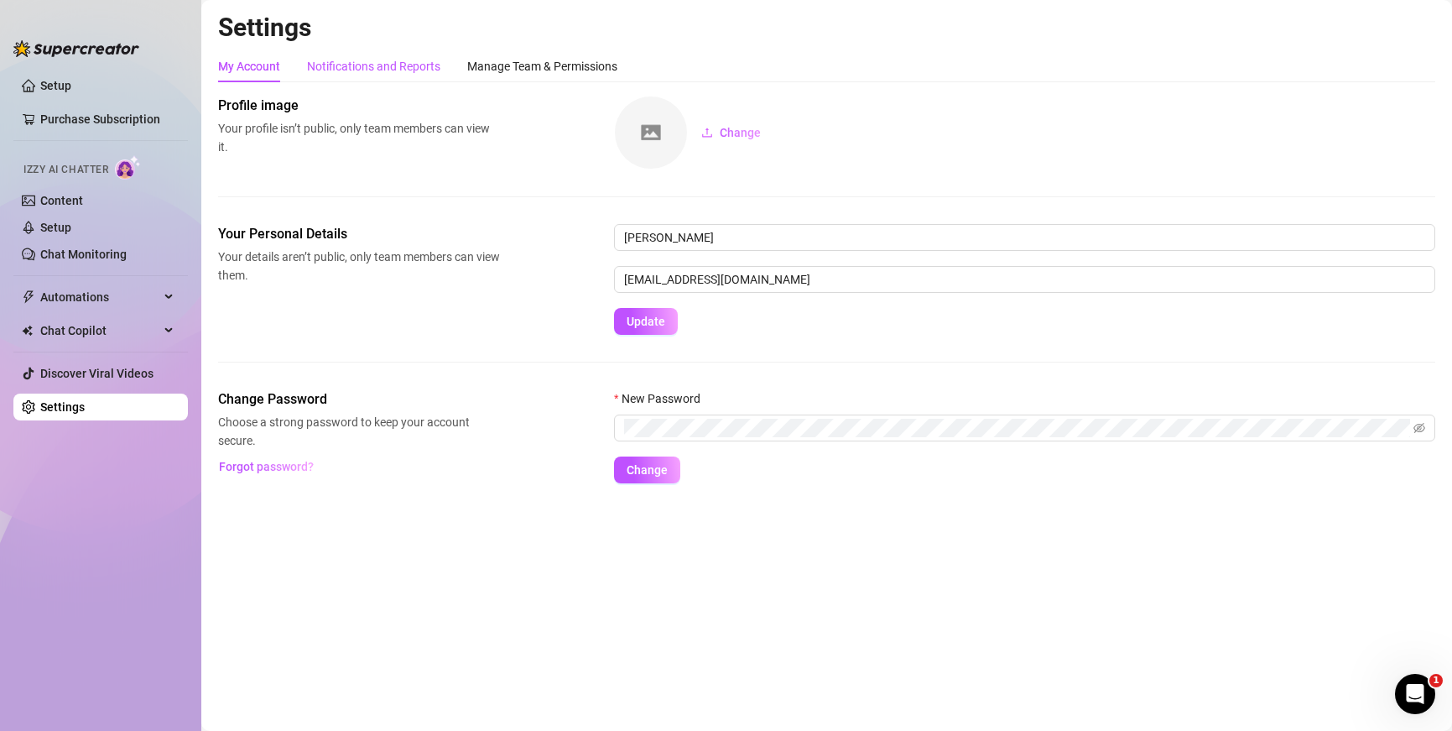
click at [421, 59] on div "Notifications and Reports" at bounding box center [373, 66] width 133 height 18
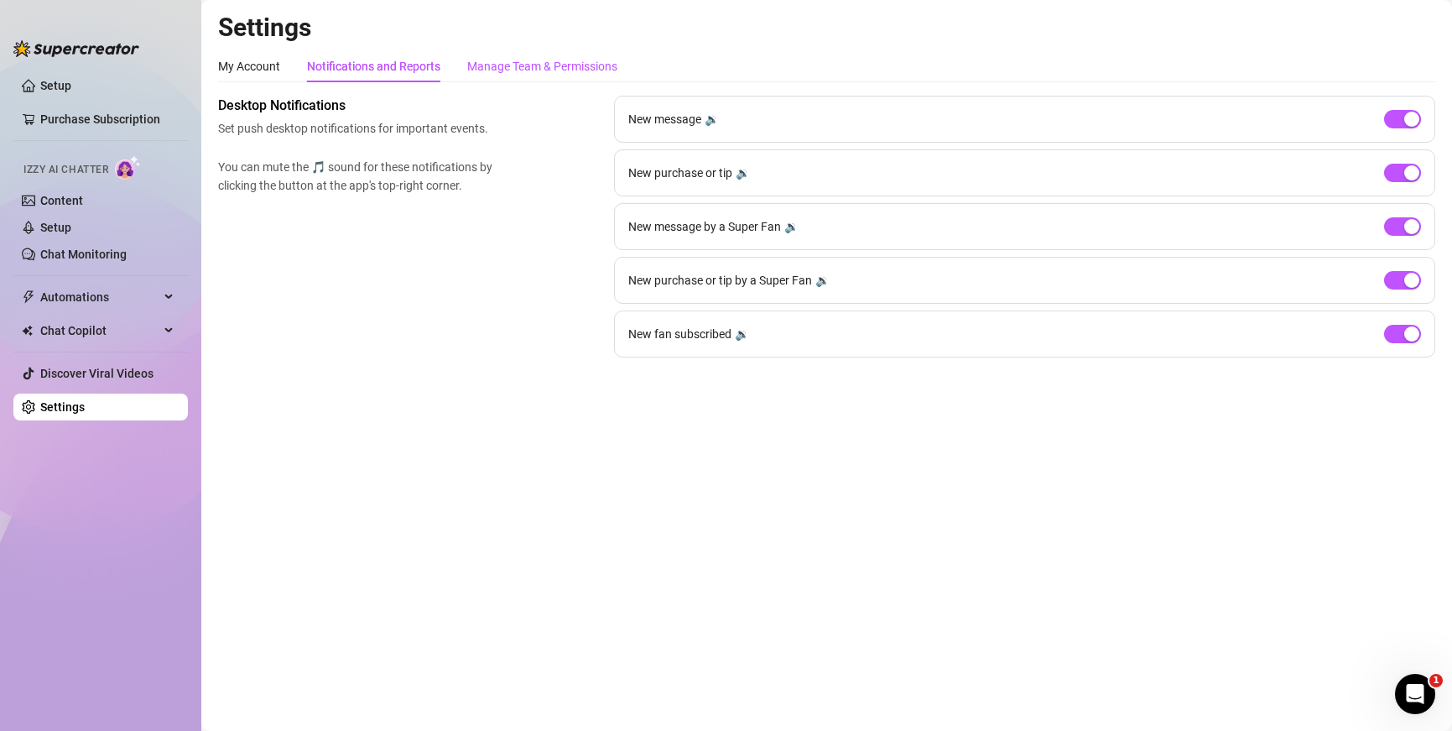
click at [524, 61] on div "Manage Team & Permissions" at bounding box center [542, 66] width 150 height 18
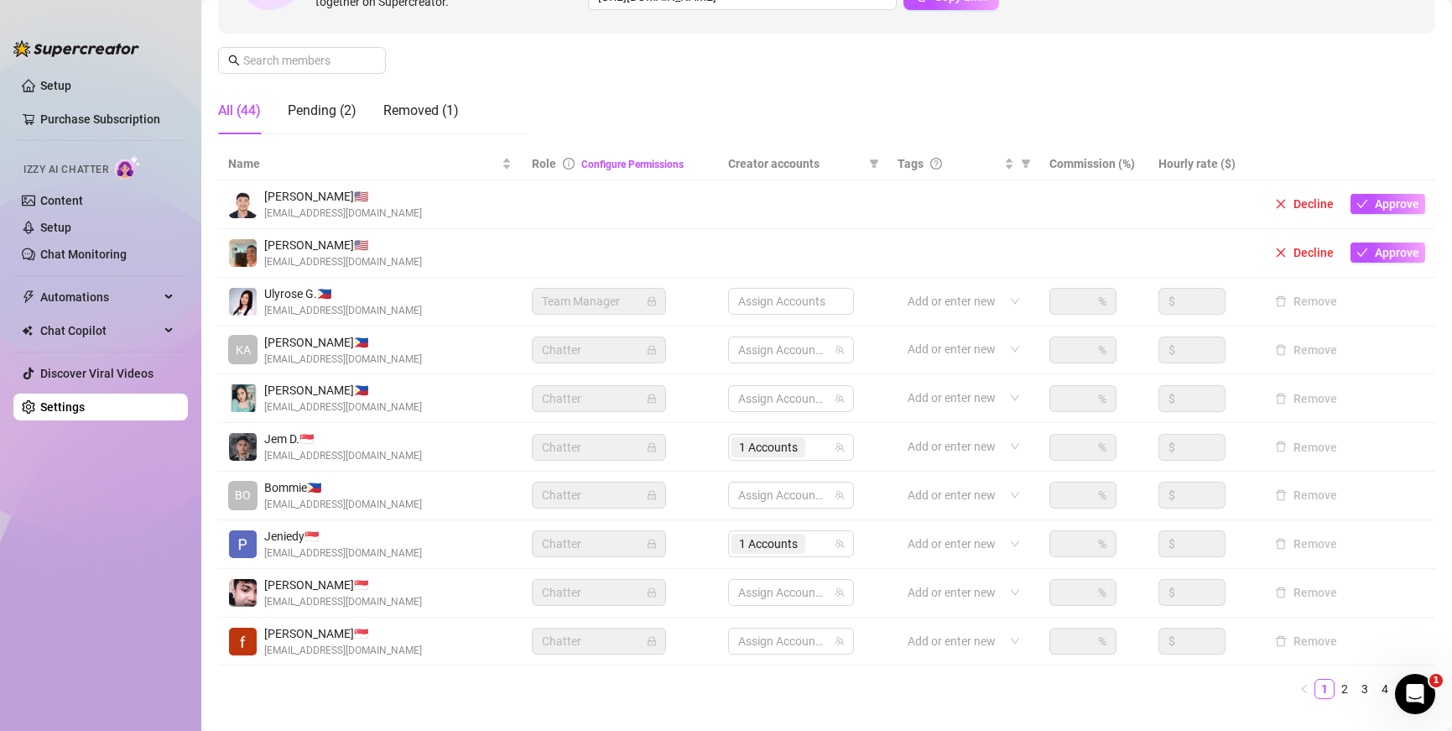
scroll to position [280, 0]
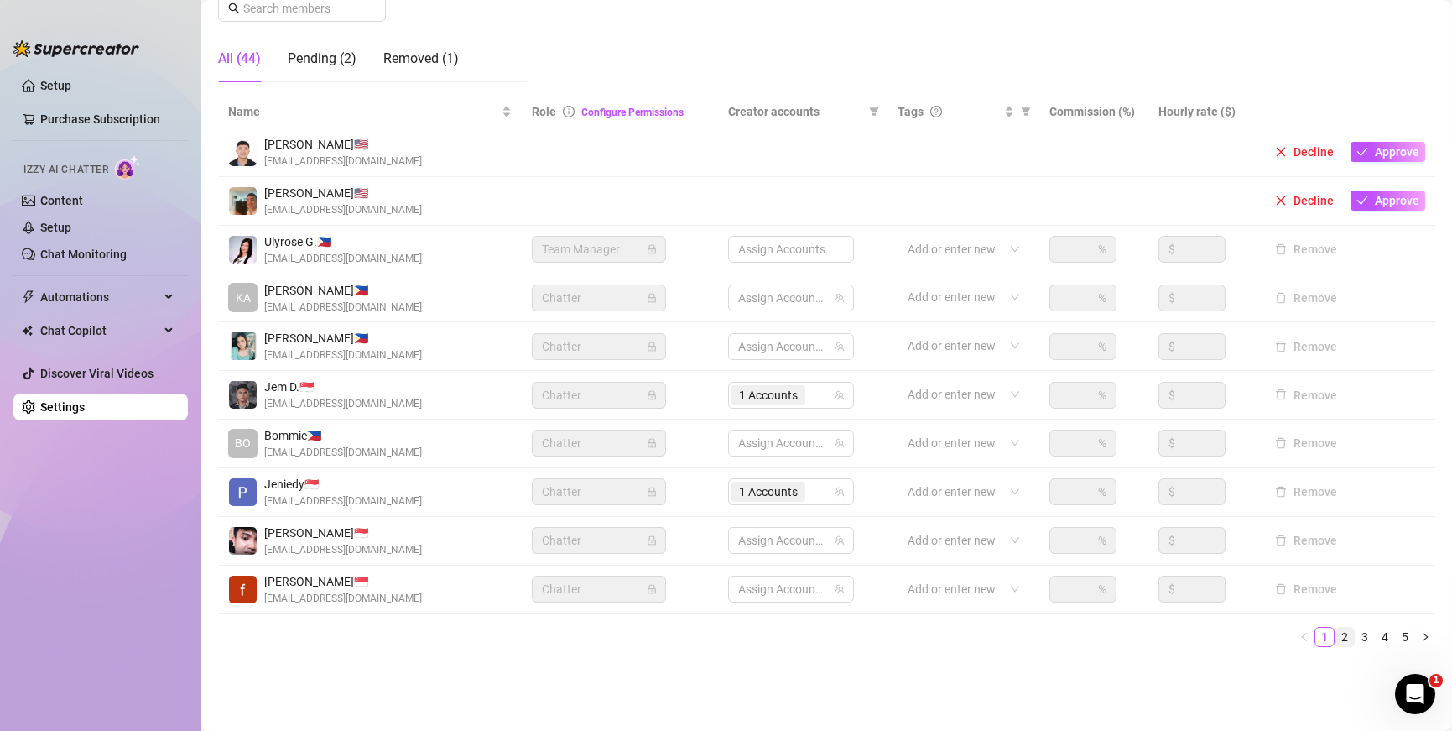
click at [1337, 630] on link "2" at bounding box center [1345, 637] width 18 height 18
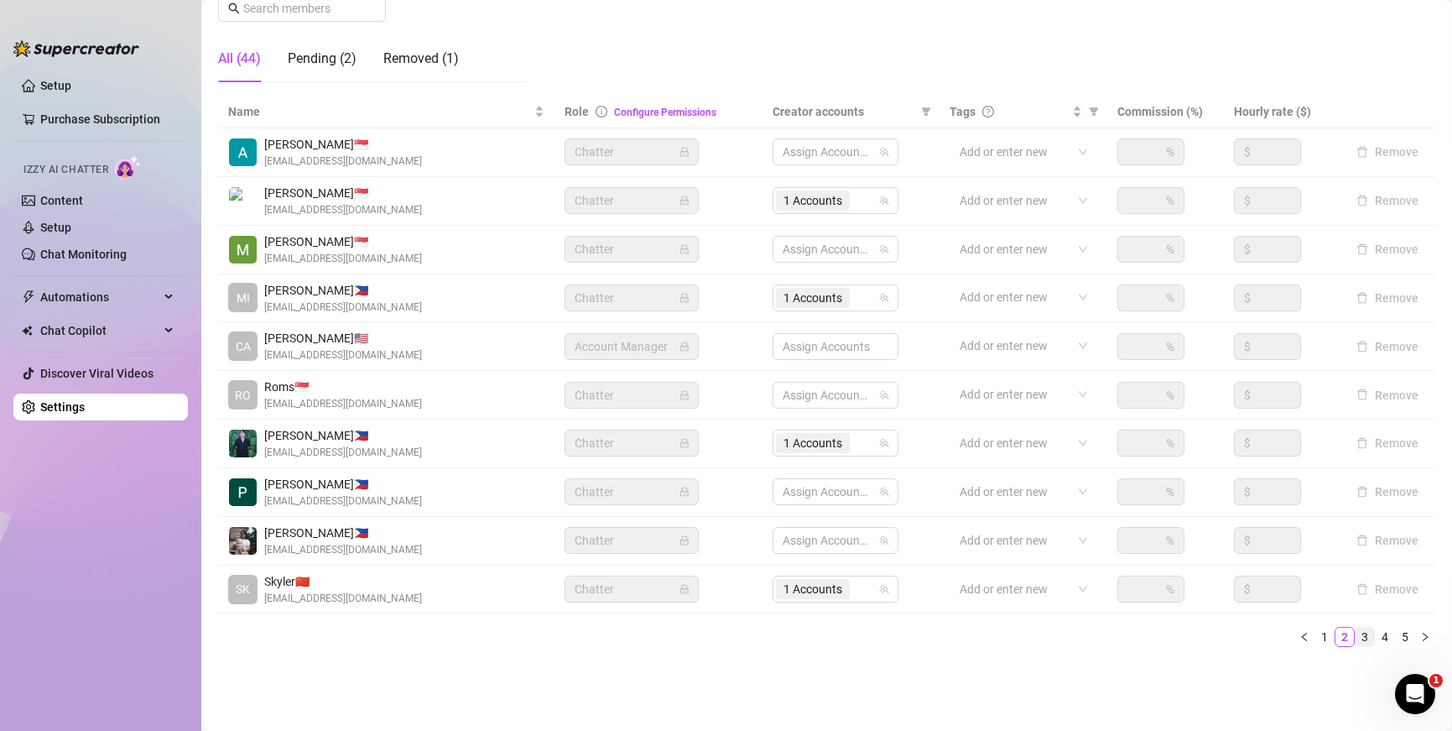
click at [1358, 636] on link "3" at bounding box center [1365, 637] width 18 height 18
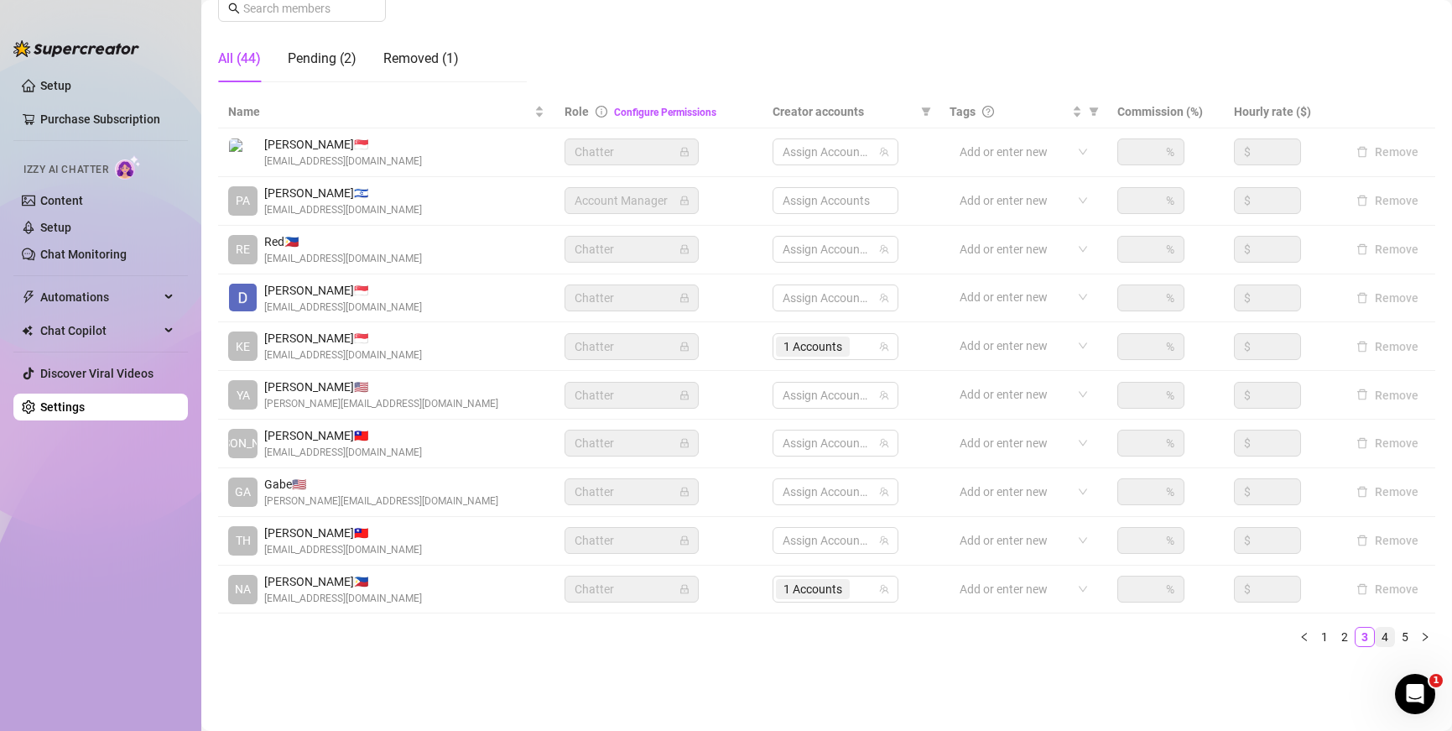
click at [1376, 638] on link "4" at bounding box center [1385, 637] width 18 height 18
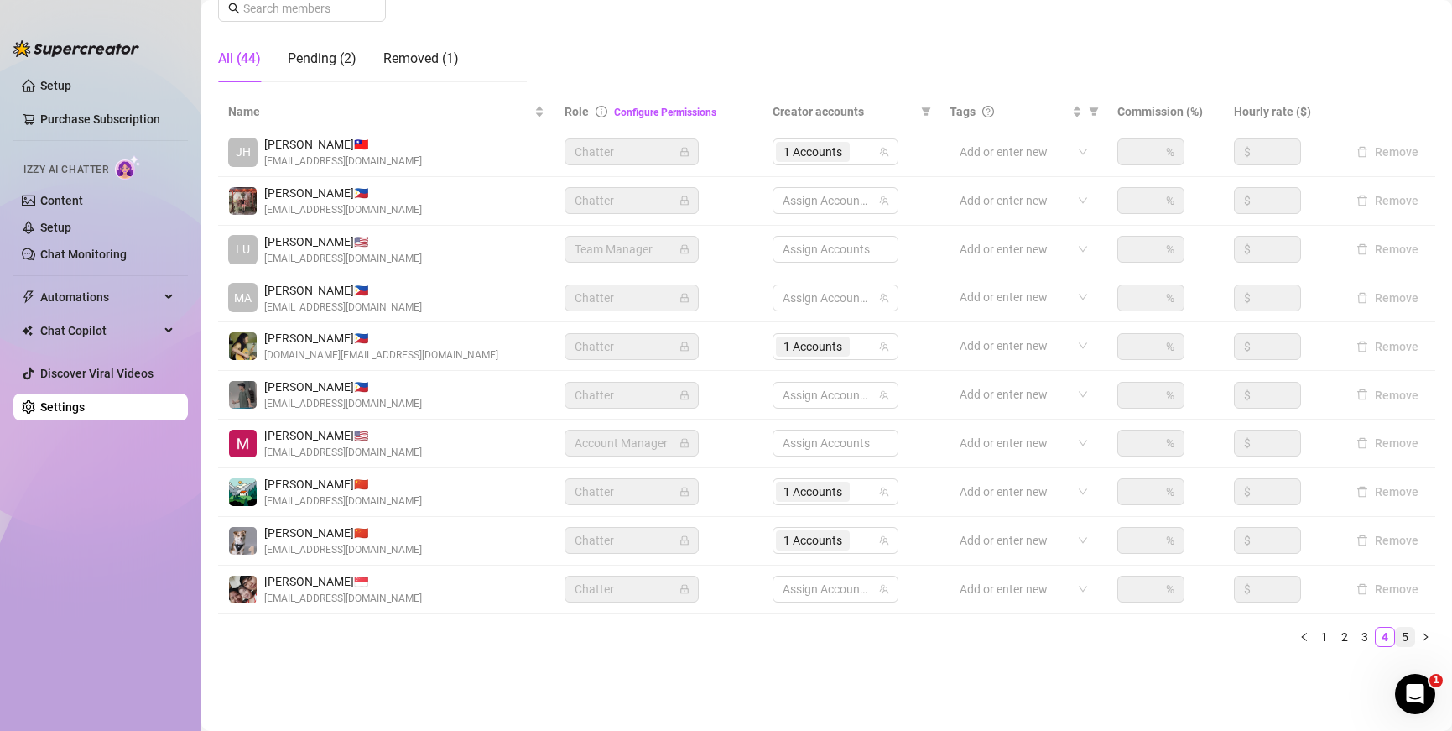
click at [1396, 639] on link "5" at bounding box center [1405, 637] width 18 height 18
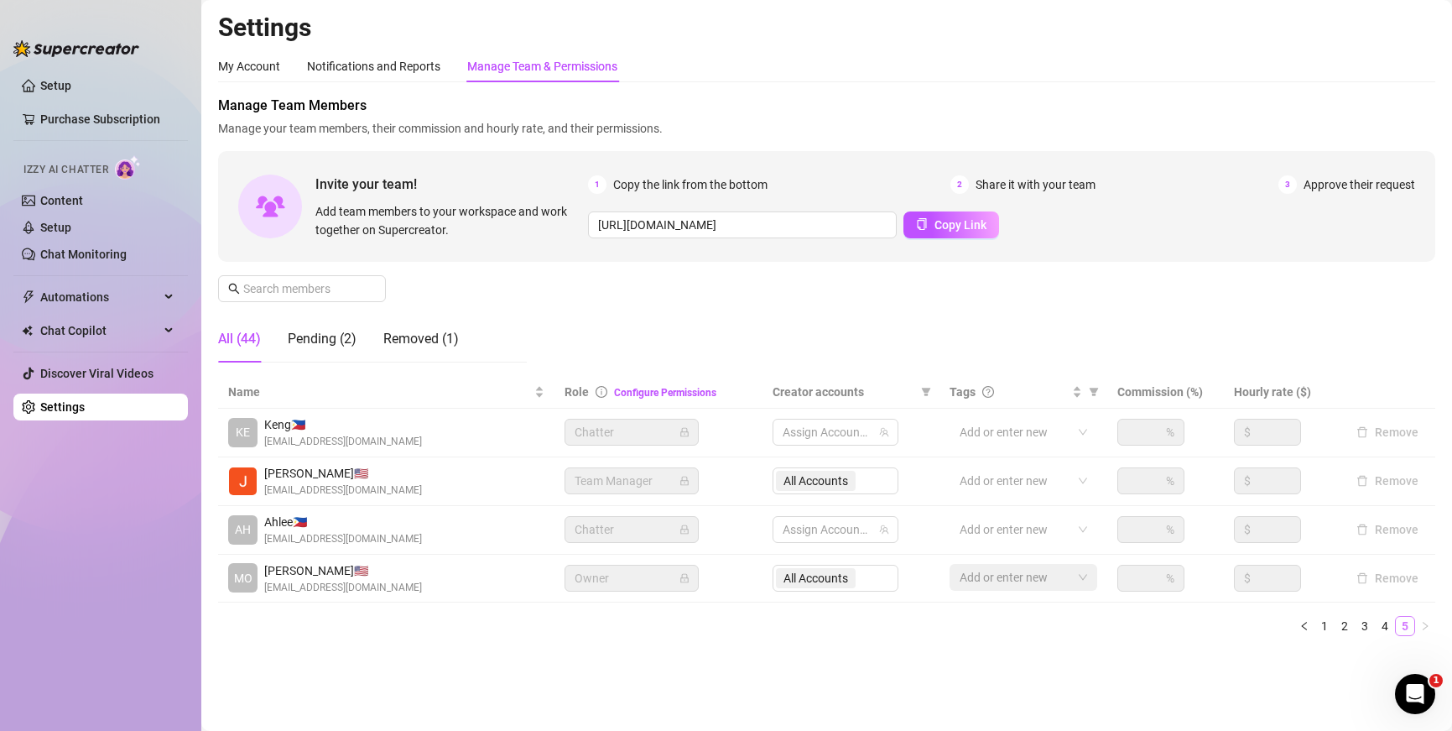
scroll to position [0, 0]
click at [1329, 628] on link "1" at bounding box center [1325, 626] width 18 height 18
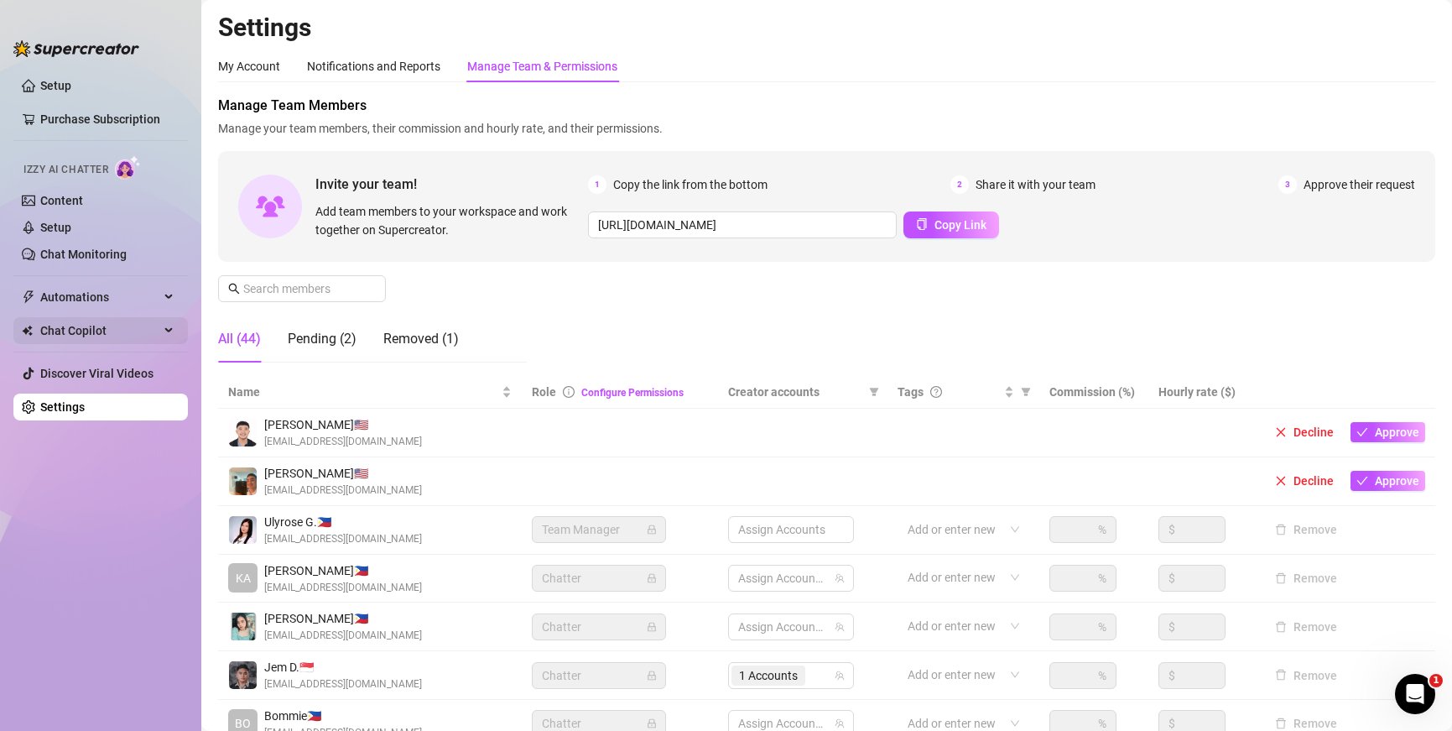
click at [136, 336] on span "Chat Copilot" at bounding box center [99, 330] width 119 height 27
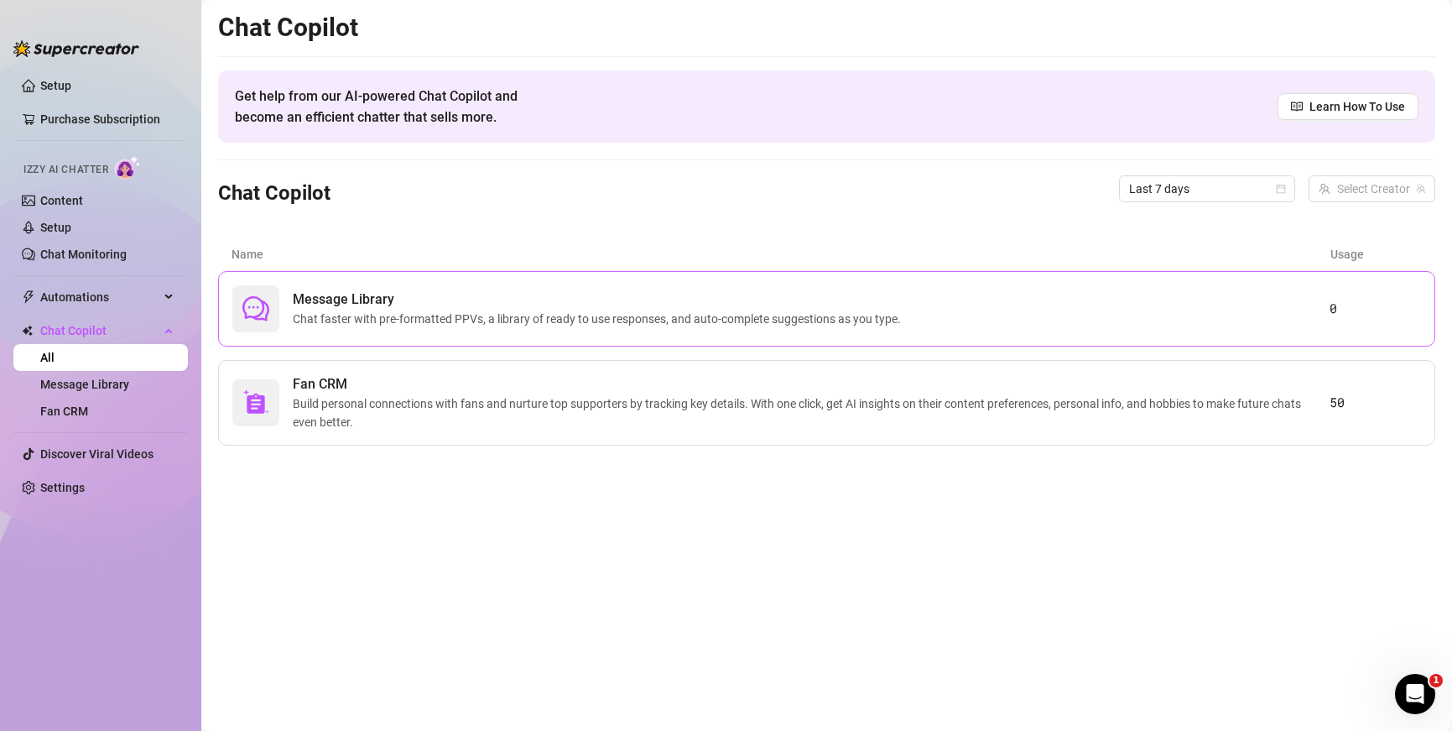
click at [1070, 310] on div "Message Library Chat faster with pre-formatted PPVs, a library of ready to use …" at bounding box center [780, 308] width 1097 height 47
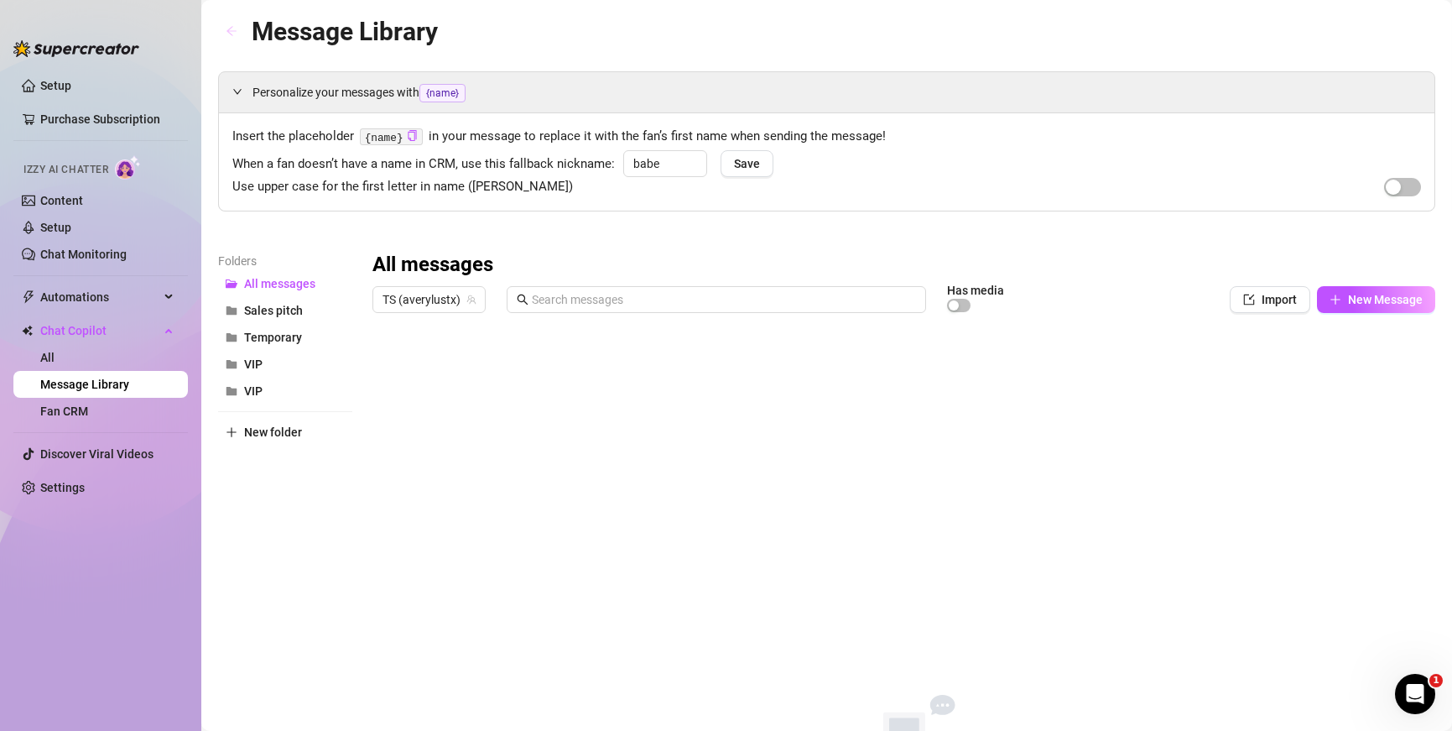
click at [237, 34] on button "button" at bounding box center [231, 31] width 27 height 27
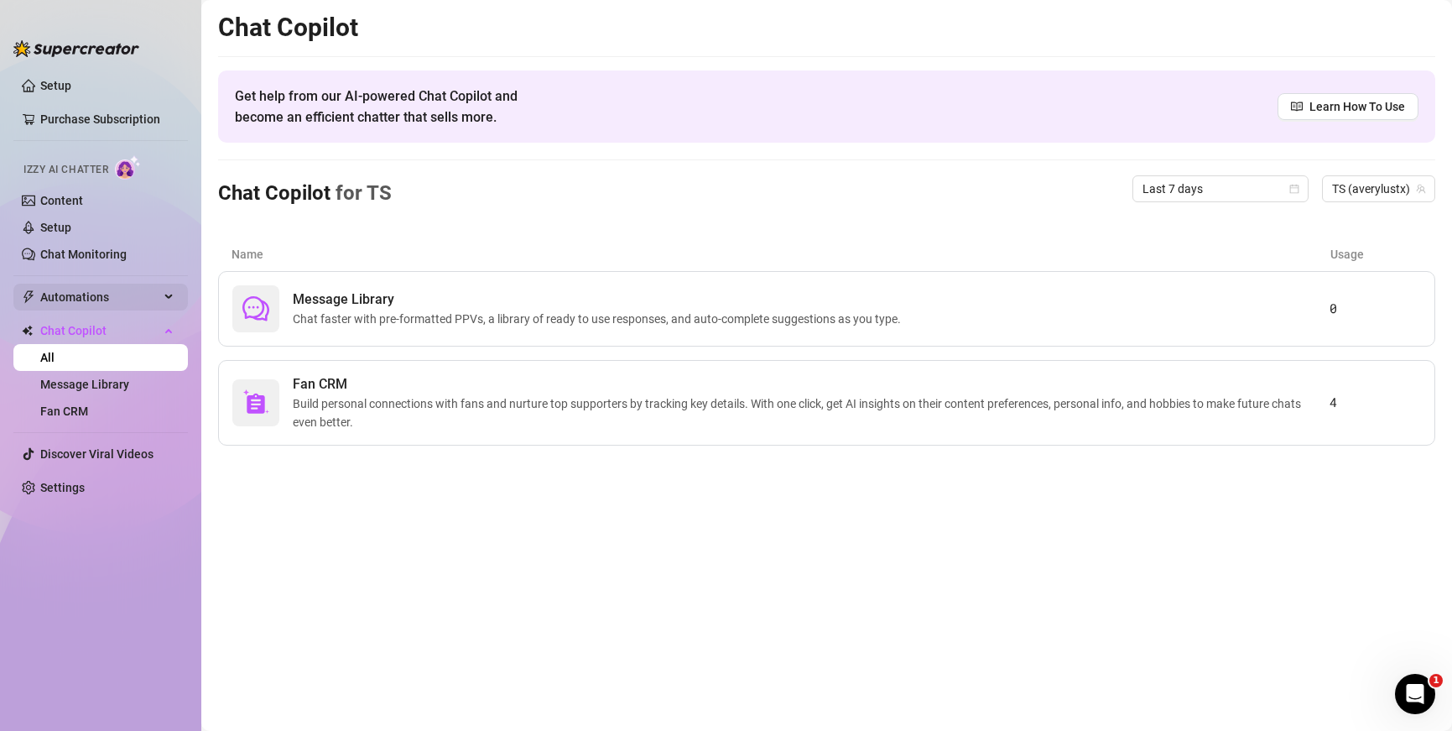
click at [137, 296] on span "Automations" at bounding box center [99, 297] width 119 height 27
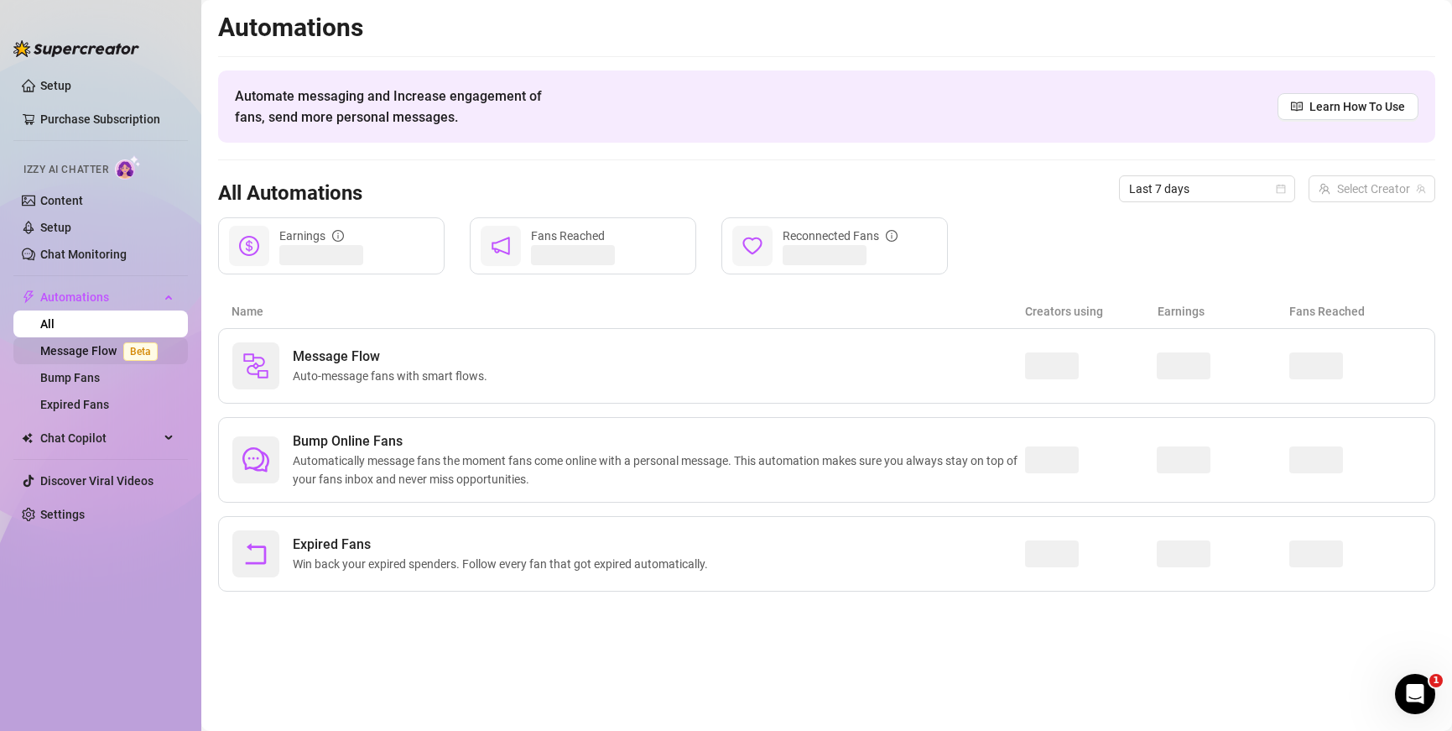
click at [129, 354] on span "Beta" at bounding box center [140, 351] width 34 height 18
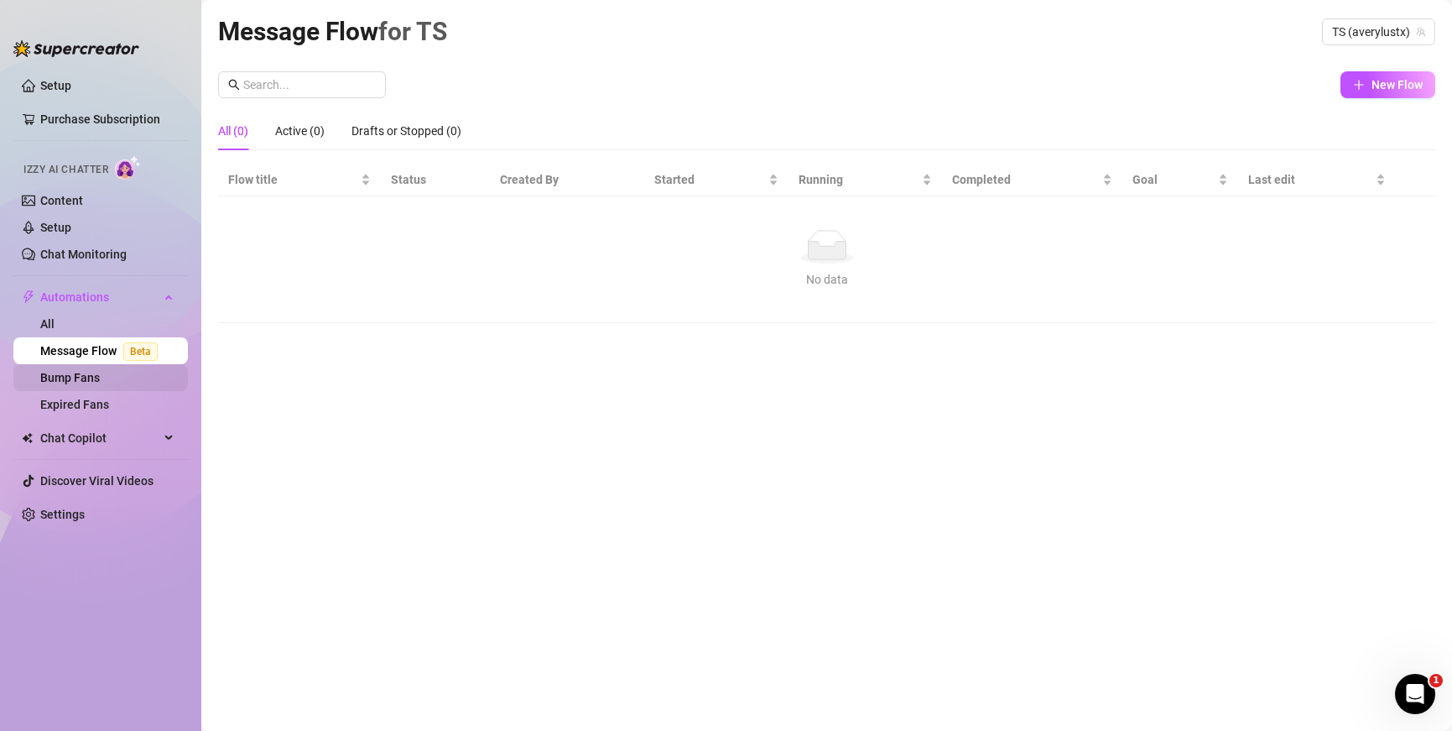
click at [100, 382] on link "Bump Fans" at bounding box center [70, 377] width 60 height 13
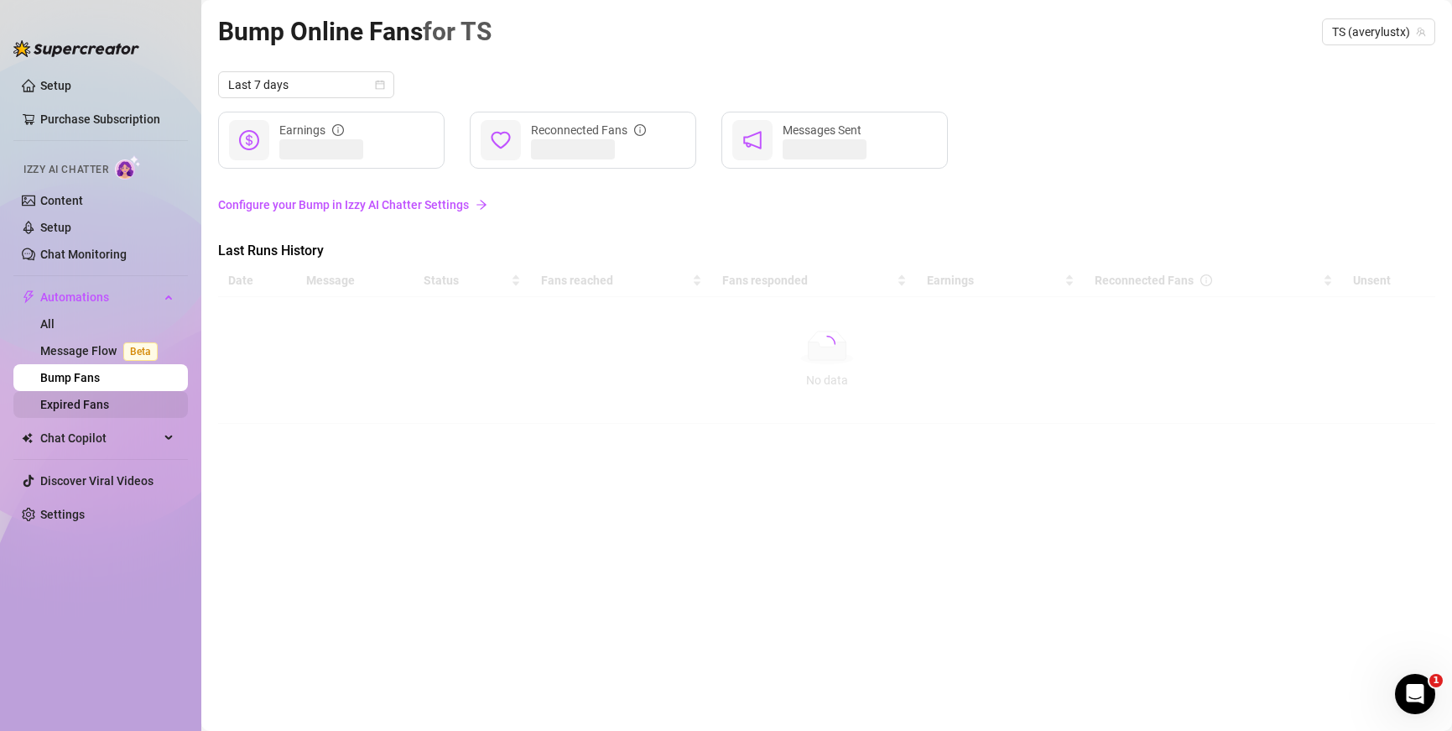
click at [108, 404] on link "Expired Fans" at bounding box center [74, 404] width 69 height 13
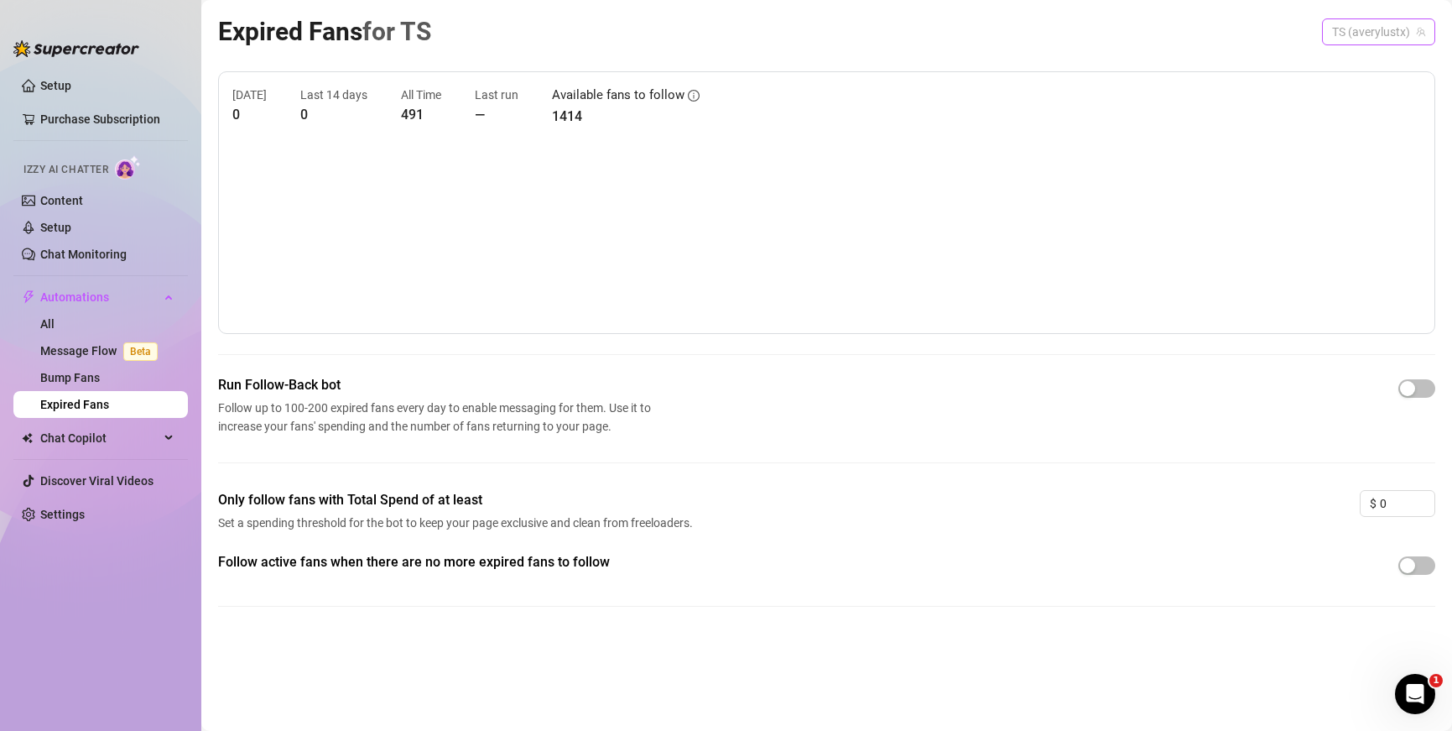
click at [1361, 42] on span "TS (averylustx)" at bounding box center [1378, 31] width 93 height 25
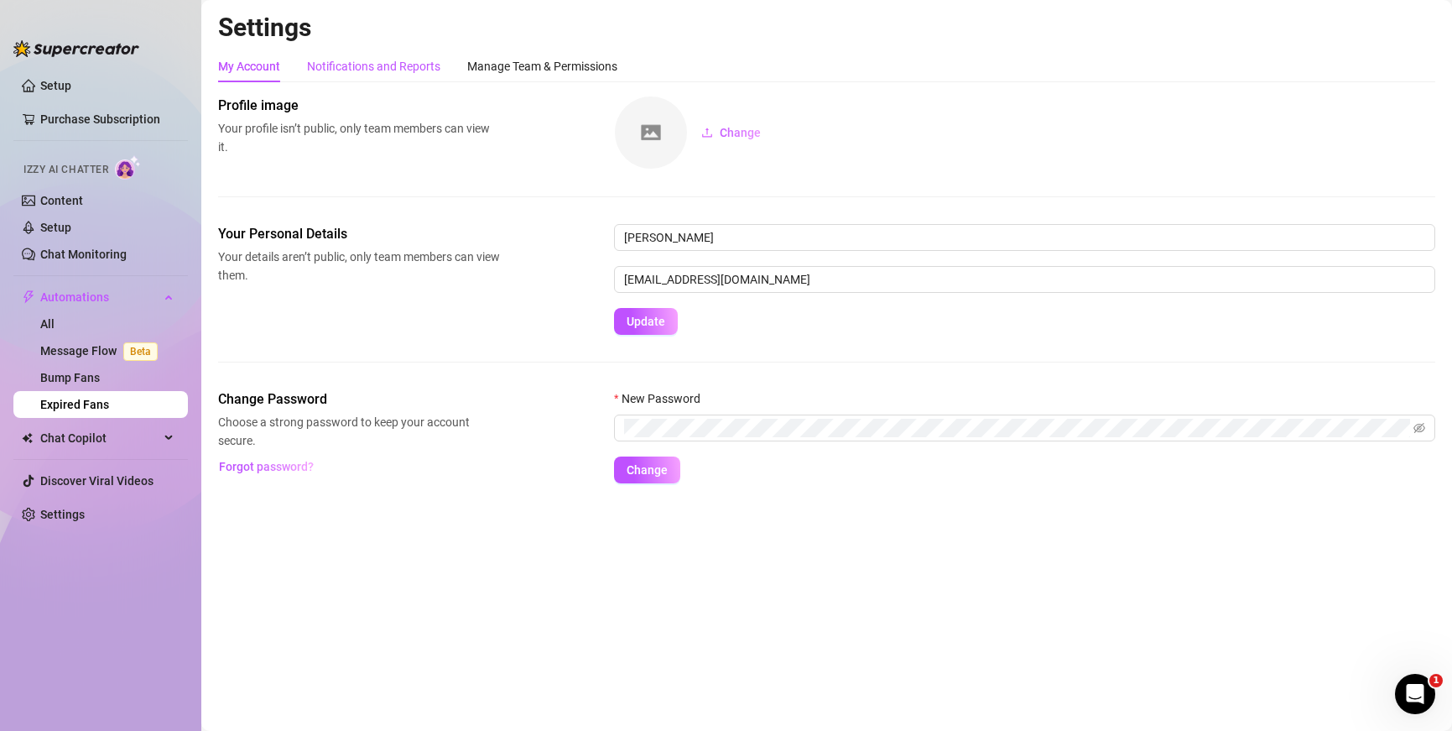
click at [414, 64] on div "Notifications and Reports" at bounding box center [373, 66] width 133 height 18
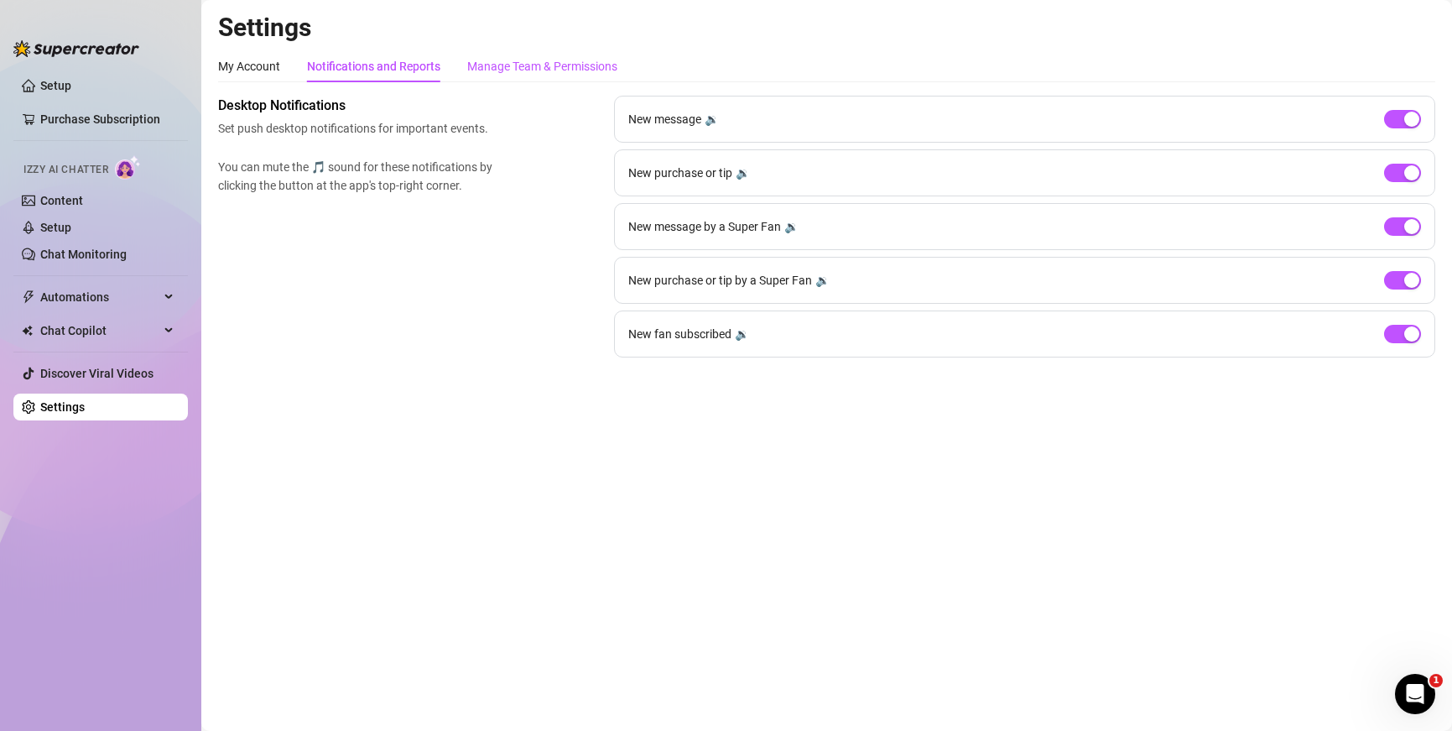
click at [514, 74] on div "Manage Team & Permissions" at bounding box center [542, 66] width 150 height 18
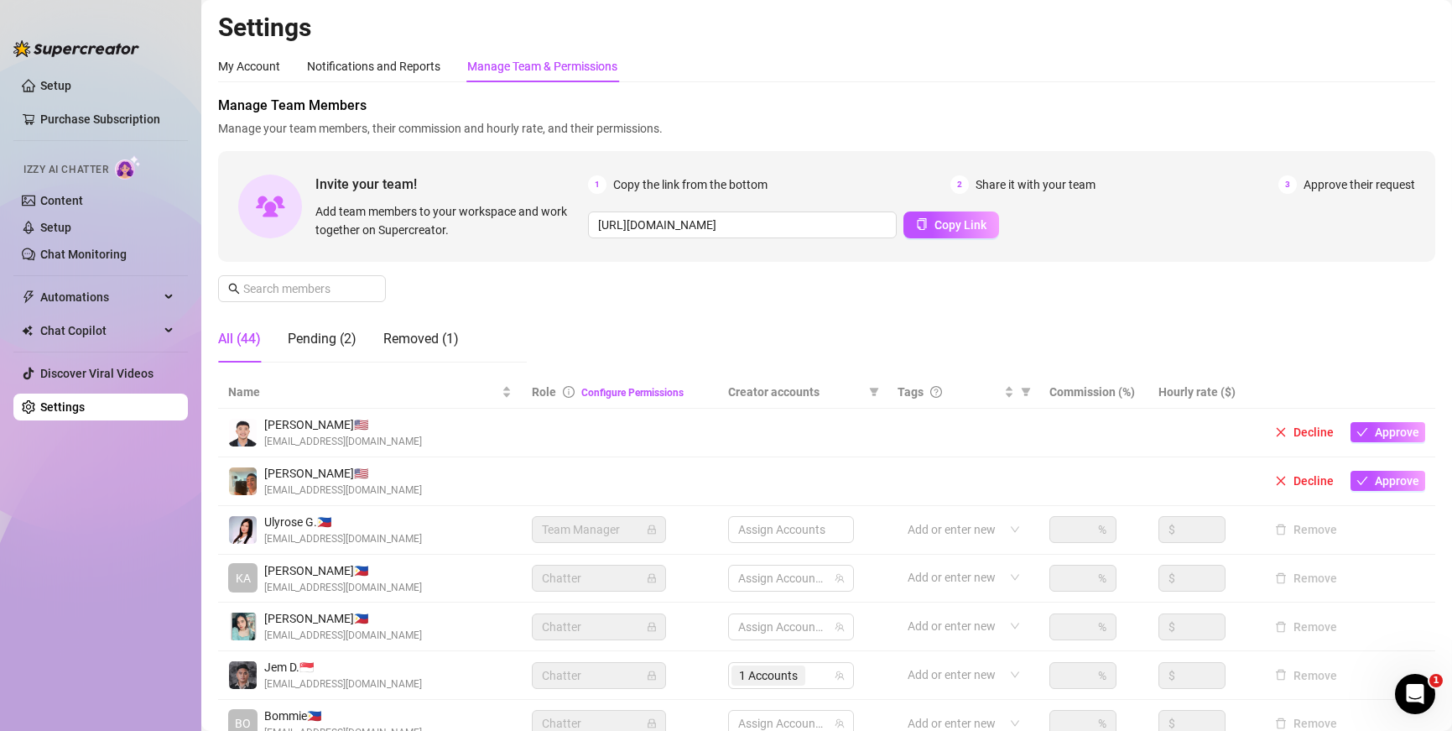
click at [246, 543] on img at bounding box center [243, 530] width 28 height 28
click at [277, 536] on span "[EMAIL_ADDRESS][DOMAIN_NAME]" at bounding box center [343, 539] width 158 height 16
click at [1122, 116] on div "Manage Team Members Manage your team members, their commission and hourly rate,…" at bounding box center [826, 117] width 1217 height 42
click at [86, 54] on img at bounding box center [76, 48] width 126 height 17
click at [56, 89] on link "Setup" at bounding box center [55, 85] width 31 height 13
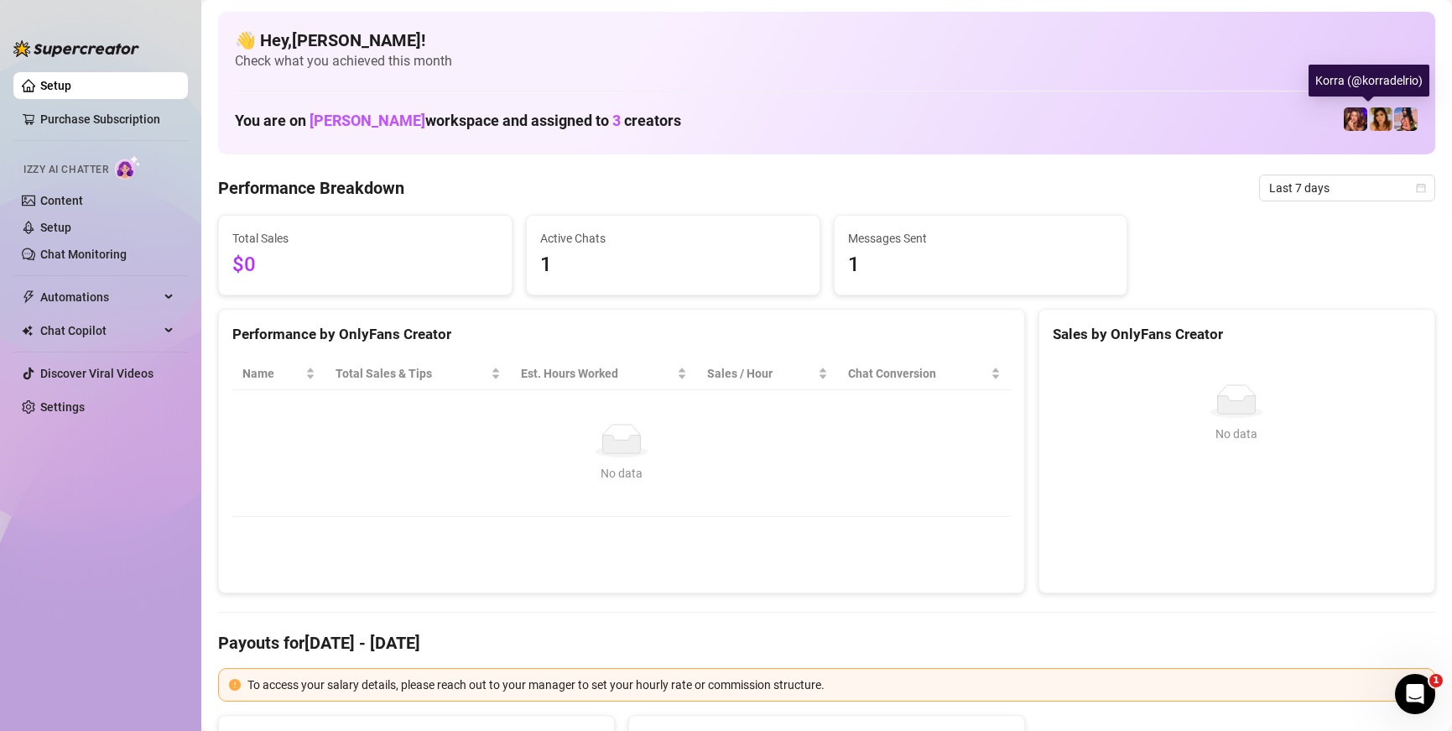
click at [1352, 119] on img at bounding box center [1355, 118] width 23 height 23
click at [1395, 118] on img at bounding box center [1406, 118] width 23 height 23
click at [1369, 119] on img at bounding box center [1380, 118] width 23 height 23
click at [1352, 122] on img at bounding box center [1355, 118] width 23 height 23
click at [1326, 82] on div "Daisy (@hereonneptune)" at bounding box center [1343, 81] width 143 height 32
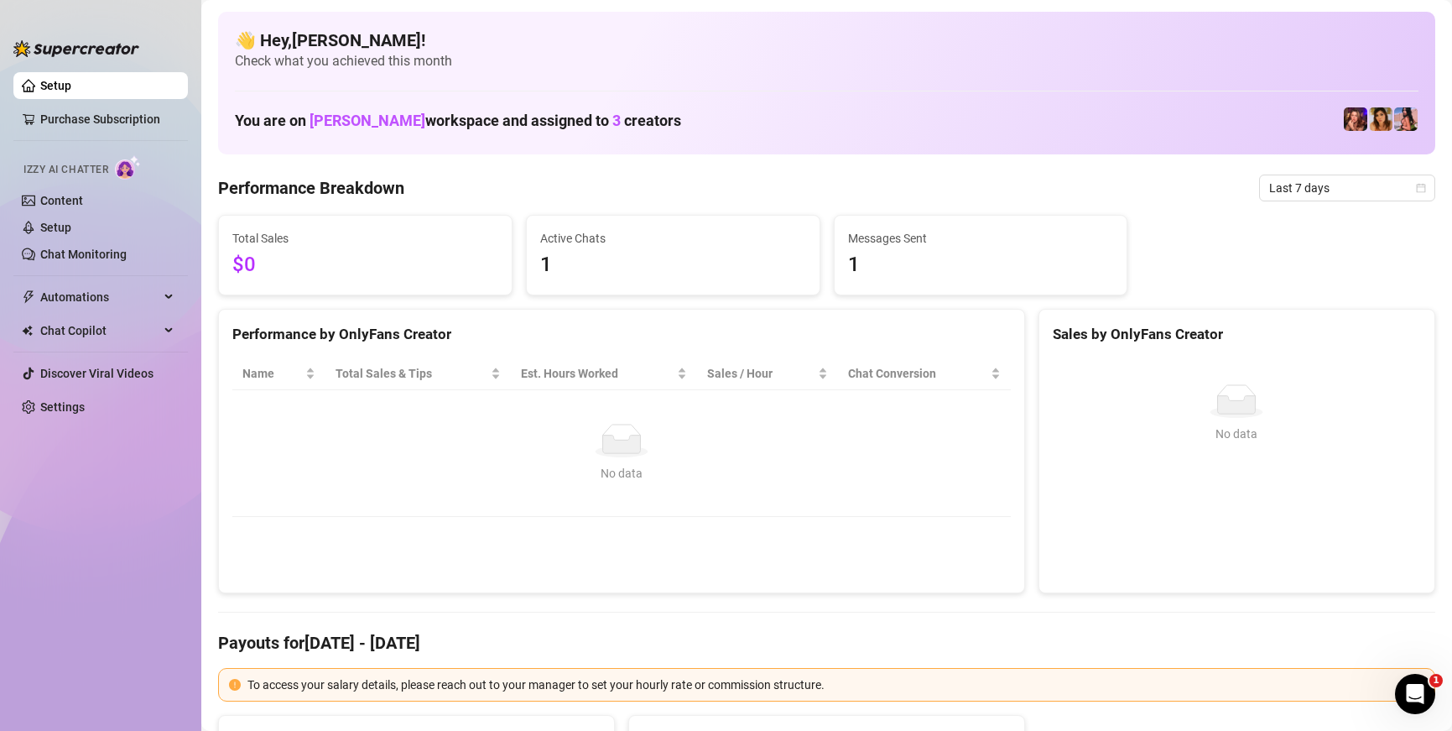
click at [1165, 94] on div "👋 Hey, [PERSON_NAME] ! Check what you achieved this month You are on [PERSON_NA…" at bounding box center [826, 83] width 1217 height 143
click at [335, 233] on span "Total Sales" at bounding box center [365, 238] width 266 height 18
click at [661, 274] on span "1" at bounding box center [673, 265] width 266 height 32
click at [987, 268] on span "1" at bounding box center [981, 265] width 266 height 32
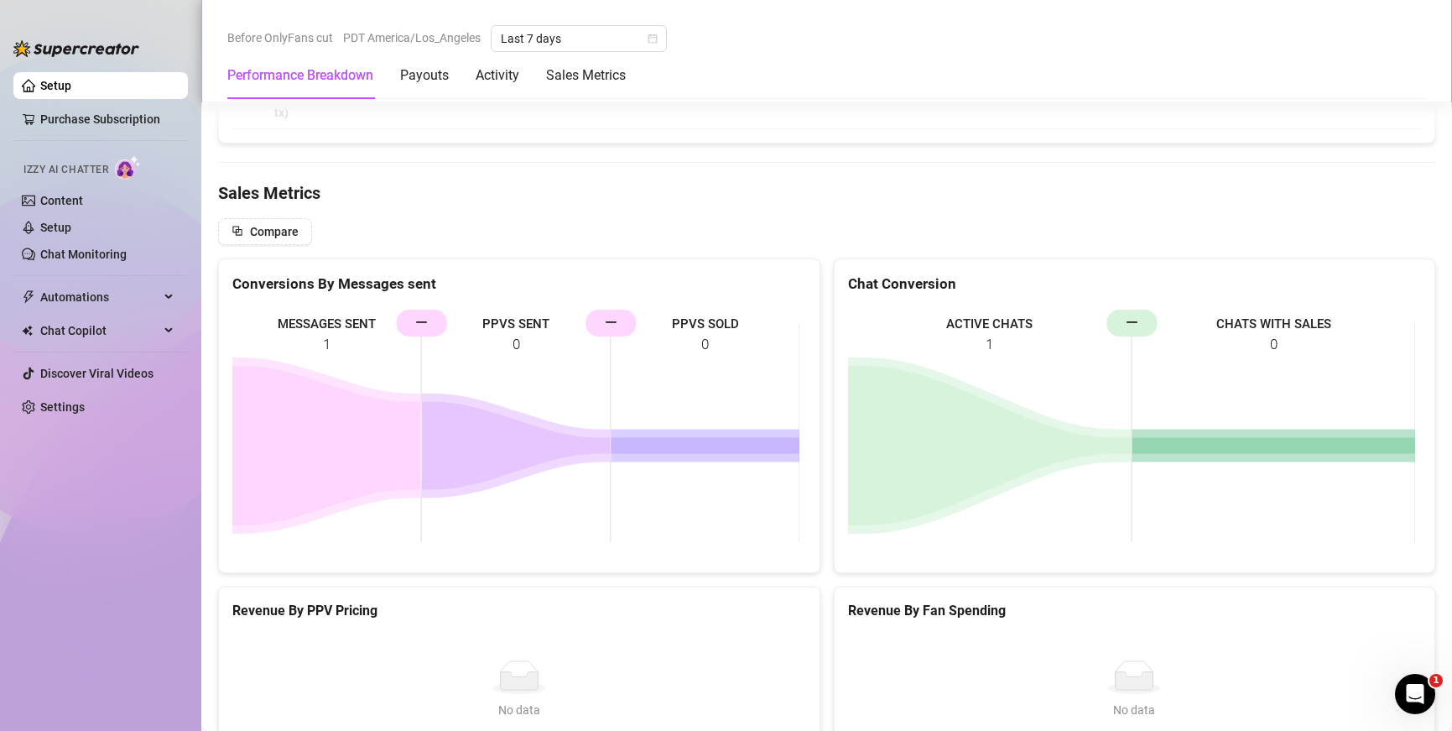
scroll to position [1721, 0]
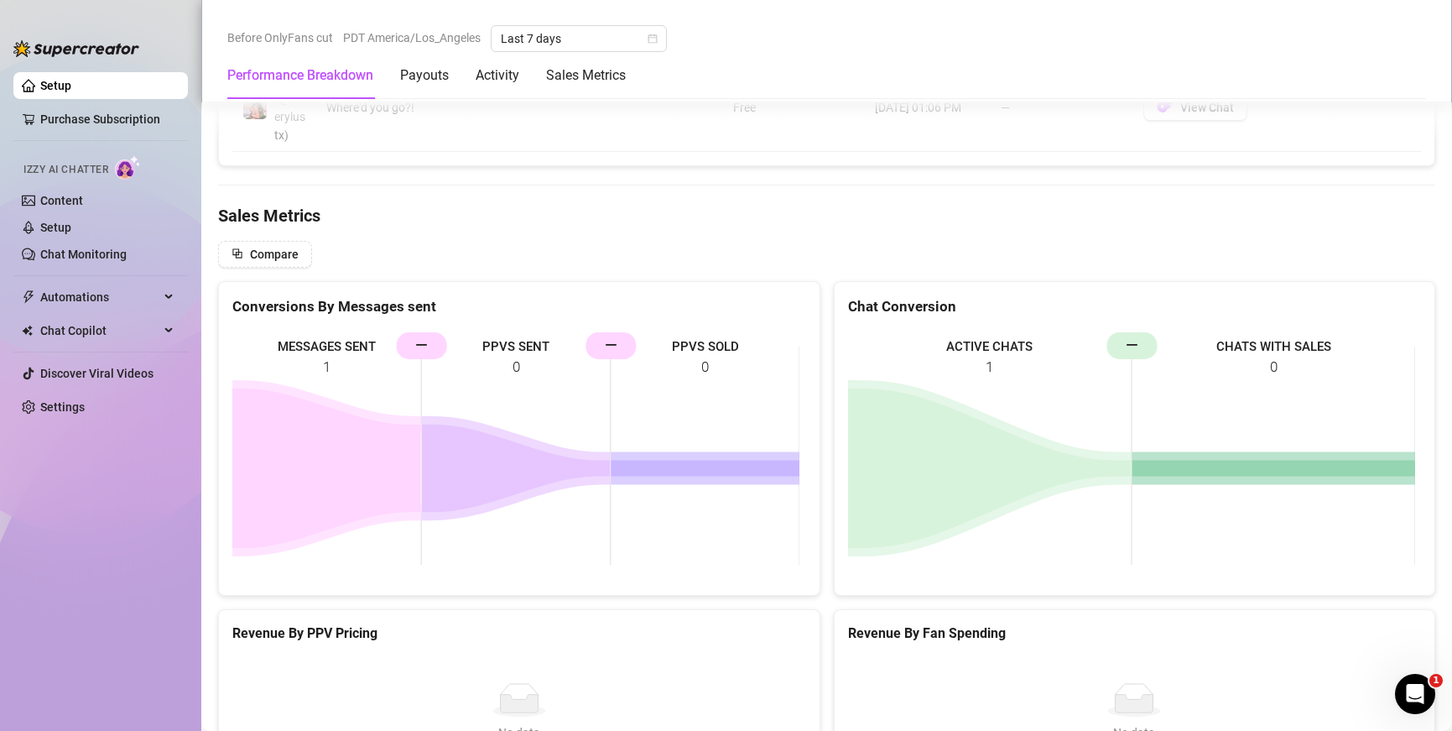
click at [292, 221] on Metrics "Sales Metrics" at bounding box center [826, 215] width 1217 height 23
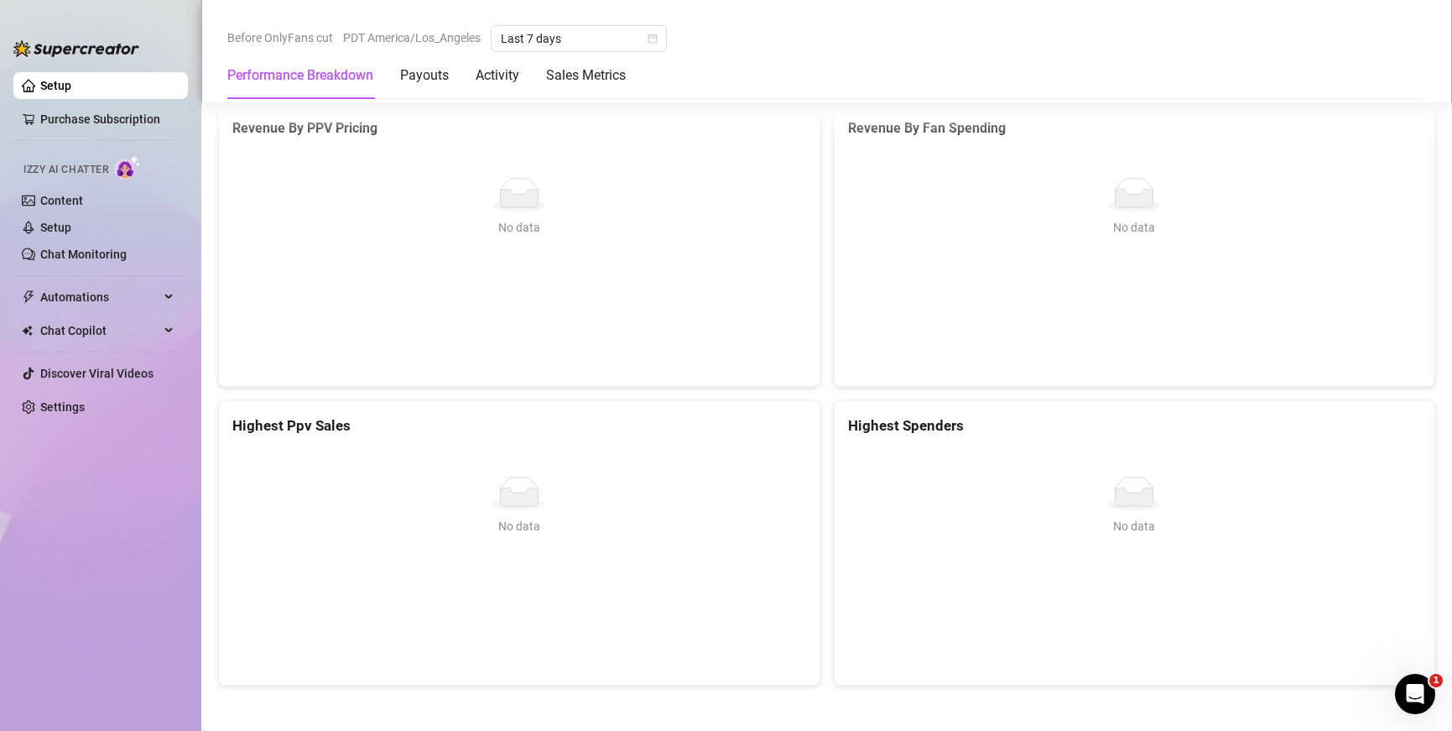
scroll to position [2231, 0]
click at [430, 76] on div "Payouts" at bounding box center [424, 75] width 49 height 20
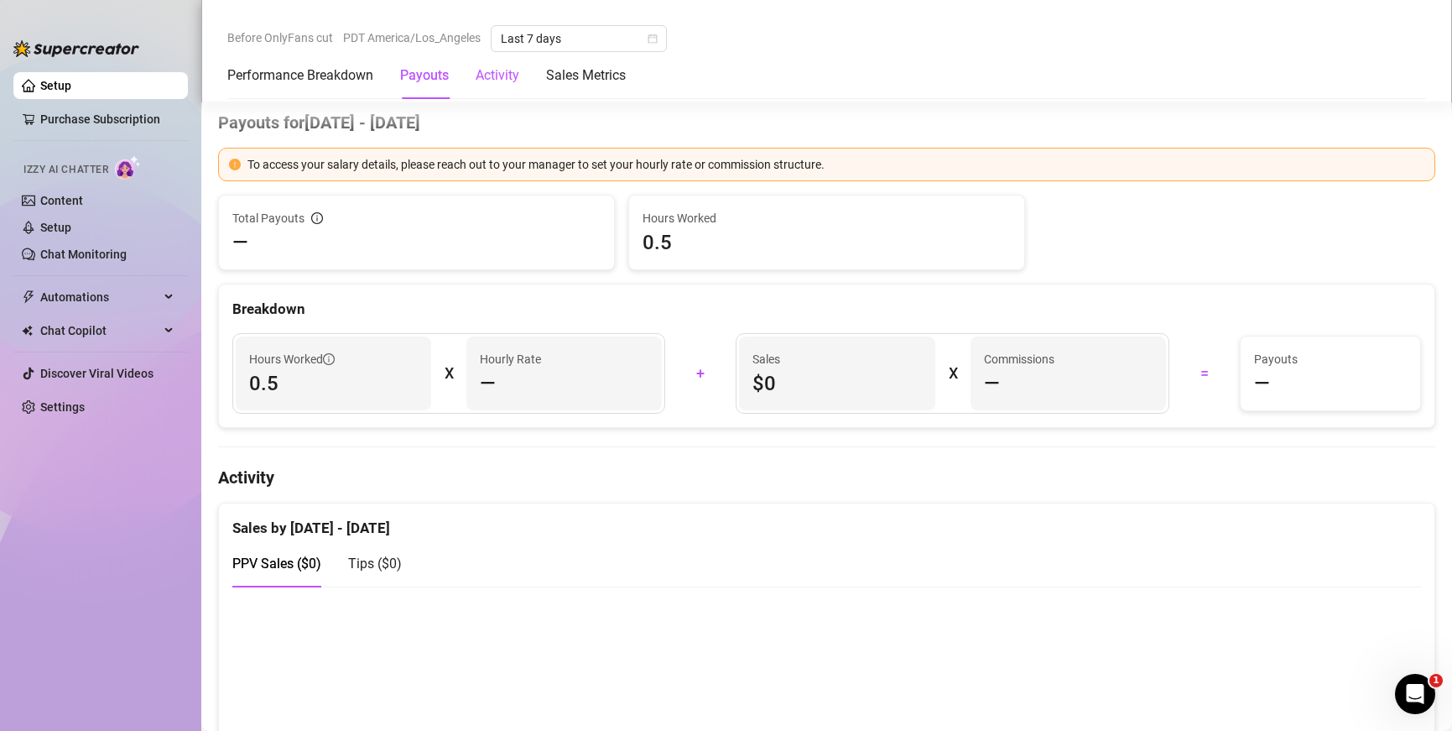
click at [493, 77] on div "Activity" at bounding box center [498, 75] width 44 height 20
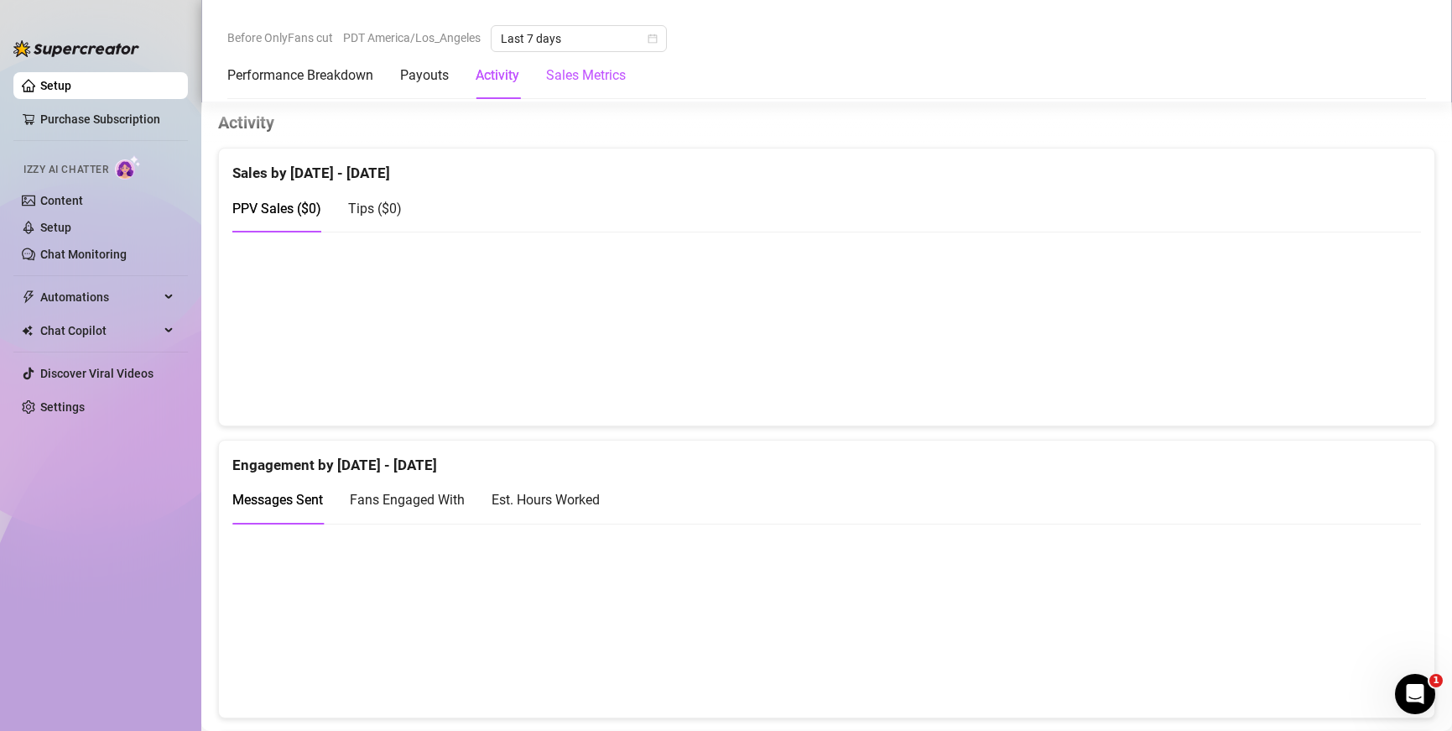
click at [560, 78] on Metrics "Sales Metrics" at bounding box center [586, 75] width 80 height 20
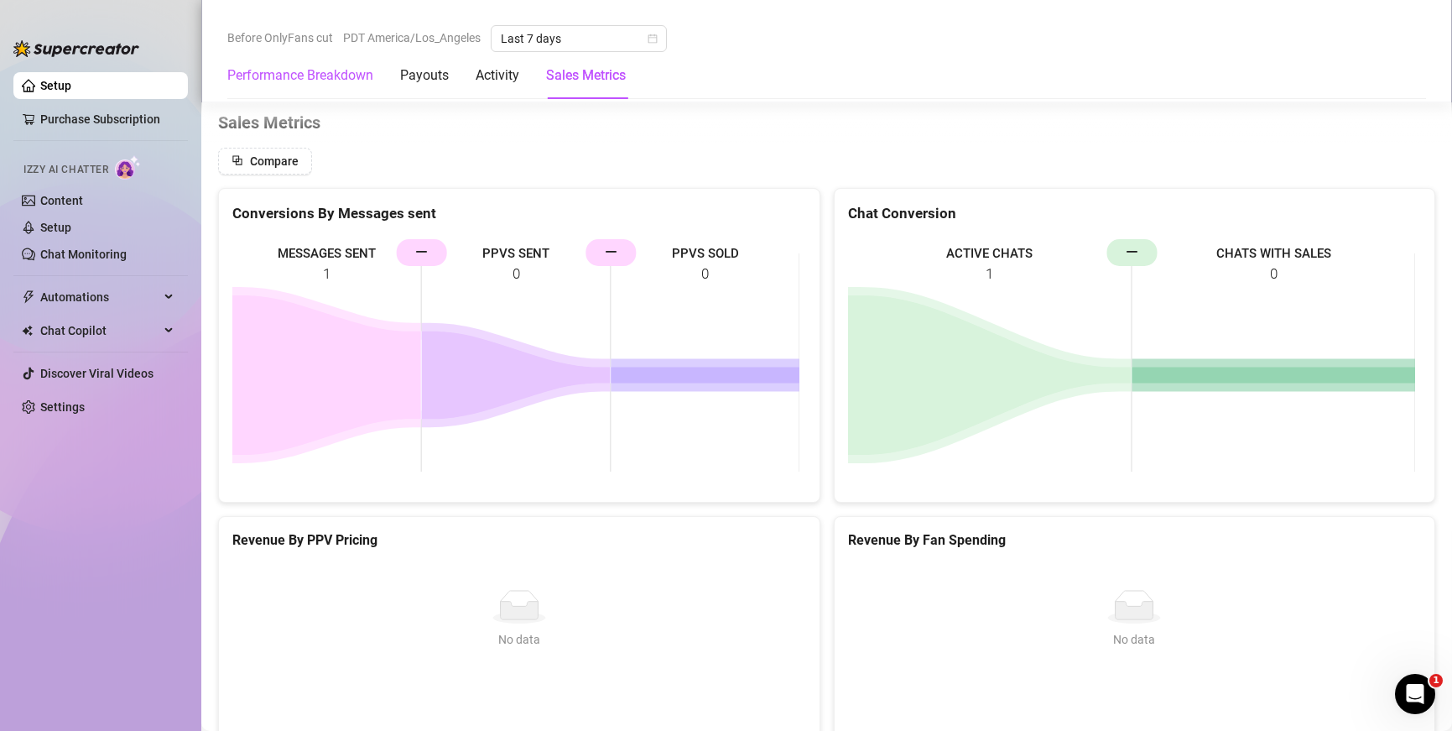
click at [313, 77] on Breakdown "Performance Breakdown" at bounding box center [300, 75] width 146 height 20
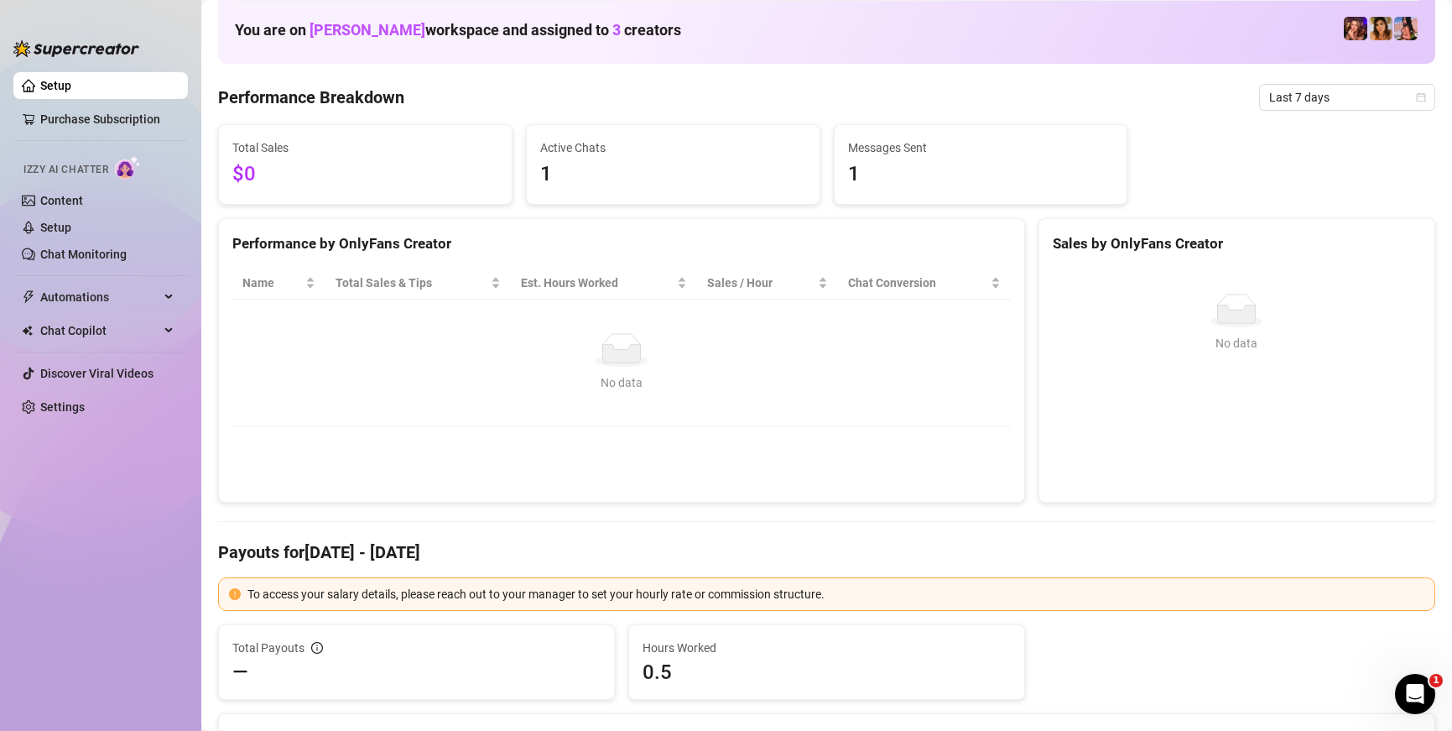
click at [68, 86] on link "Setup" at bounding box center [55, 85] width 31 height 13
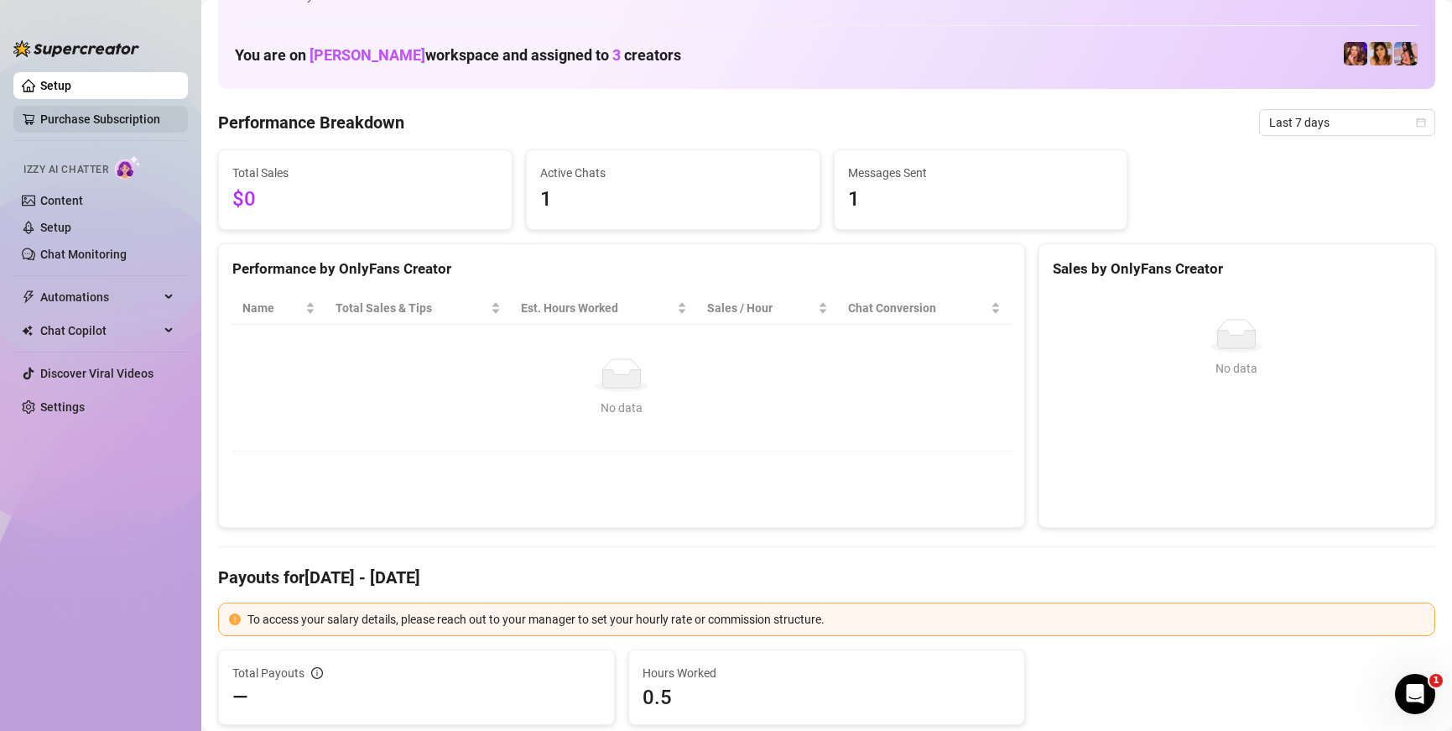
click at [91, 117] on link "Purchase Subscription" at bounding box center [107, 119] width 134 height 27
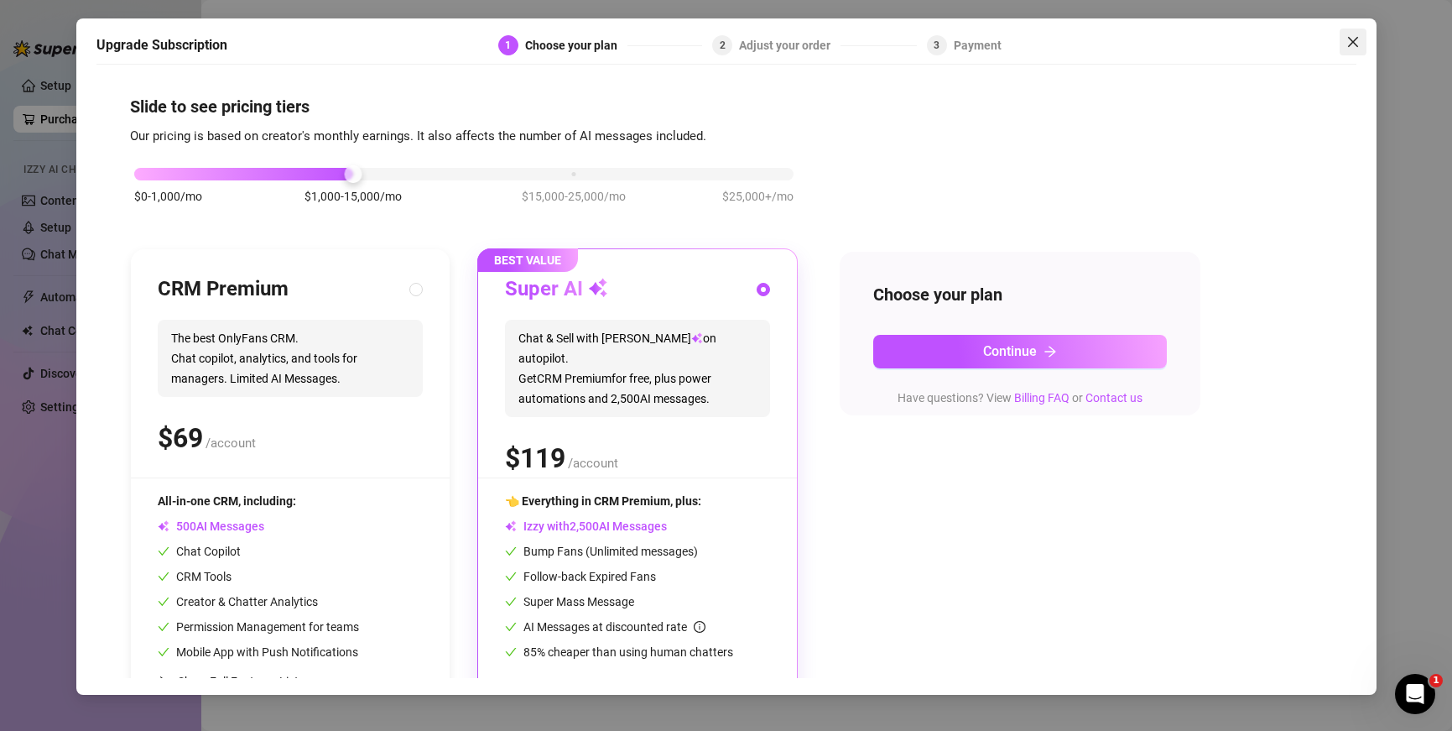
click at [1355, 40] on icon "close" at bounding box center [1353, 41] width 13 height 13
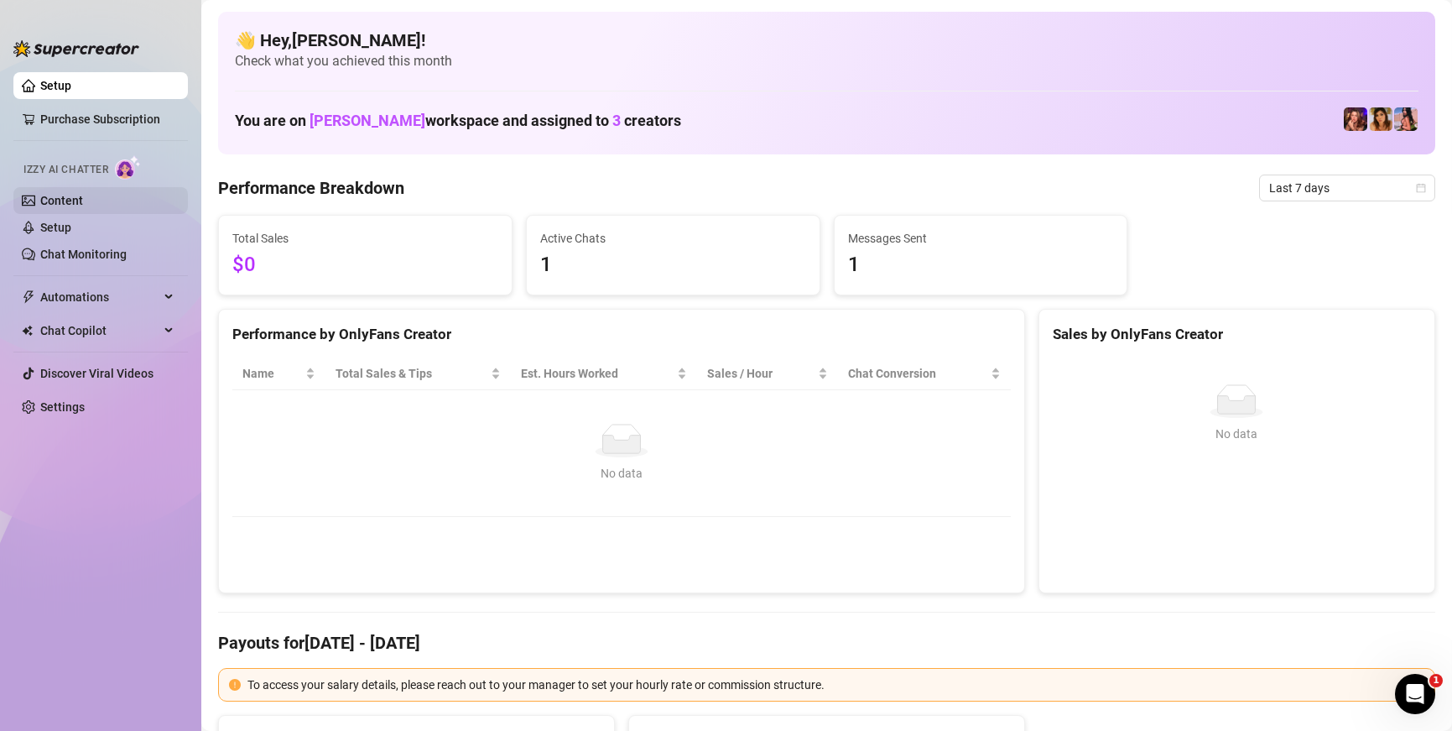
click at [83, 203] on link "Content" at bounding box center [61, 200] width 43 height 13
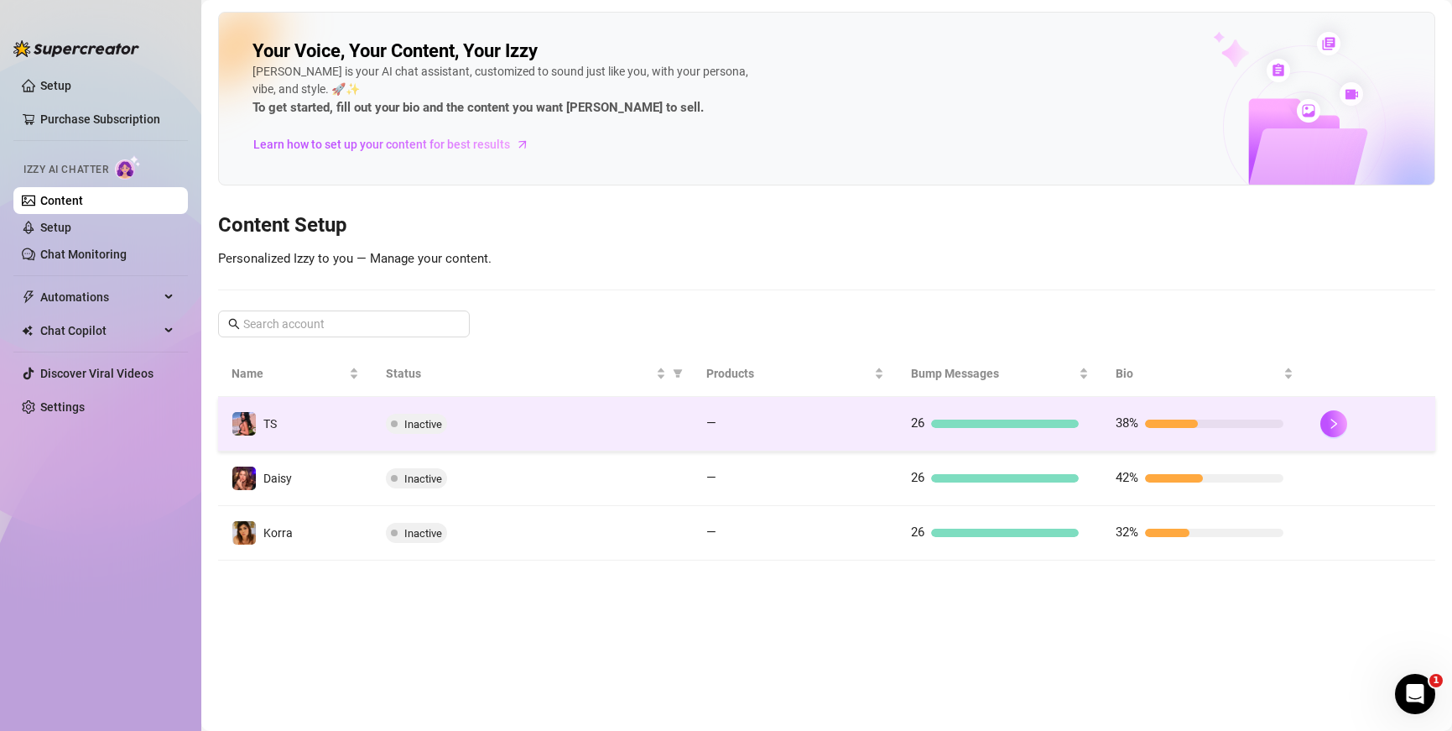
click at [566, 430] on div "Inactive" at bounding box center [533, 424] width 295 height 20
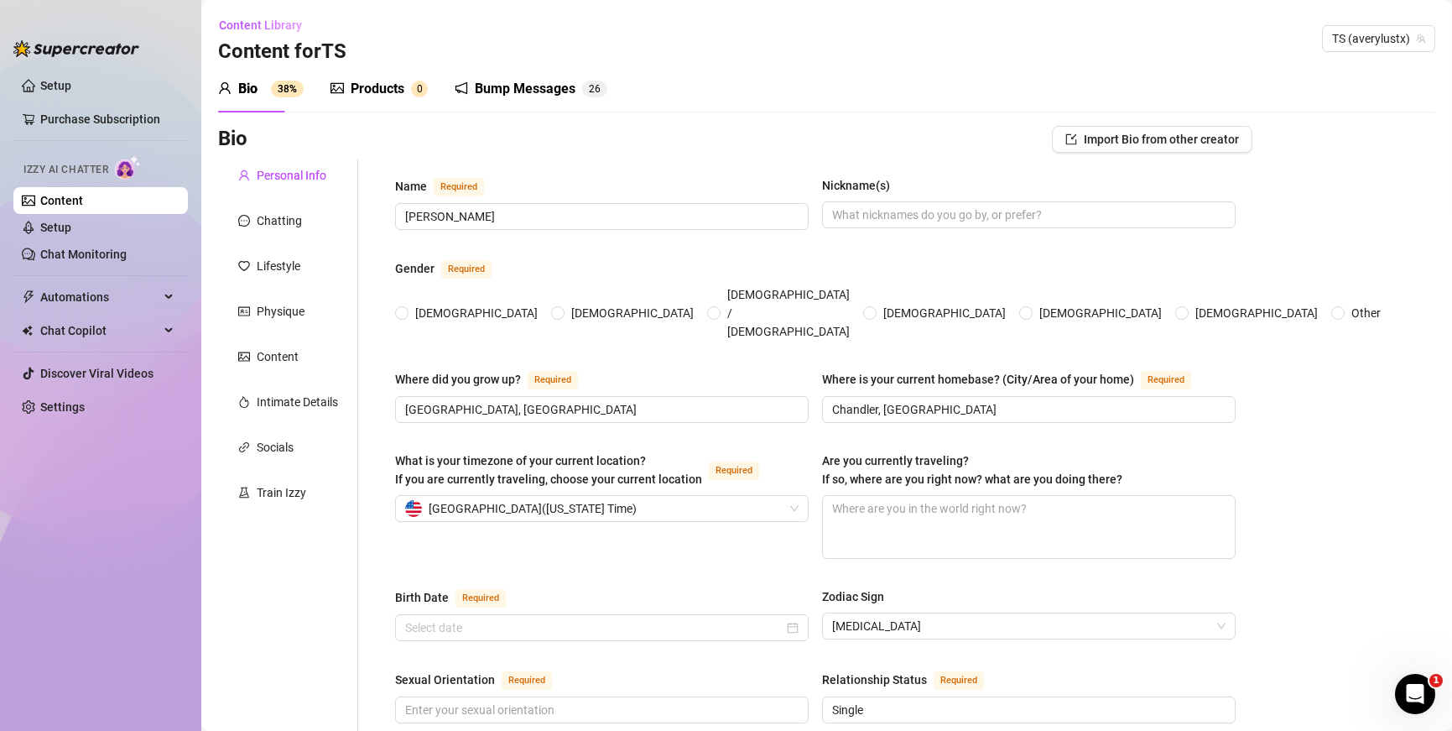
type input "[DATE]"
click at [71, 232] on link "Setup" at bounding box center [55, 227] width 31 height 13
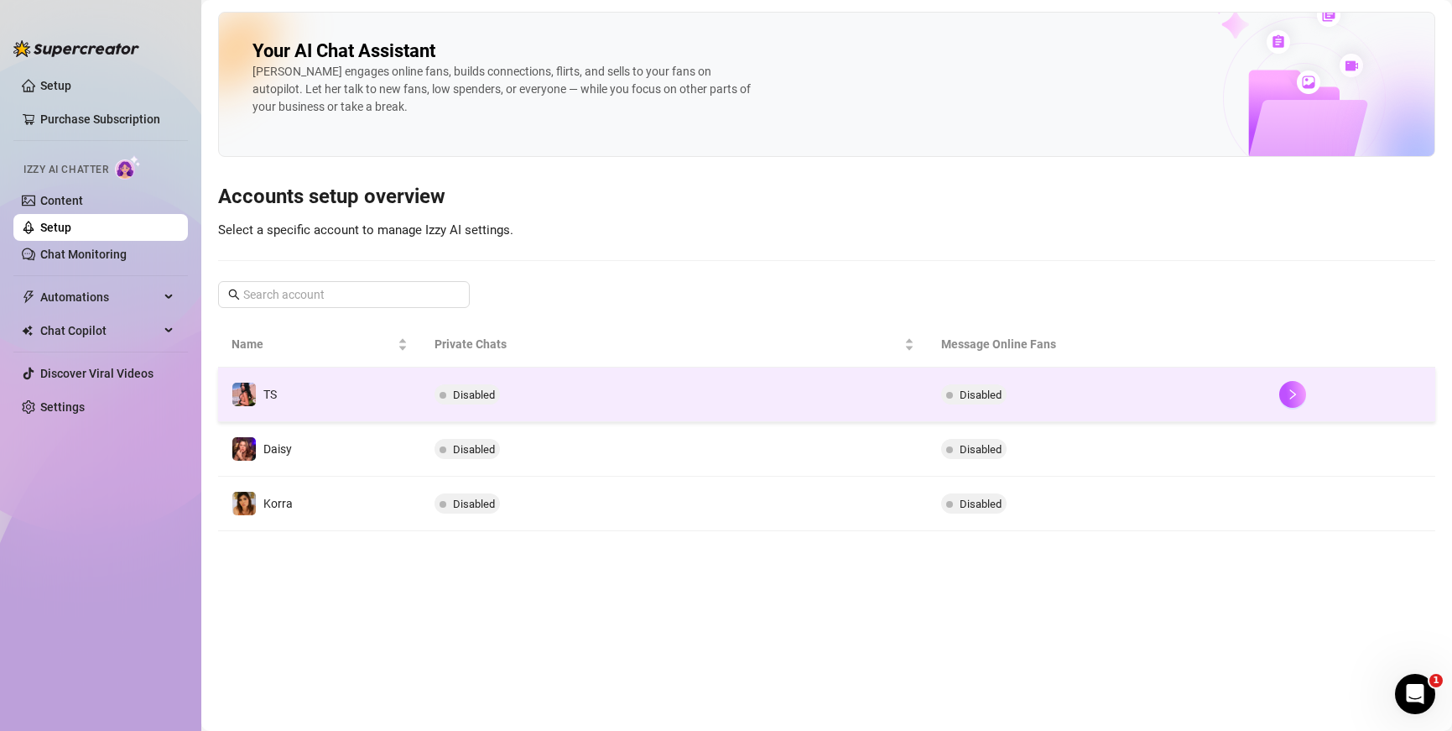
click at [576, 403] on td "Disabled" at bounding box center [675, 395] width 508 height 55
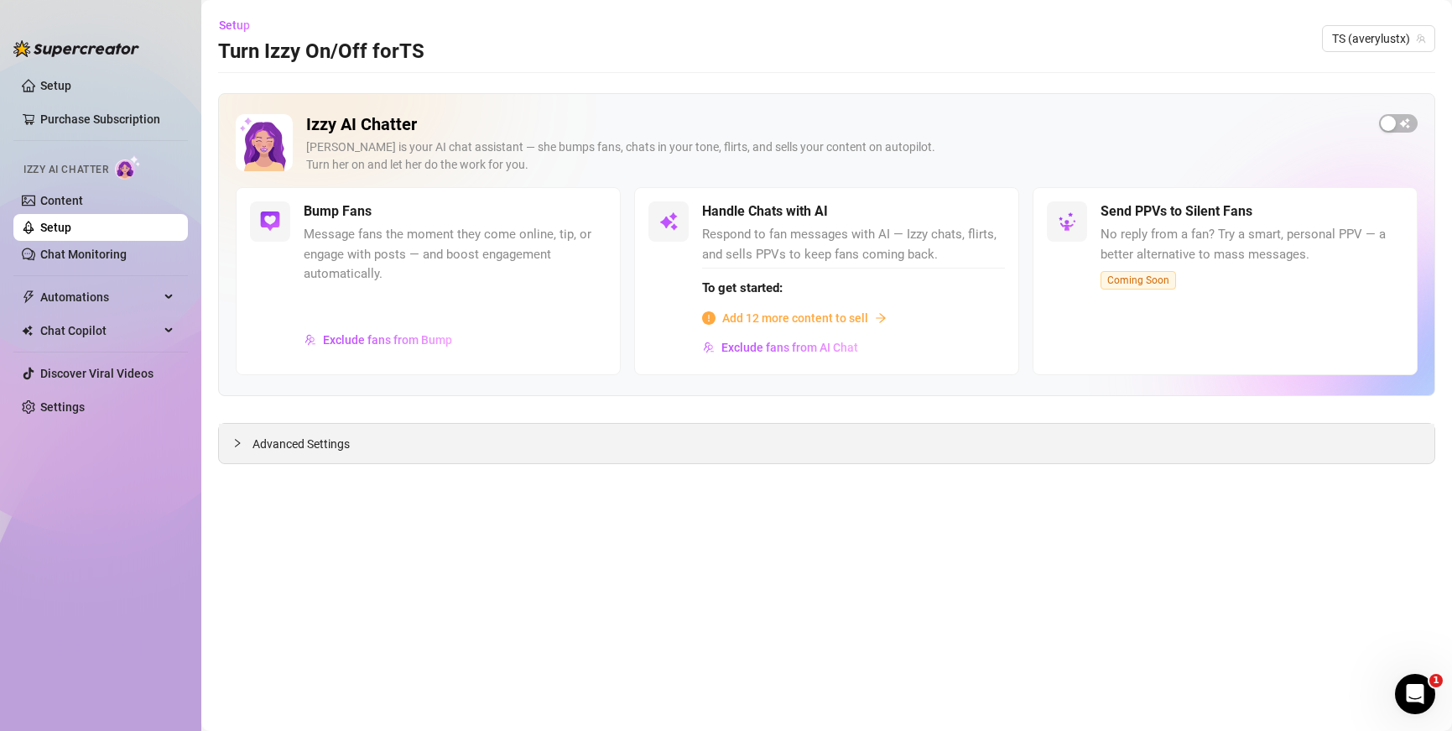
click at [455, 451] on div "Advanced Settings" at bounding box center [827, 443] width 1216 height 39
click at [304, 441] on span "Advanced Settings" at bounding box center [301, 444] width 97 height 18
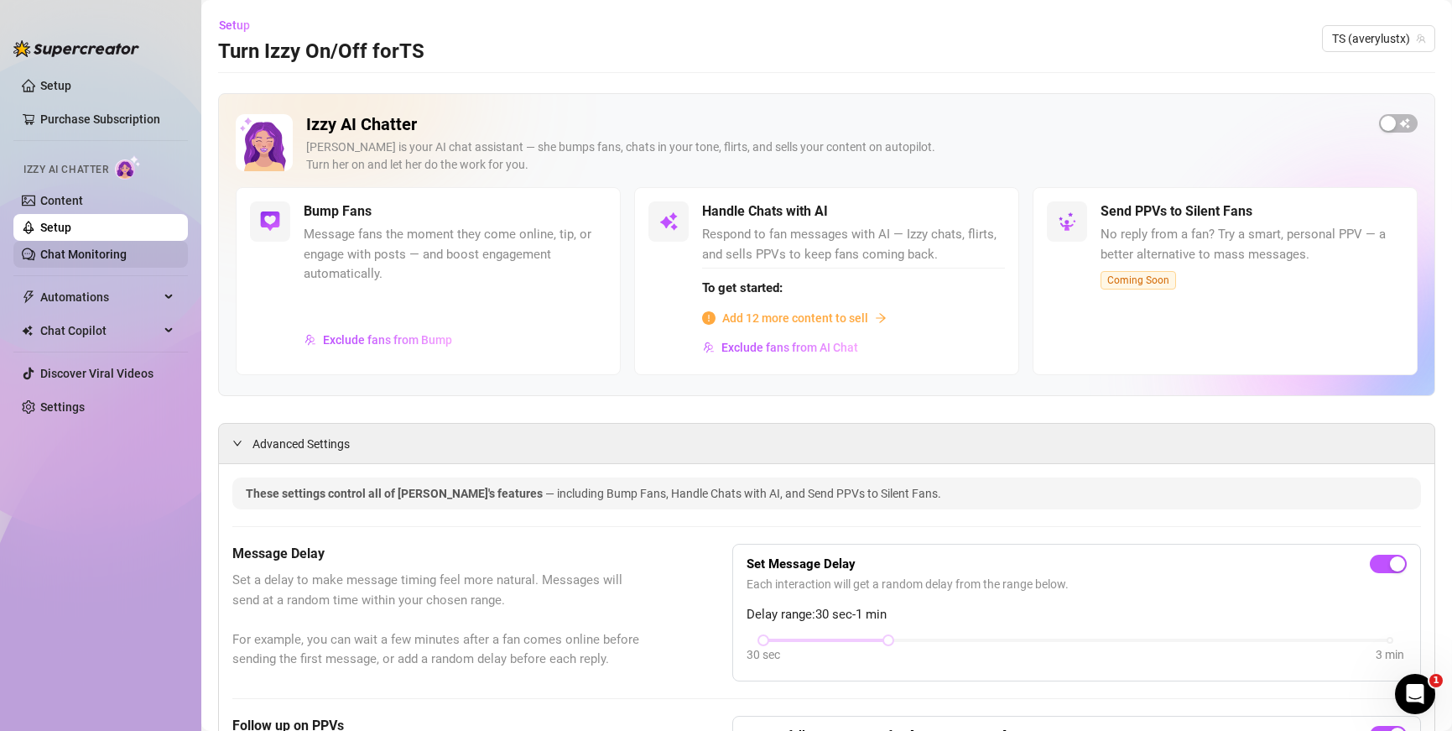
click at [127, 253] on link "Chat Monitoring" at bounding box center [83, 254] width 86 height 13
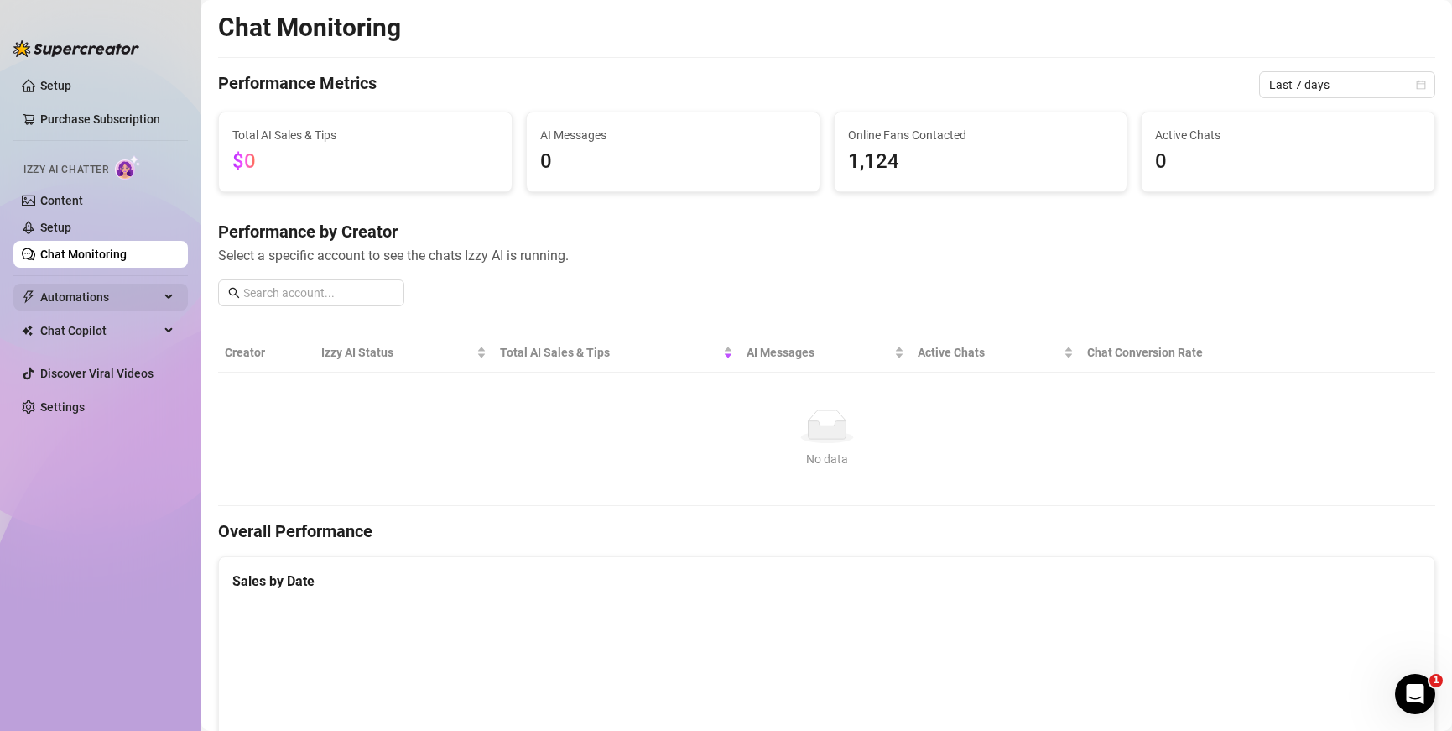
click at [171, 295] on div "Automations" at bounding box center [100, 297] width 175 height 27
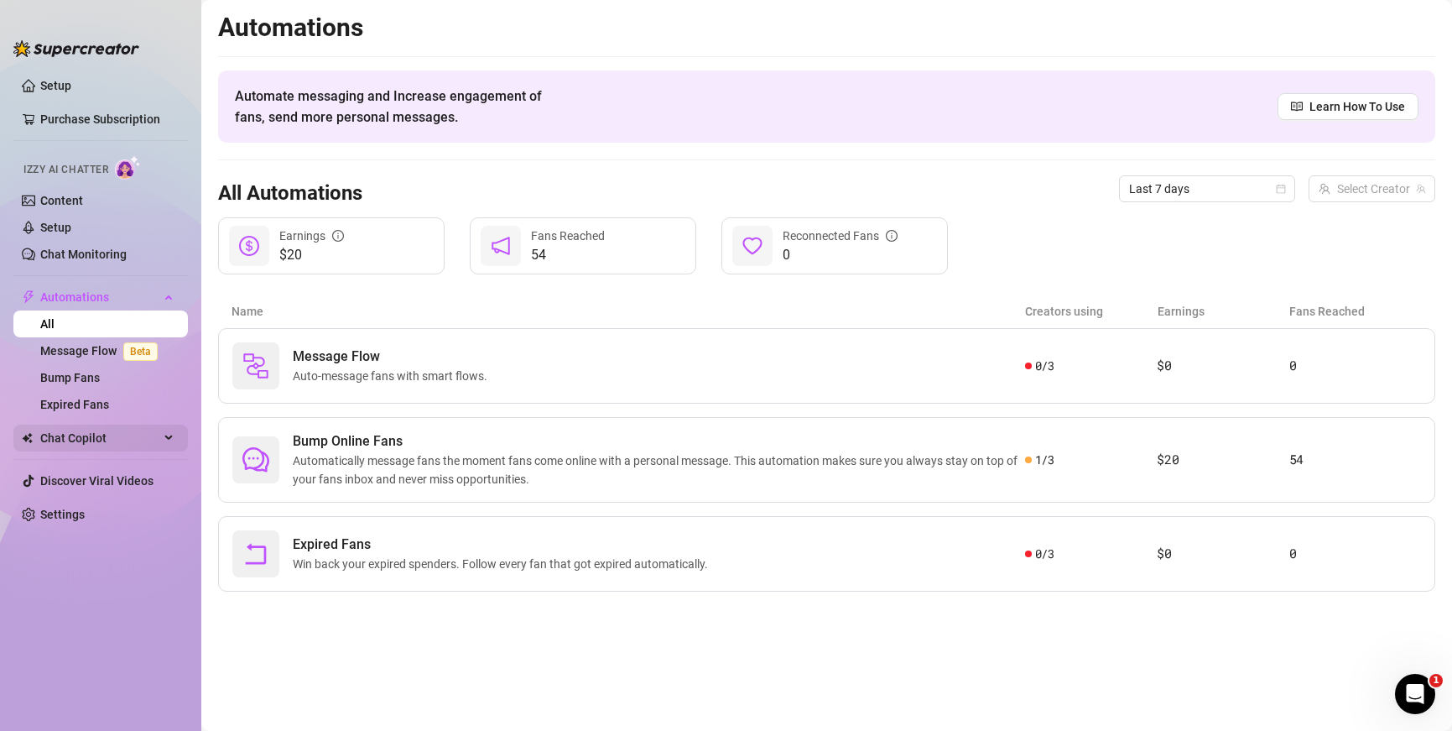
click at [143, 441] on span "Chat Copilot" at bounding box center [99, 438] width 119 height 27
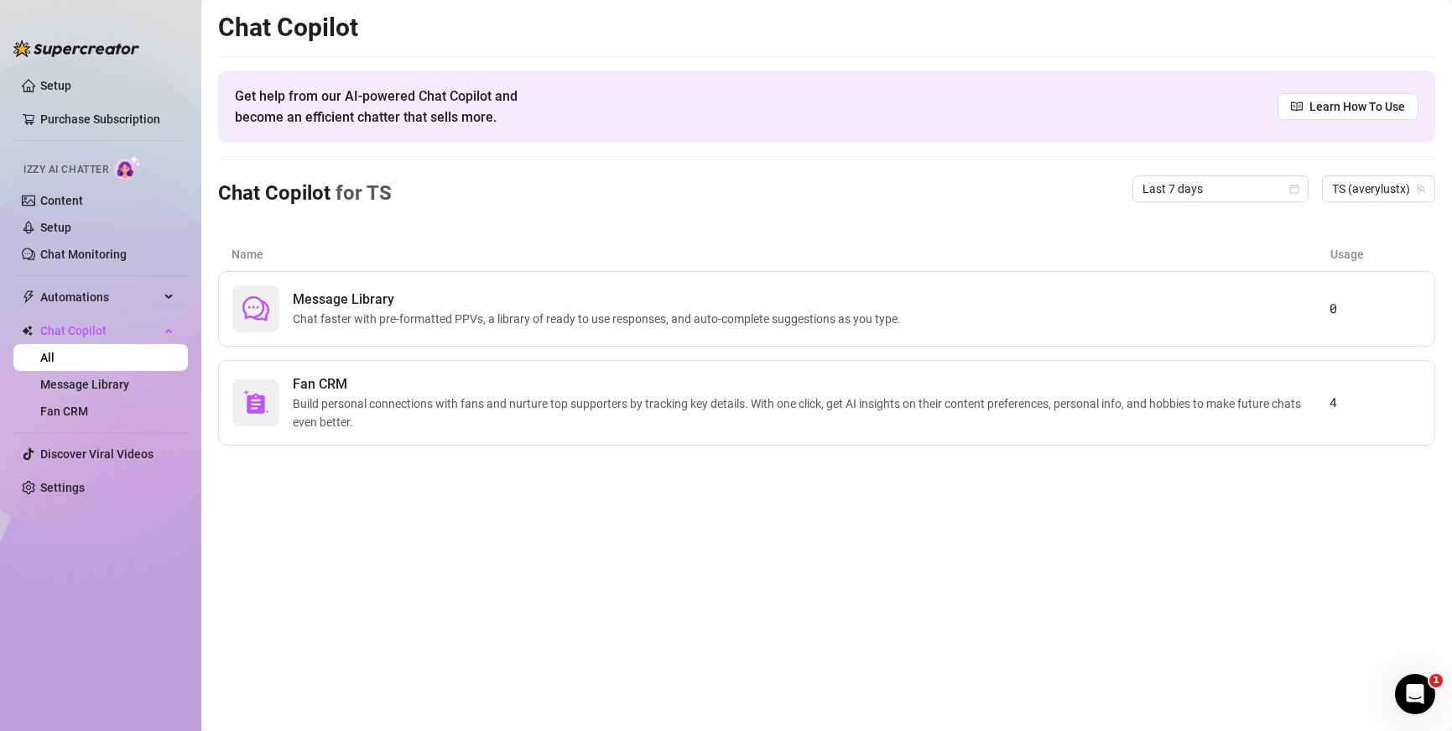
click at [55, 352] on link "All" at bounding box center [47, 357] width 14 height 13
click at [103, 336] on span "Chat Copilot" at bounding box center [99, 330] width 119 height 27
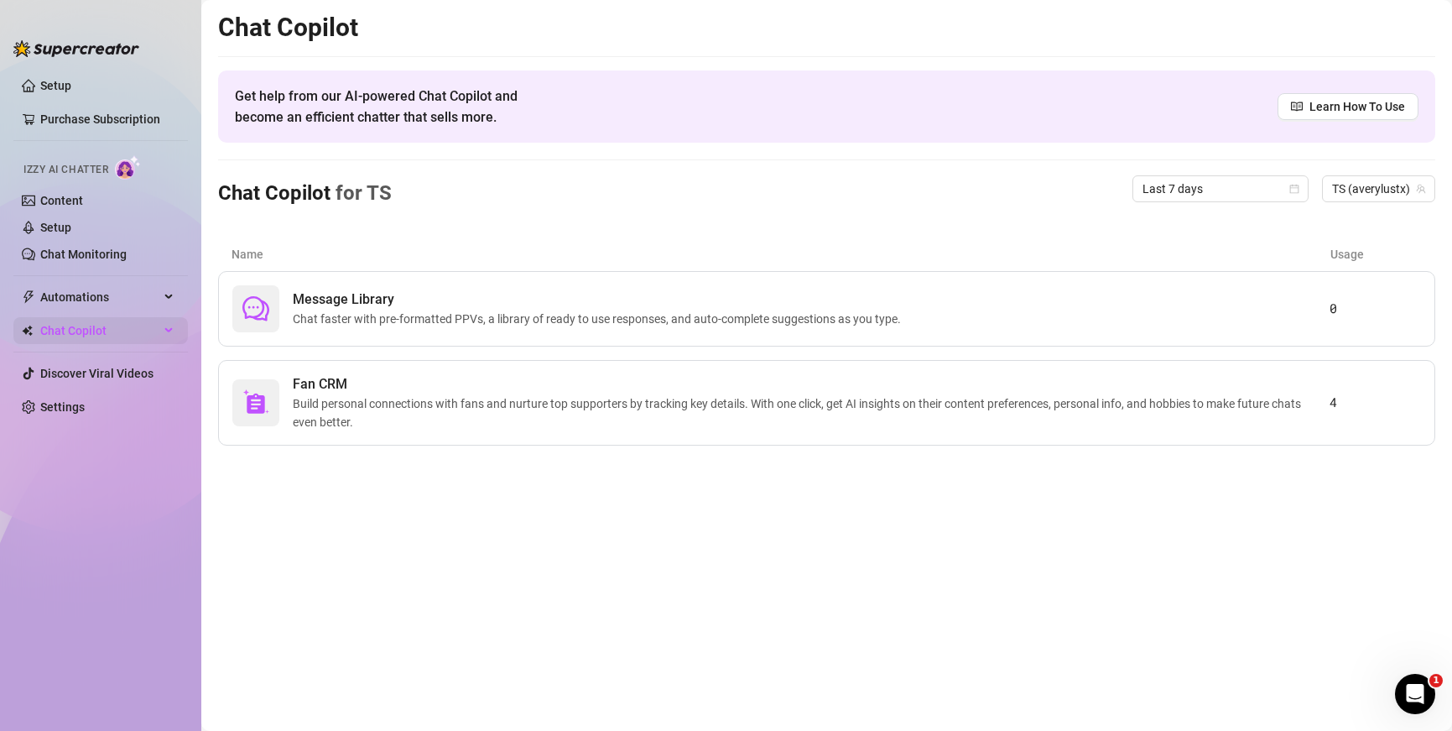
click at [86, 328] on span "Chat Copilot" at bounding box center [99, 330] width 119 height 27
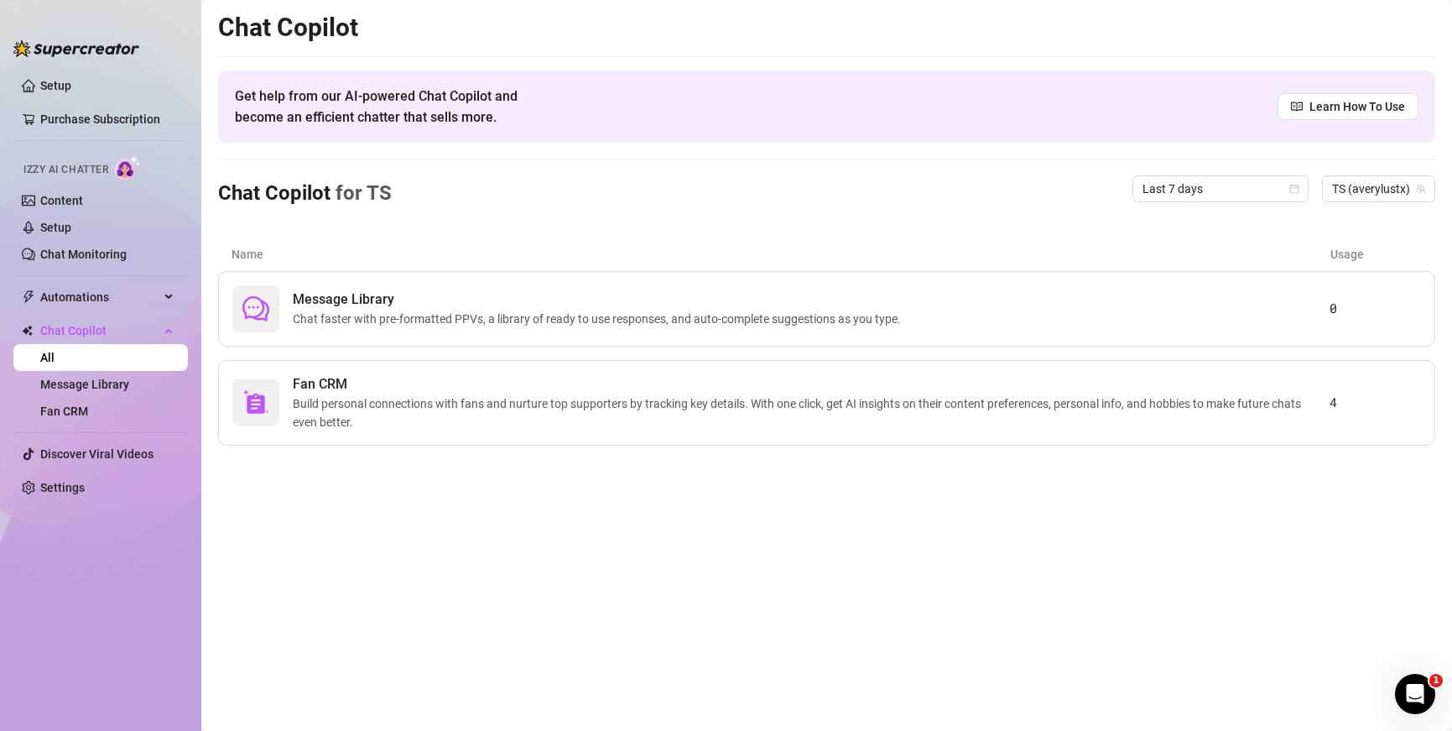
click at [55, 358] on link "All" at bounding box center [47, 357] width 14 height 13
click at [59, 85] on link "Setup" at bounding box center [55, 85] width 31 height 13
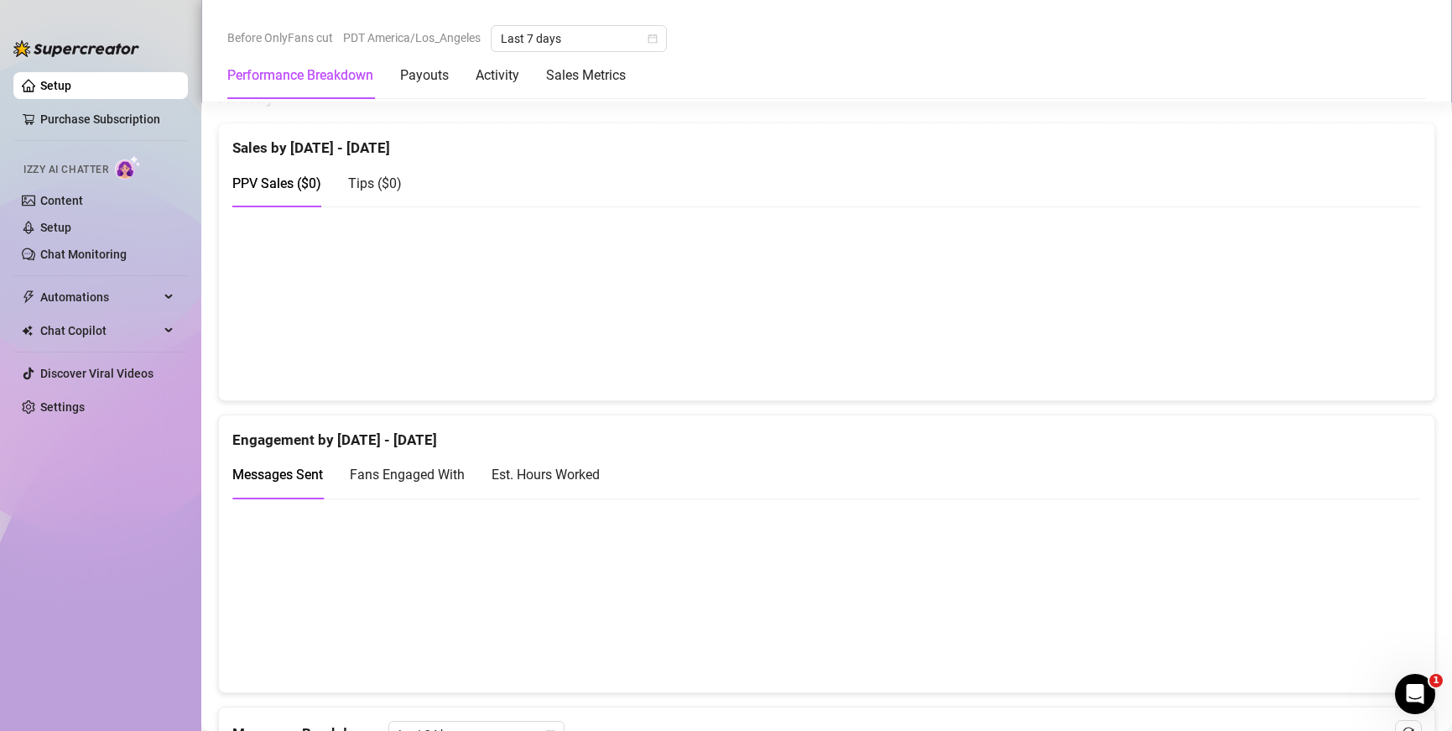
scroll to position [1341, 0]
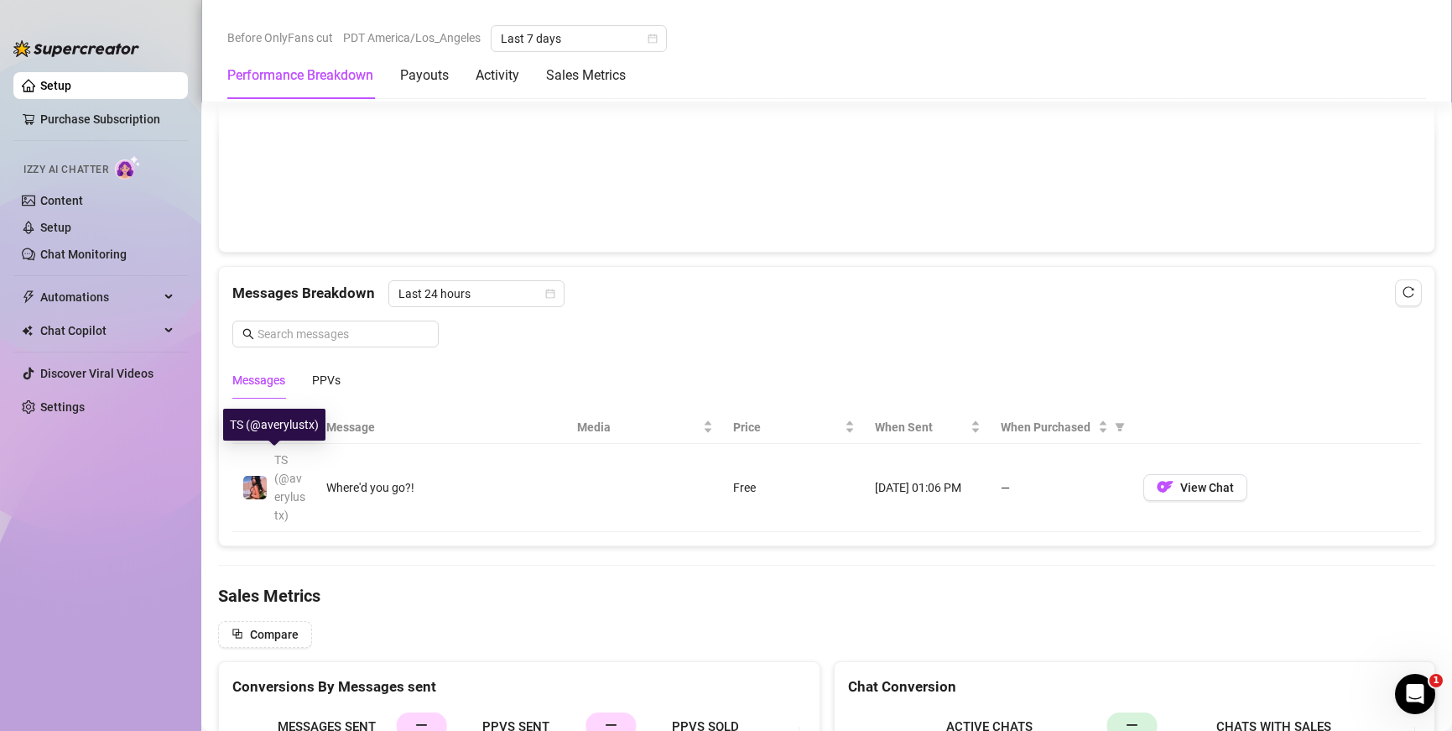
click at [287, 483] on span "TS (@averylustx)" at bounding box center [289, 487] width 31 height 69
click at [257, 483] on img at bounding box center [254, 487] width 23 height 23
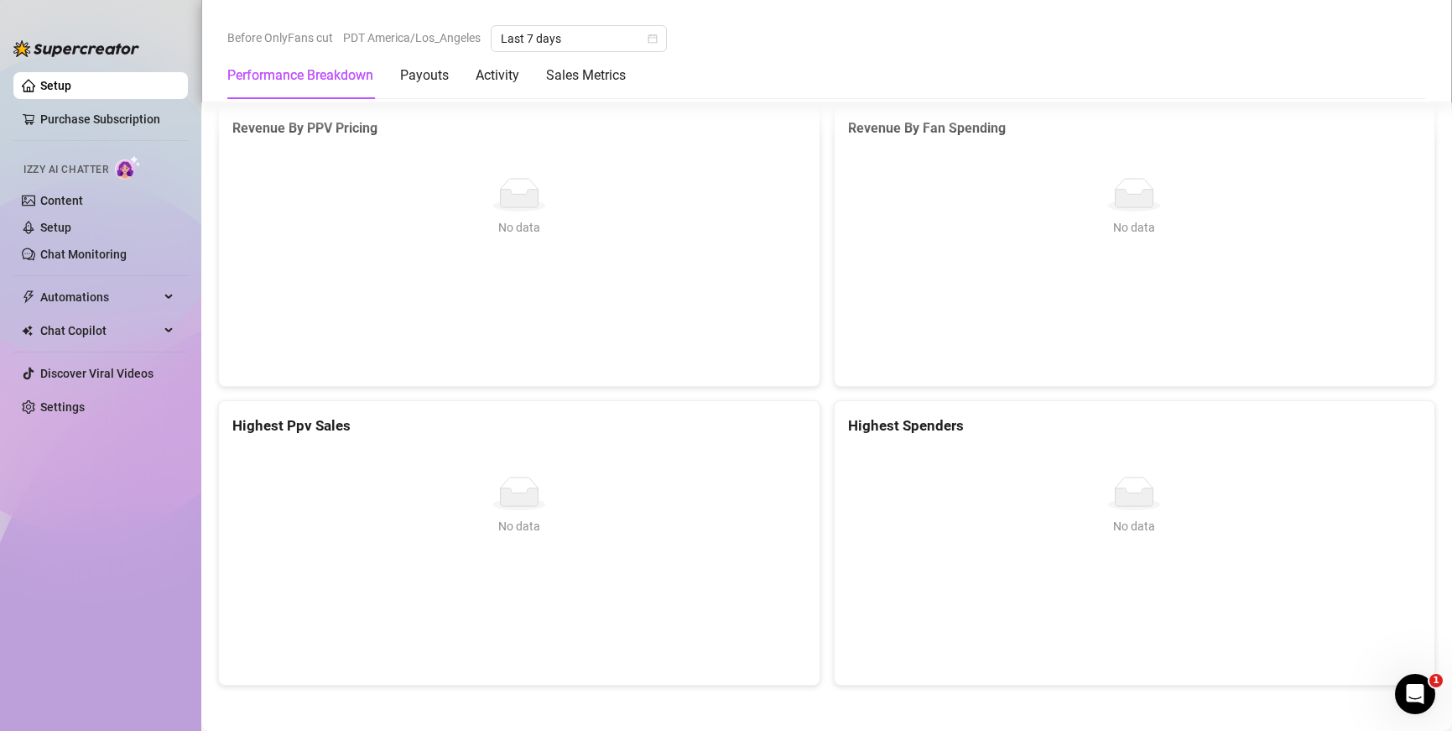
scroll to position [2231, 0]
